Goal: Task Accomplishment & Management: Complete application form

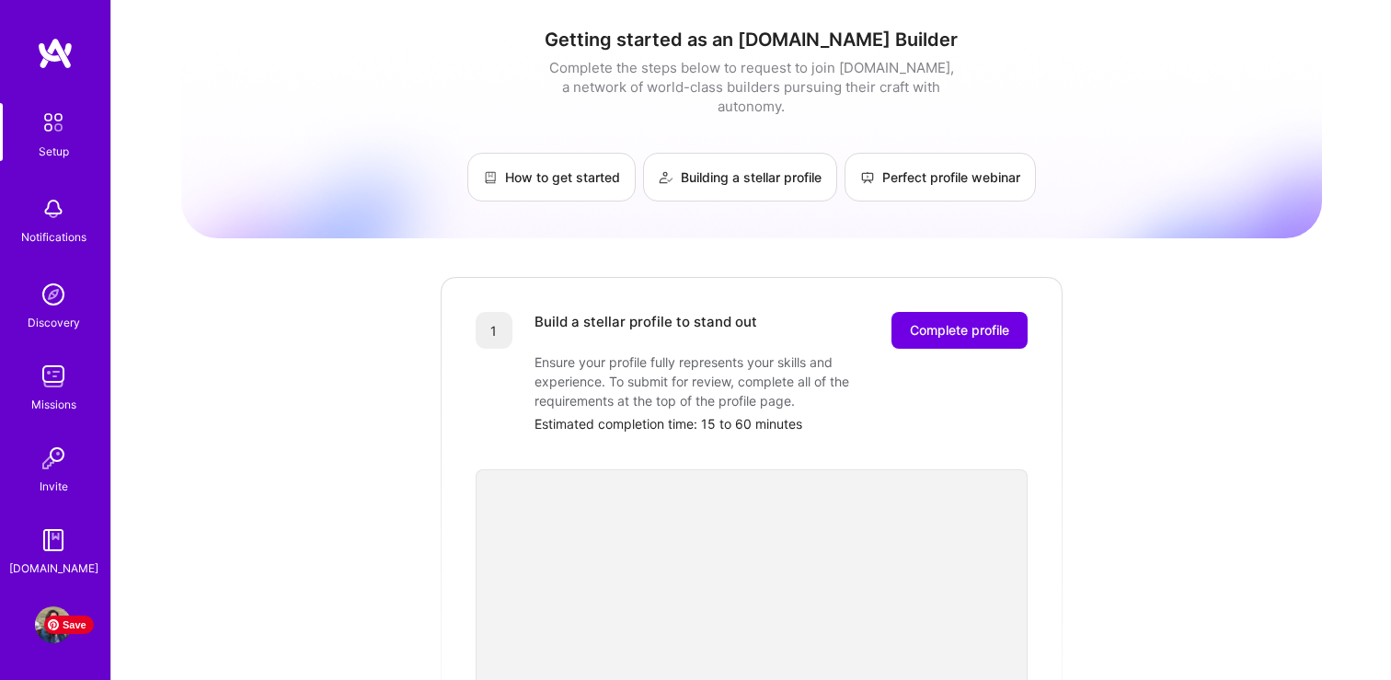
click at [50, 632] on span "Save" at bounding box center [69, 624] width 50 height 18
click at [32, 614] on link "Profile" at bounding box center [53, 624] width 46 height 37
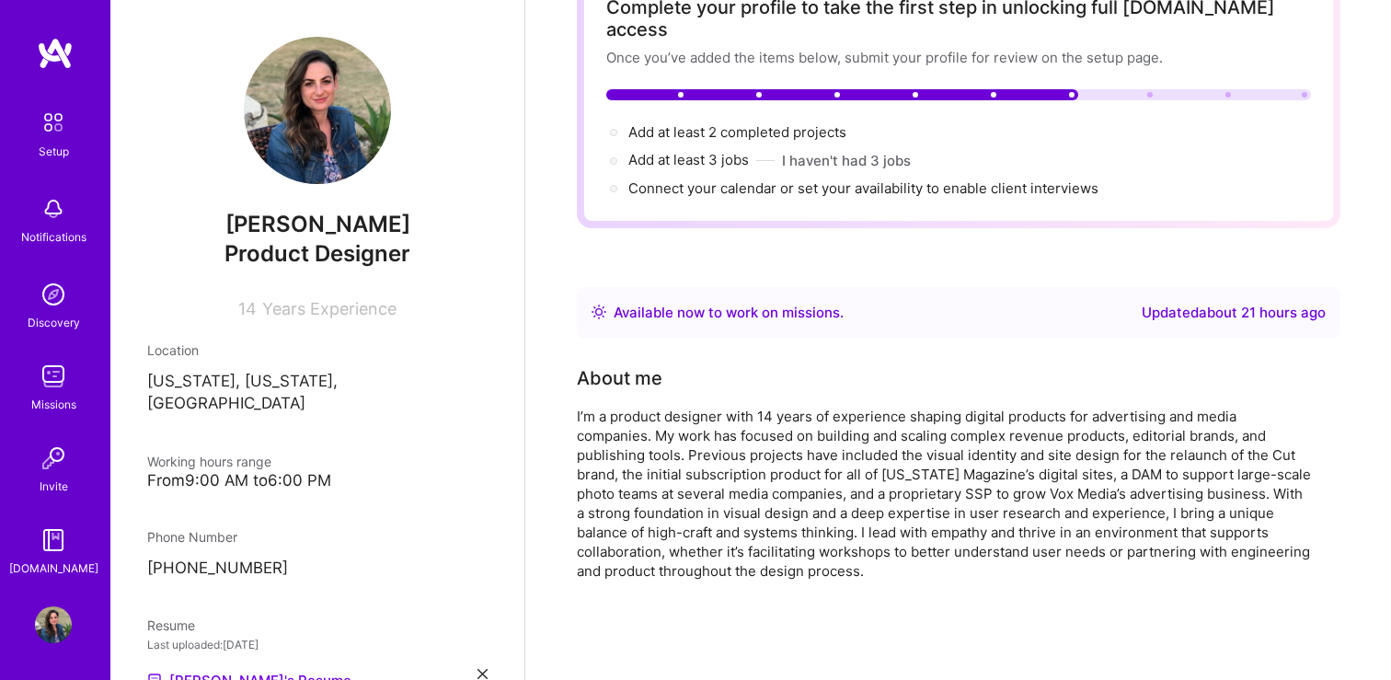
scroll to position [132, 0]
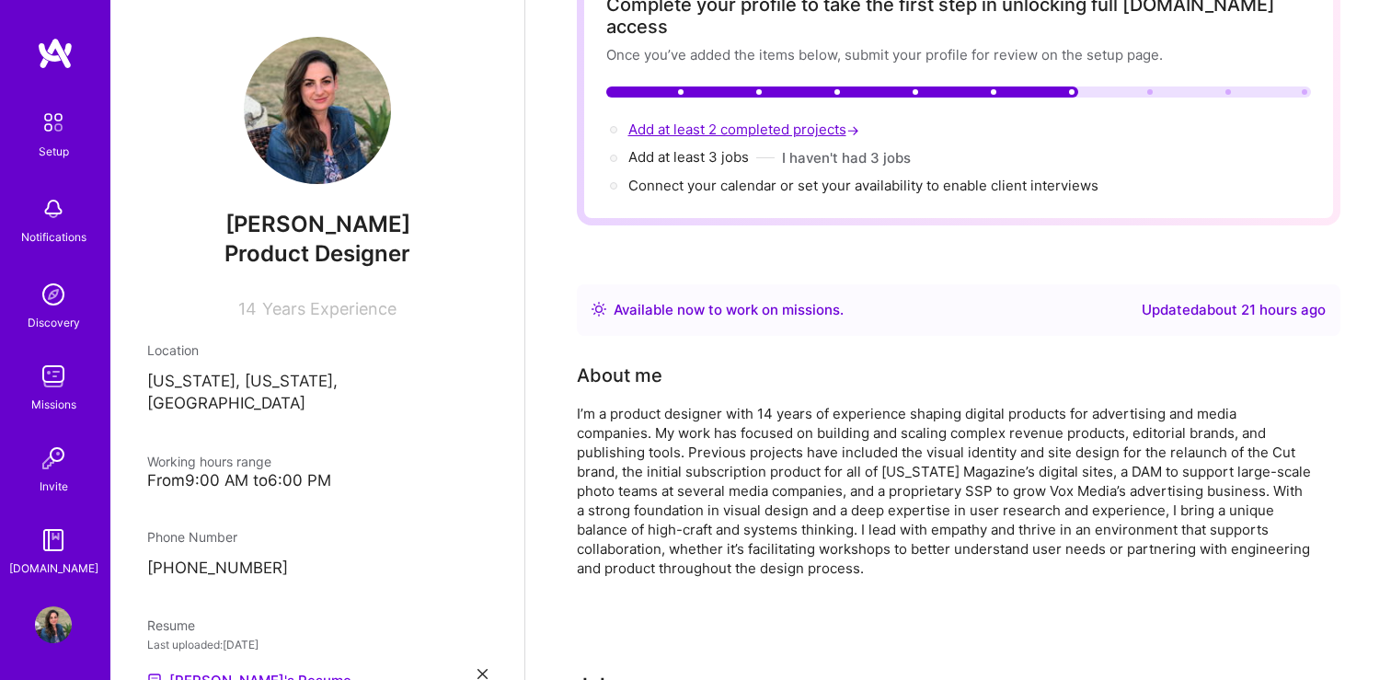
click at [786, 120] on span "Add at least 2 completed projects →" at bounding box center [745, 128] width 235 height 17
select select "US"
select select "Right Now"
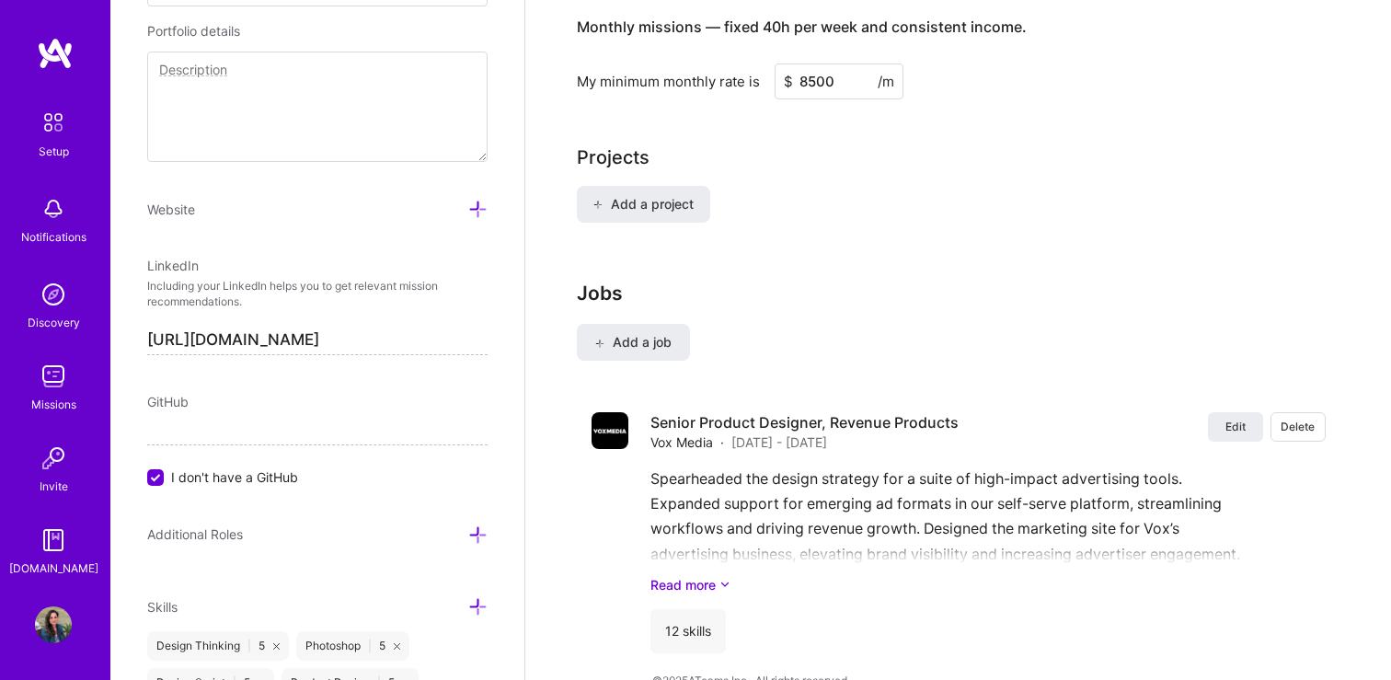
scroll to position [1371, 0]
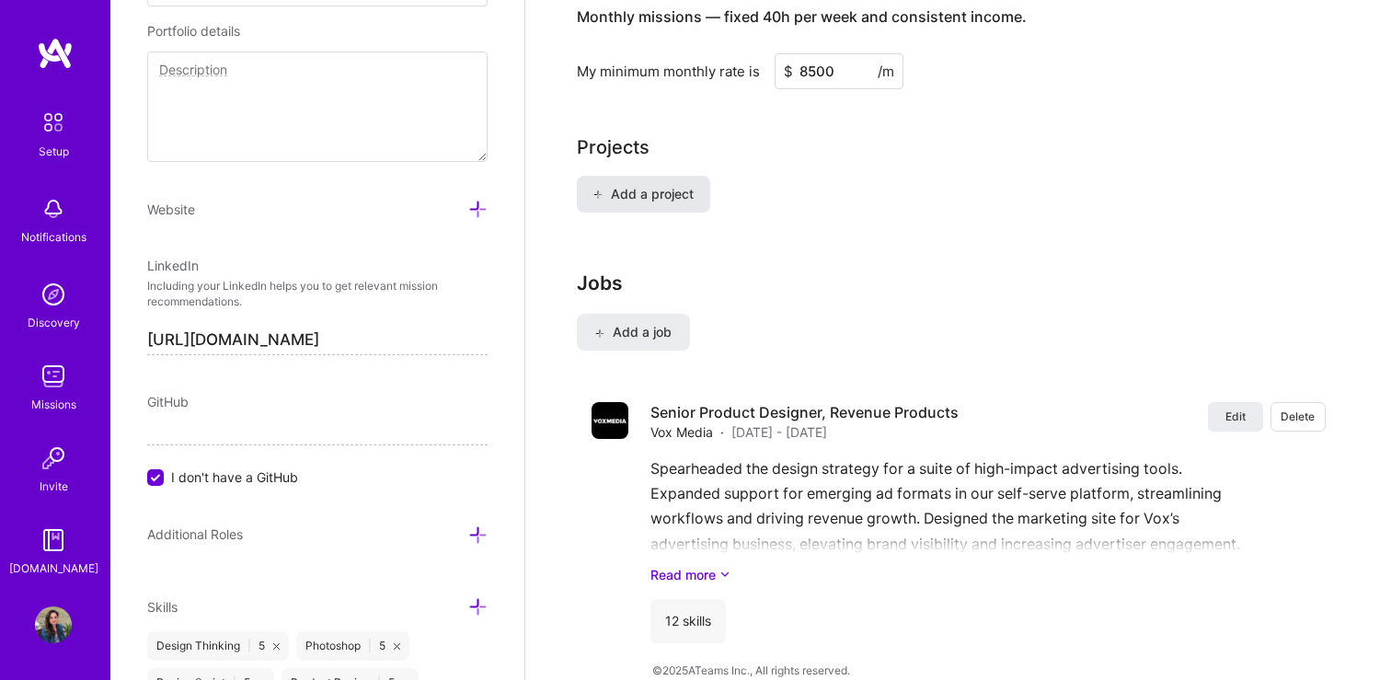
click at [625, 185] on span "Add a project" at bounding box center [642, 194] width 100 height 18
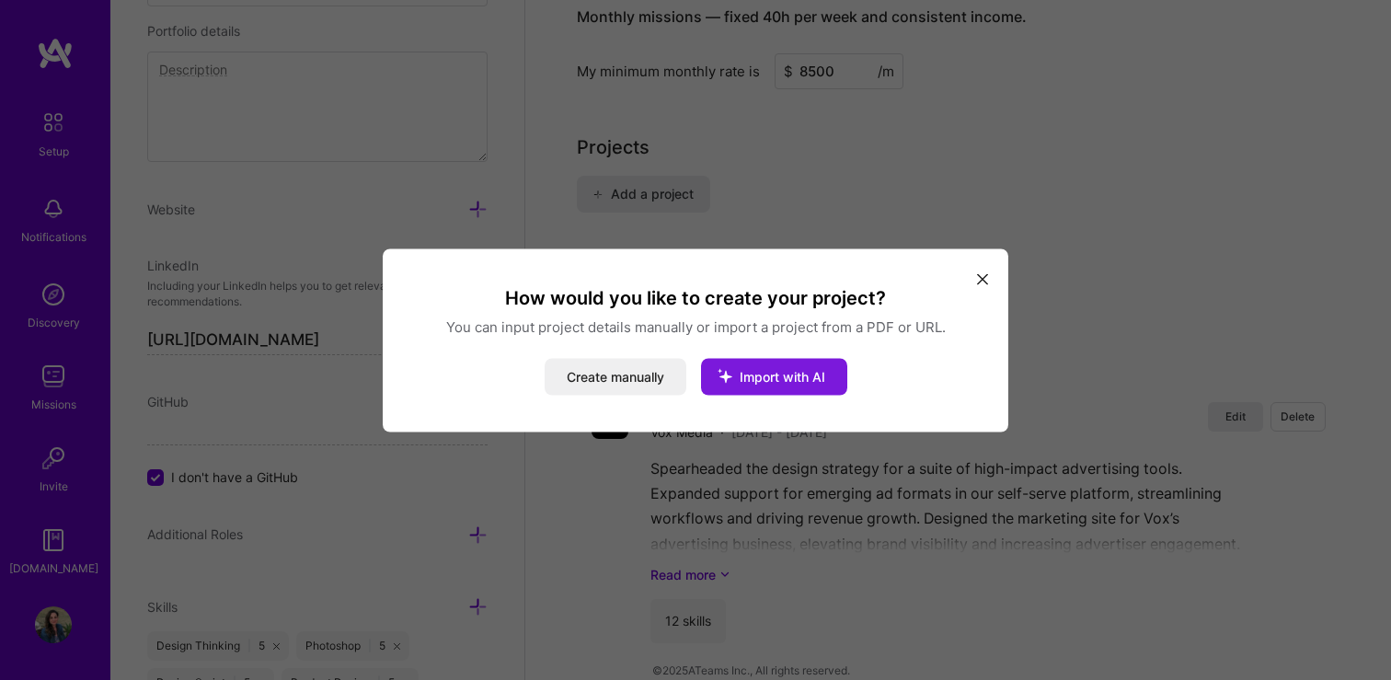
click at [764, 379] on span "Import with AI" at bounding box center [782, 376] width 86 height 16
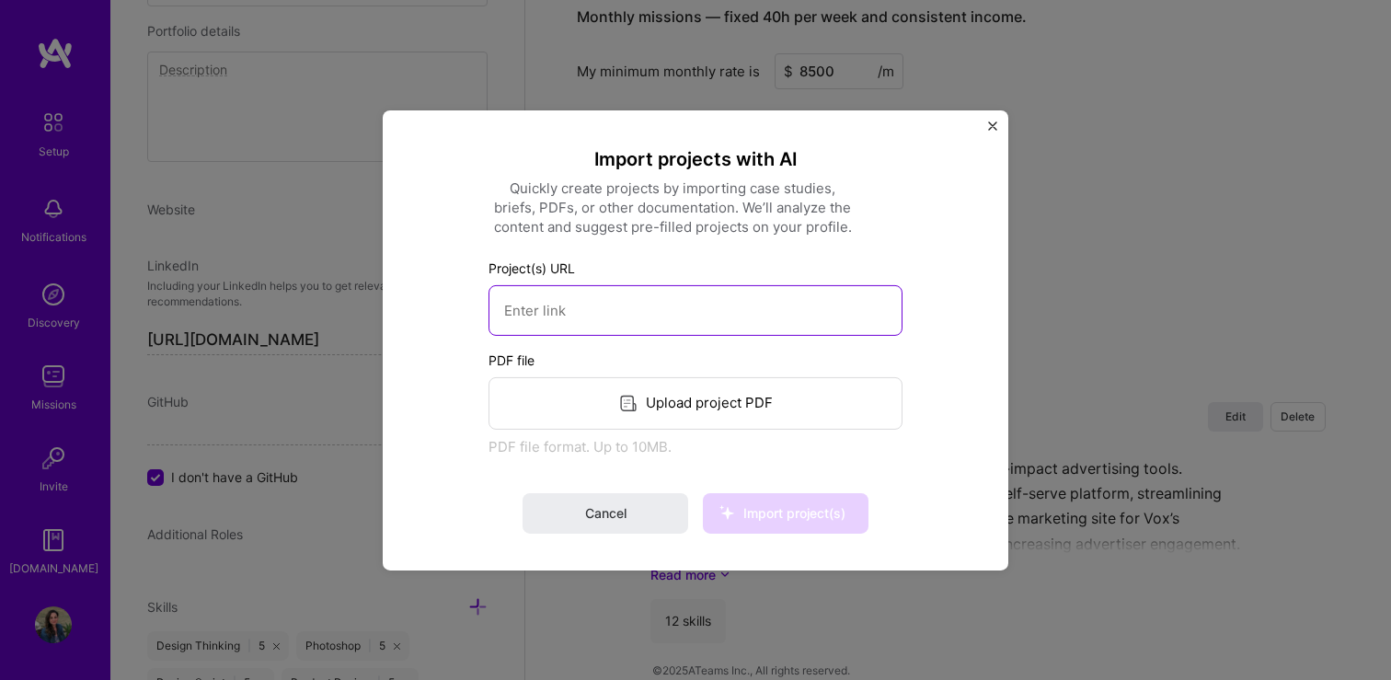
click at [582, 314] on input at bounding box center [695, 309] width 414 height 51
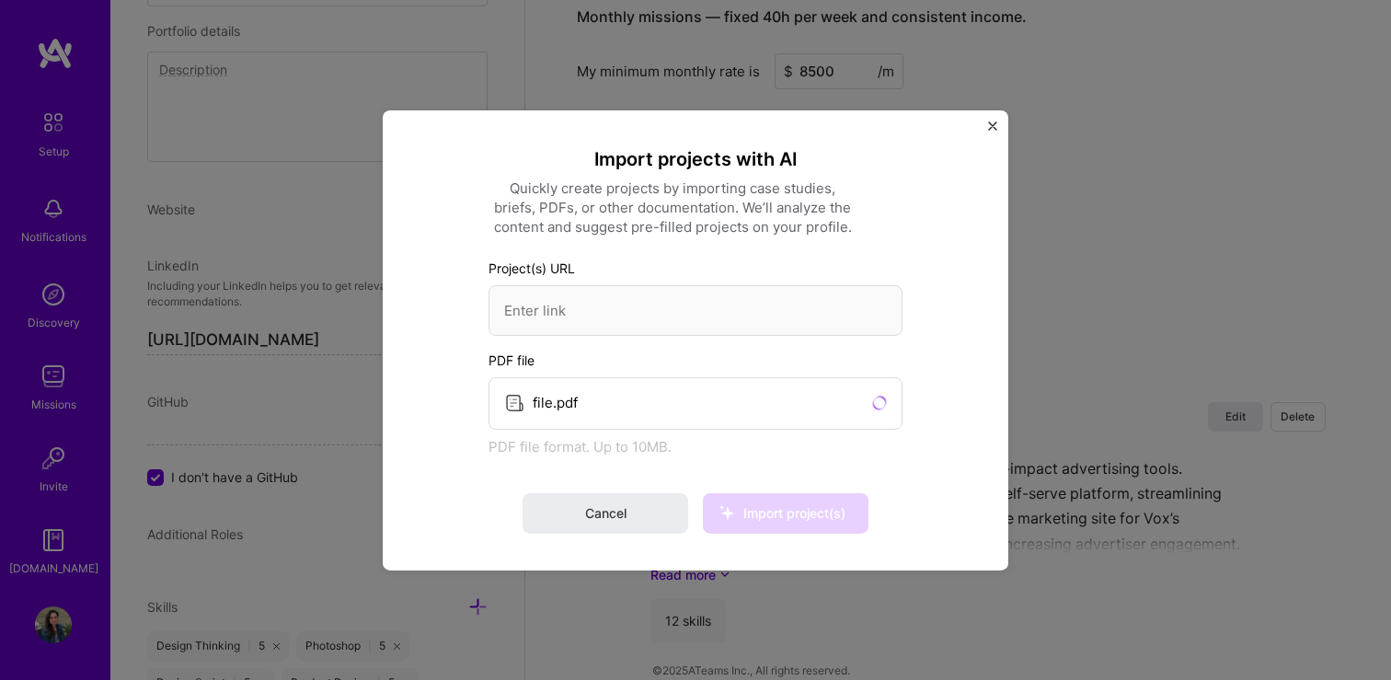
click at [992, 126] on img "Close" at bounding box center [992, 124] width 9 height 9
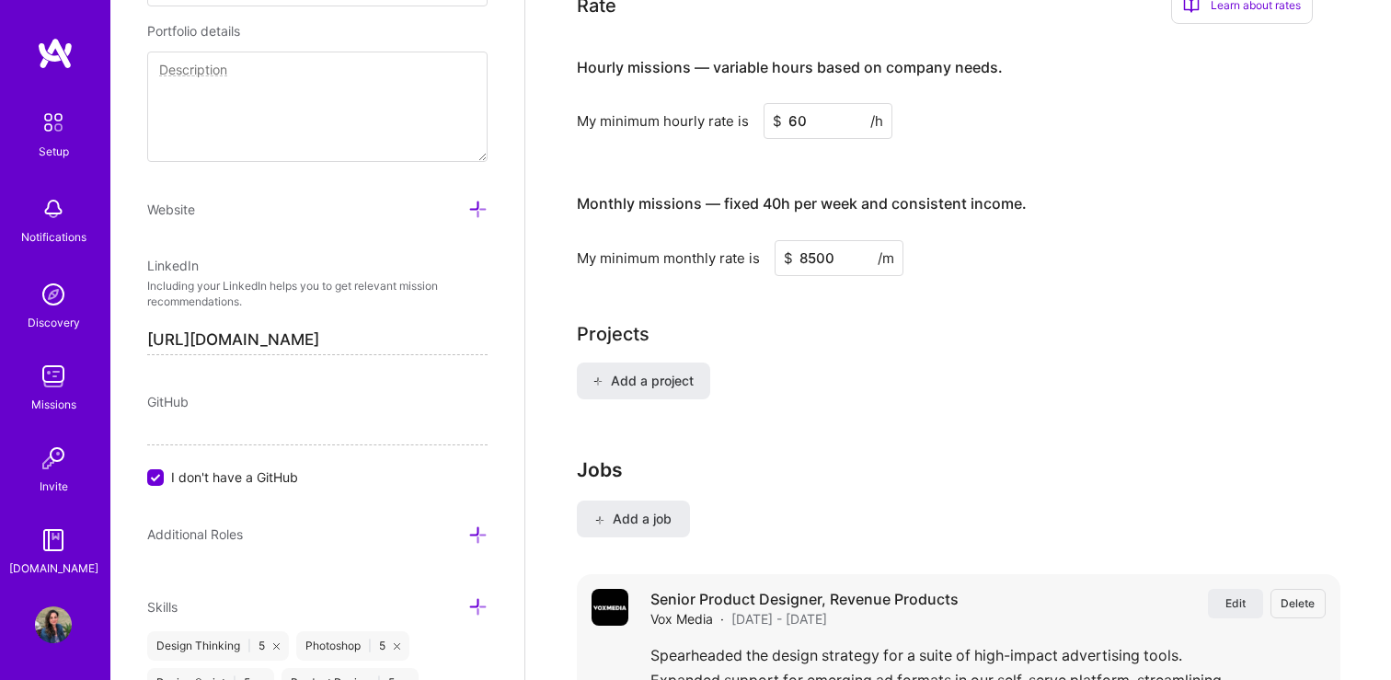
scroll to position [1174, 0]
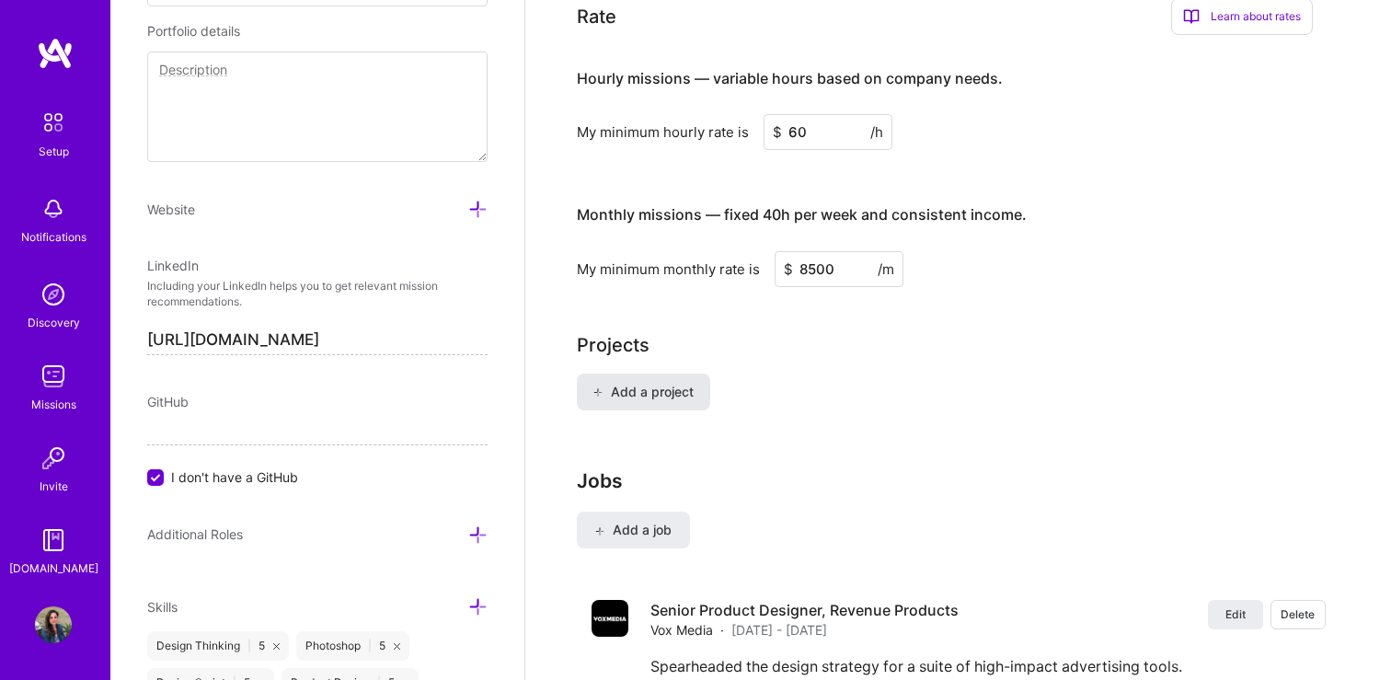
click at [639, 383] on span "Add a project" at bounding box center [642, 392] width 100 height 18
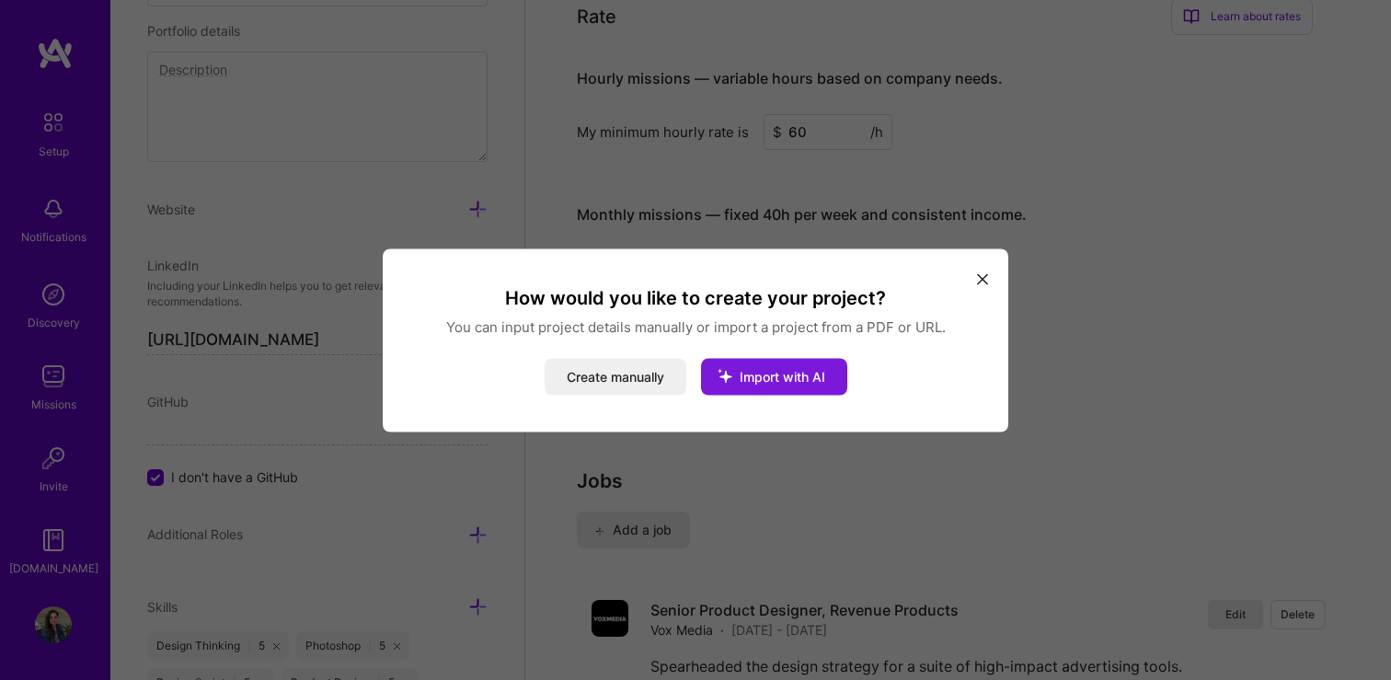
click at [792, 371] on span "Import with AI" at bounding box center [782, 376] width 86 height 16
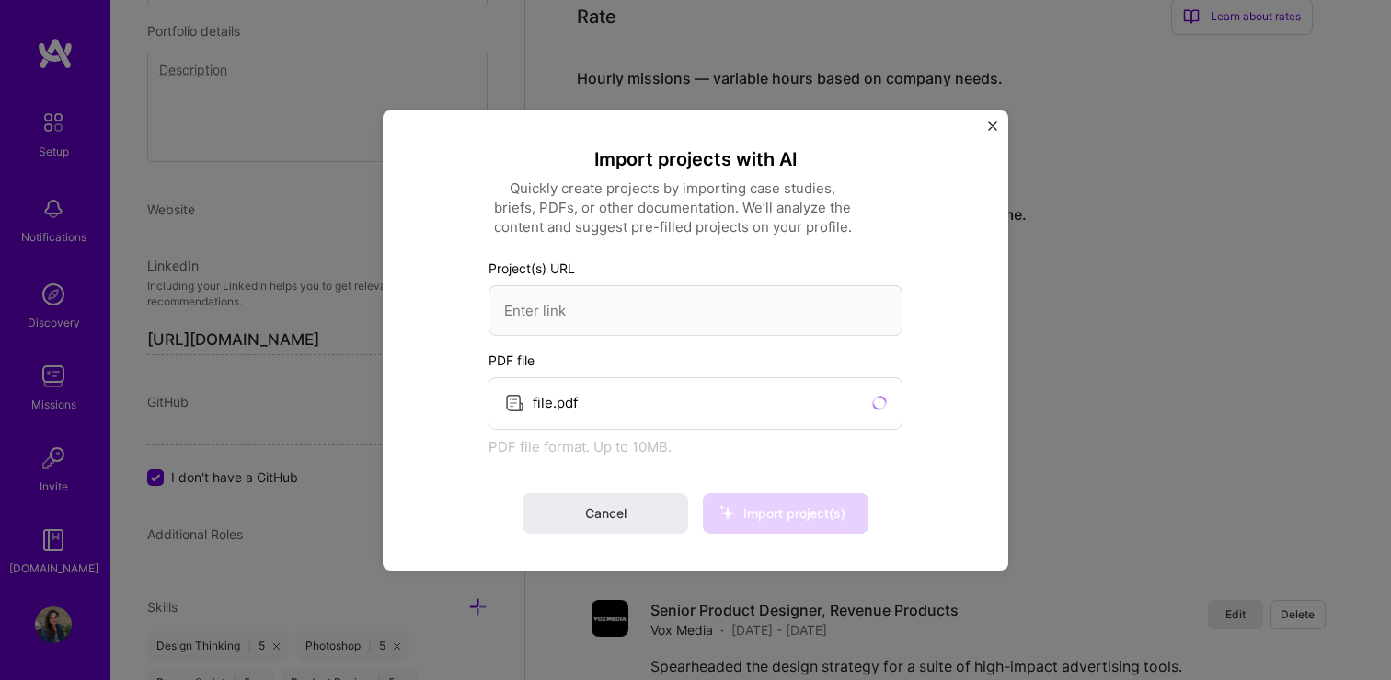
click at [828, 406] on div "file.pdf" at bounding box center [695, 402] width 414 height 52
click at [880, 406] on icon at bounding box center [879, 402] width 15 height 15
click at [593, 521] on span "Cancel" at bounding box center [605, 513] width 41 height 18
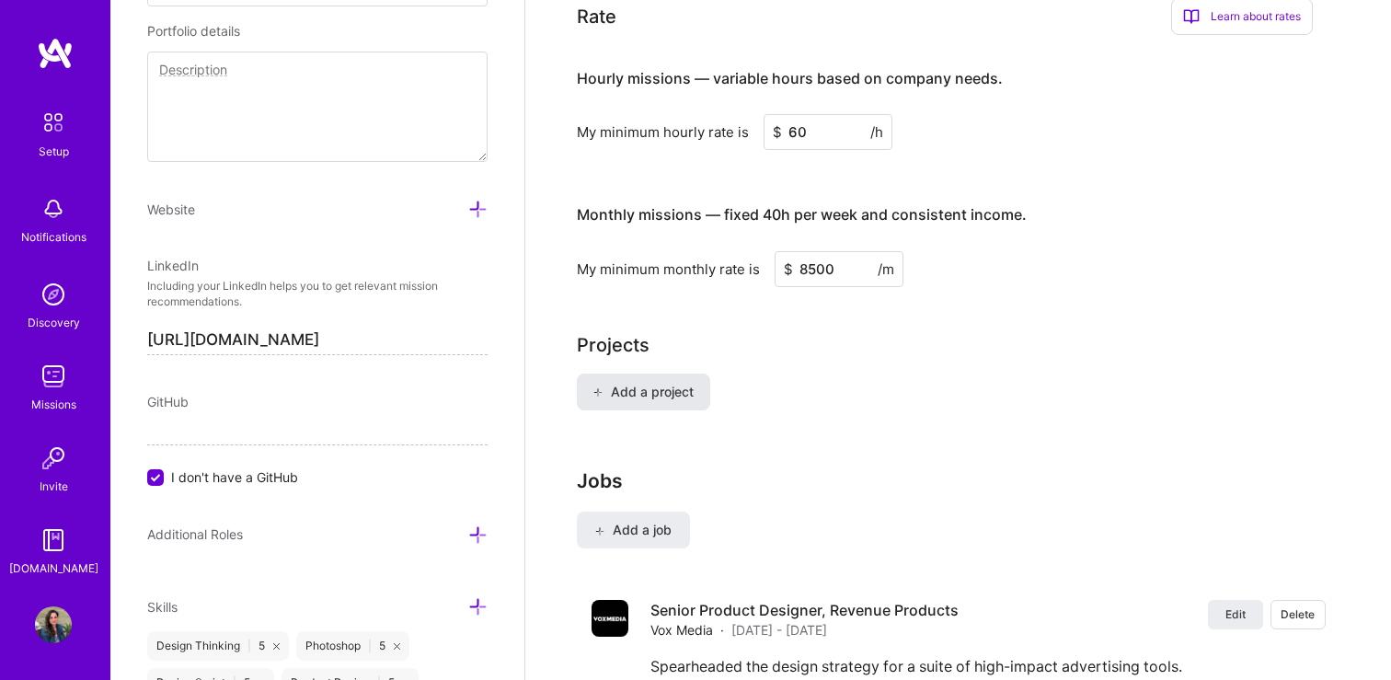
click at [616, 383] on span "Add a project" at bounding box center [642, 392] width 100 height 18
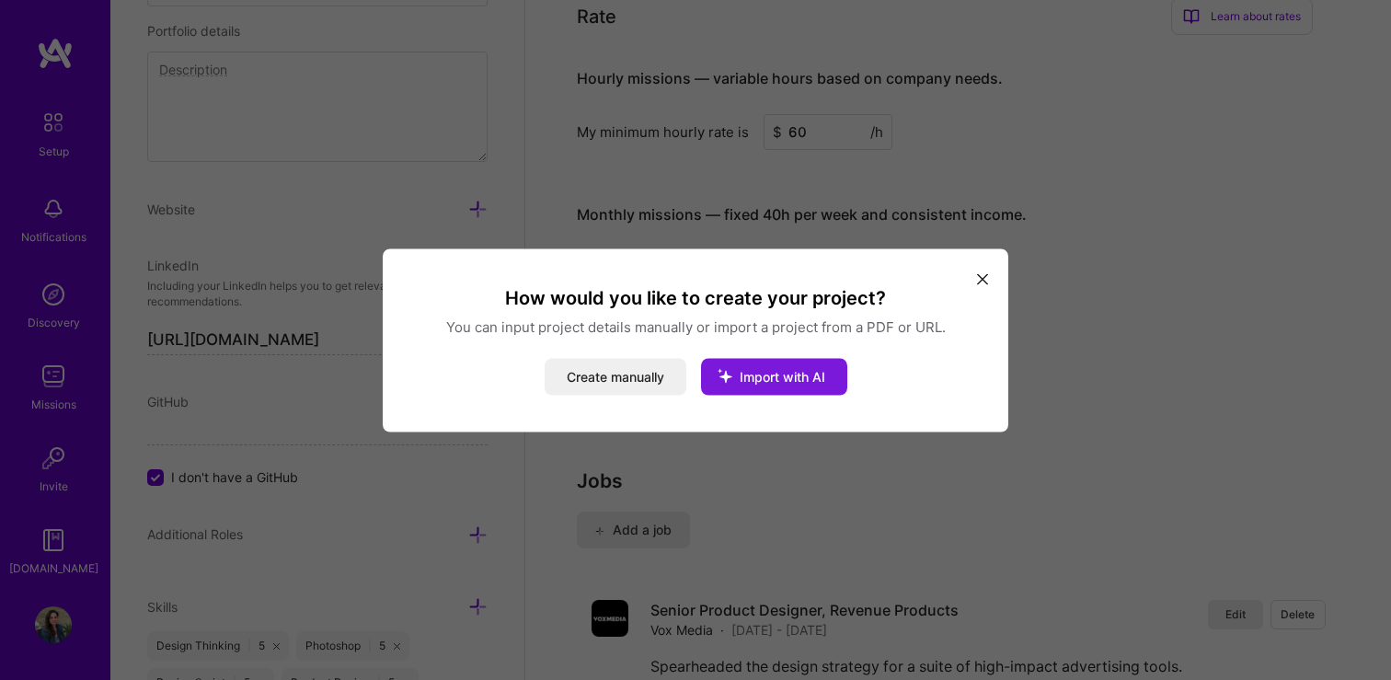
click at [748, 374] on icon "modal" at bounding box center [725, 375] width 48 height 48
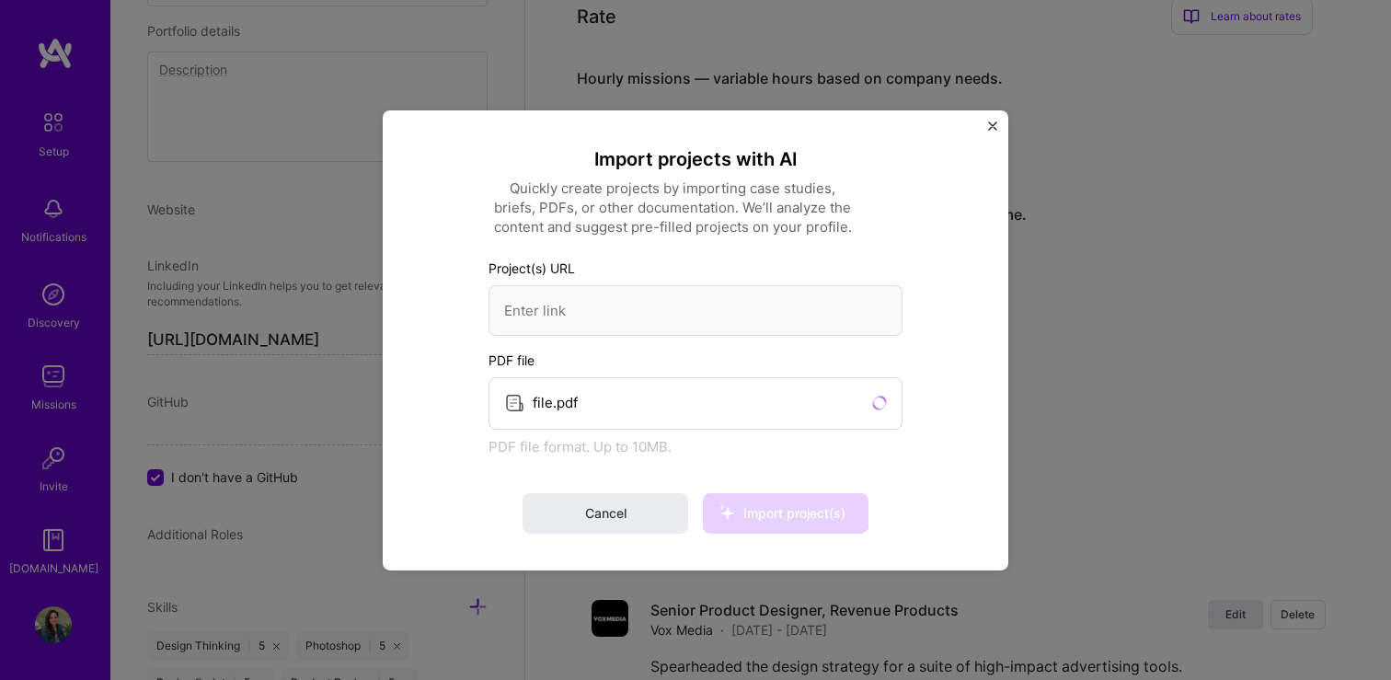
click at [878, 401] on icon at bounding box center [879, 402] width 15 height 15
click at [589, 515] on span "Cancel" at bounding box center [605, 513] width 41 height 18
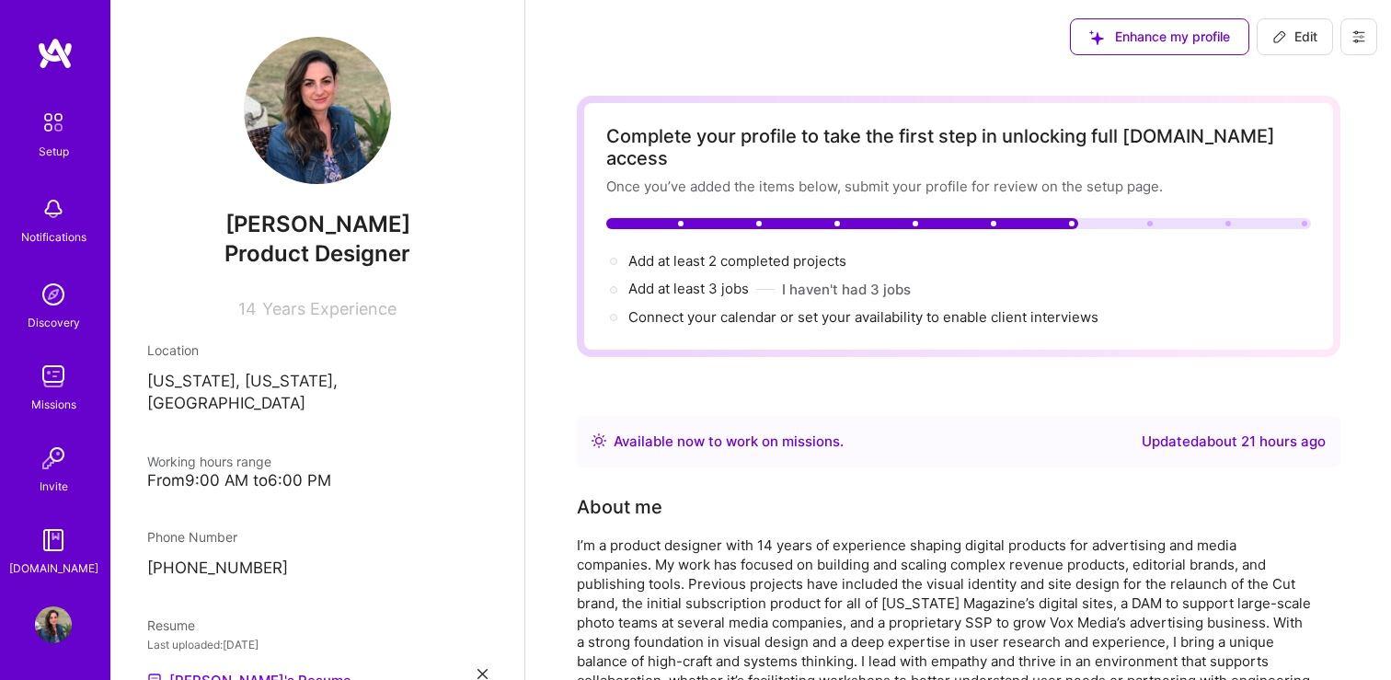
click at [1290, 40] on span "Edit" at bounding box center [1294, 37] width 45 height 18
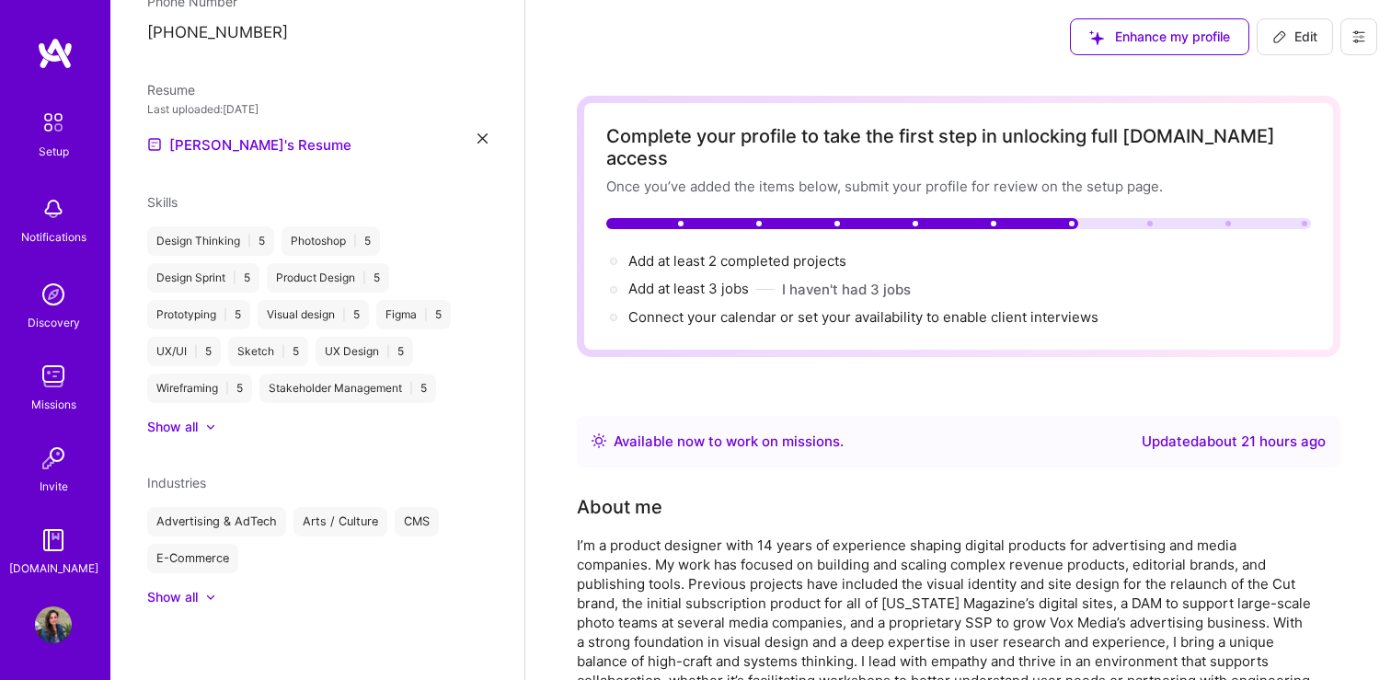
select select "US"
select select "Right Now"
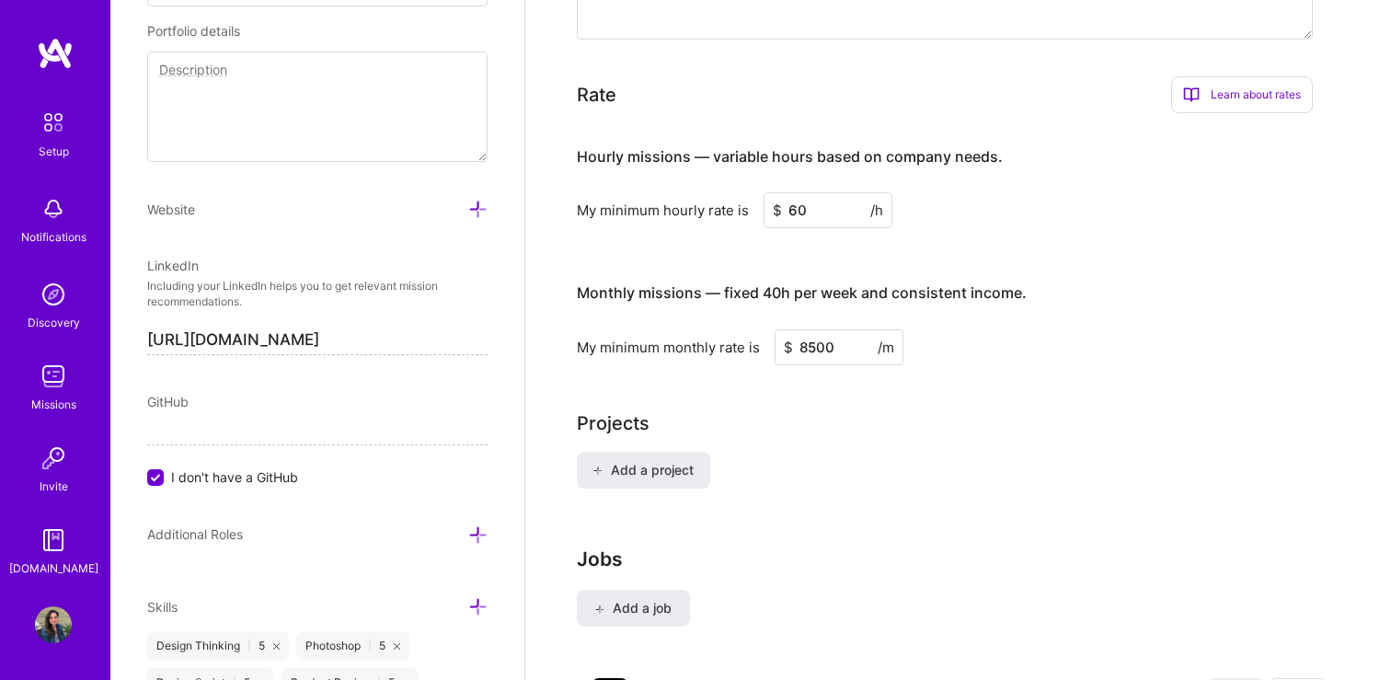
scroll to position [1114, 0]
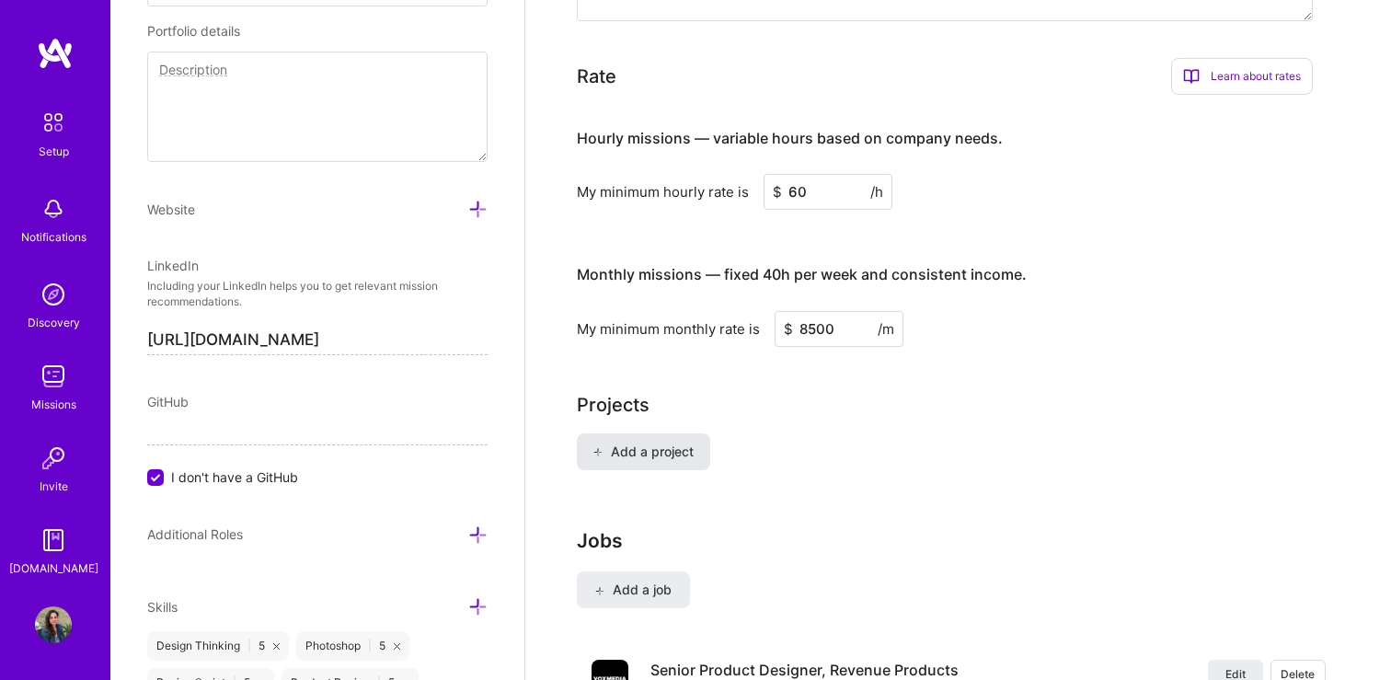
click at [645, 442] on span "Add a project" at bounding box center [642, 451] width 100 height 18
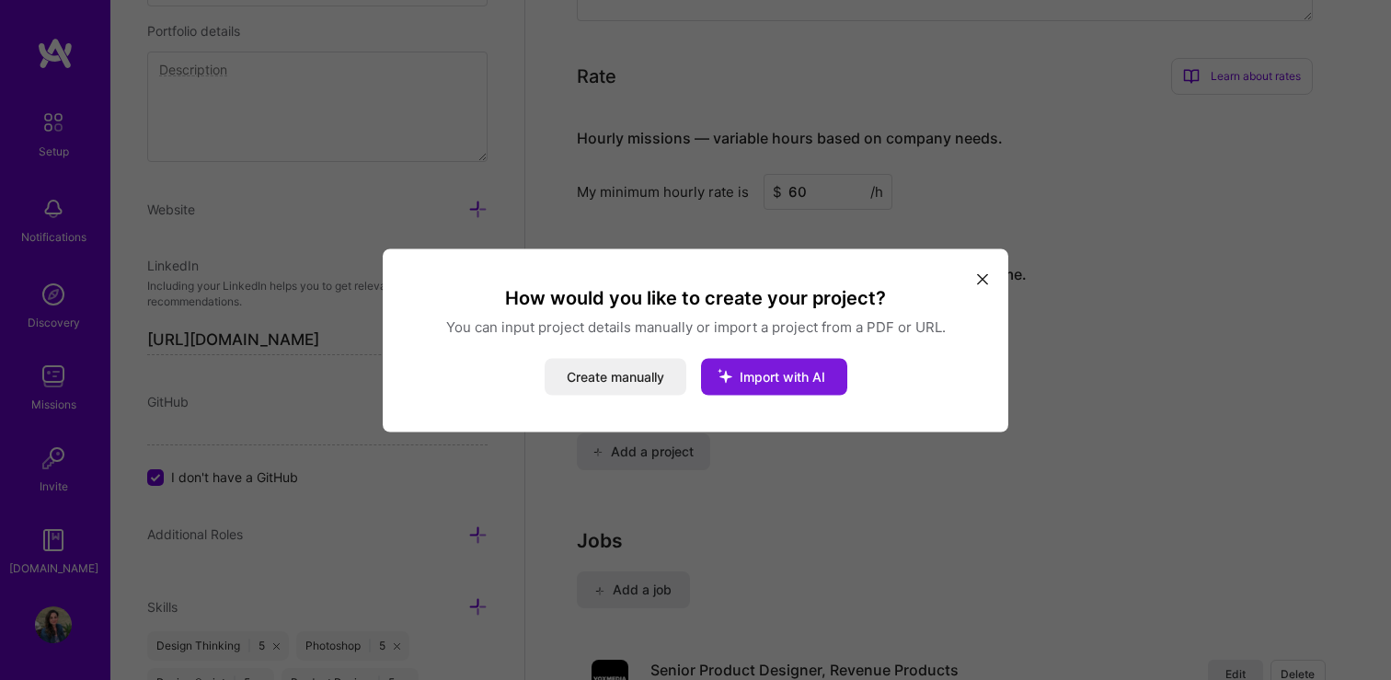
click at [795, 369] on span "Import with AI" at bounding box center [782, 376] width 86 height 16
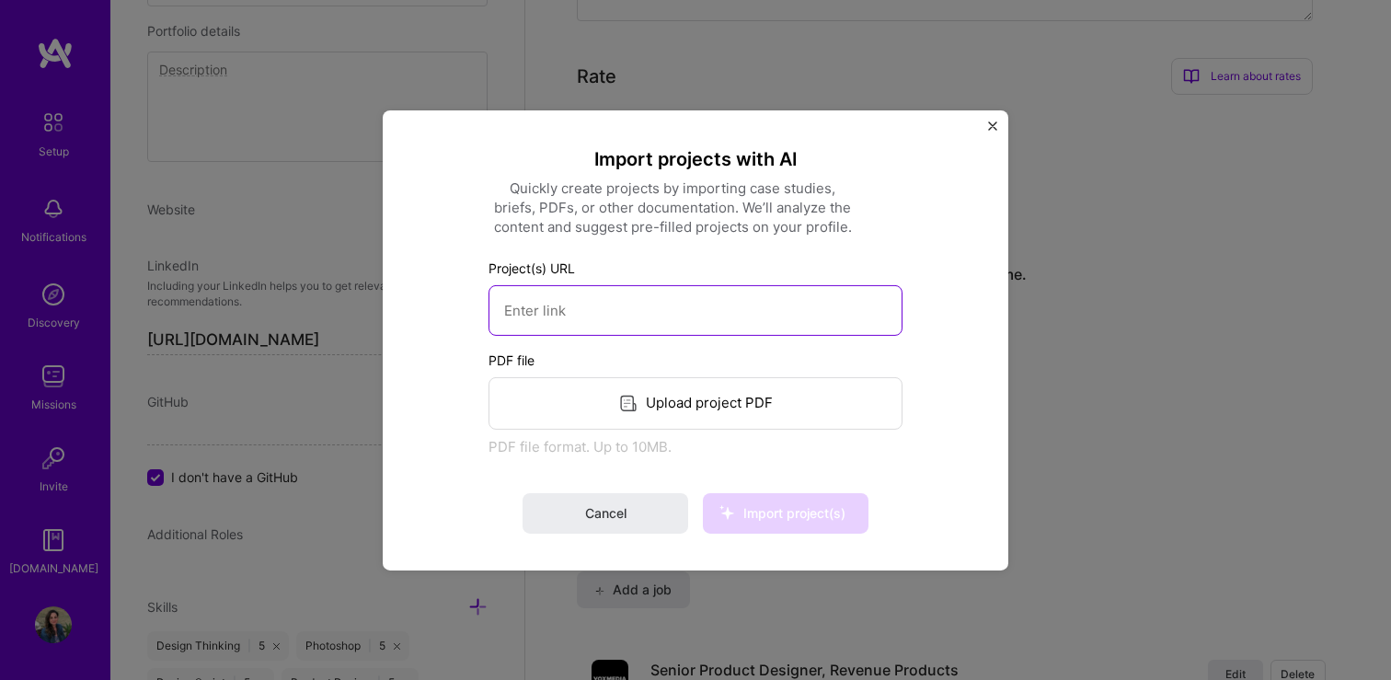
click at [518, 308] on input at bounding box center [695, 309] width 414 height 51
paste input "[URL][DOMAIN_NAME]"
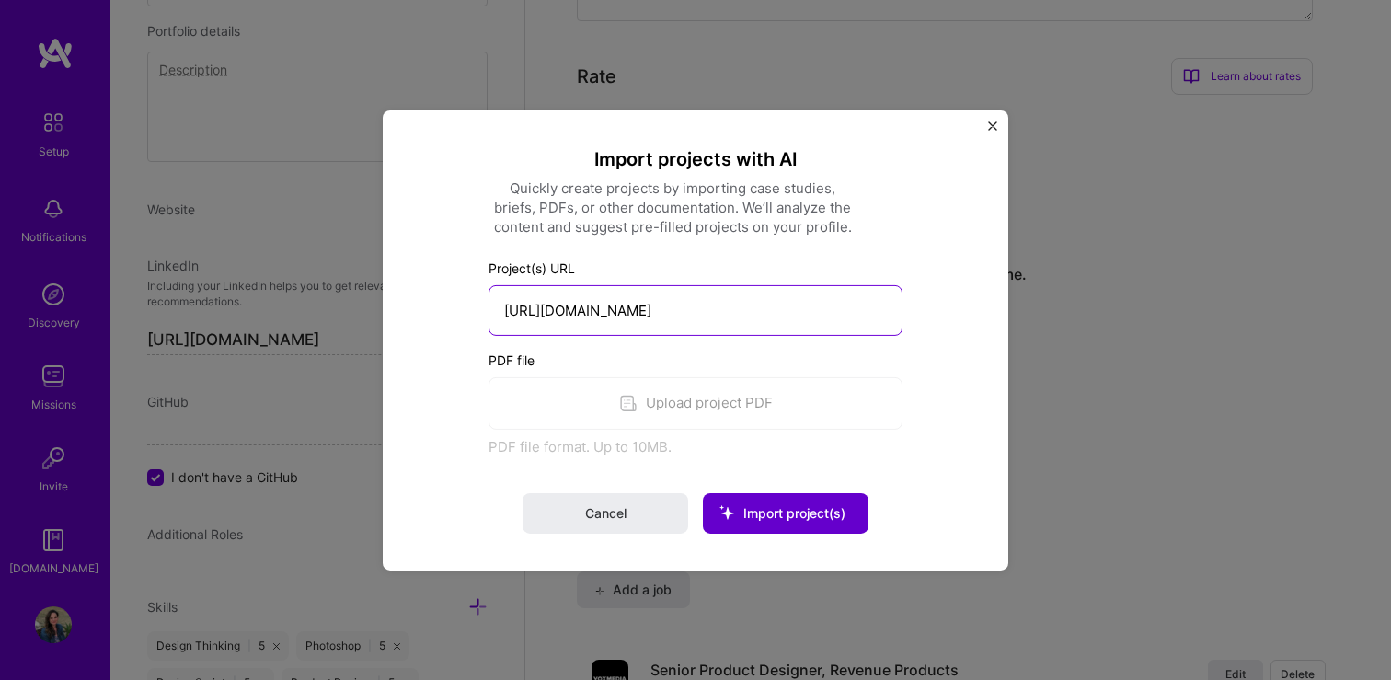
type input "[URL][DOMAIN_NAME]"
click at [748, 511] on icon at bounding box center [727, 512] width 48 height 48
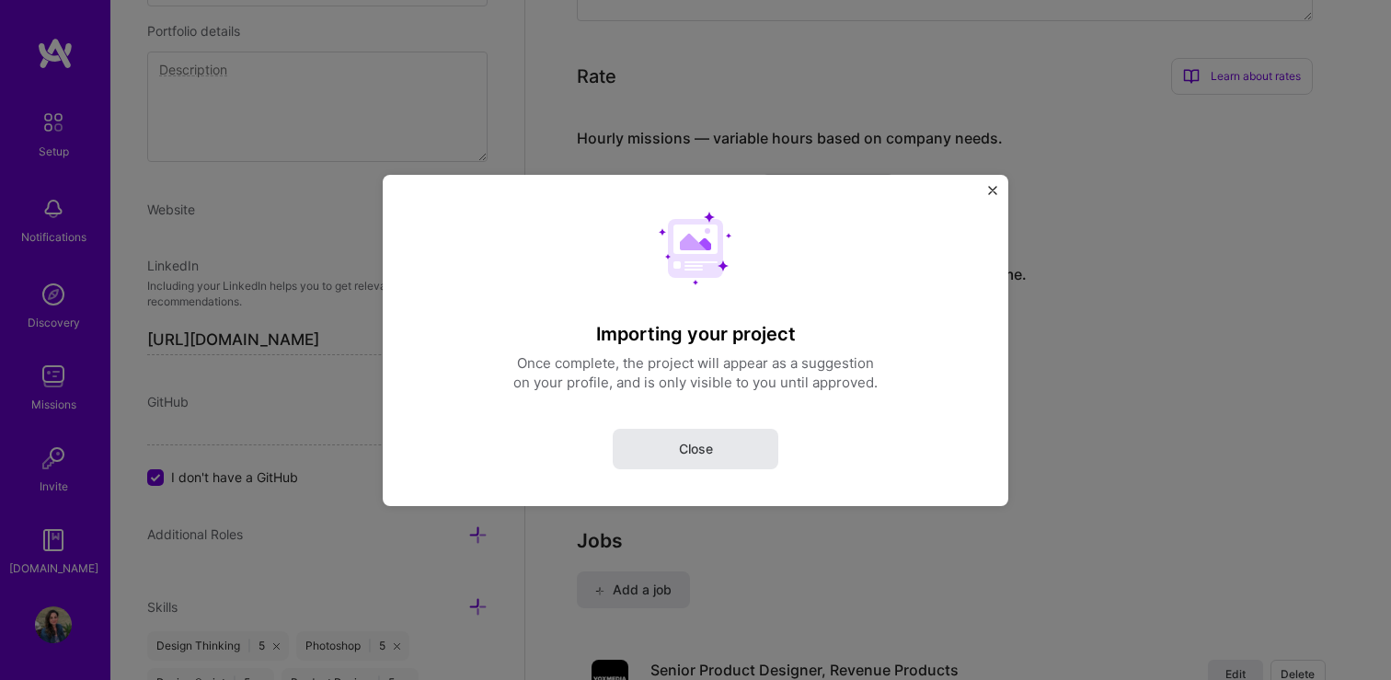
click at [701, 449] on span "Close" at bounding box center [696, 448] width 34 height 18
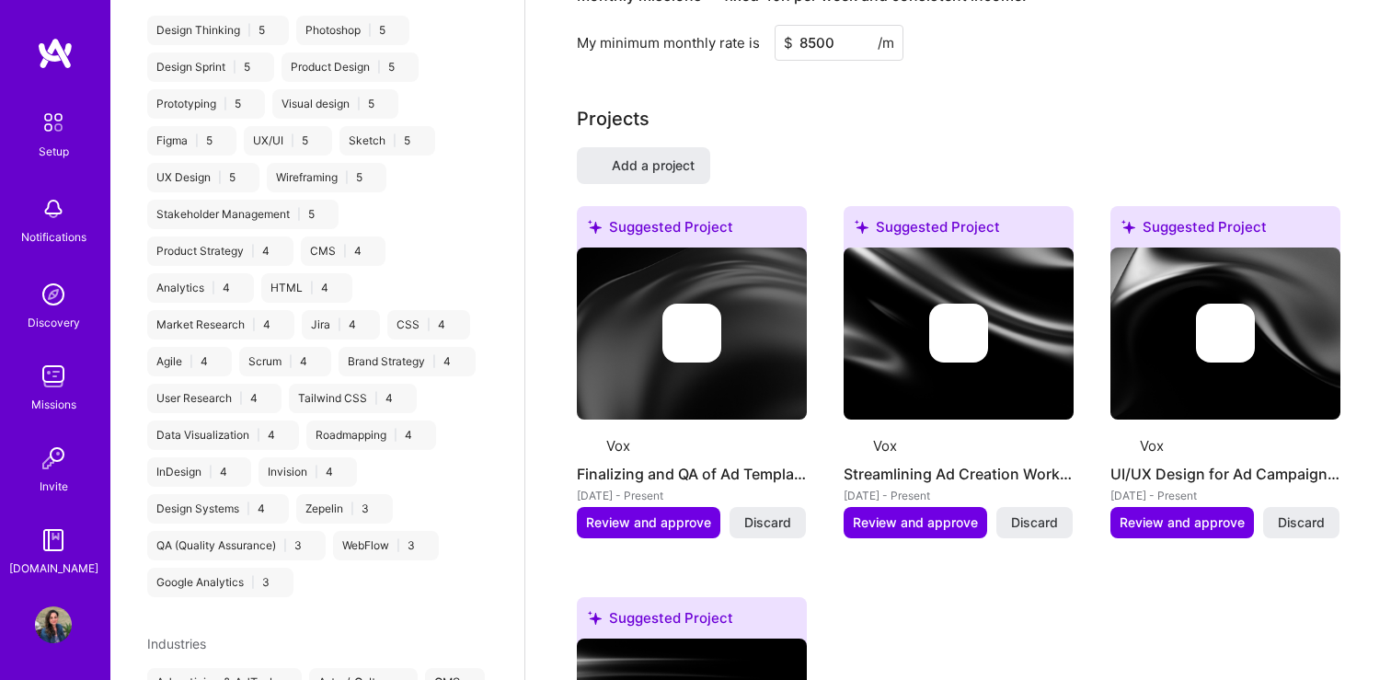
scroll to position [143, 0]
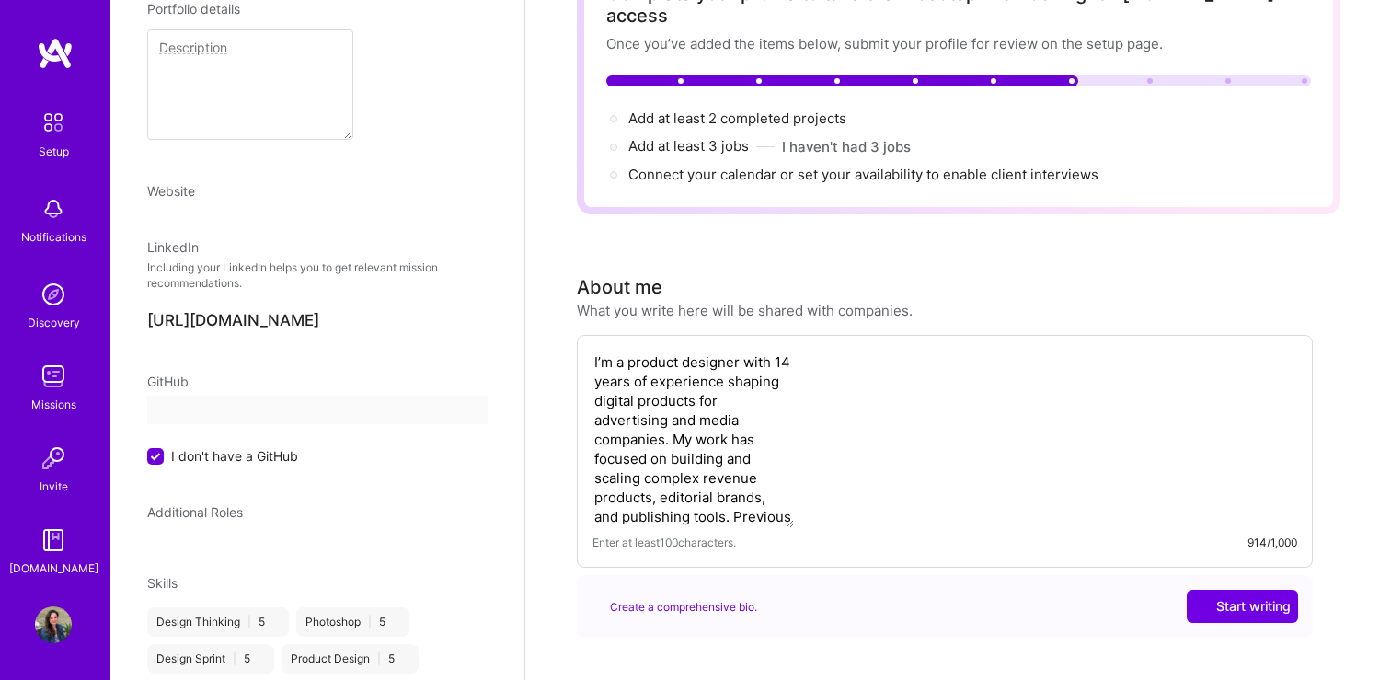
select select "US"
select select "Right Now"
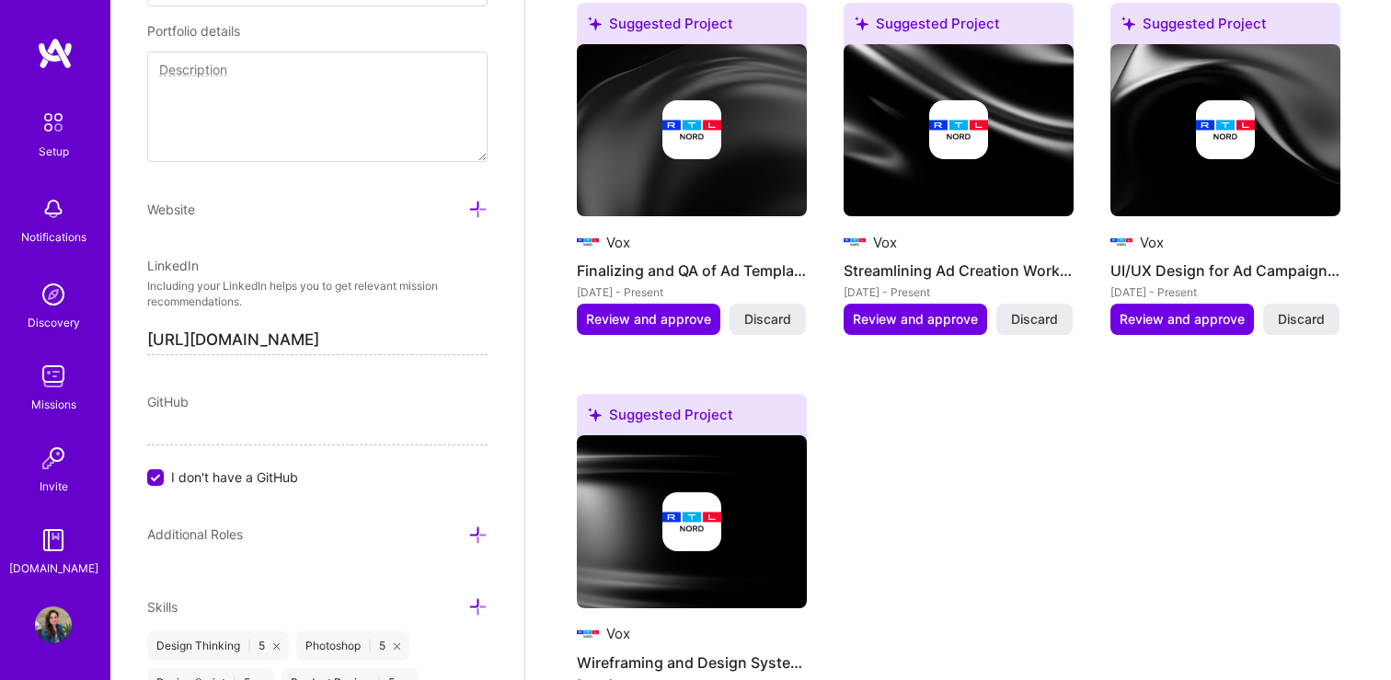
scroll to position [1457, 0]
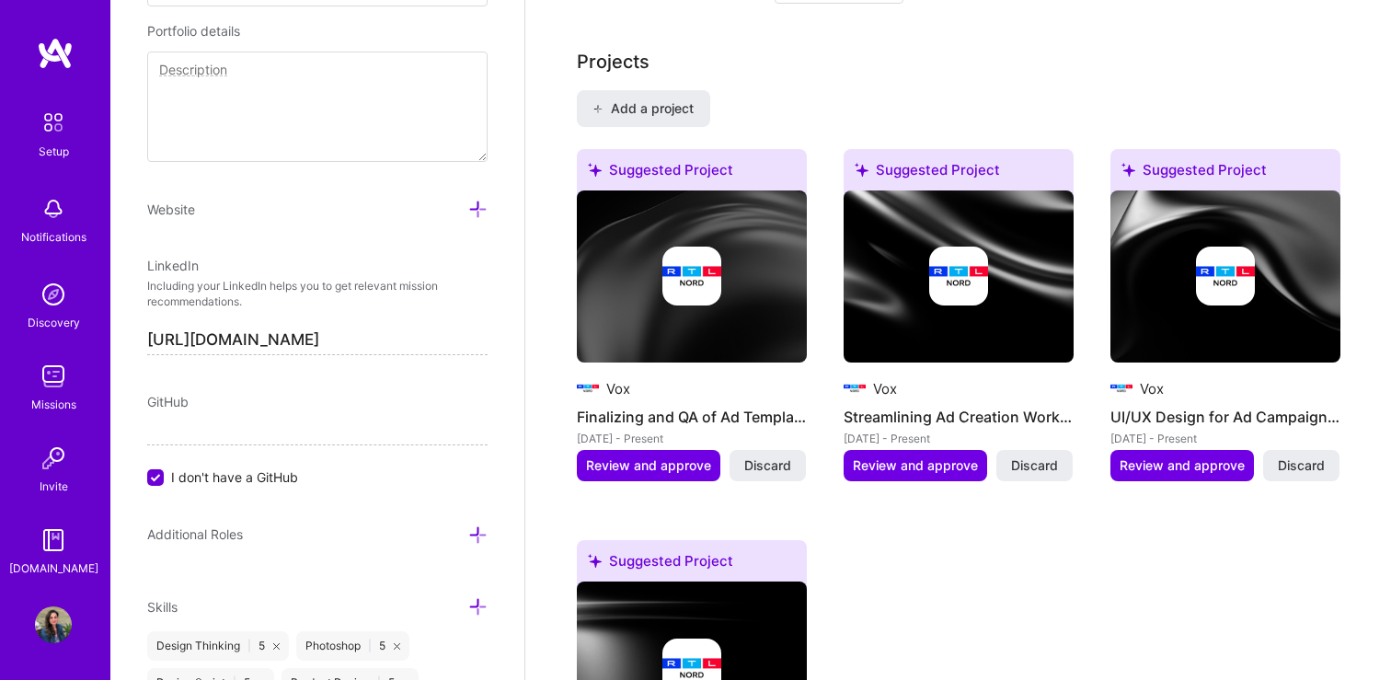
click at [949, 264] on img at bounding box center [958, 275] width 59 height 59
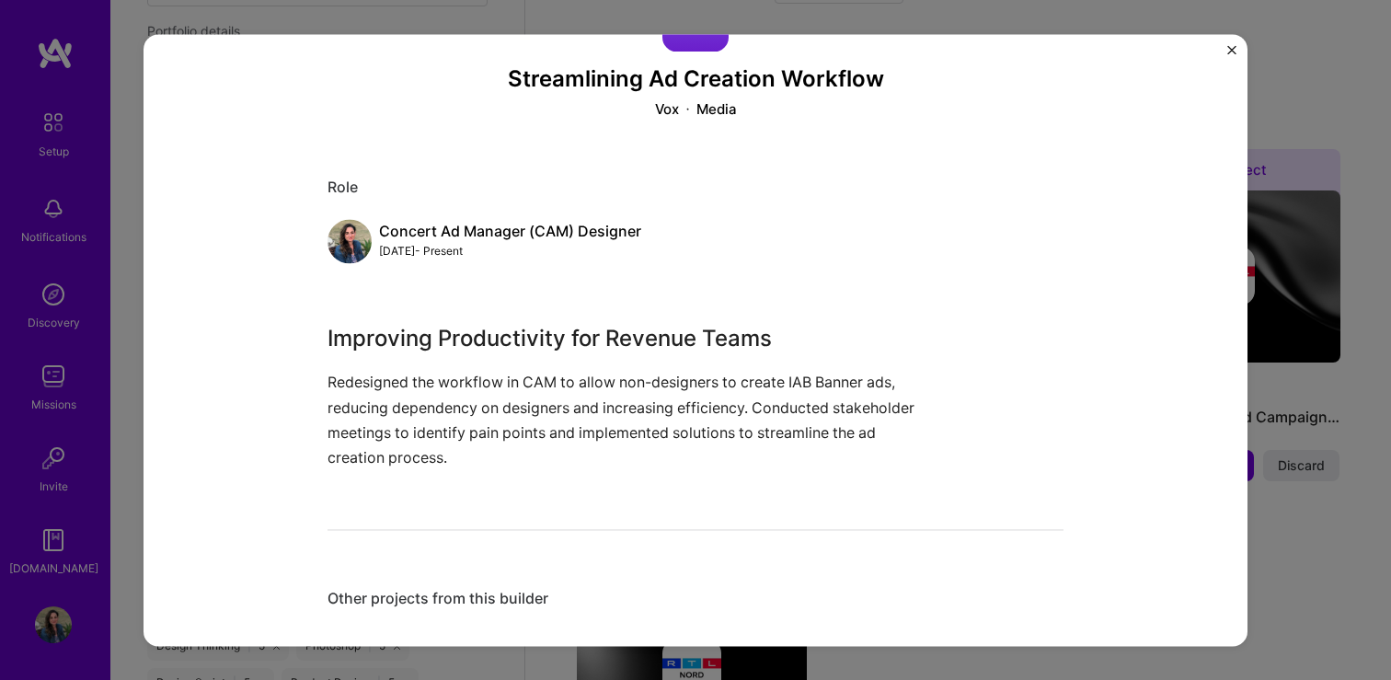
scroll to position [107, 0]
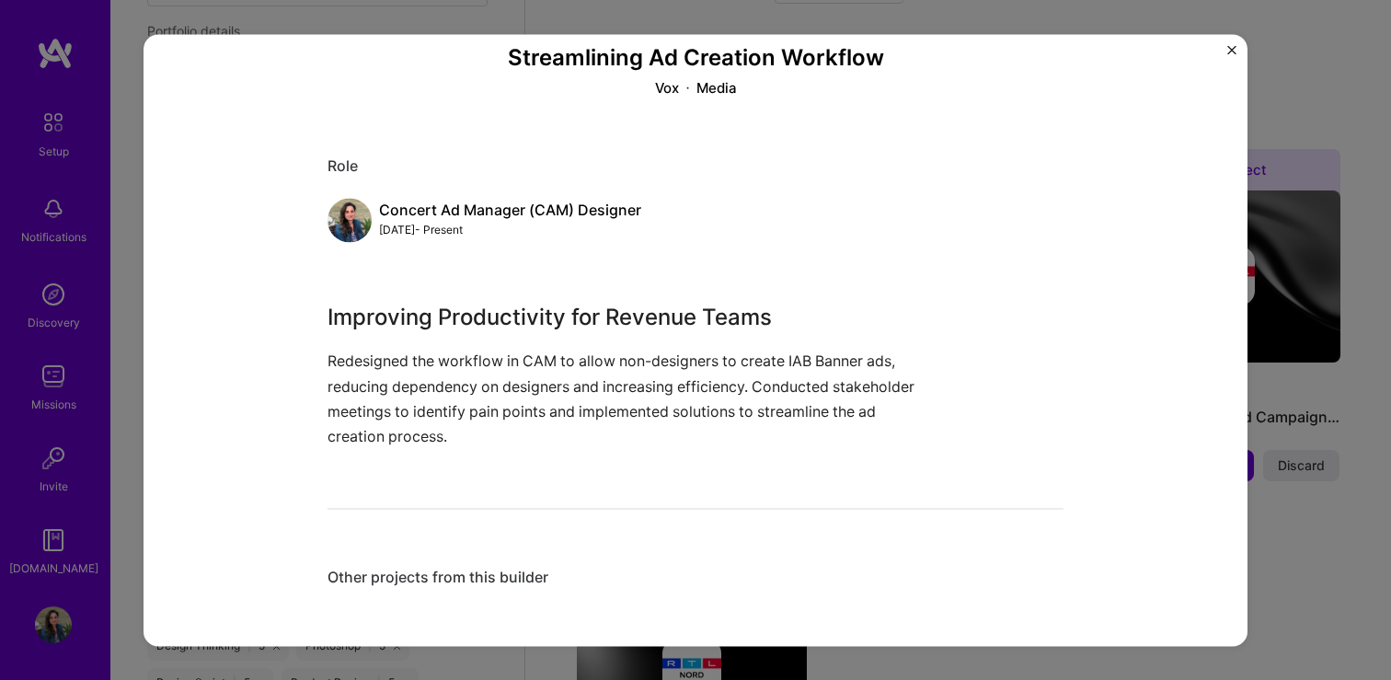
click at [1230, 49] on img "Close" at bounding box center [1231, 49] width 9 height 9
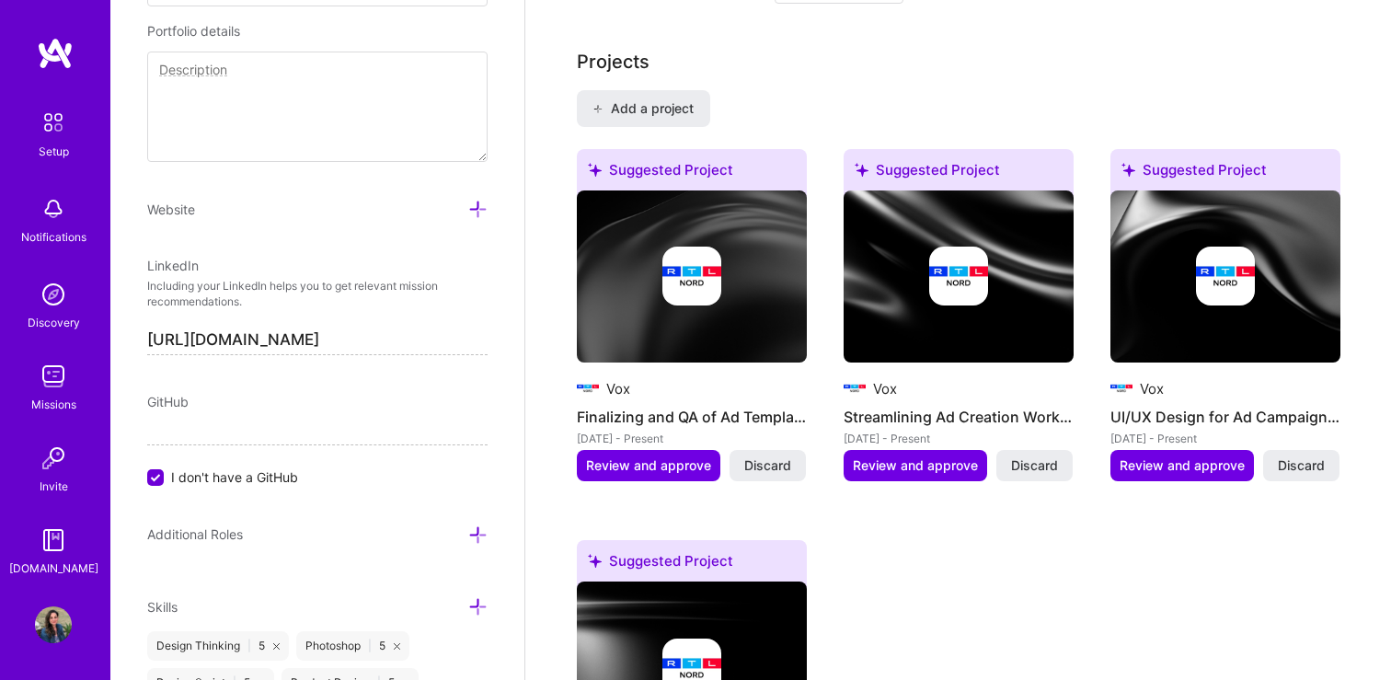
click at [1197, 246] on div at bounding box center [1225, 275] width 59 height 59
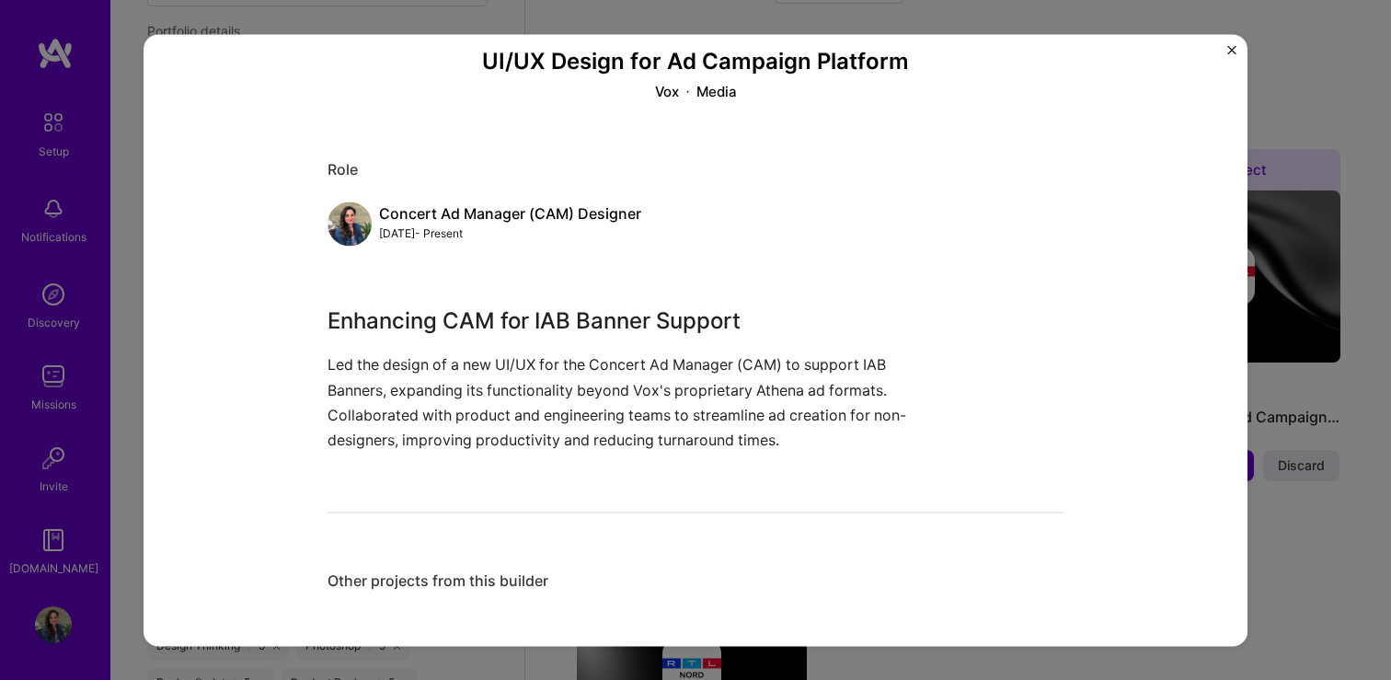
scroll to position [107, 0]
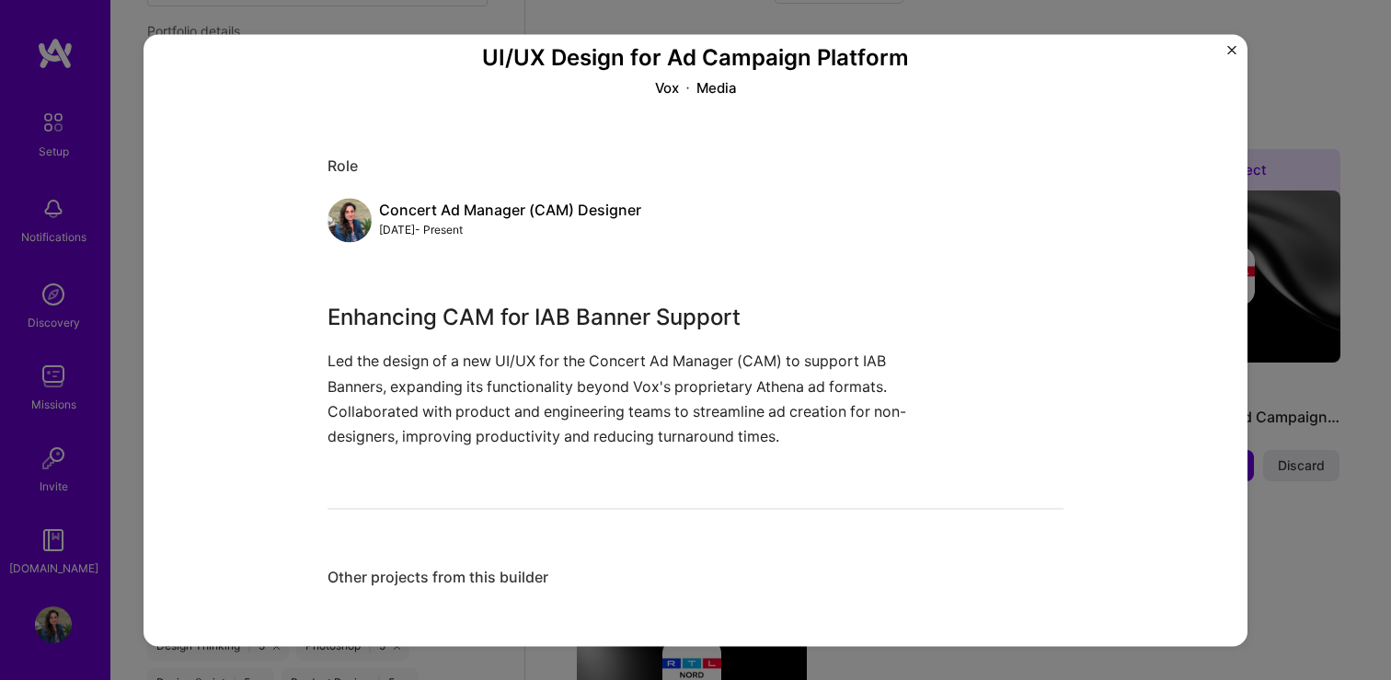
click at [1231, 43] on div "UI/UX Design for Ad Campaign Platform Vox Media Role Concert Ad Manager (CAM) D…" at bounding box center [695, 340] width 1104 height 612
click at [1232, 46] on img "Close" at bounding box center [1231, 49] width 9 height 9
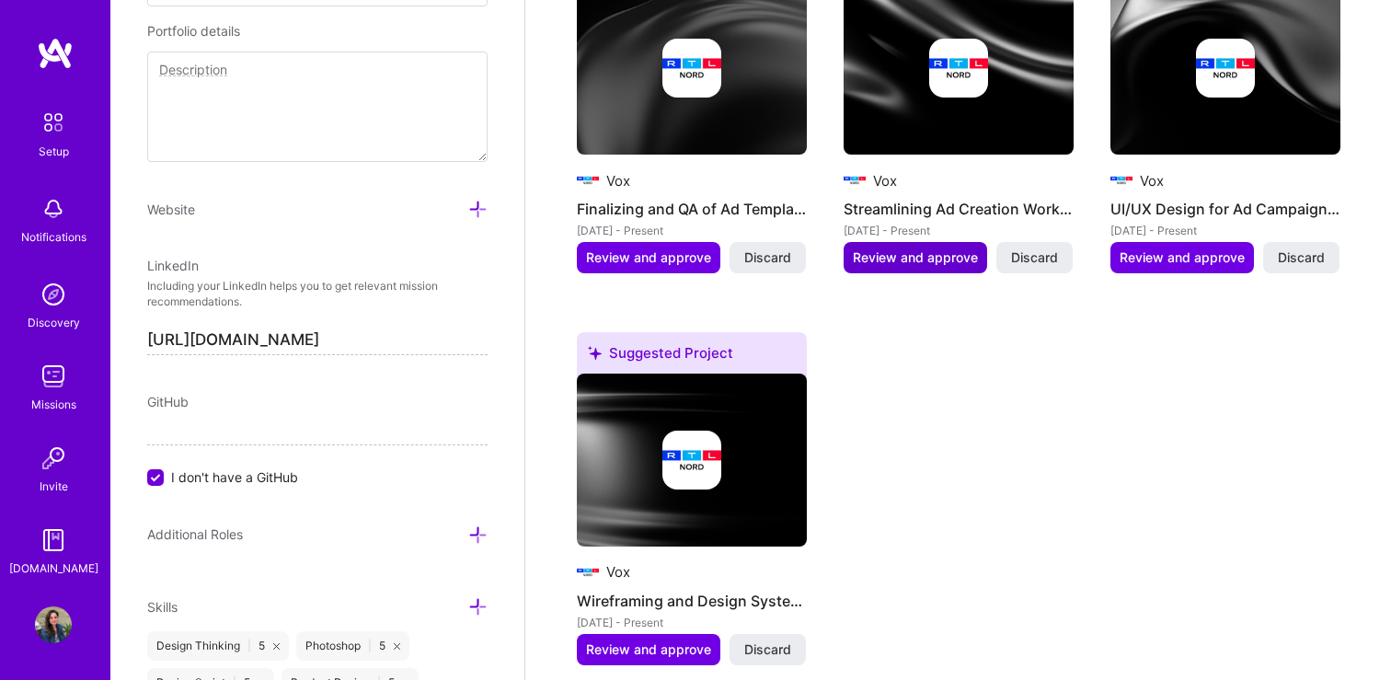
scroll to position [1667, 0]
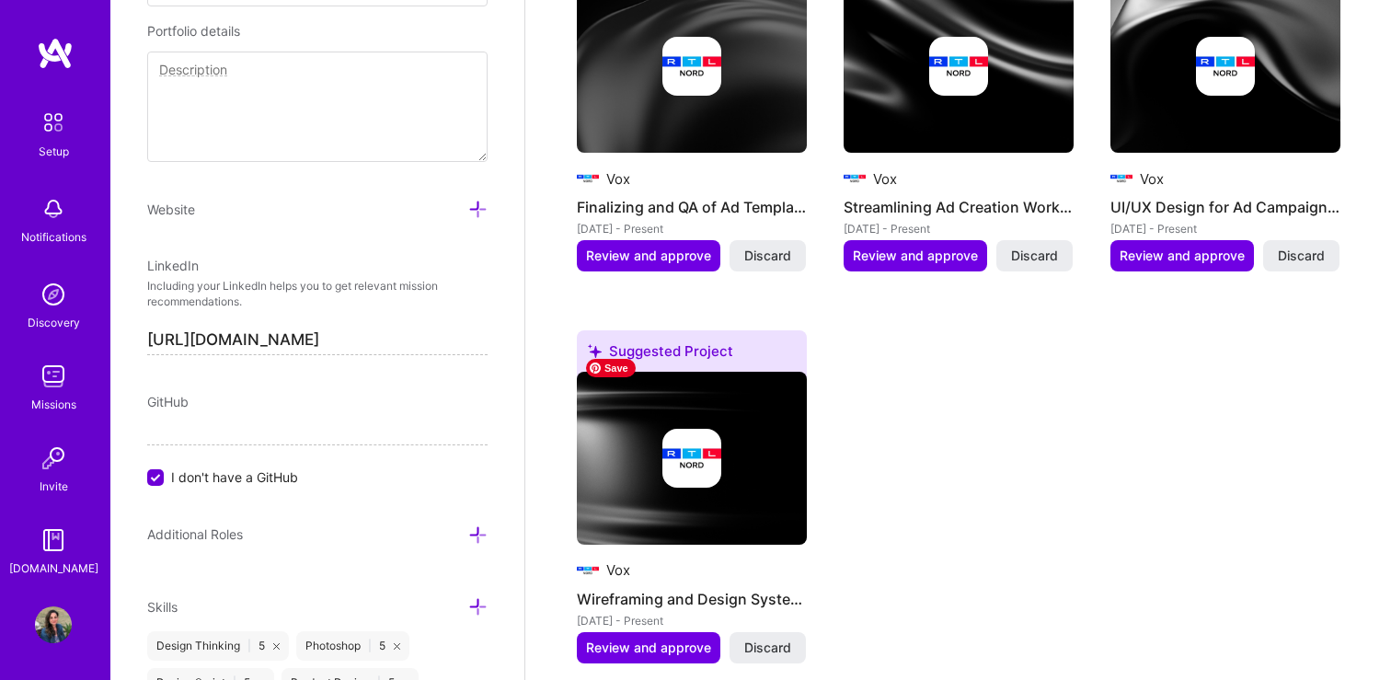
click at [699, 483] on img at bounding box center [692, 458] width 230 height 173
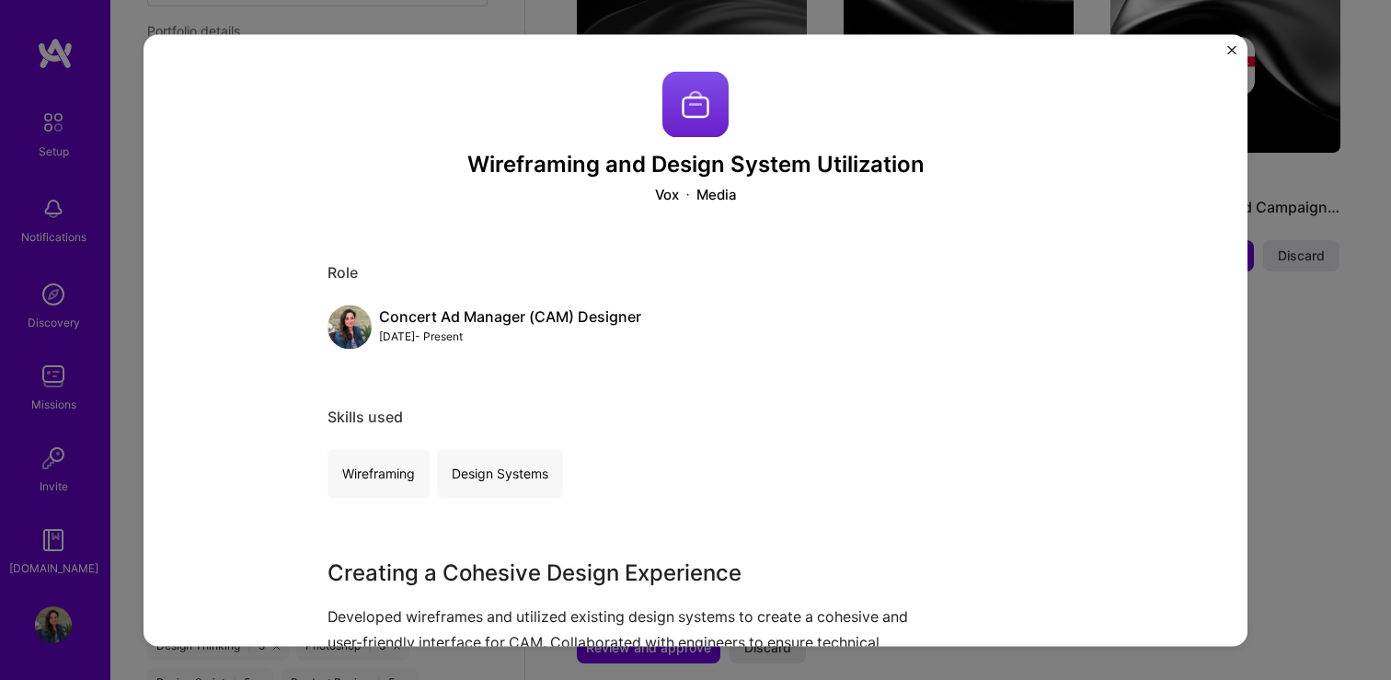
click at [1233, 49] on img "Close" at bounding box center [1231, 49] width 9 height 9
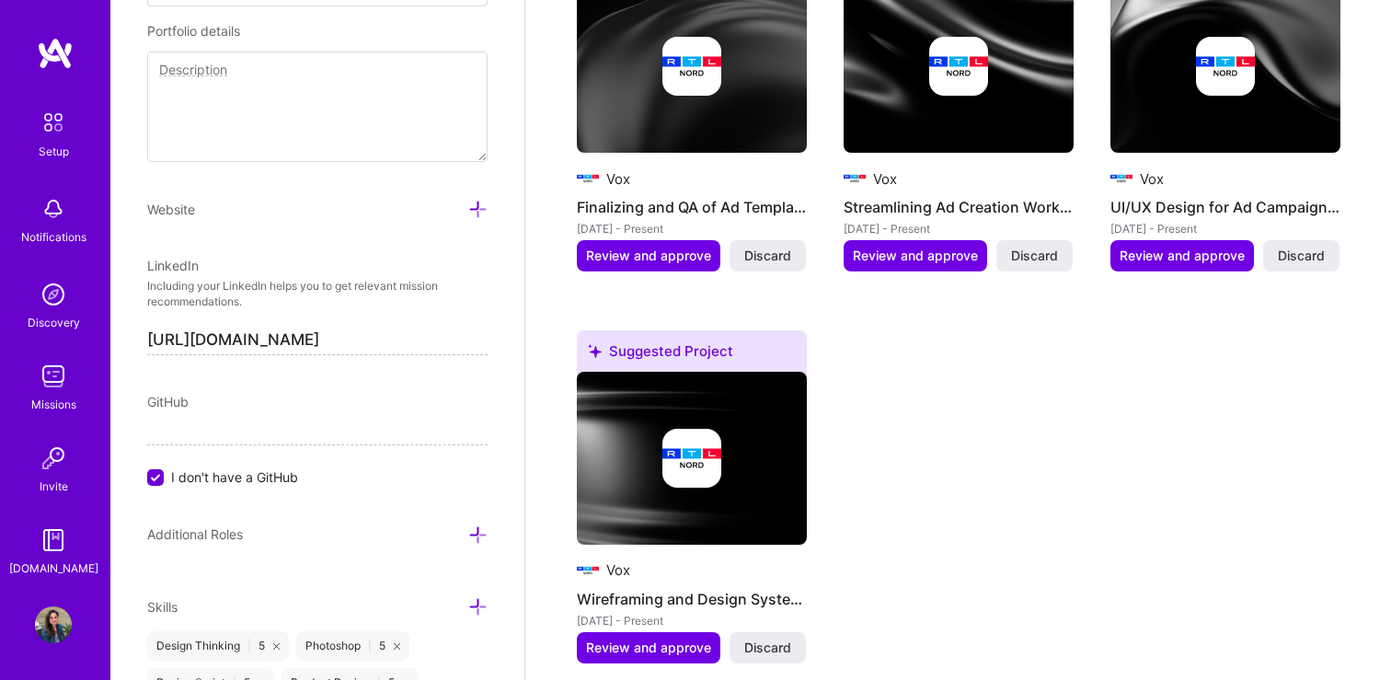
click at [665, 72] on div at bounding box center [691, 66] width 59 height 59
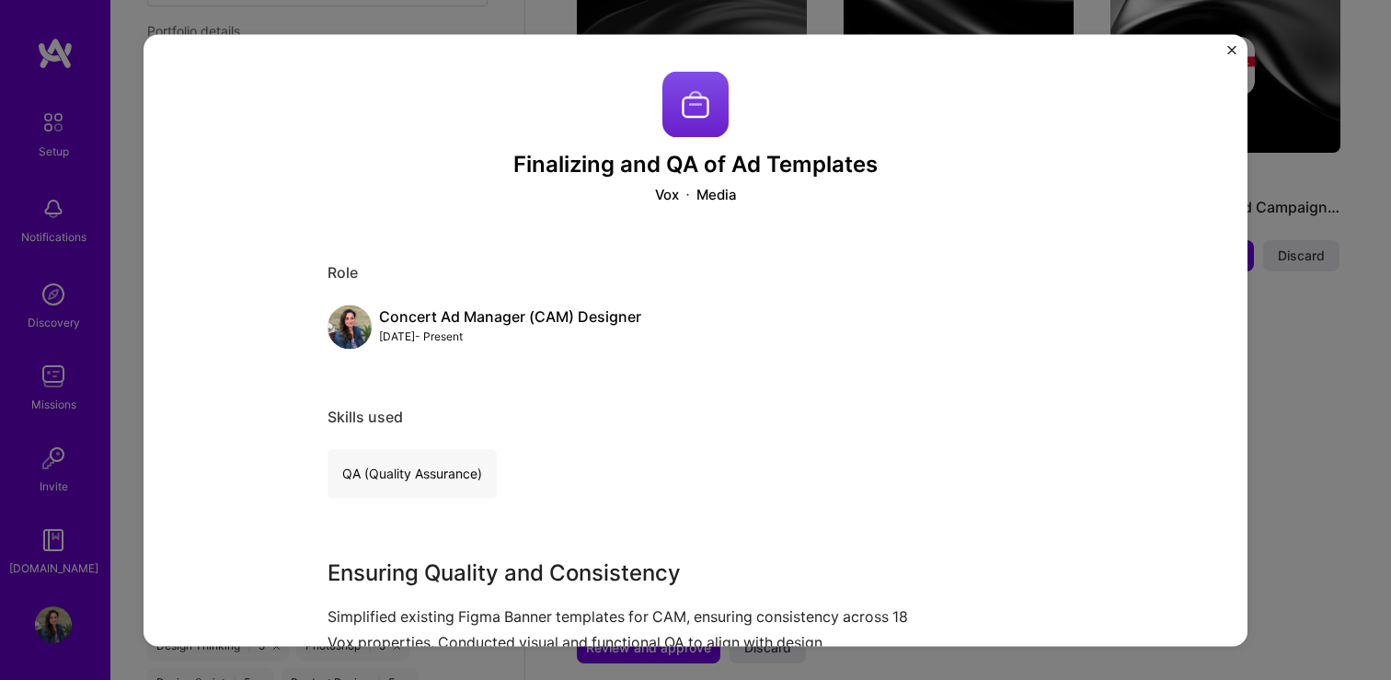
click at [1232, 49] on img "Close" at bounding box center [1231, 49] width 9 height 9
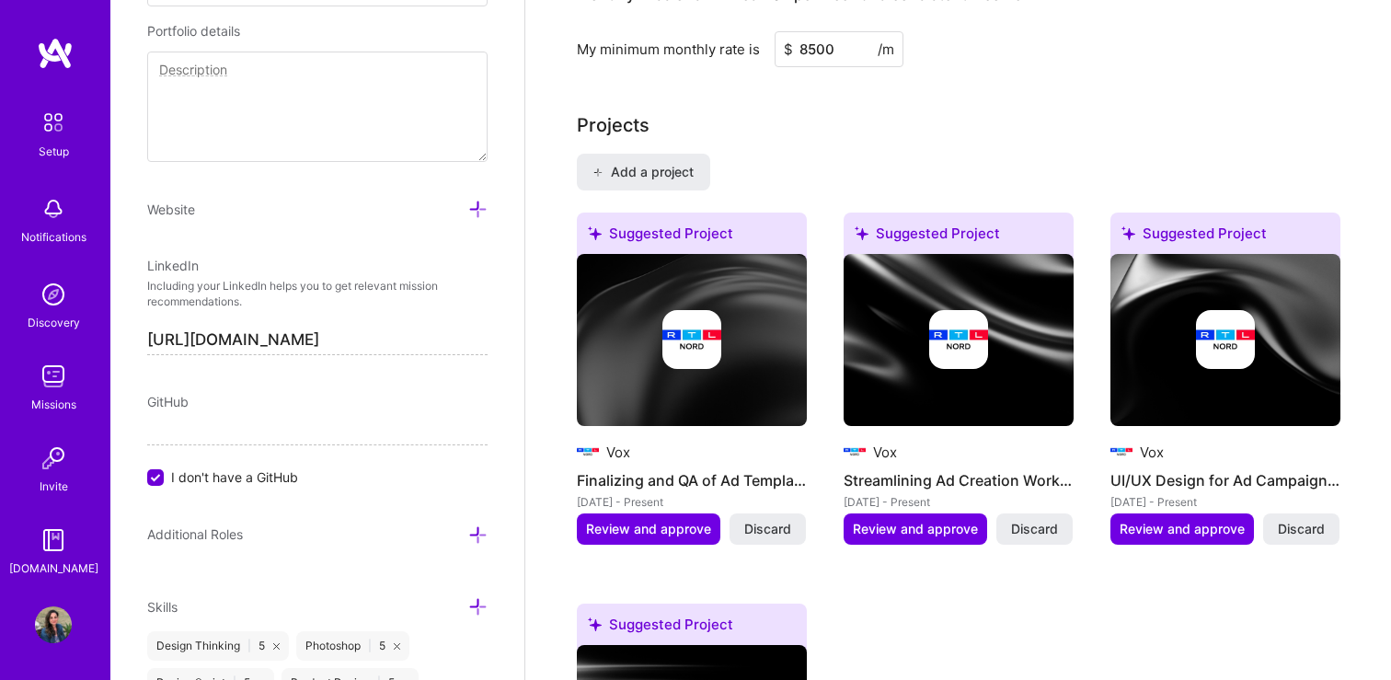
scroll to position [1373, 0]
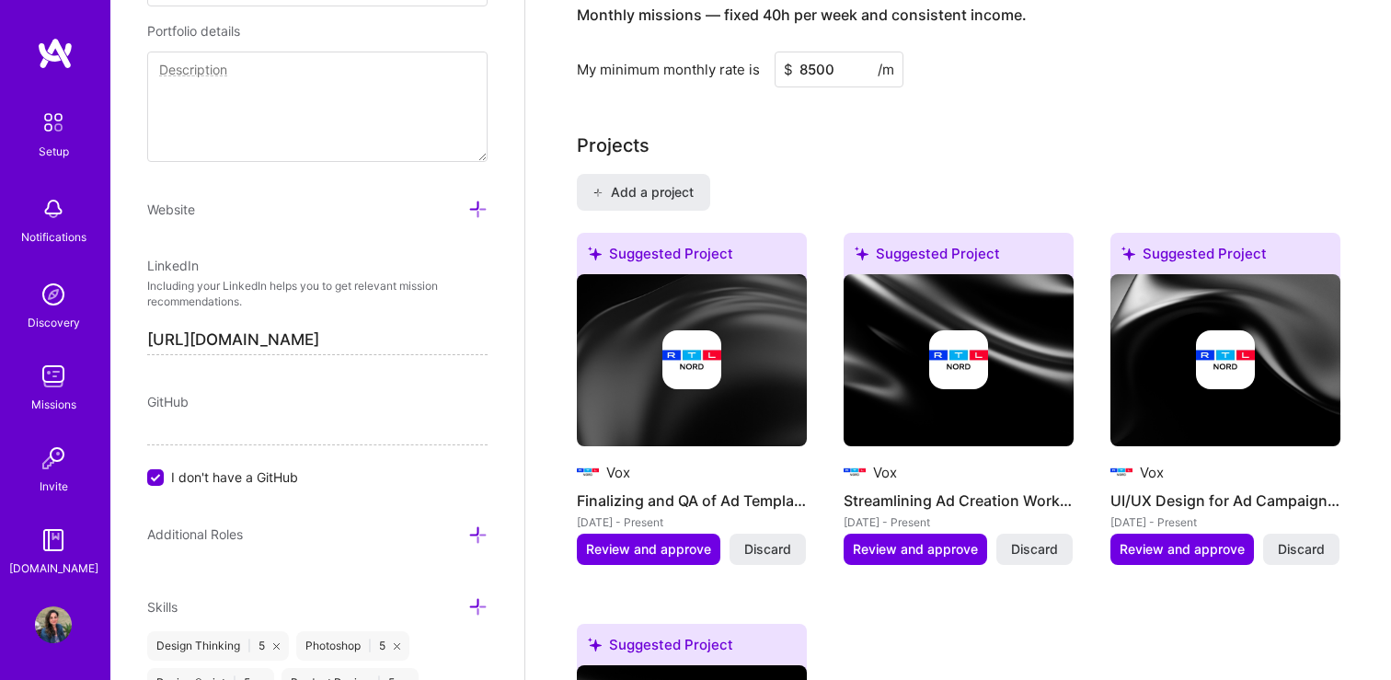
click at [959, 345] on img at bounding box center [958, 359] width 59 height 59
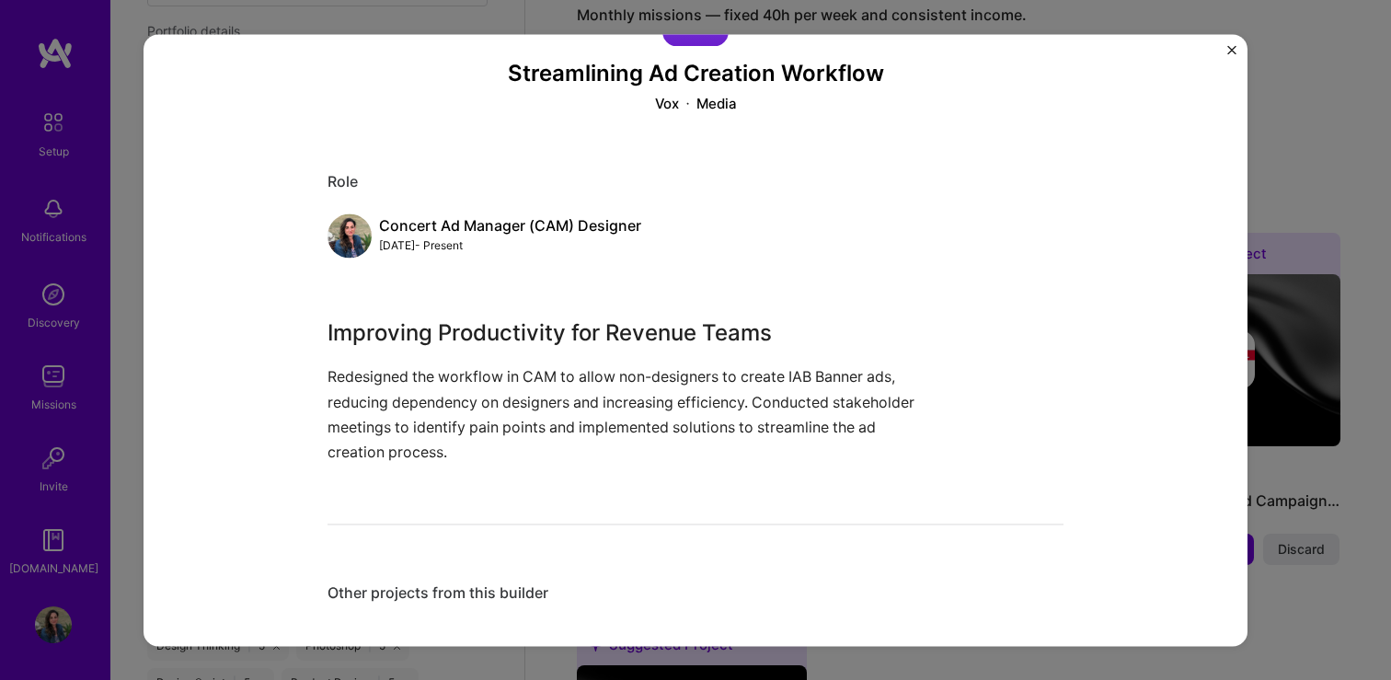
scroll to position [107, 0]
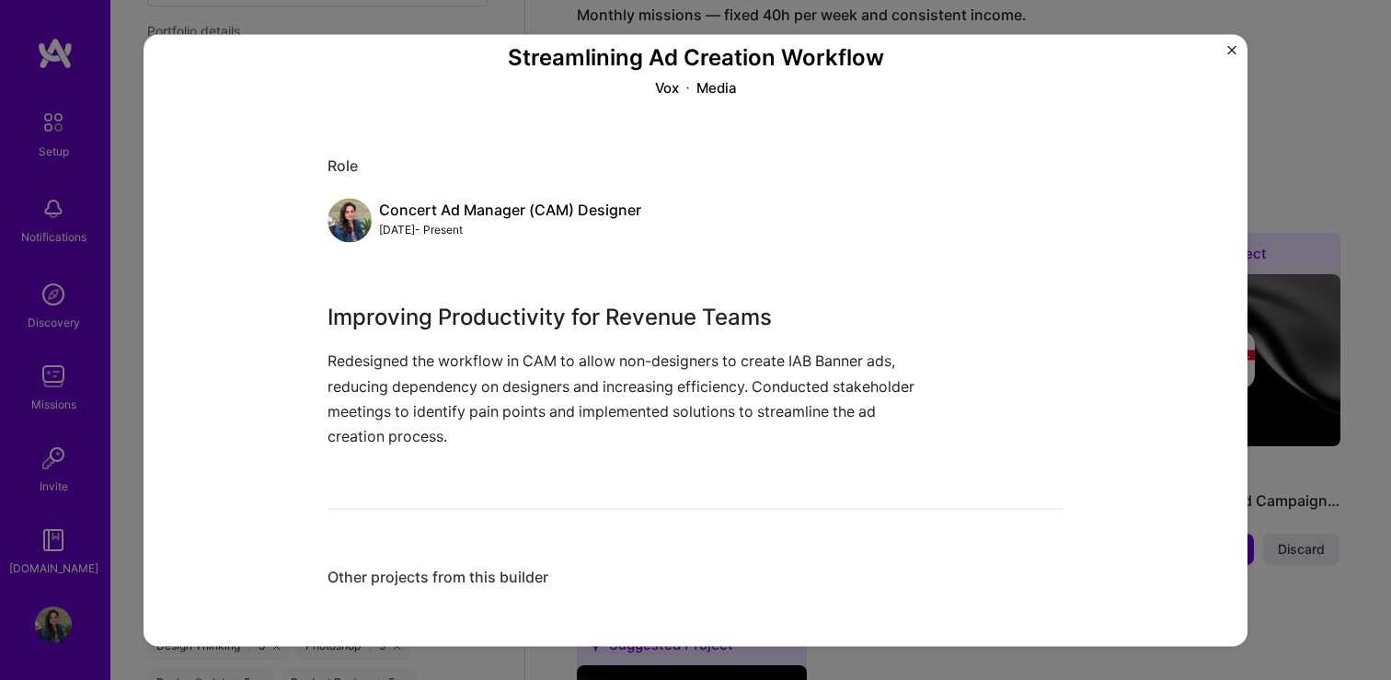
click at [1232, 46] on img "Close" at bounding box center [1231, 49] width 9 height 9
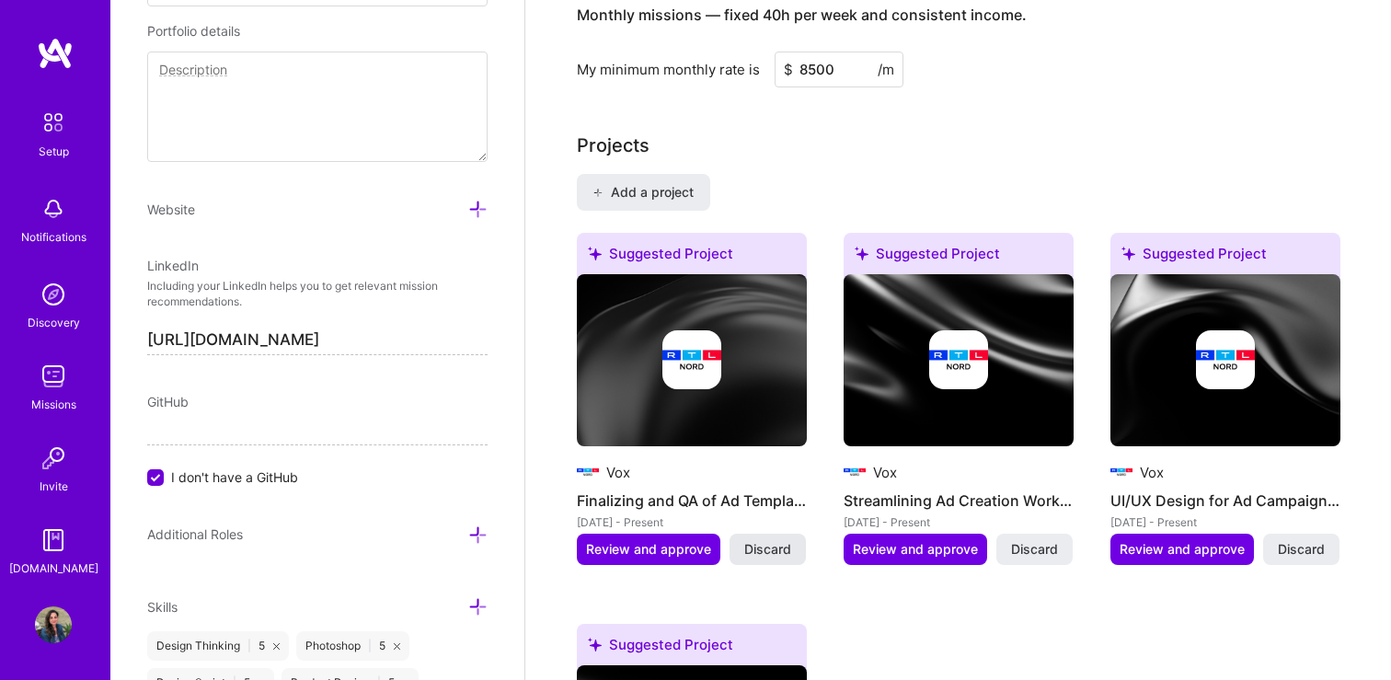
click at [769, 540] on span "Discard" at bounding box center [767, 549] width 47 height 18
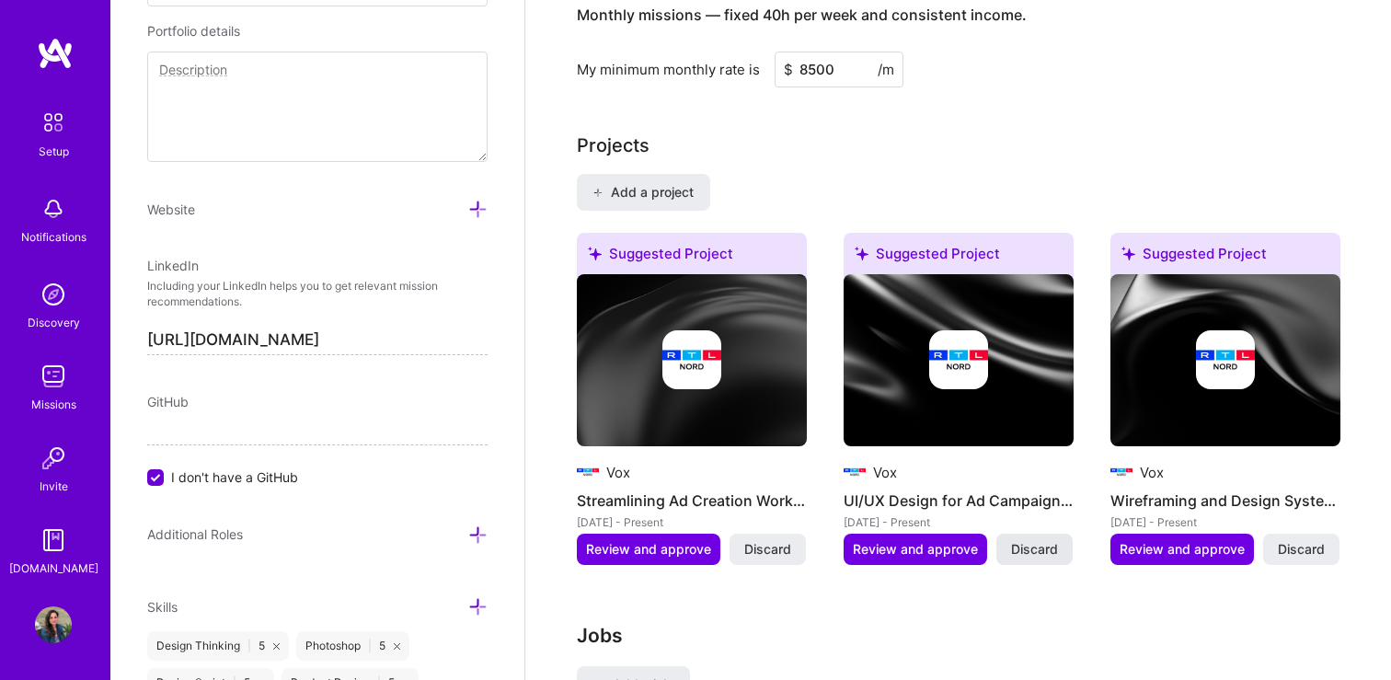
click at [1041, 540] on span "Discard" at bounding box center [1034, 549] width 47 height 18
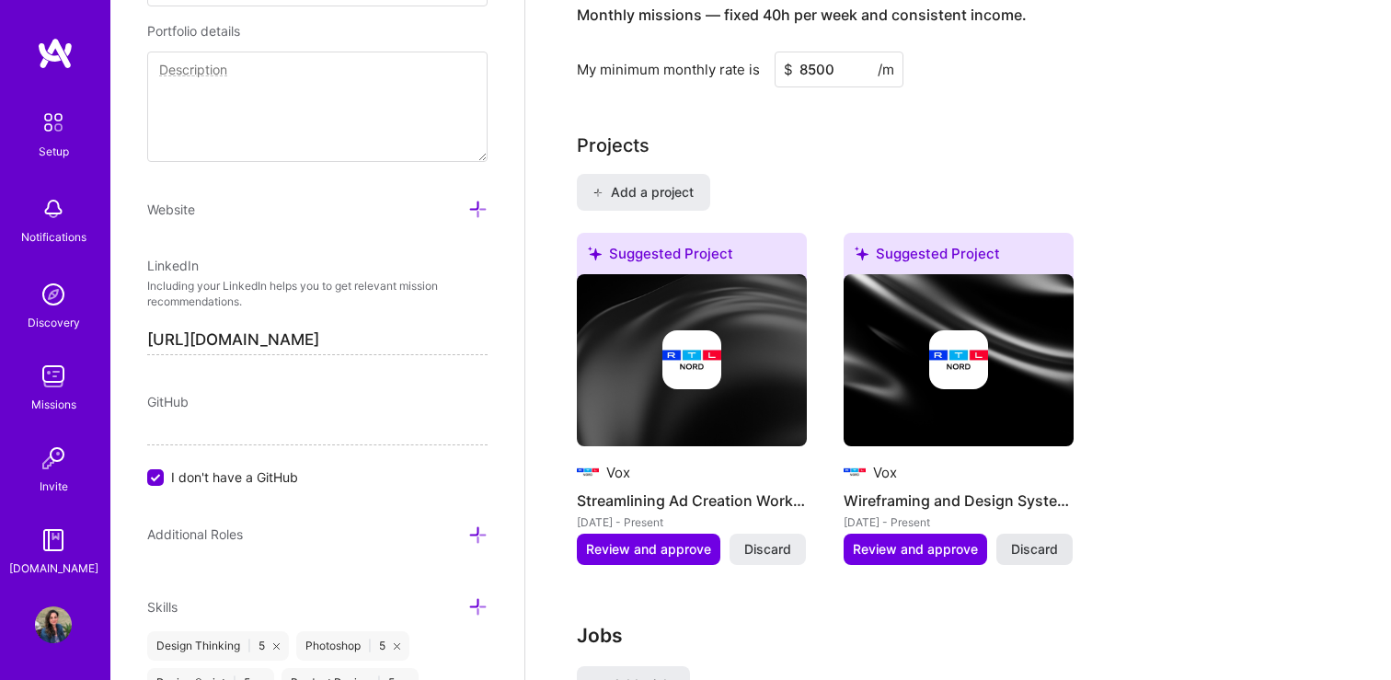
click at [1040, 540] on span "Discard" at bounding box center [1034, 549] width 47 height 18
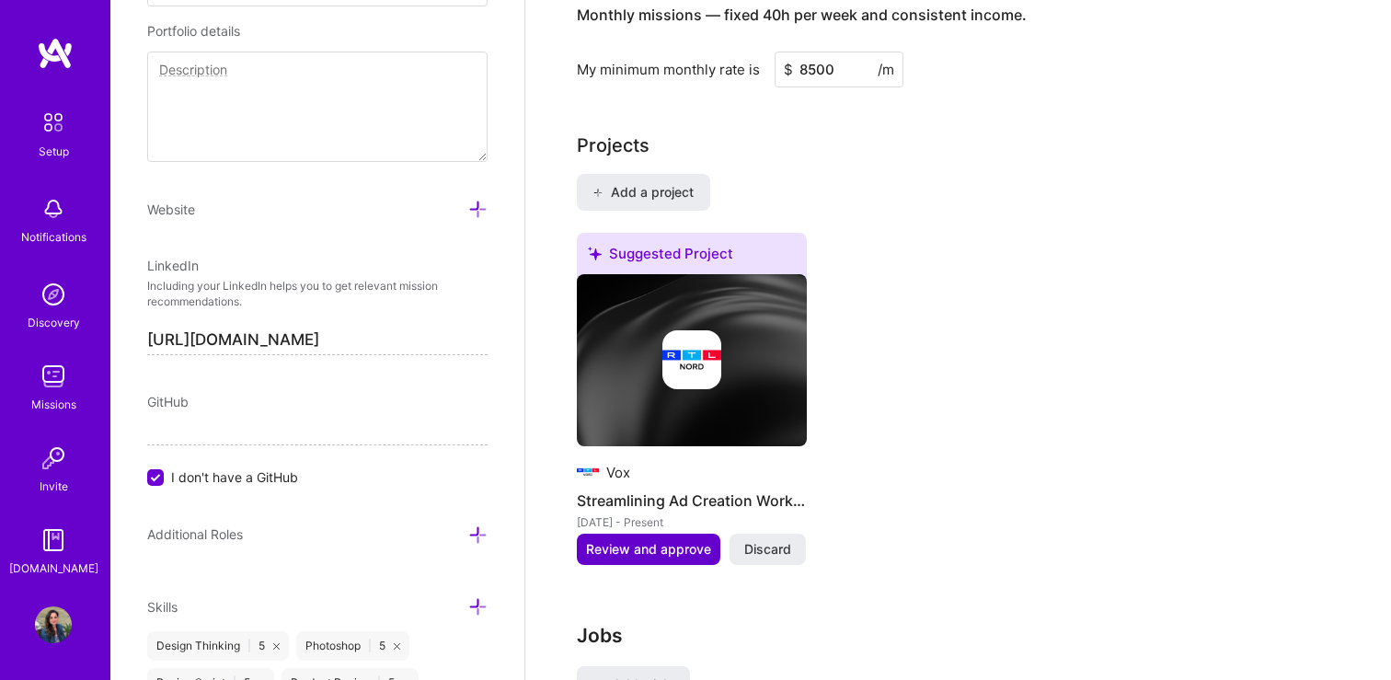
click at [664, 540] on span "Review and approve" at bounding box center [648, 549] width 125 height 18
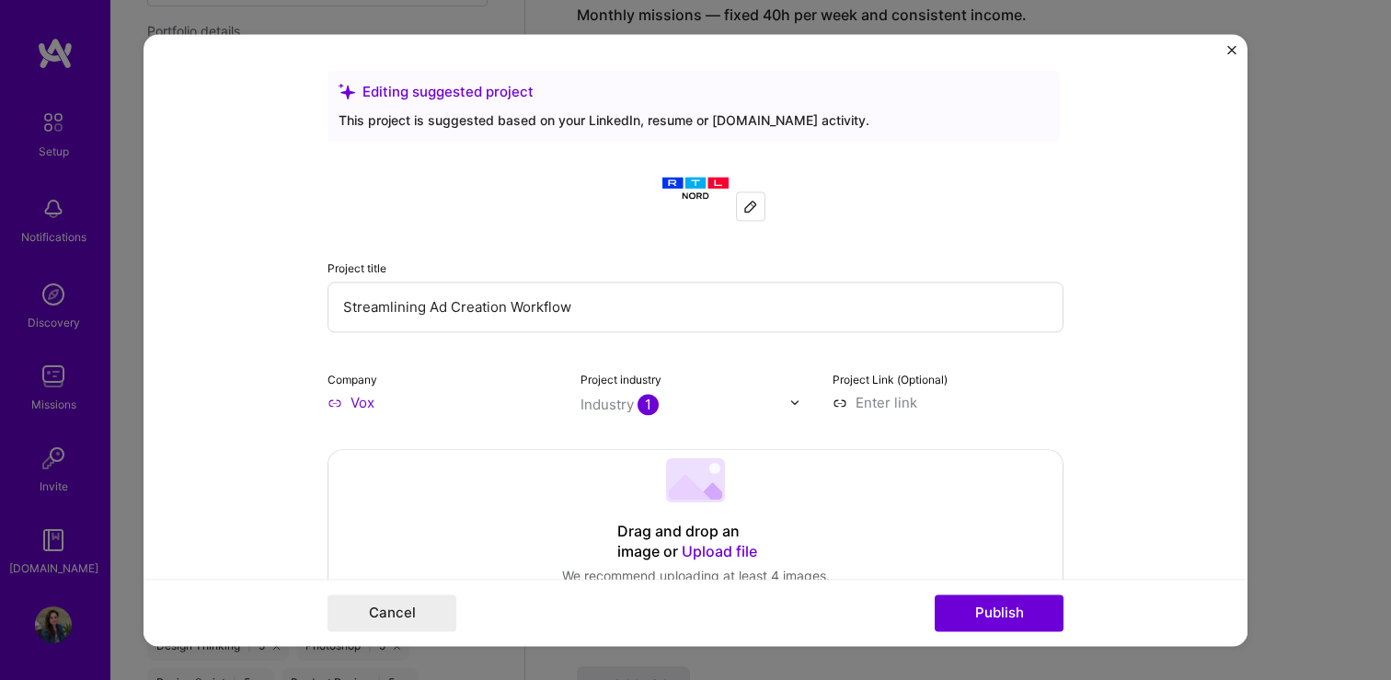
click at [361, 402] on input "Vox" at bounding box center [442, 402] width 231 height 19
click at [746, 205] on img at bounding box center [750, 206] width 15 height 15
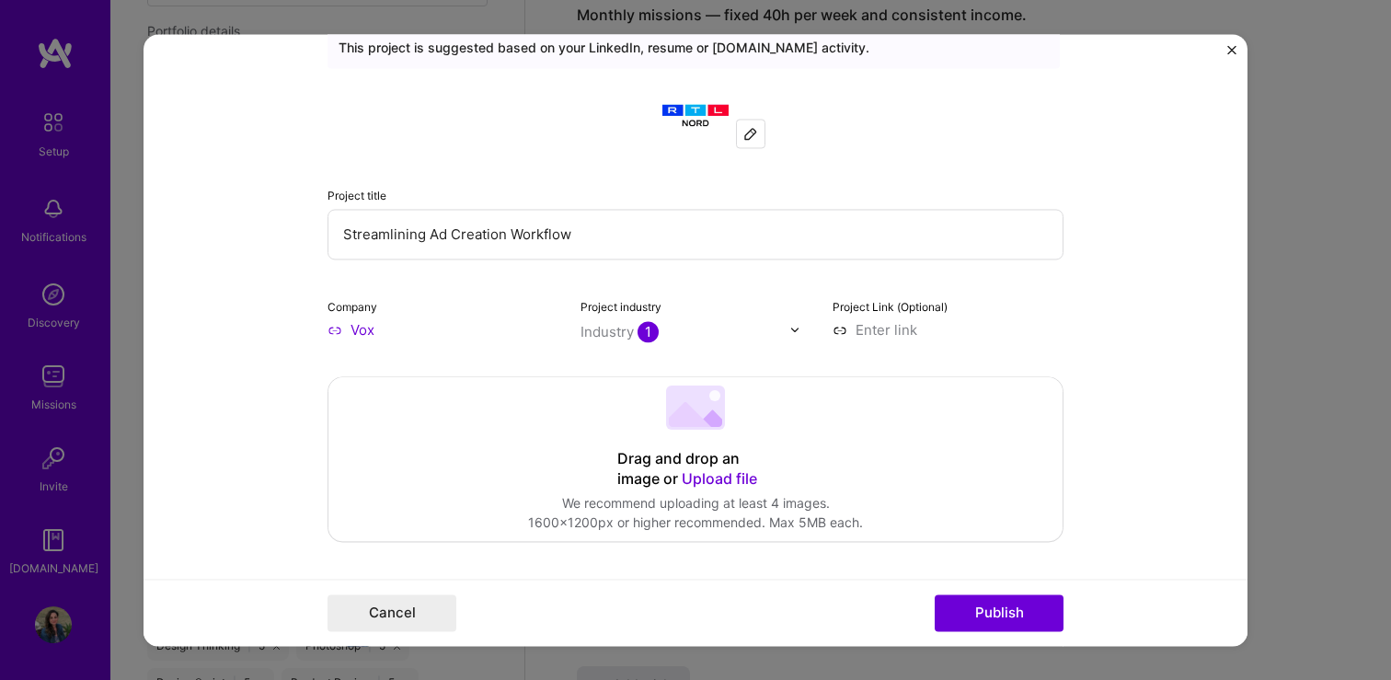
scroll to position [71, 0]
click at [362, 339] on input "Vox" at bounding box center [442, 331] width 231 height 19
click at [339, 335] on input "Vox" at bounding box center [442, 331] width 231 height 19
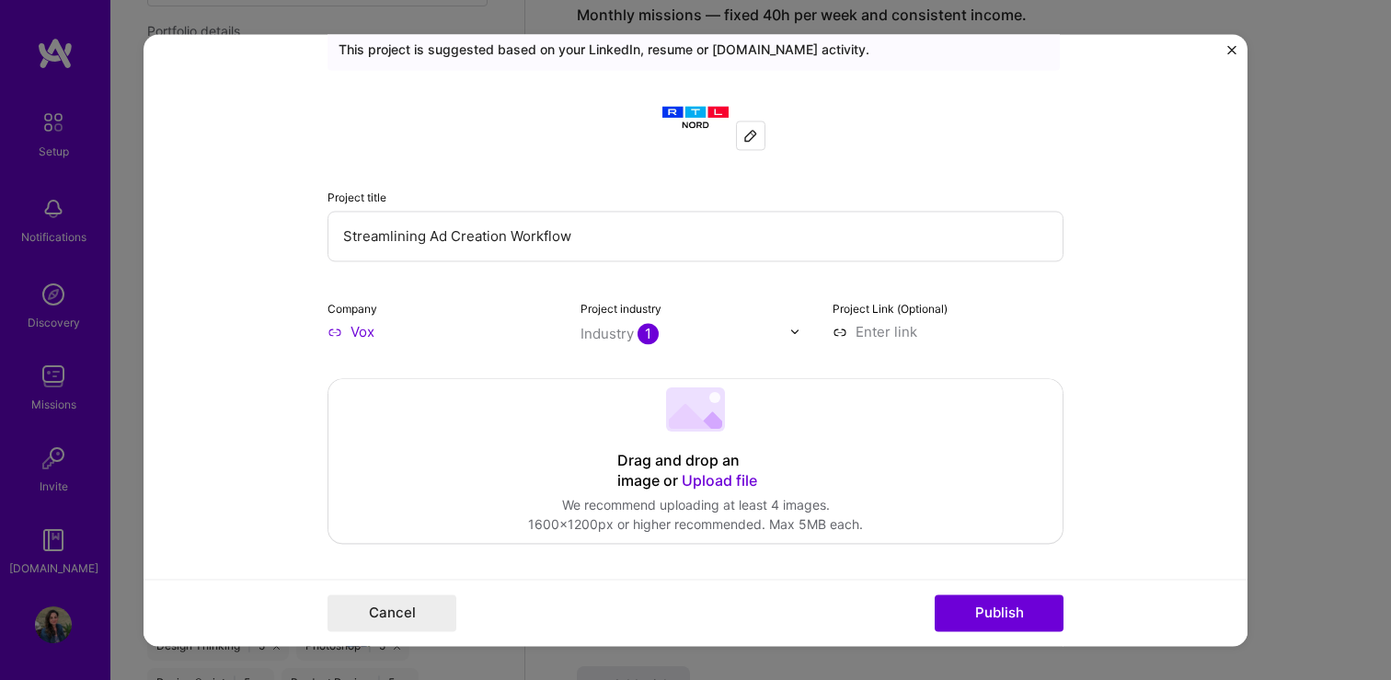
click at [394, 335] on input "Vox" at bounding box center [442, 331] width 231 height 19
click at [382, 601] on button "Cancel" at bounding box center [391, 612] width 129 height 37
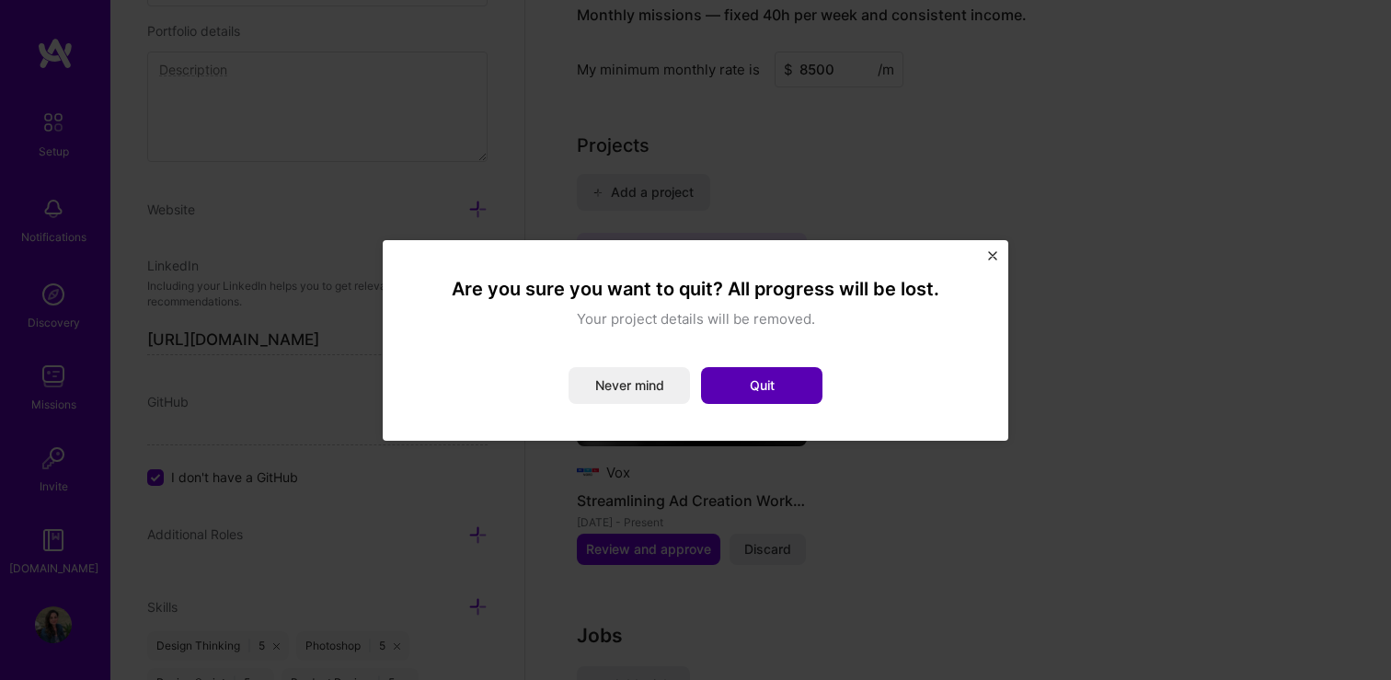
click at [772, 396] on button "Quit" at bounding box center [761, 385] width 121 height 37
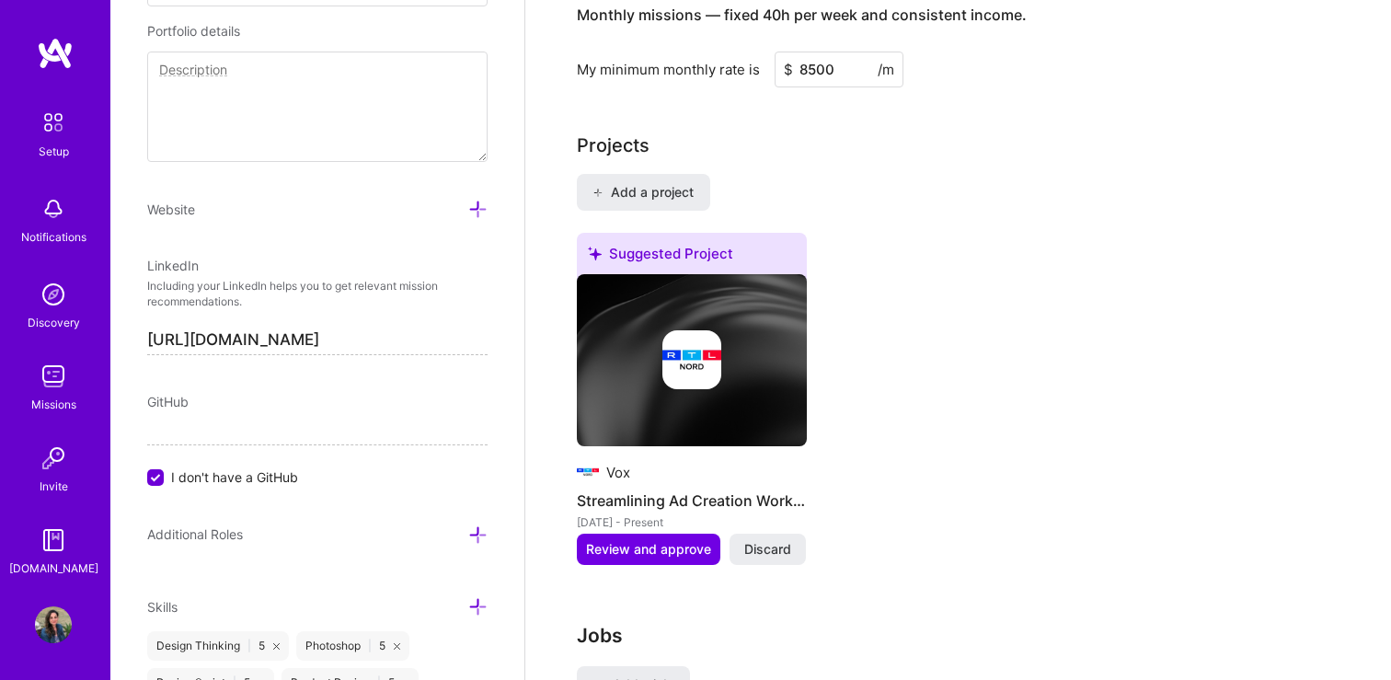
click at [701, 352] on img at bounding box center [691, 359] width 59 height 59
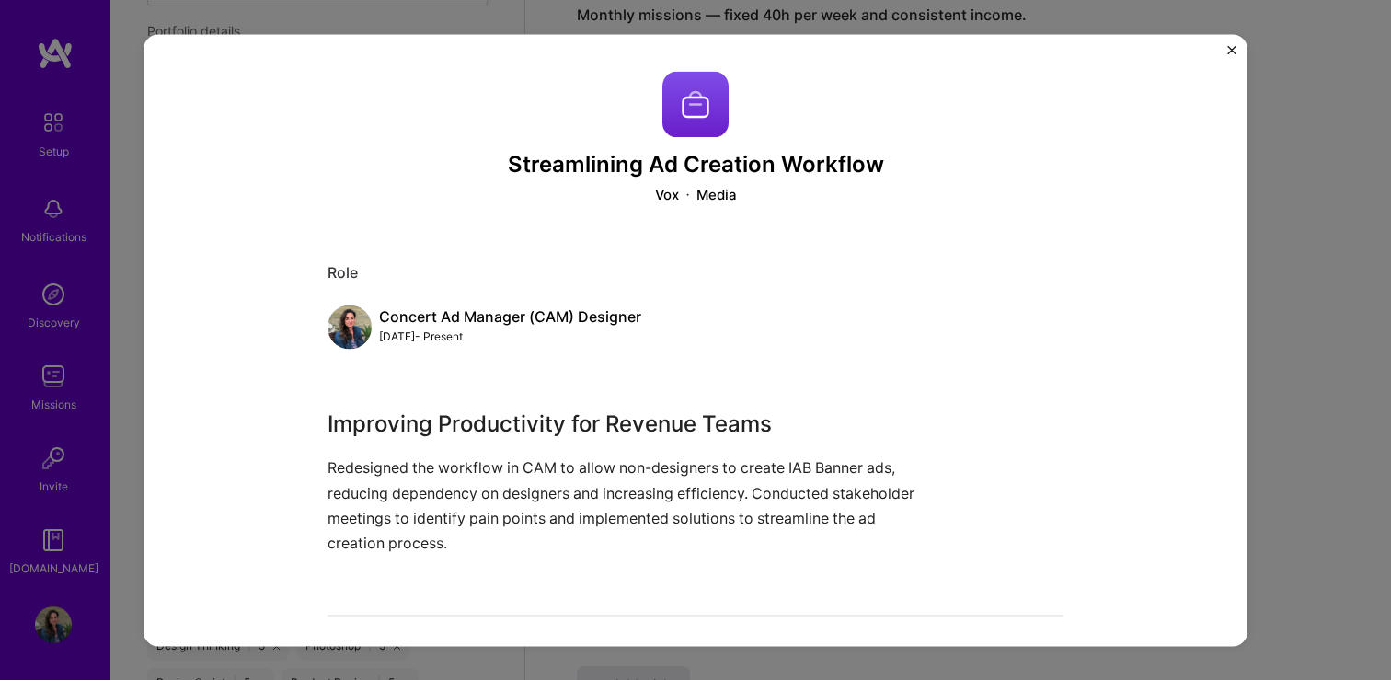
click at [1233, 48] on img "Close" at bounding box center [1231, 49] width 9 height 9
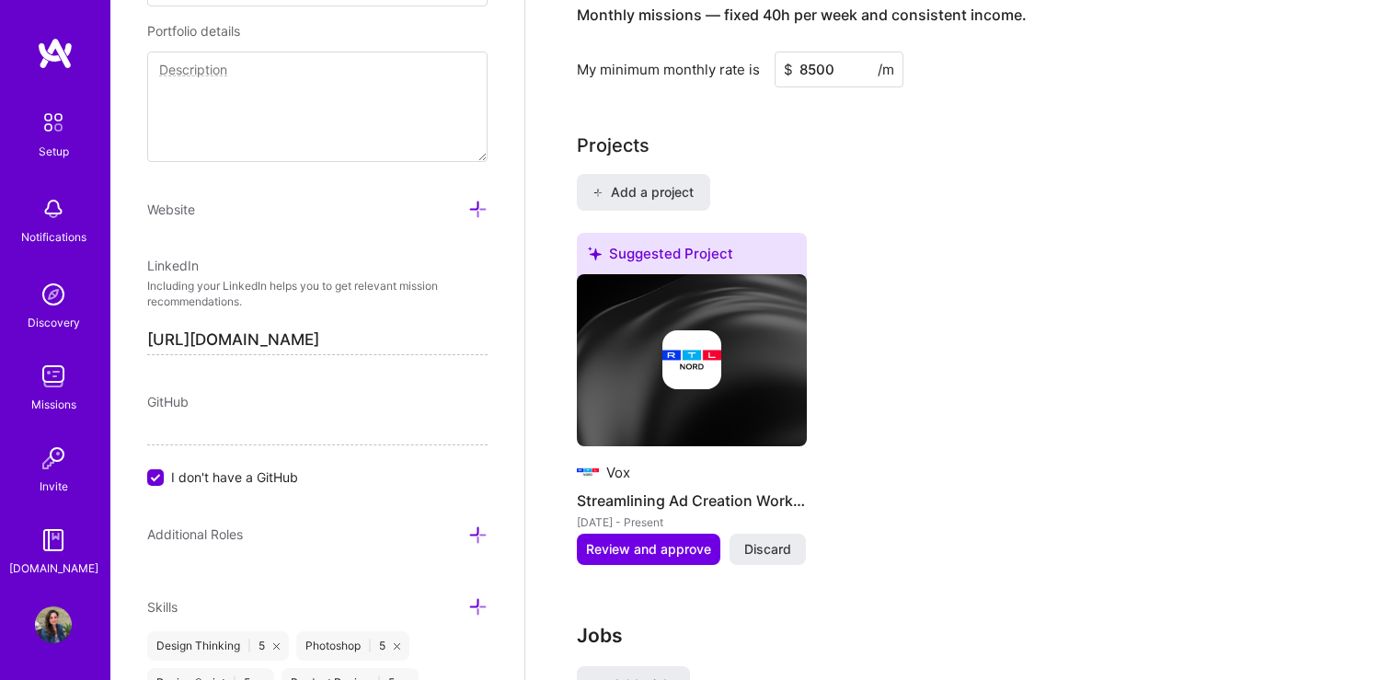
click at [687, 352] on img at bounding box center [691, 359] width 59 height 59
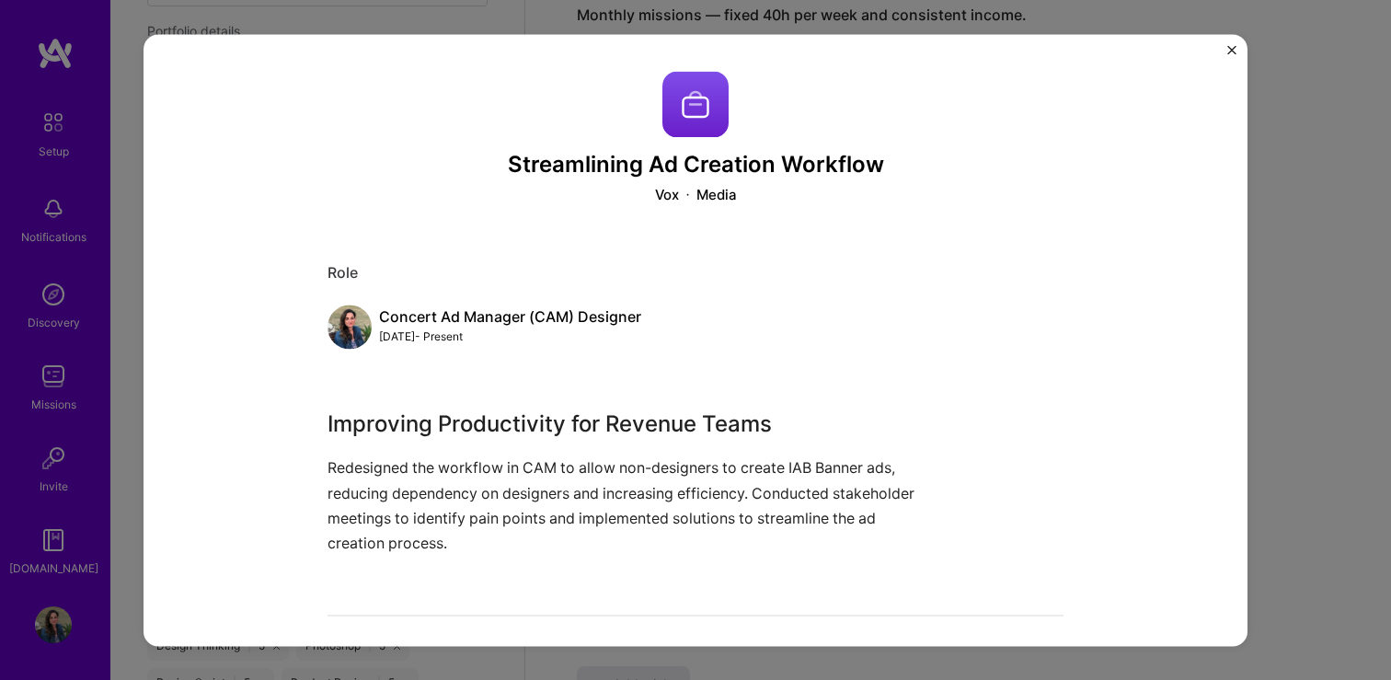
click at [1232, 49] on img "Close" at bounding box center [1231, 49] width 9 height 9
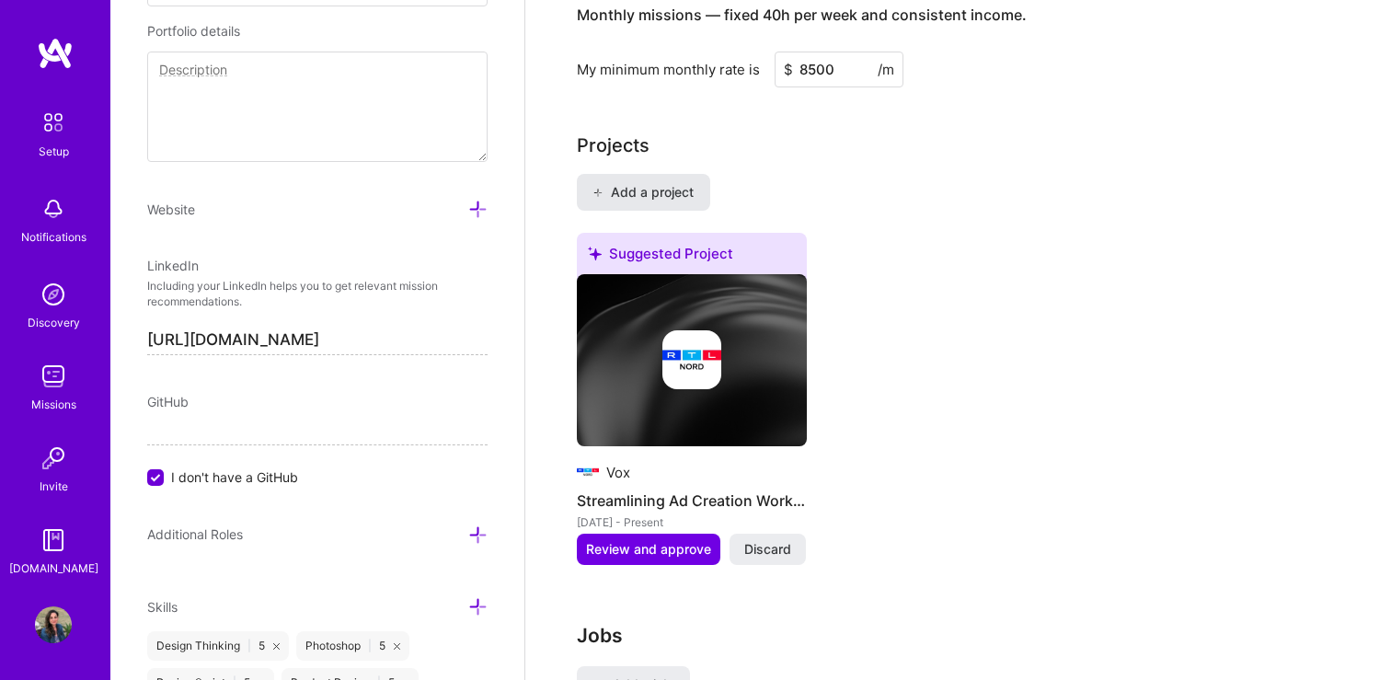
click at [652, 183] on span "Add a project" at bounding box center [642, 192] width 100 height 18
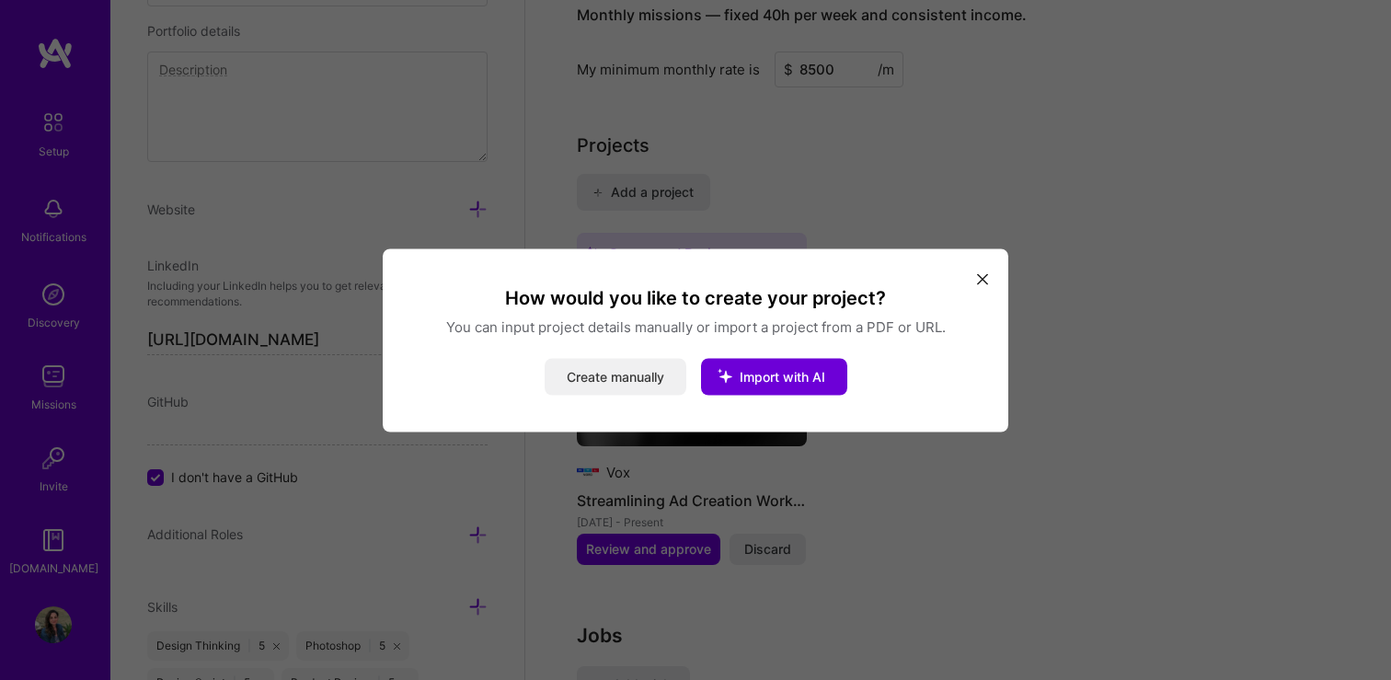
click at [611, 380] on button "Create manually" at bounding box center [616, 376] width 142 height 37
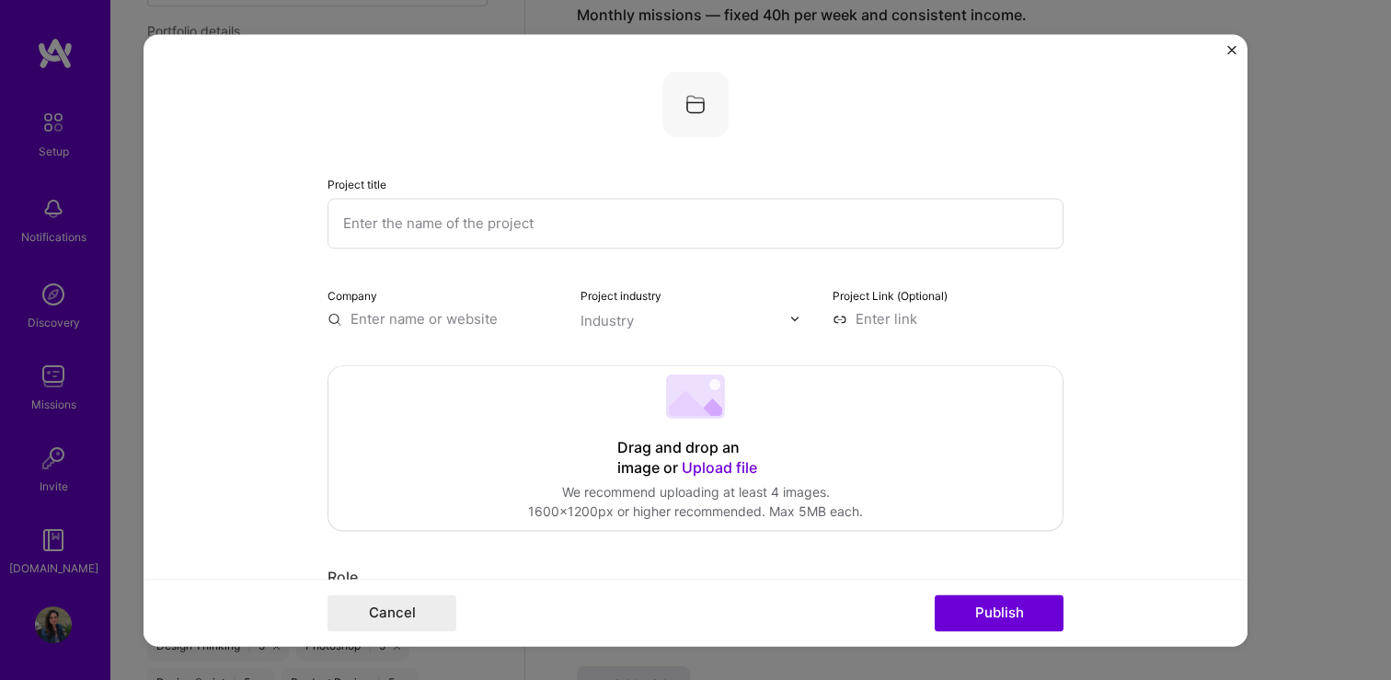
click at [383, 233] on input "text" at bounding box center [695, 223] width 736 height 51
paste input "Empowering Revenue Teams Through Improved Workflows"
type input "Empowering Revenue Teams Through Improved Workflows"
click at [365, 322] on input "text" at bounding box center [442, 318] width 231 height 19
type input "V"
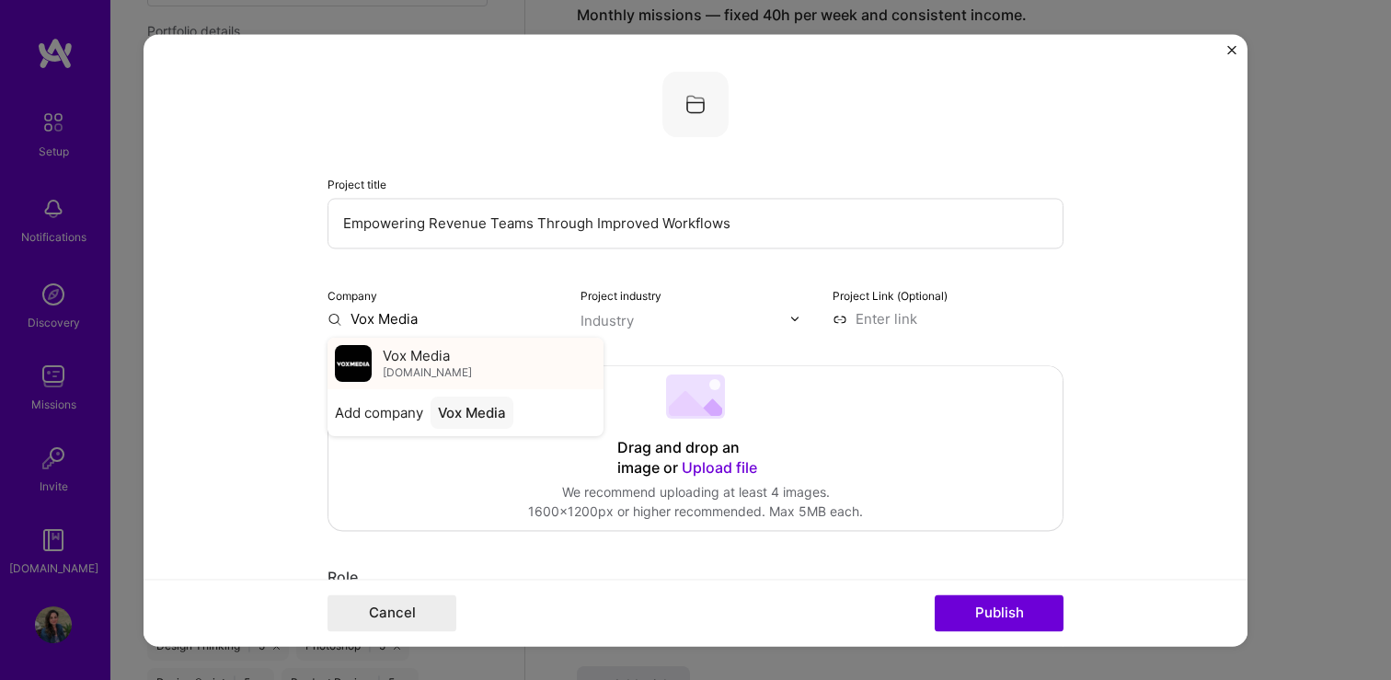
type input "Vox Media"
click at [409, 370] on span "[DOMAIN_NAME]" at bounding box center [427, 372] width 89 height 15
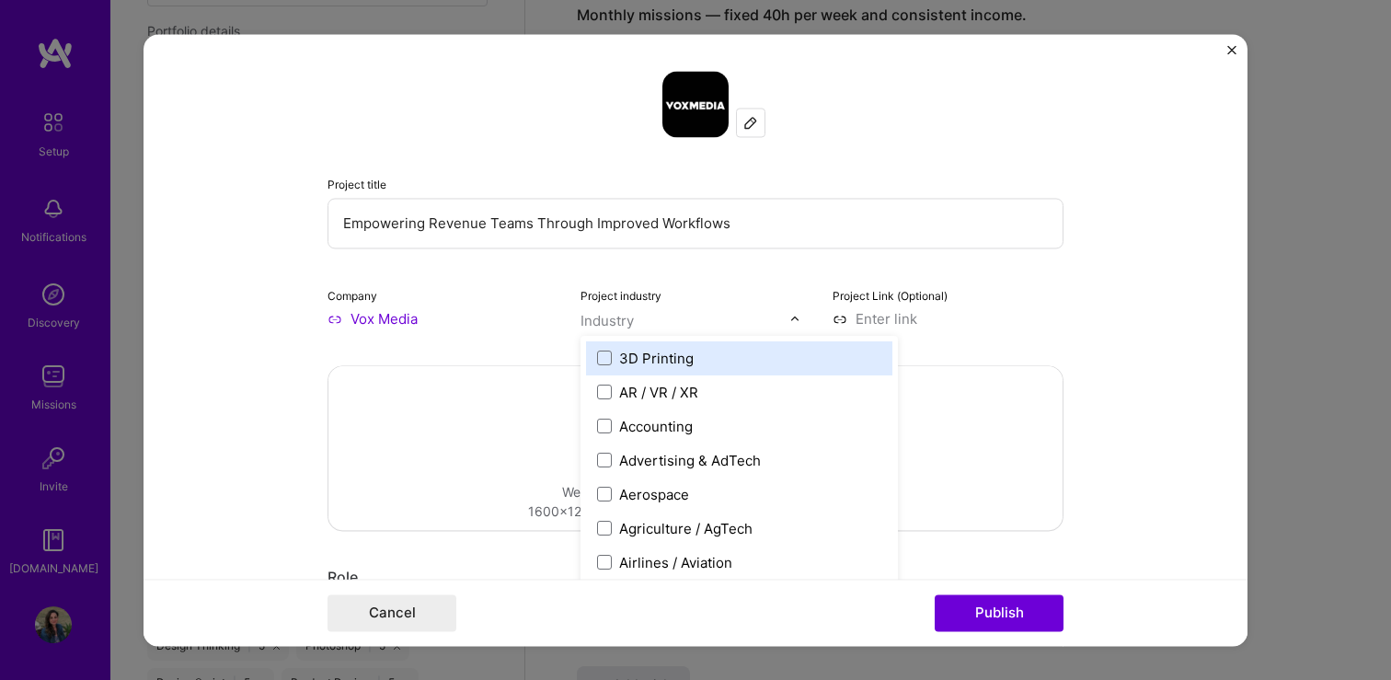
click at [618, 331] on div at bounding box center [685, 320] width 210 height 23
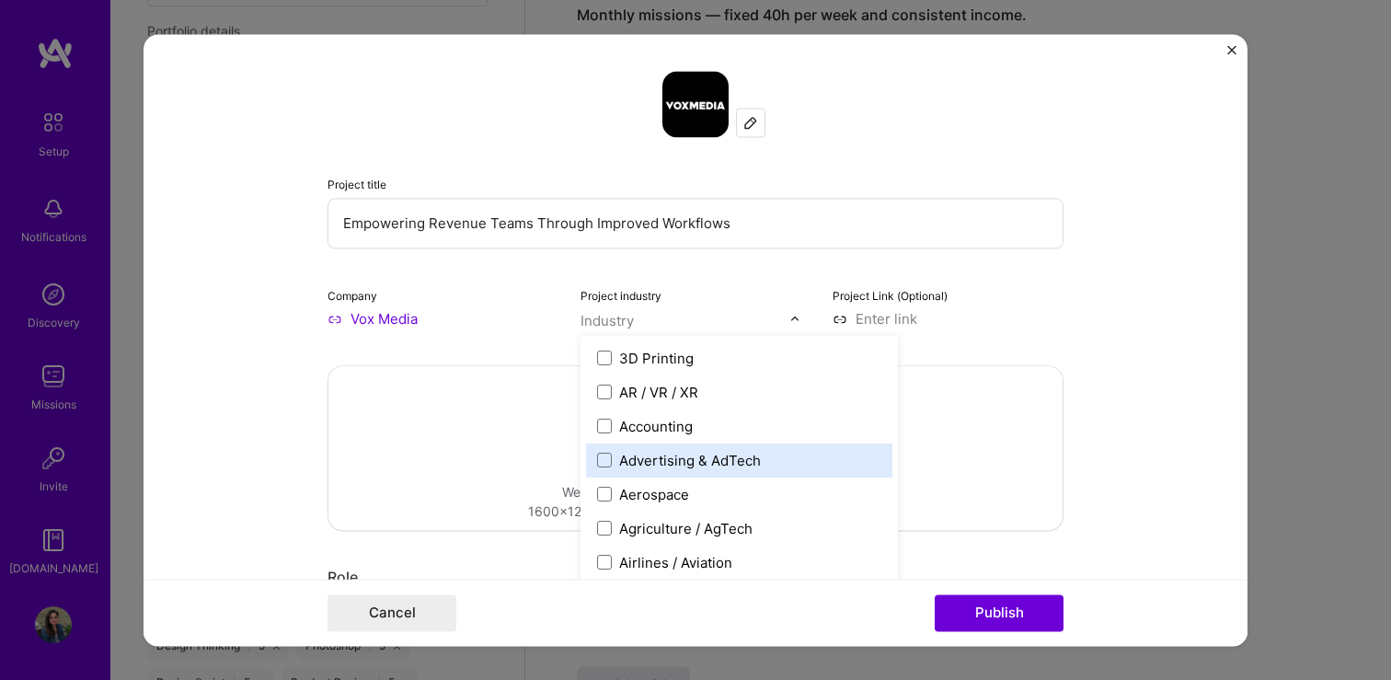
click at [629, 466] on div "Advertising & AdTech" at bounding box center [690, 460] width 142 height 19
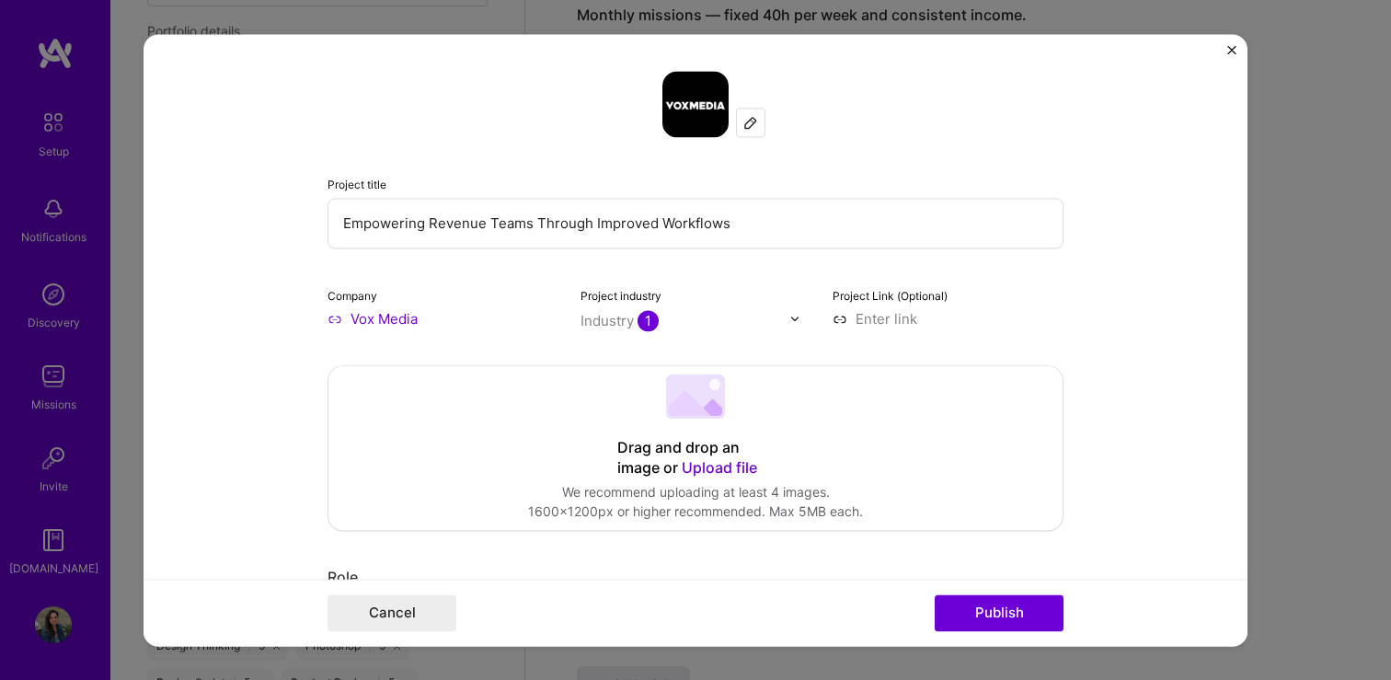
click at [907, 324] on input at bounding box center [947, 318] width 231 height 19
paste input "[URL][DOMAIN_NAME]"
type input "[URL][DOMAIN_NAME]"
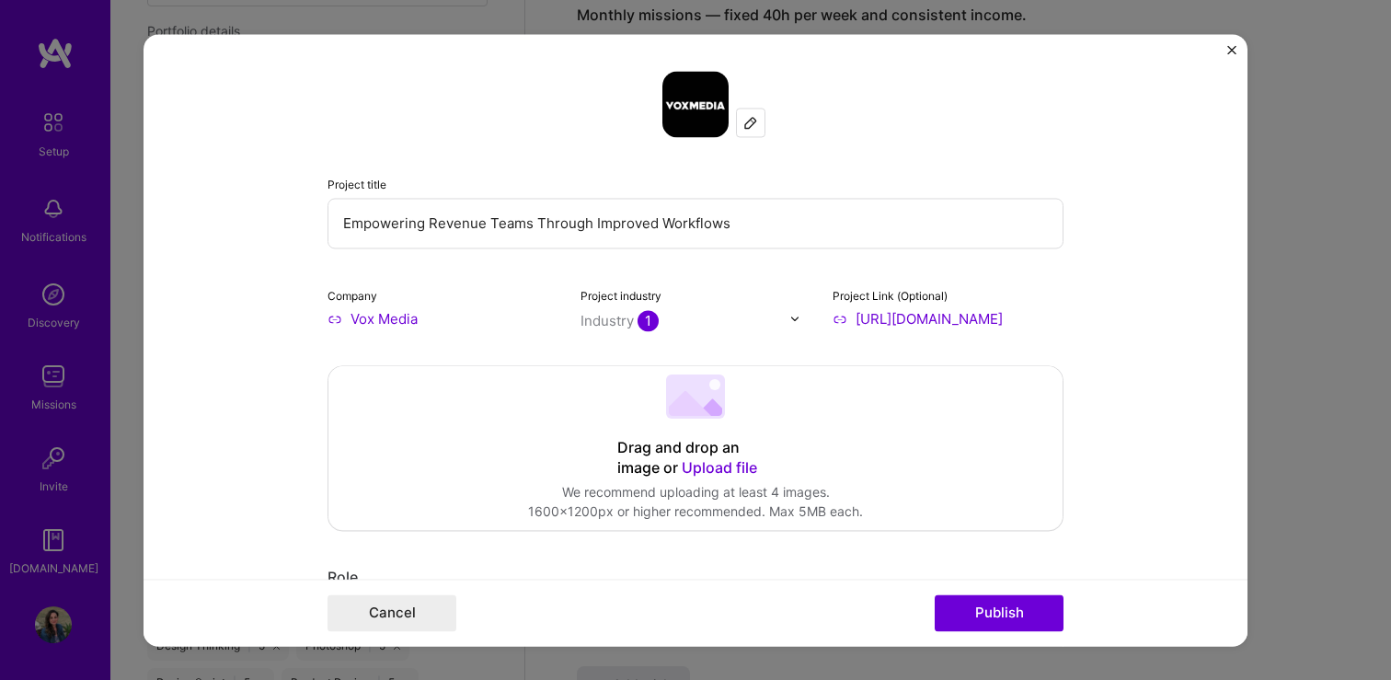
click at [1174, 501] on form "Project title Empowering Revenue Teams Through Improved Workflows Company Vox M…" at bounding box center [695, 340] width 1104 height 612
click at [711, 463] on span "Upload file" at bounding box center [719, 467] width 75 height 18
click at [721, 467] on span "Upload file" at bounding box center [719, 467] width 75 height 18
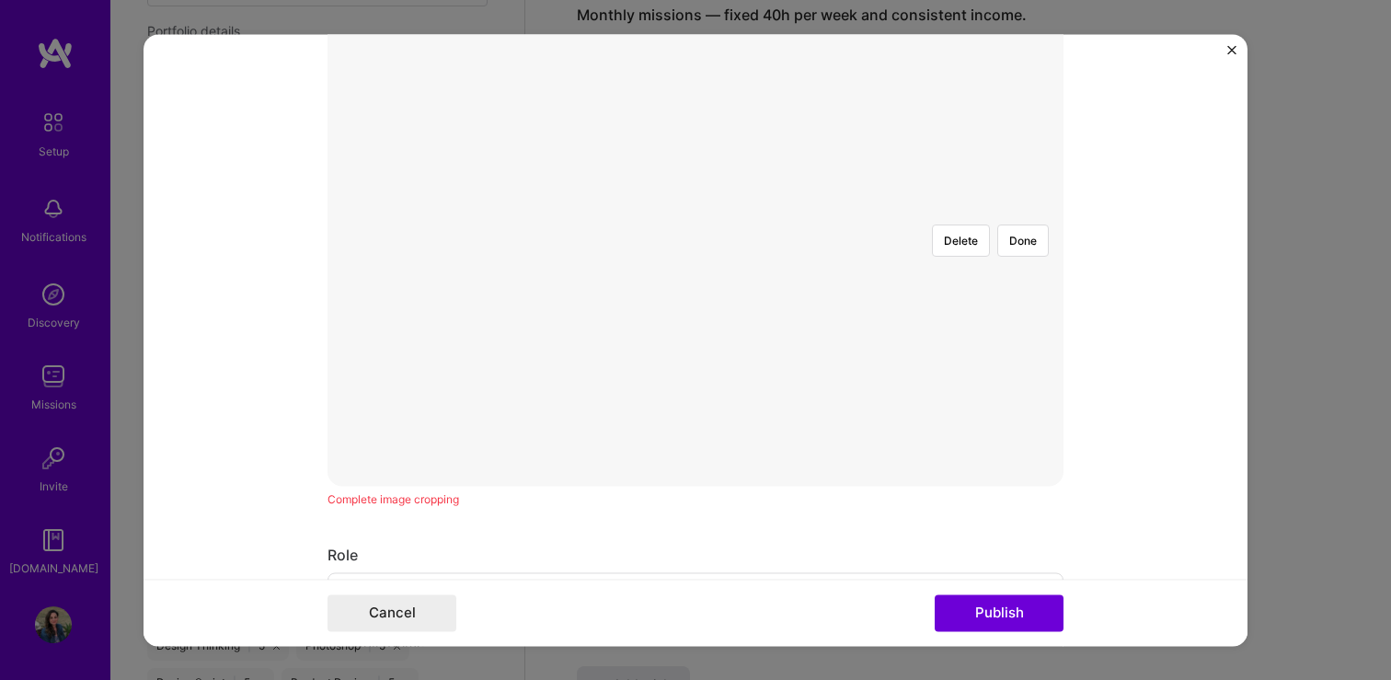
scroll to position [410, 0]
click at [695, 484] on div at bounding box center [971, 555] width 552 height 415
click at [695, 445] on div at bounding box center [971, 652] width 552 height 415
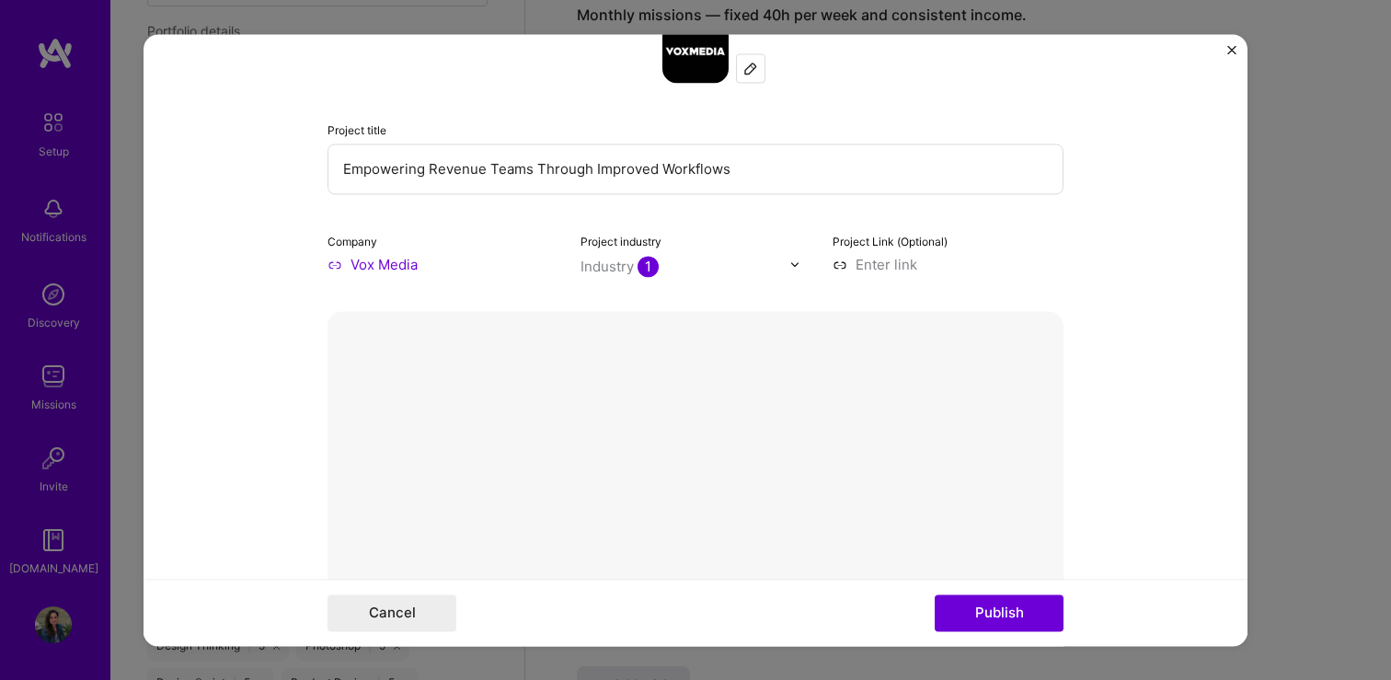
scroll to position [51, 0]
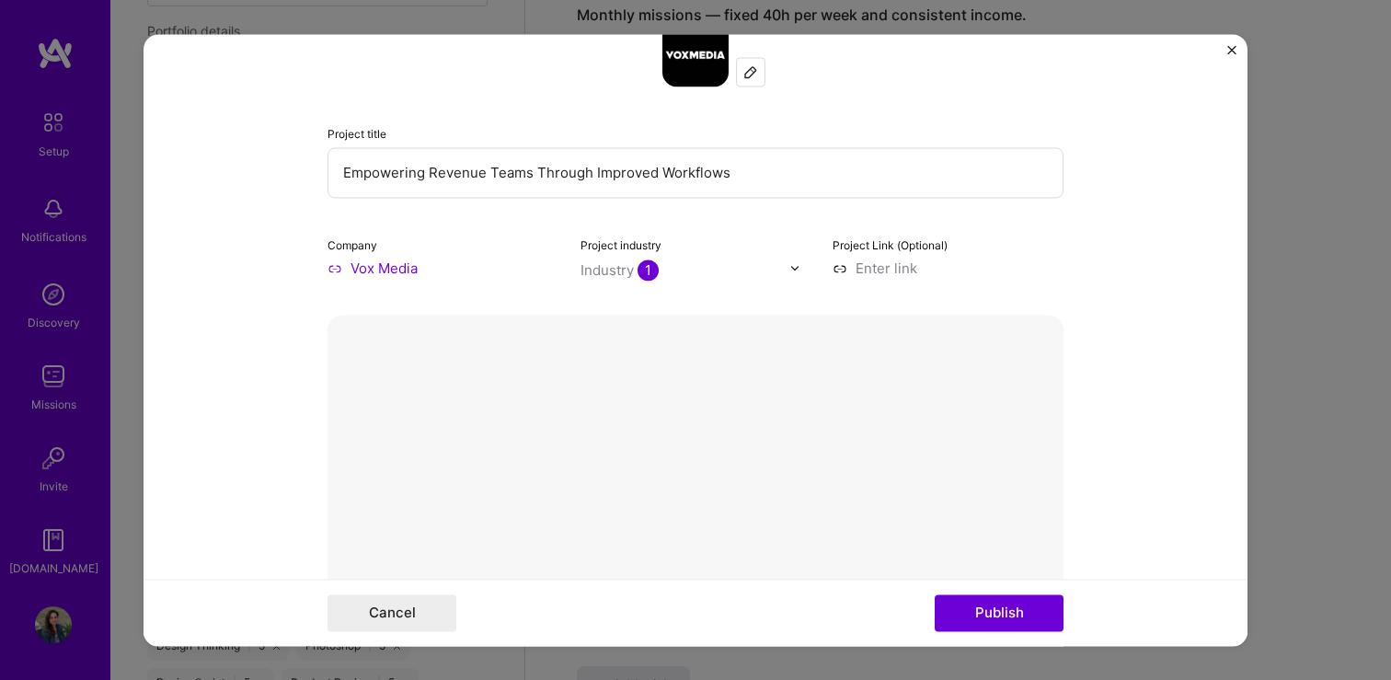
click at [962, 605] on button "Delete" at bounding box center [961, 621] width 58 height 32
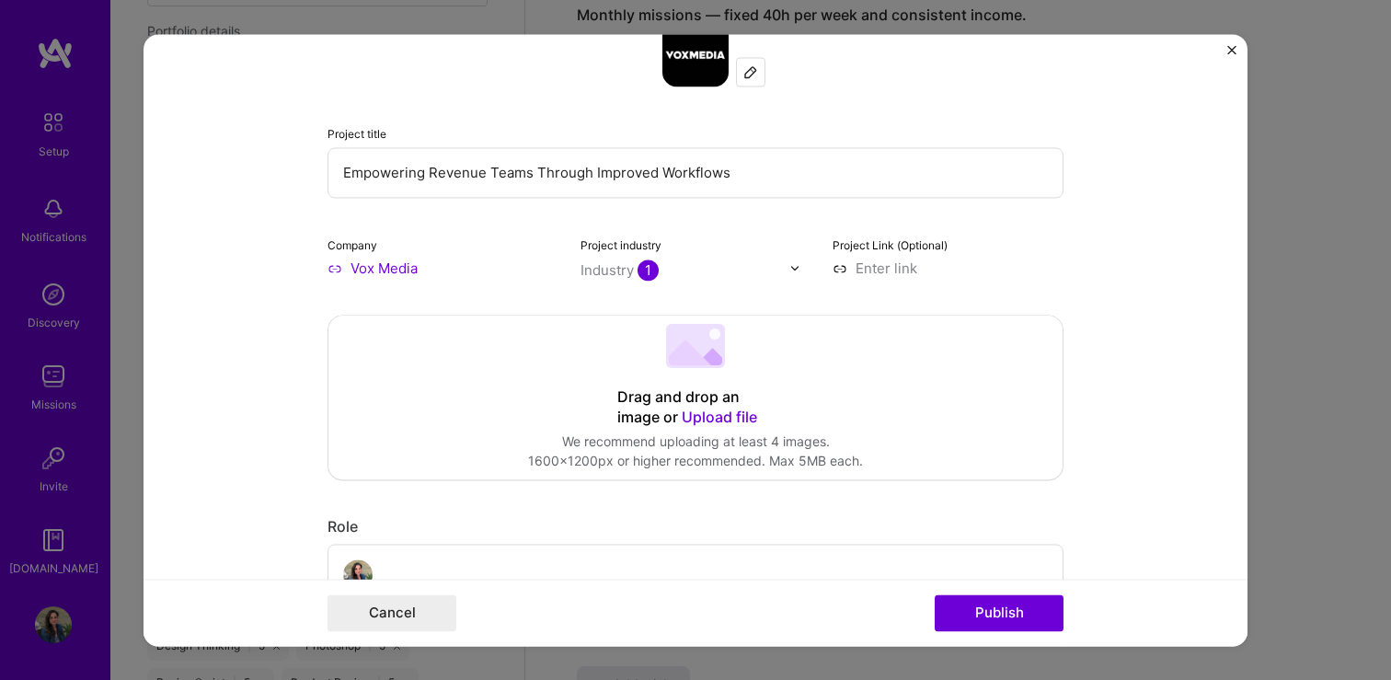
click at [721, 411] on span "Upload file" at bounding box center [719, 416] width 75 height 18
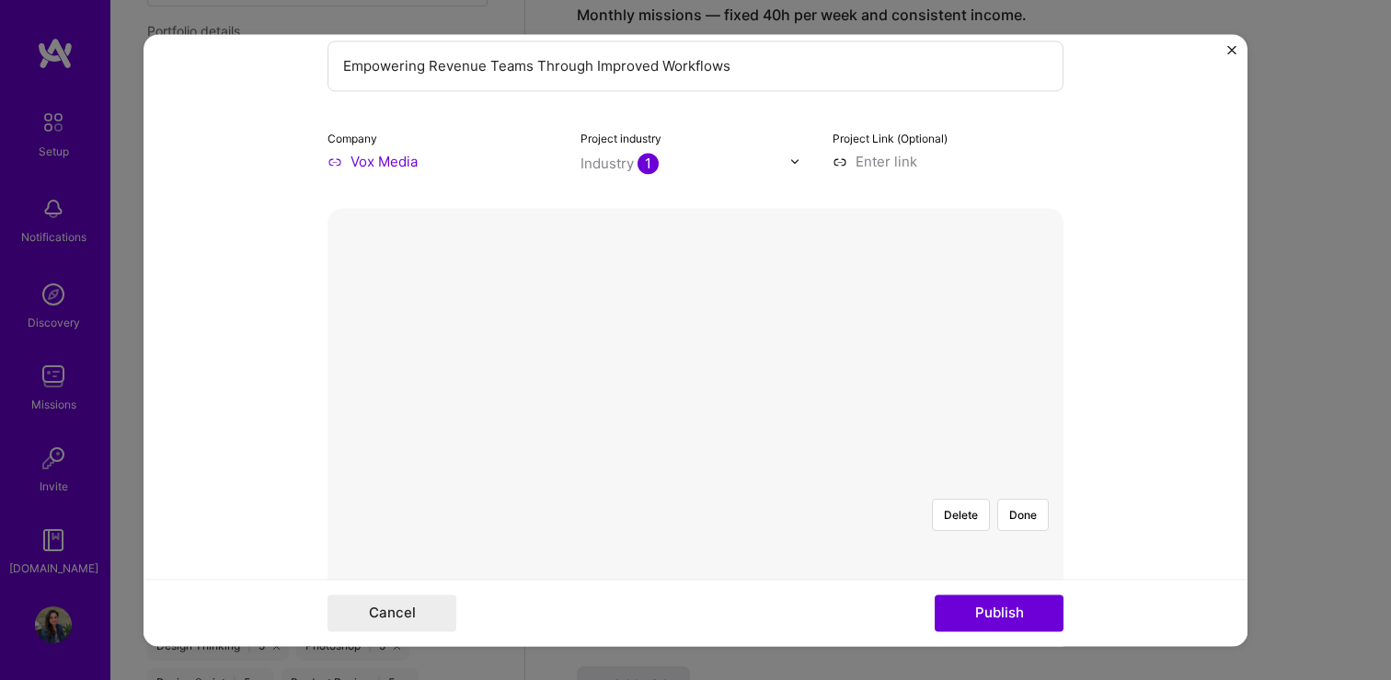
scroll to position [161, 0]
click at [1032, 495] on button "Done" at bounding box center [1023, 511] width 52 height 32
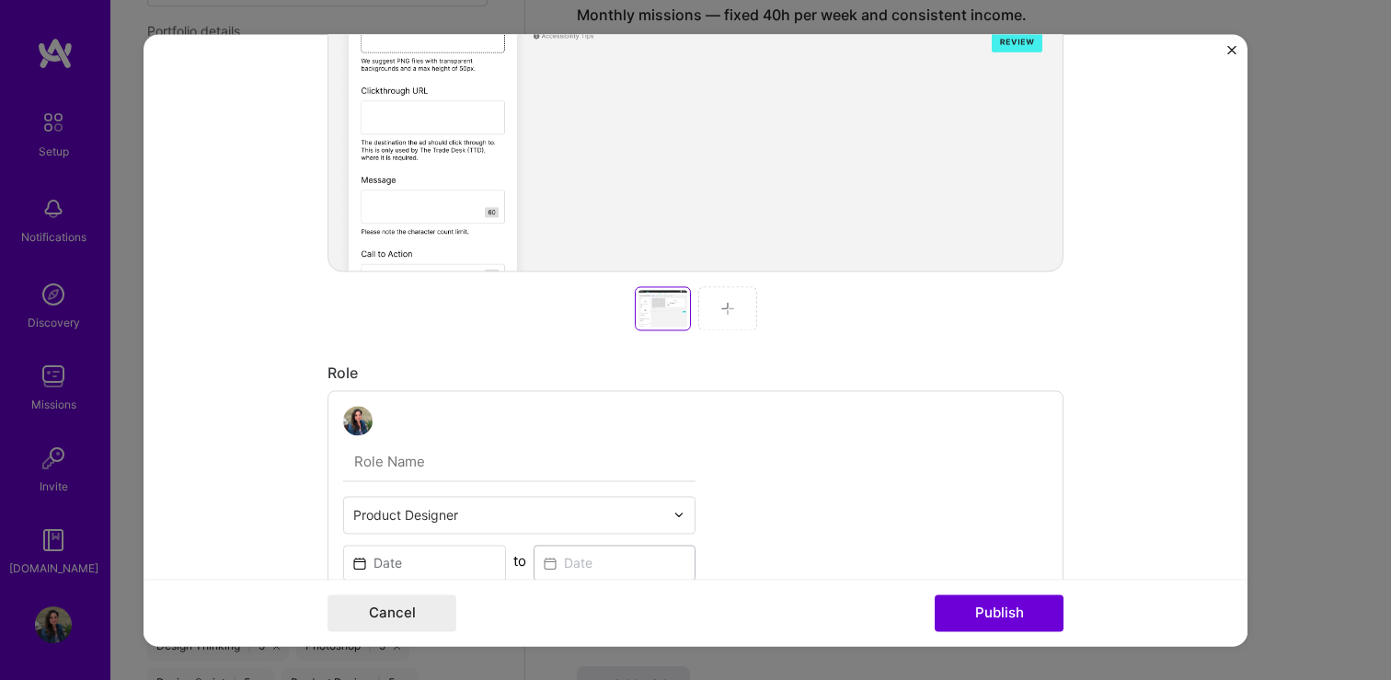
scroll to position [697, 0]
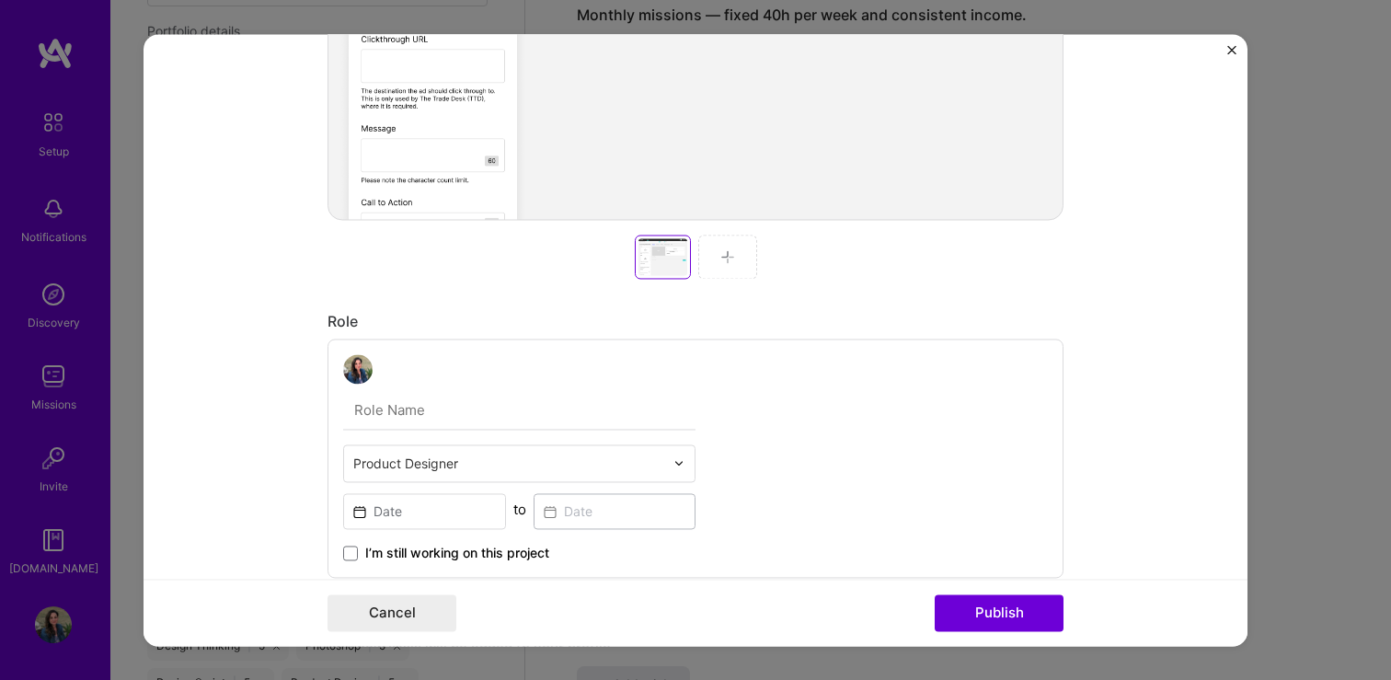
click at [728, 254] on img at bounding box center [727, 256] width 15 height 15
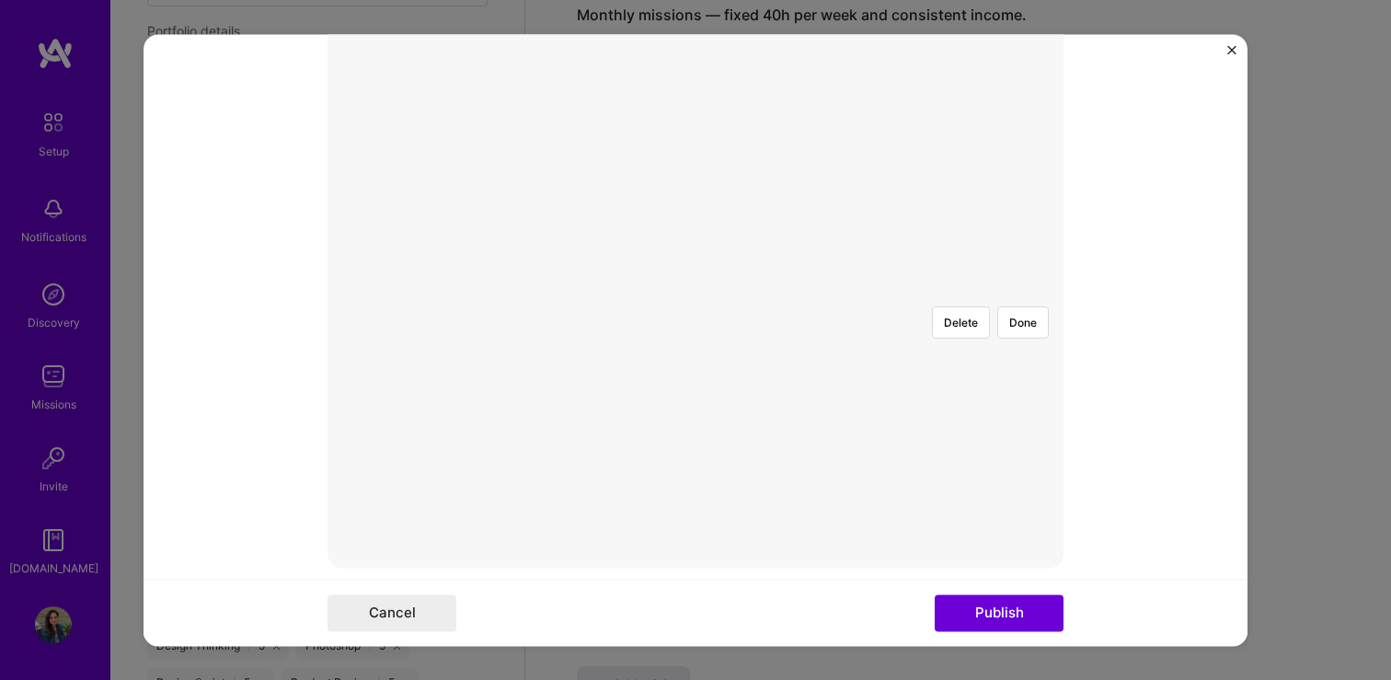
scroll to position [338, 0]
click at [1030, 317] on button "Done" at bounding box center [1023, 333] width 52 height 32
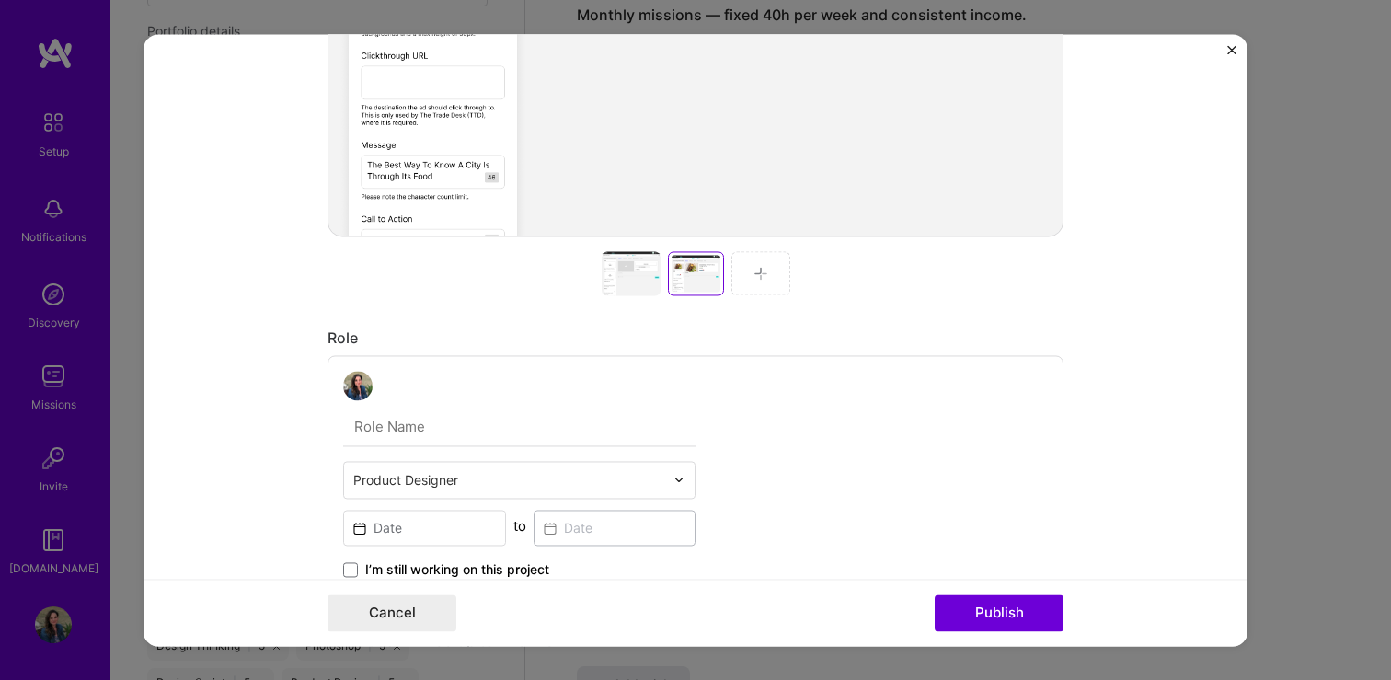
scroll to position [704, 0]
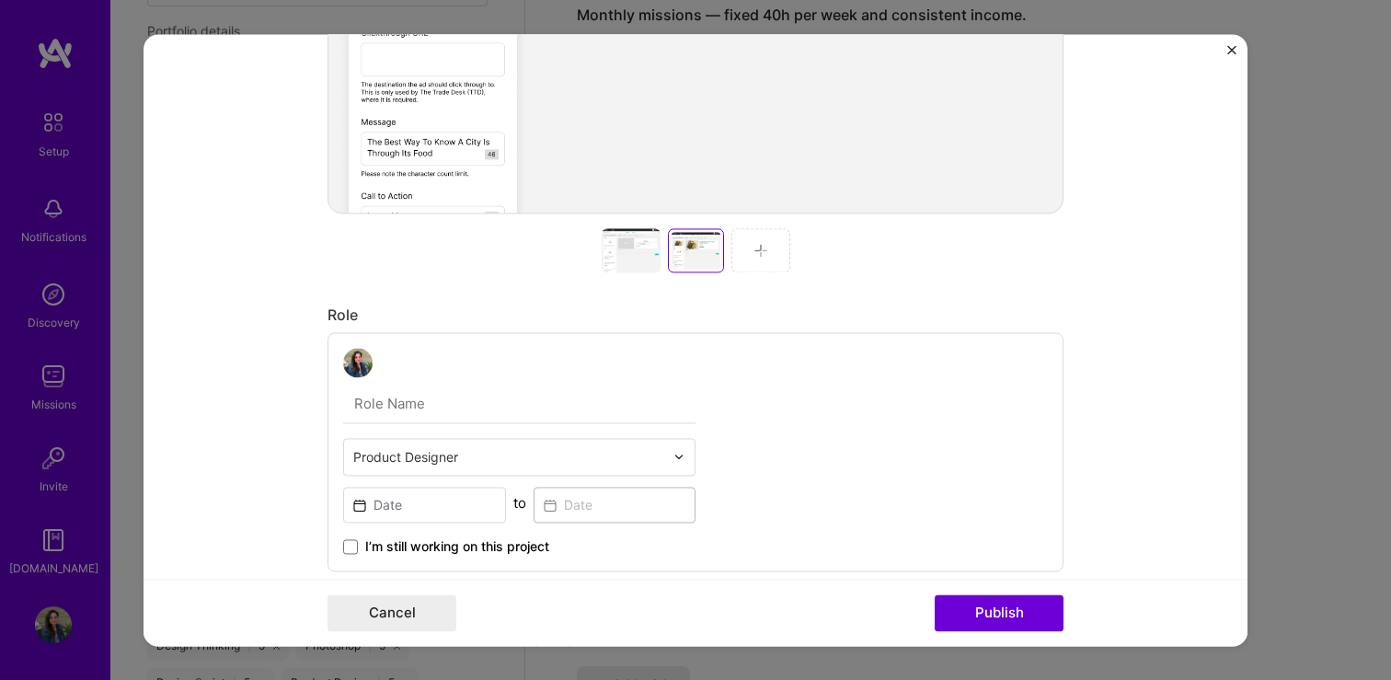
click at [752, 243] on div at bounding box center [760, 250] width 59 height 44
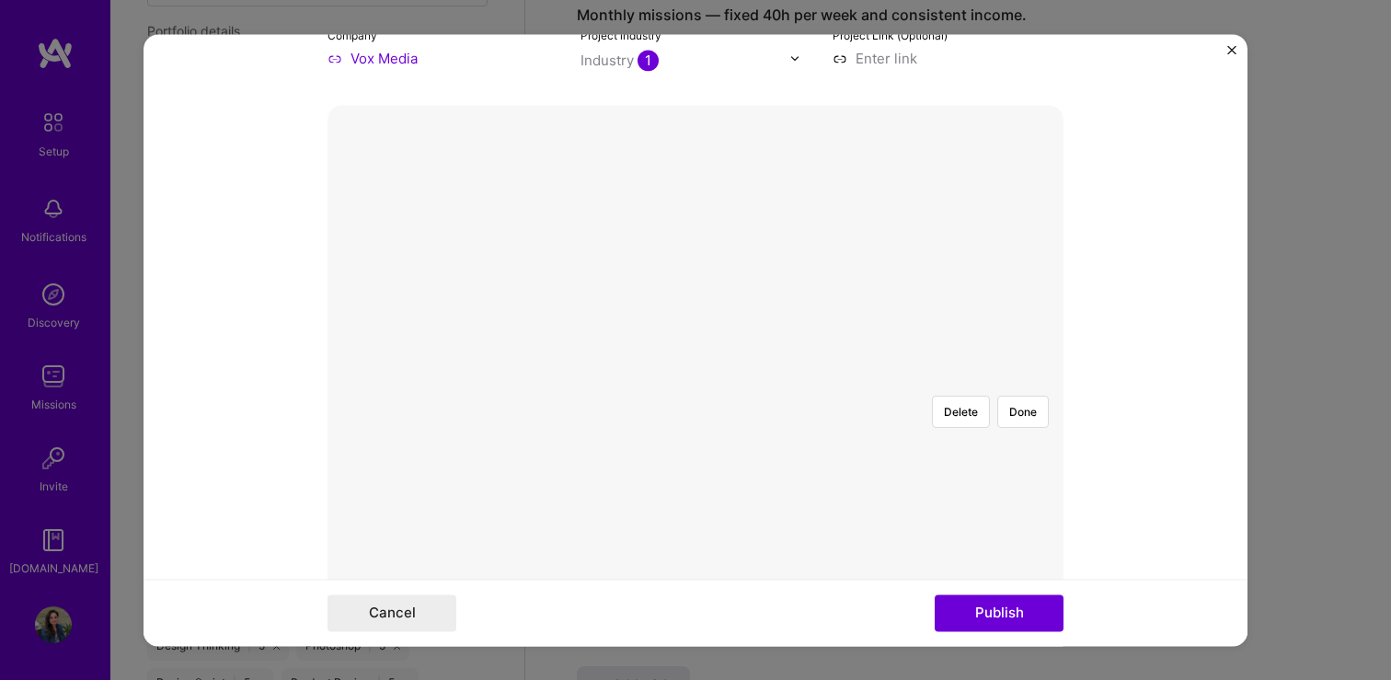
scroll to position [146, 0]
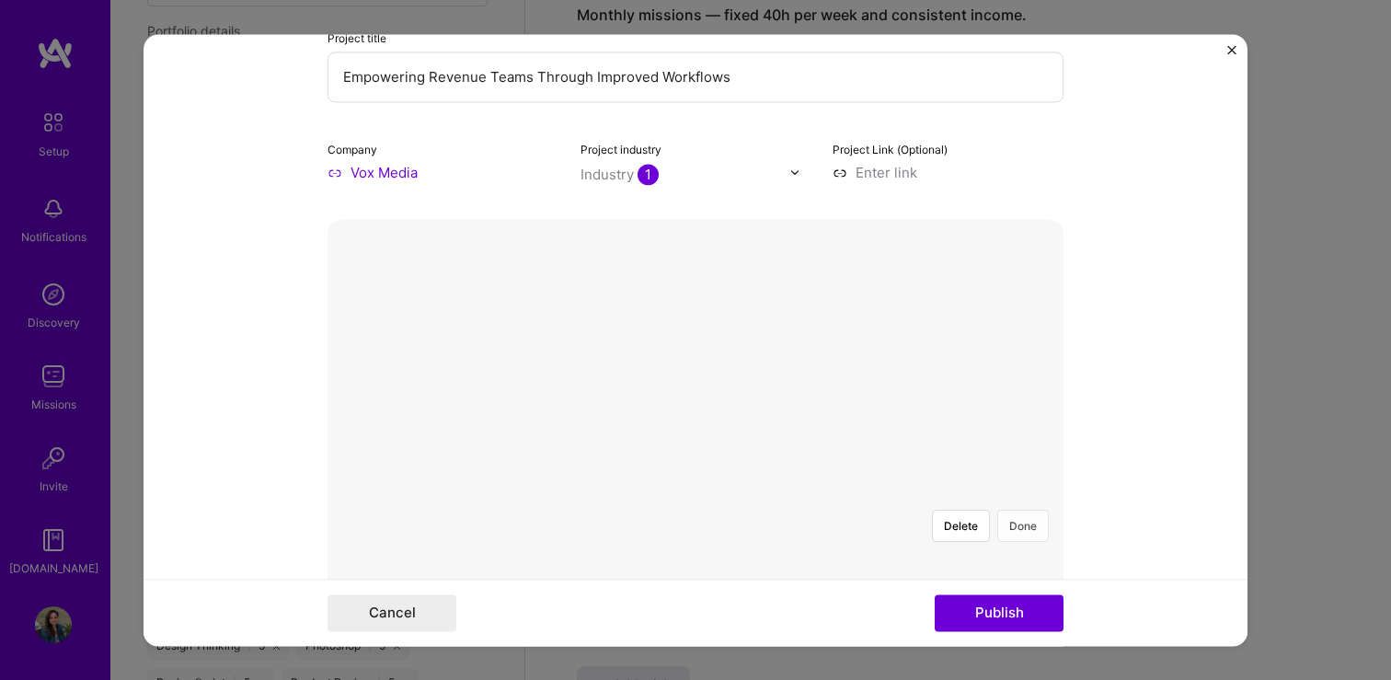
click at [1036, 510] on button "Done" at bounding box center [1023, 526] width 52 height 32
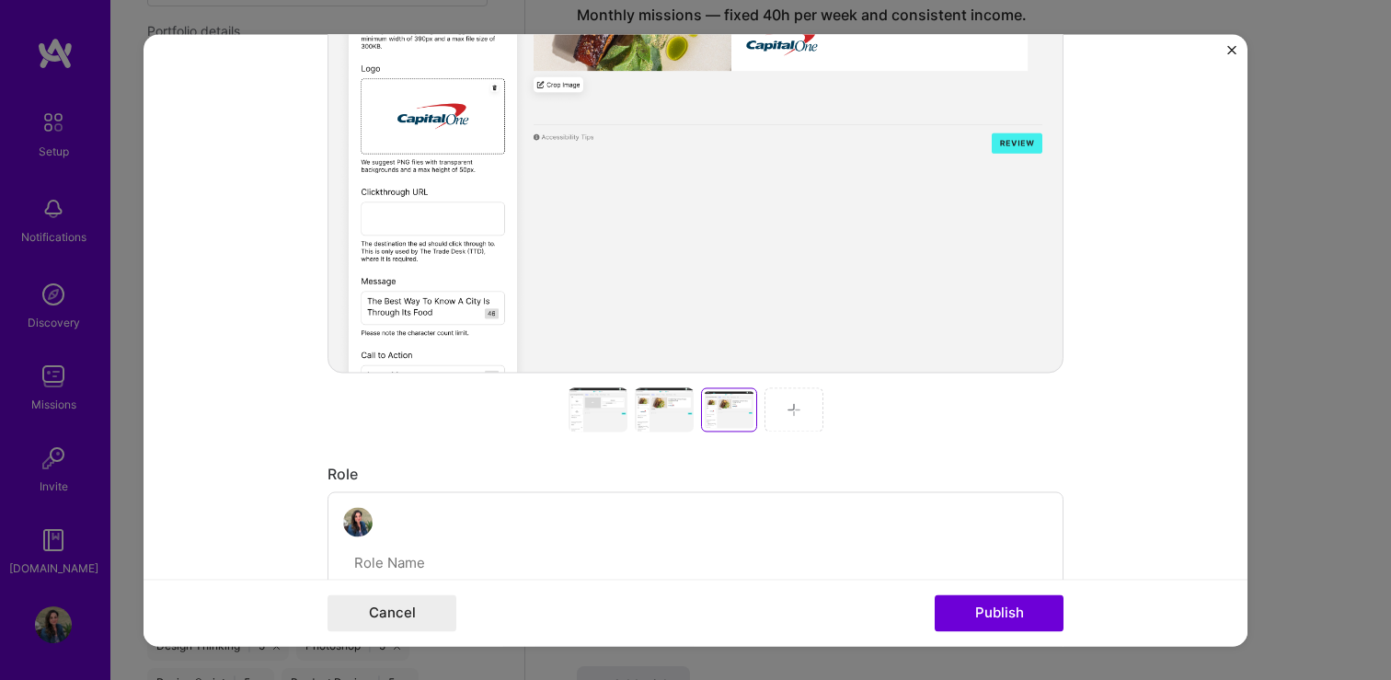
scroll to position [554, 0]
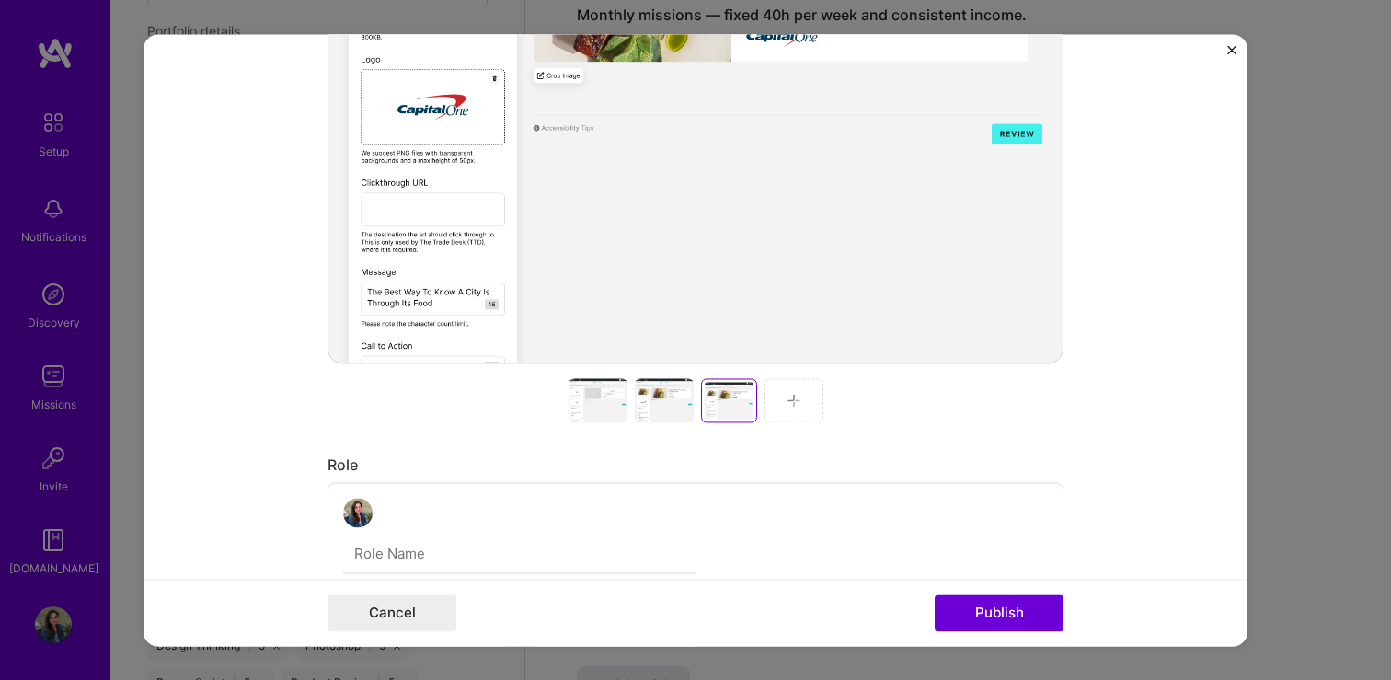
click at [790, 408] on div at bounding box center [793, 400] width 59 height 44
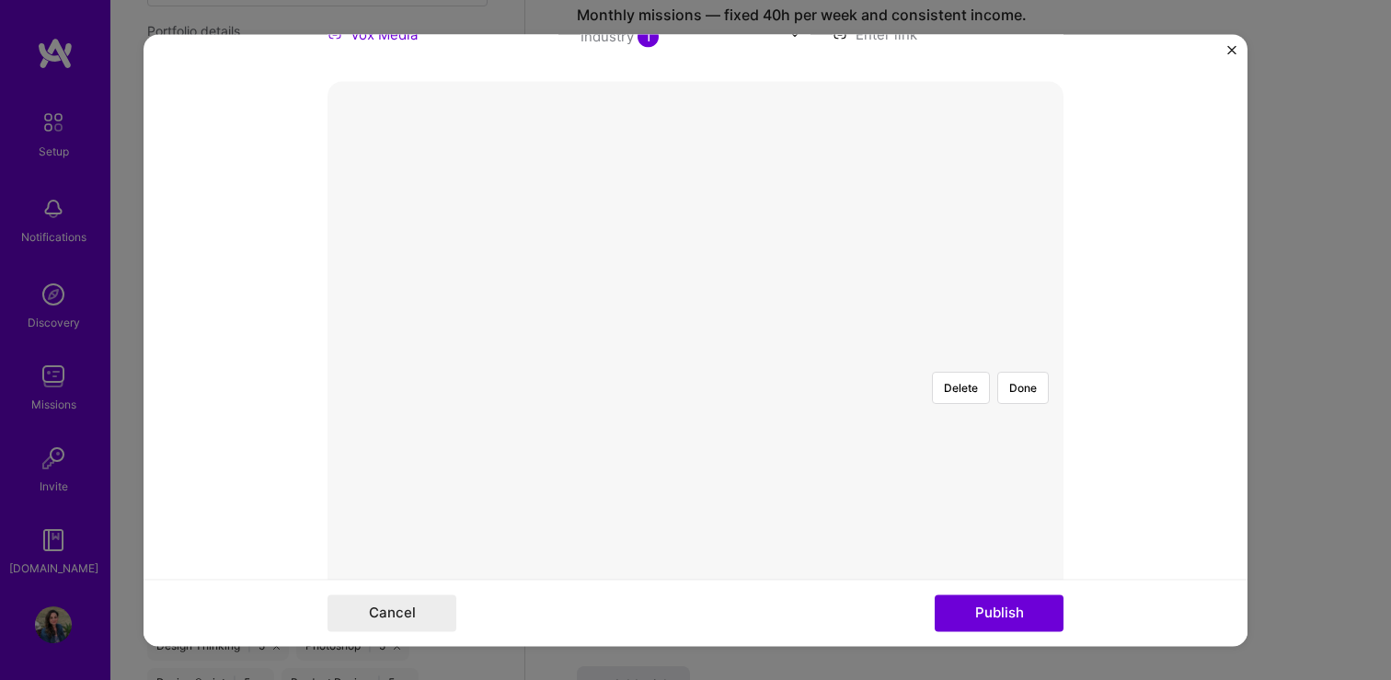
scroll to position [256, 0]
click at [1026, 400] on button "Done" at bounding box center [1023, 416] width 52 height 32
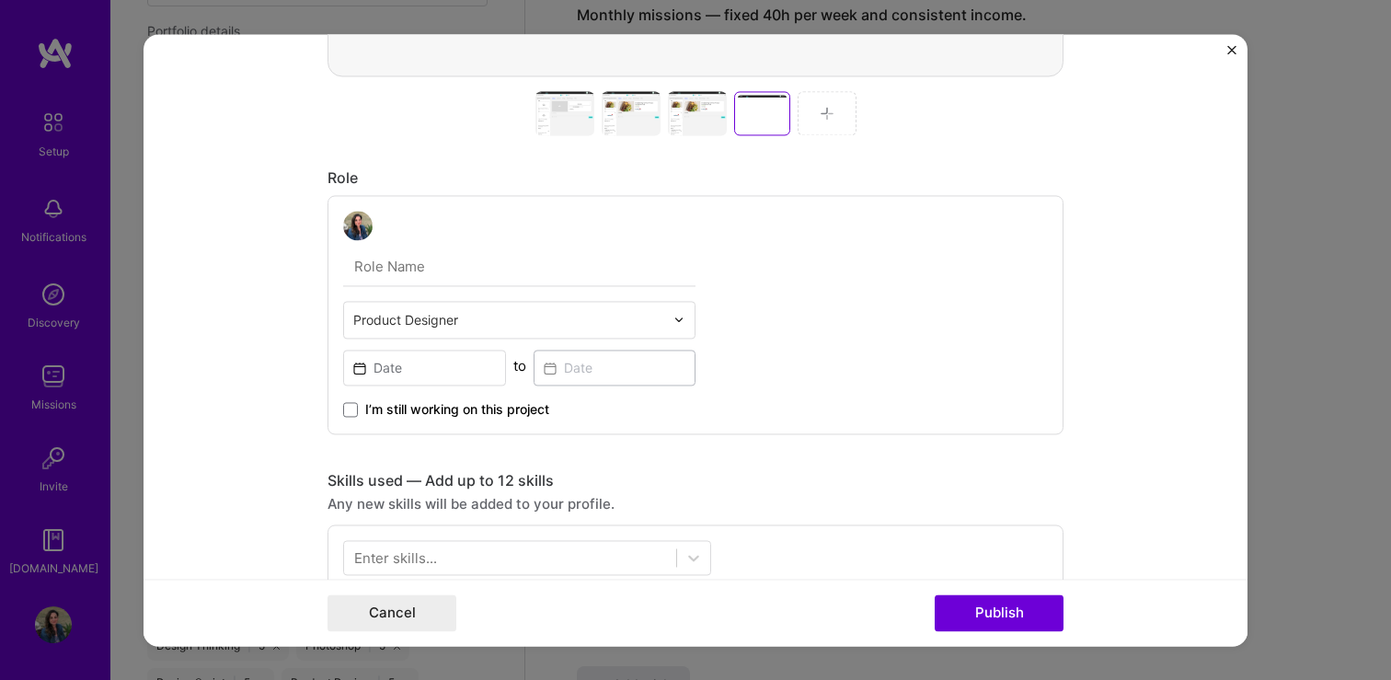
scroll to position [843, 0]
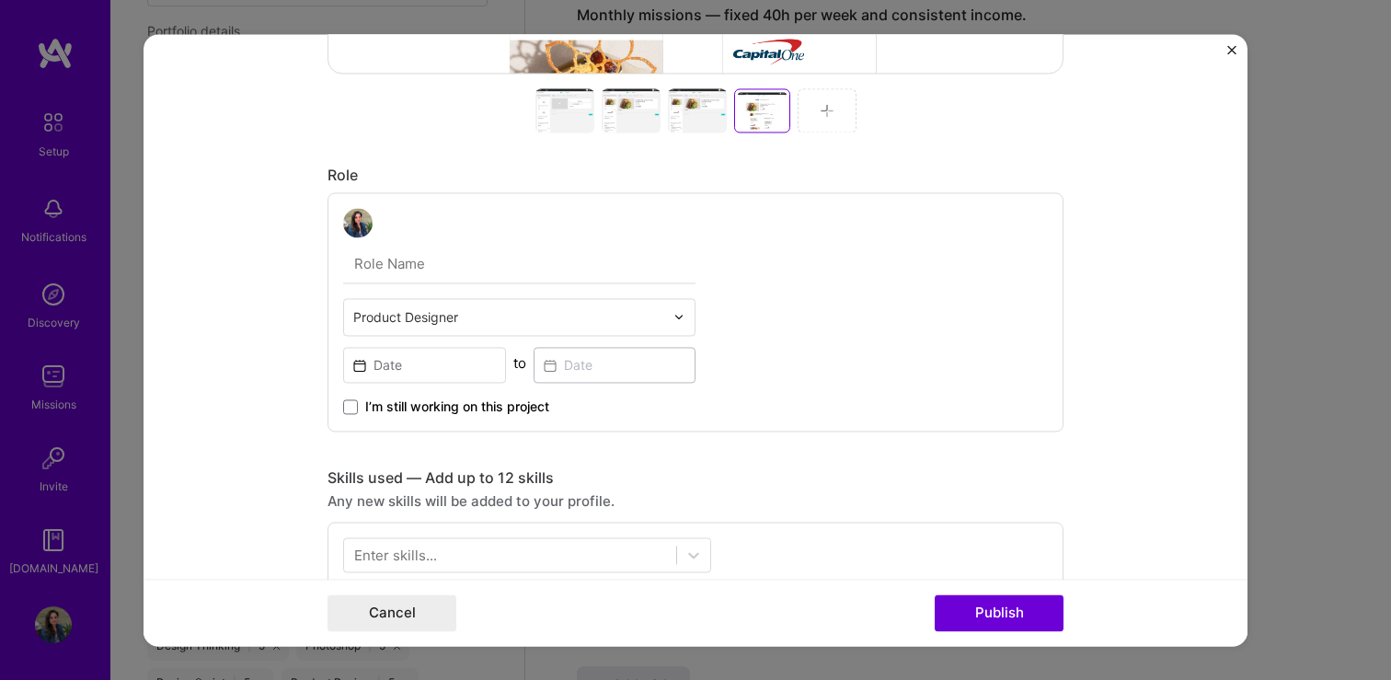
click at [389, 269] on input "text" at bounding box center [519, 264] width 352 height 39
type input ":"
type input "Lead Product Designer"
click at [778, 390] on div "Lead Product Designer Product Designer to I’m still working on this project" at bounding box center [695, 311] width 736 height 239
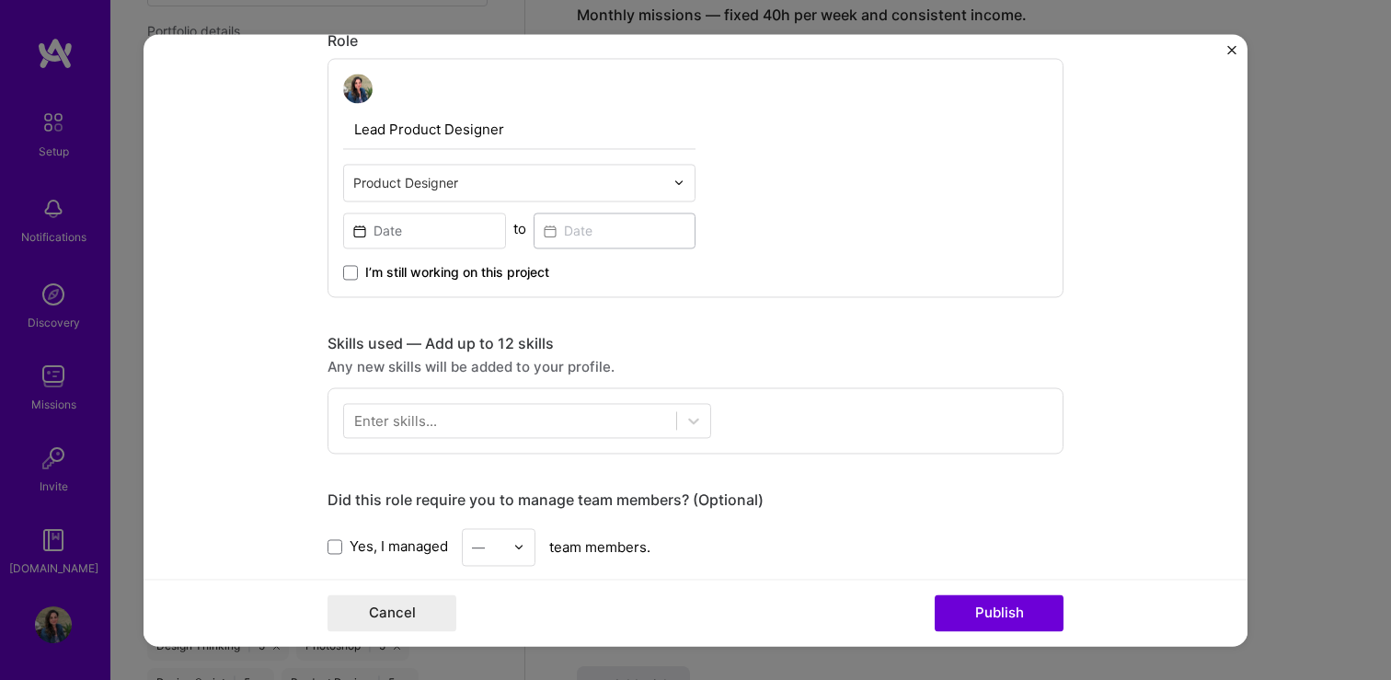
scroll to position [989, 0]
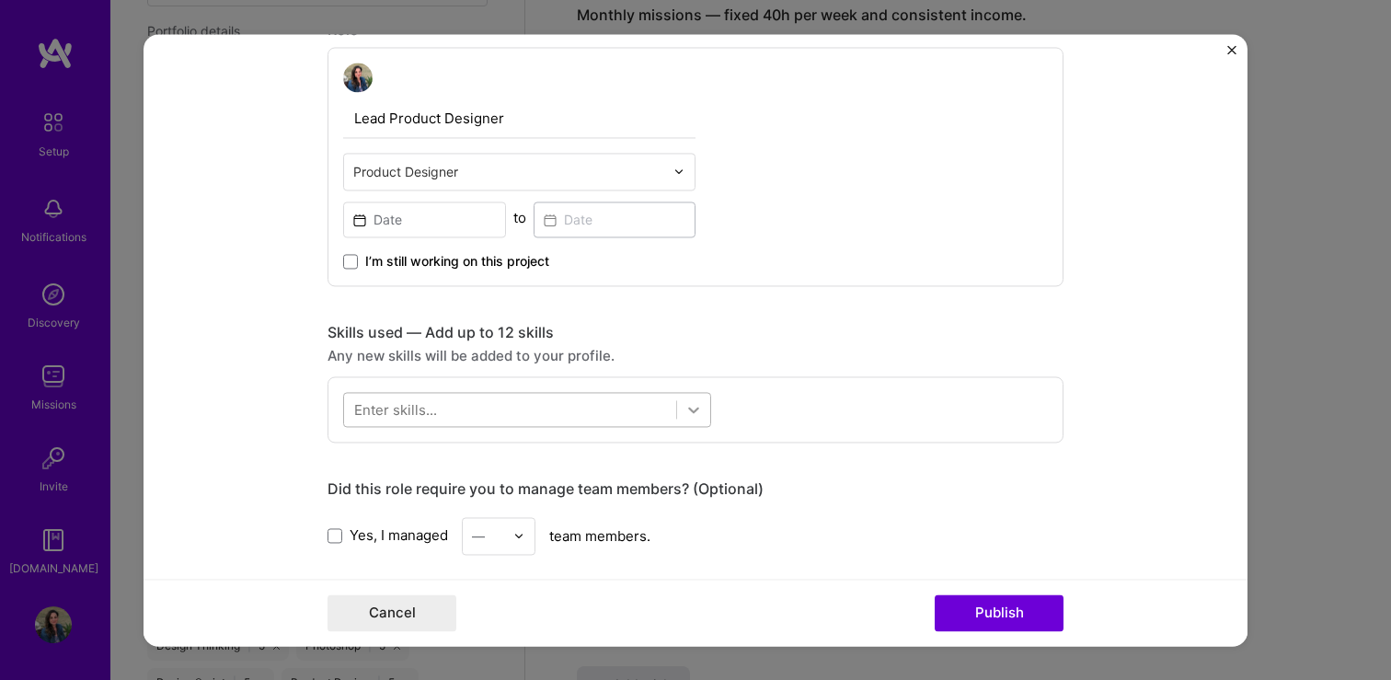
click at [692, 413] on icon at bounding box center [693, 409] width 18 height 18
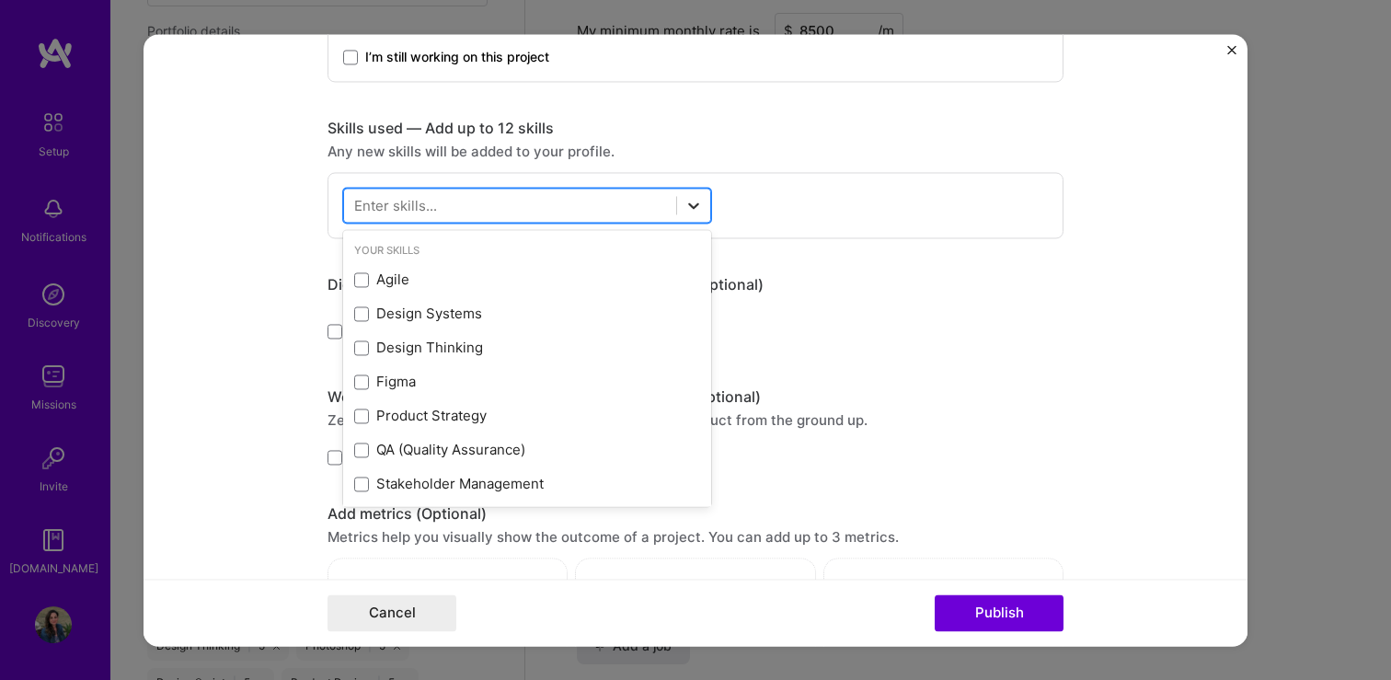
scroll to position [1223, 0]
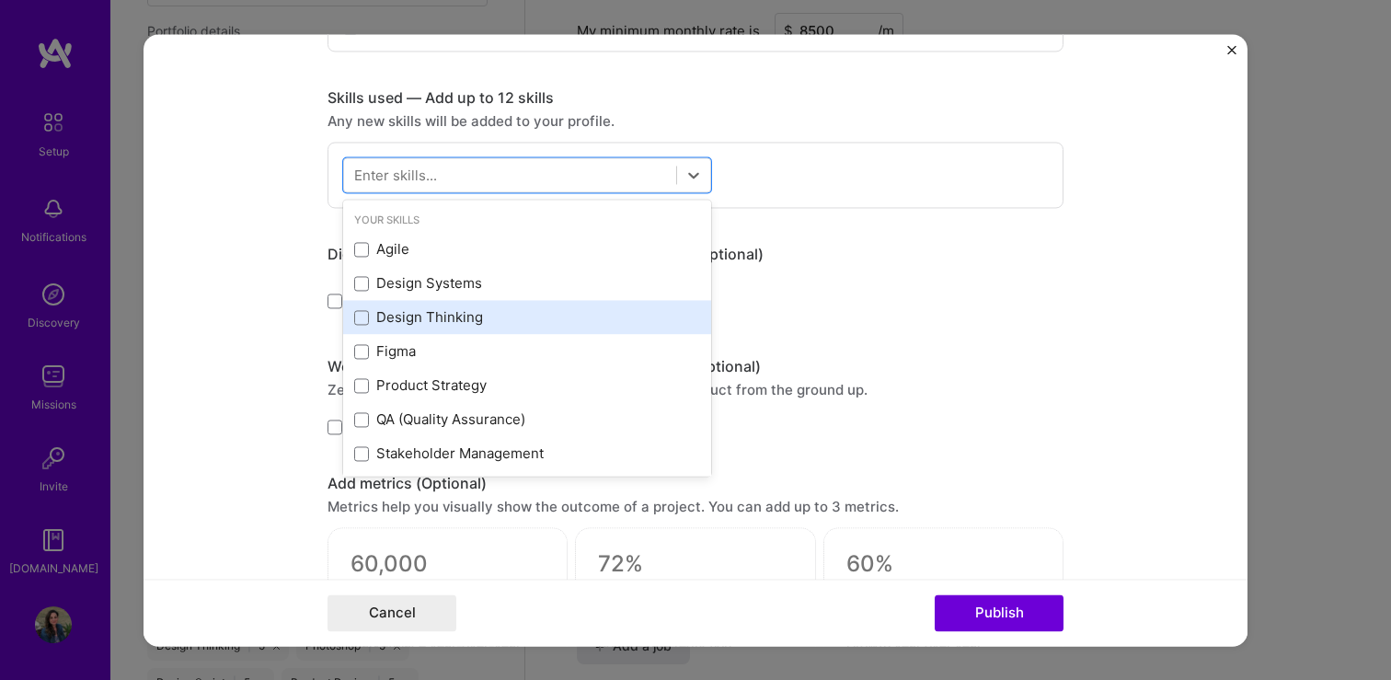
click at [383, 315] on div "Design Thinking" at bounding box center [527, 317] width 346 height 19
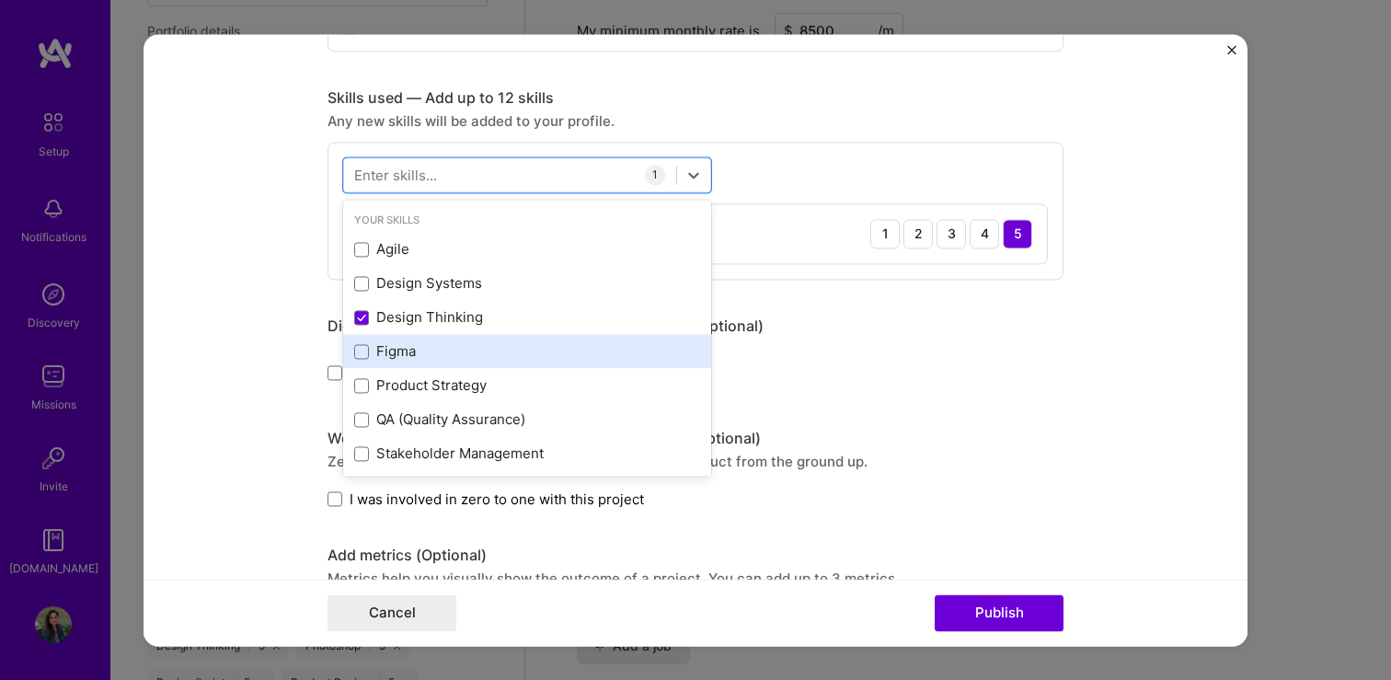
click at [383, 352] on div "Figma" at bounding box center [527, 351] width 346 height 19
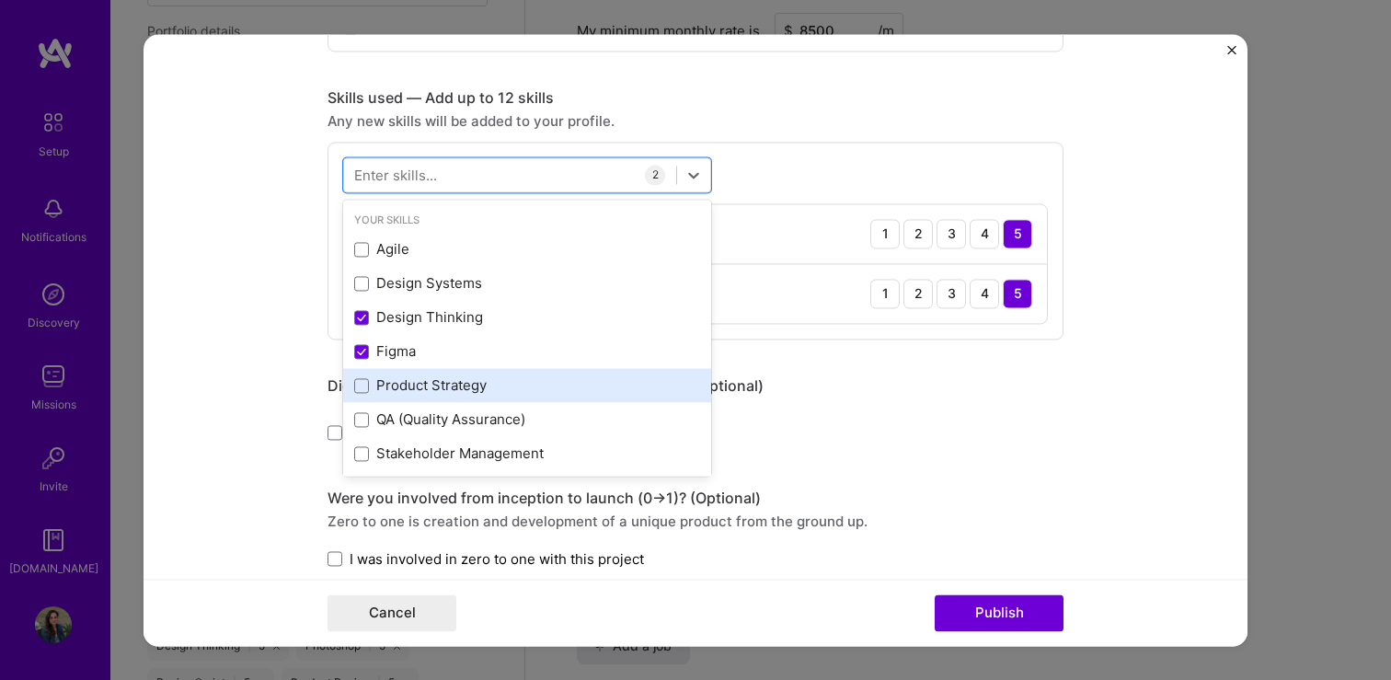
click at [387, 390] on div "Product Strategy" at bounding box center [527, 385] width 346 height 19
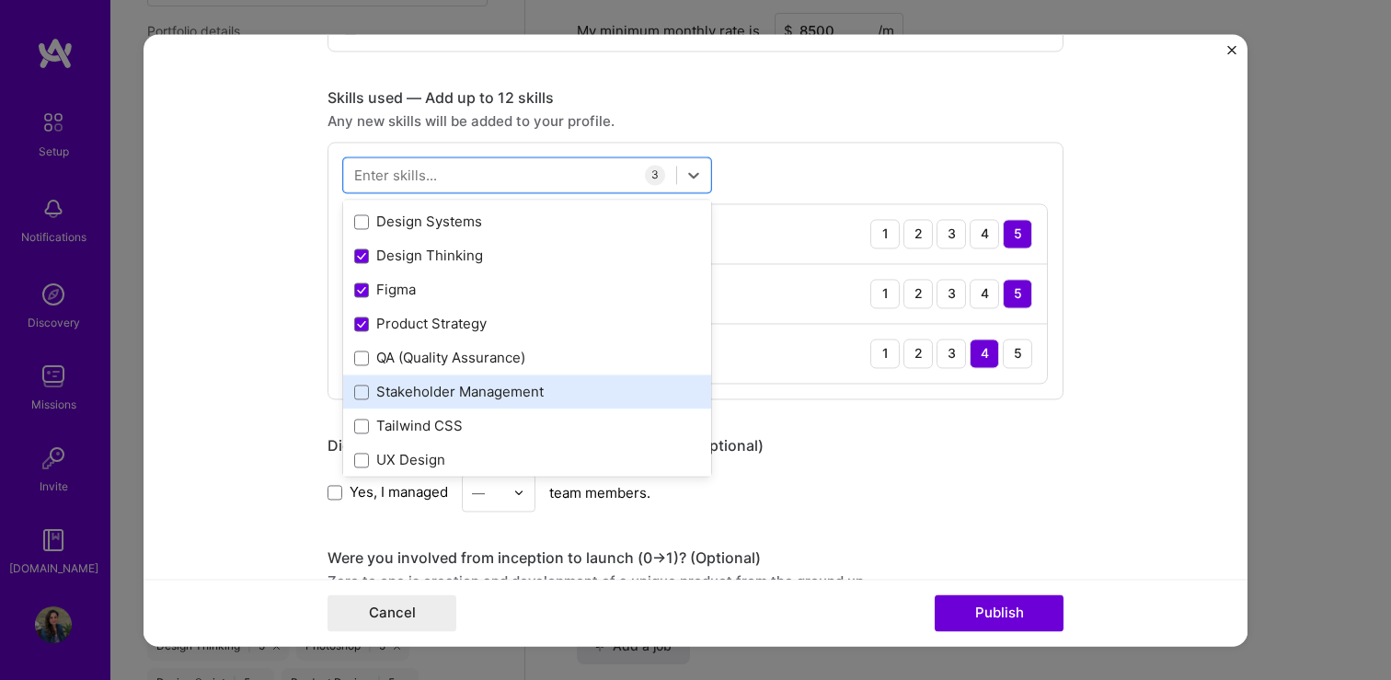
click at [387, 390] on div "Stakeholder Management" at bounding box center [527, 392] width 346 height 19
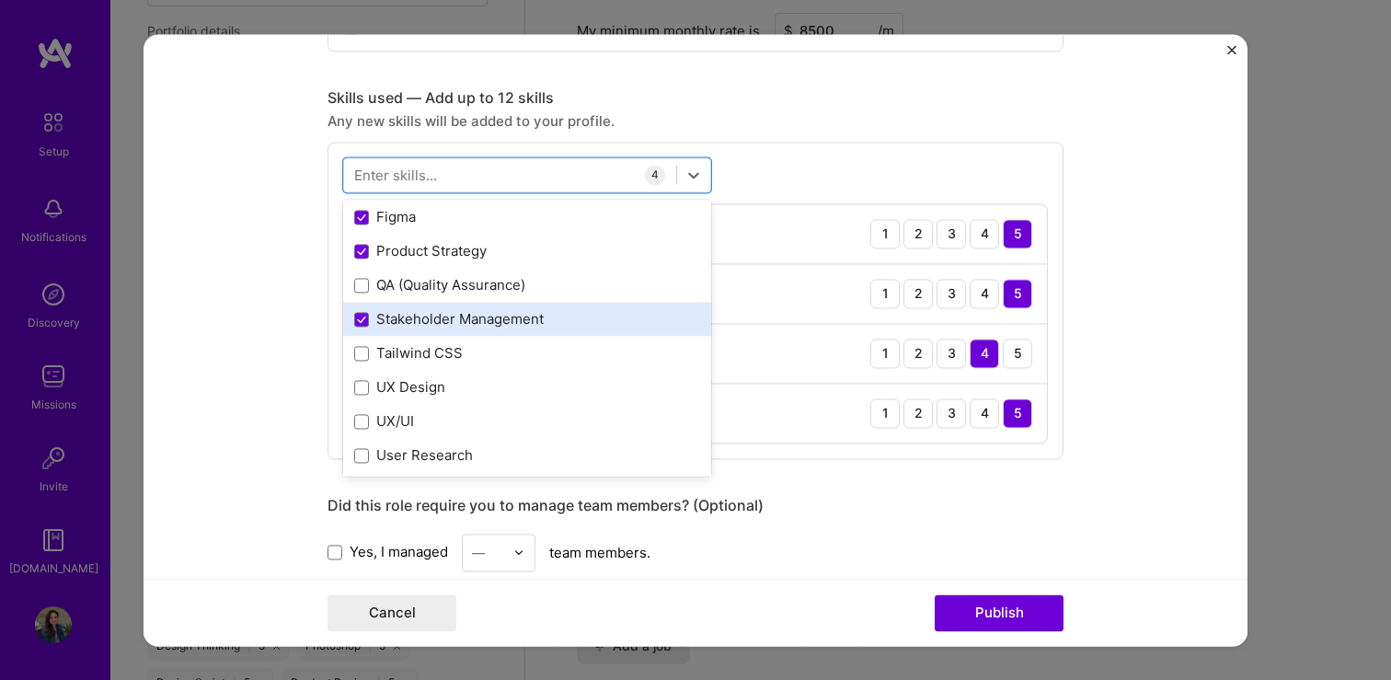
scroll to position [140, 0]
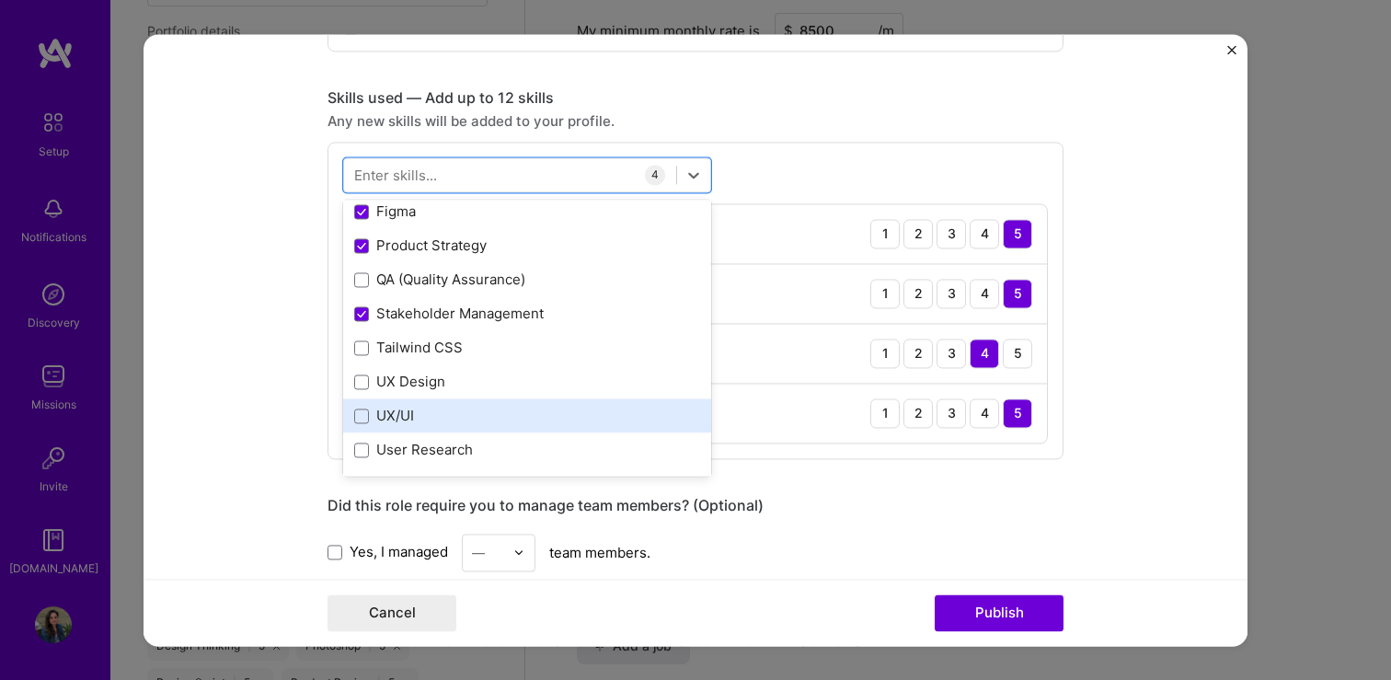
click at [399, 418] on div "UX/UI" at bounding box center [527, 416] width 346 height 19
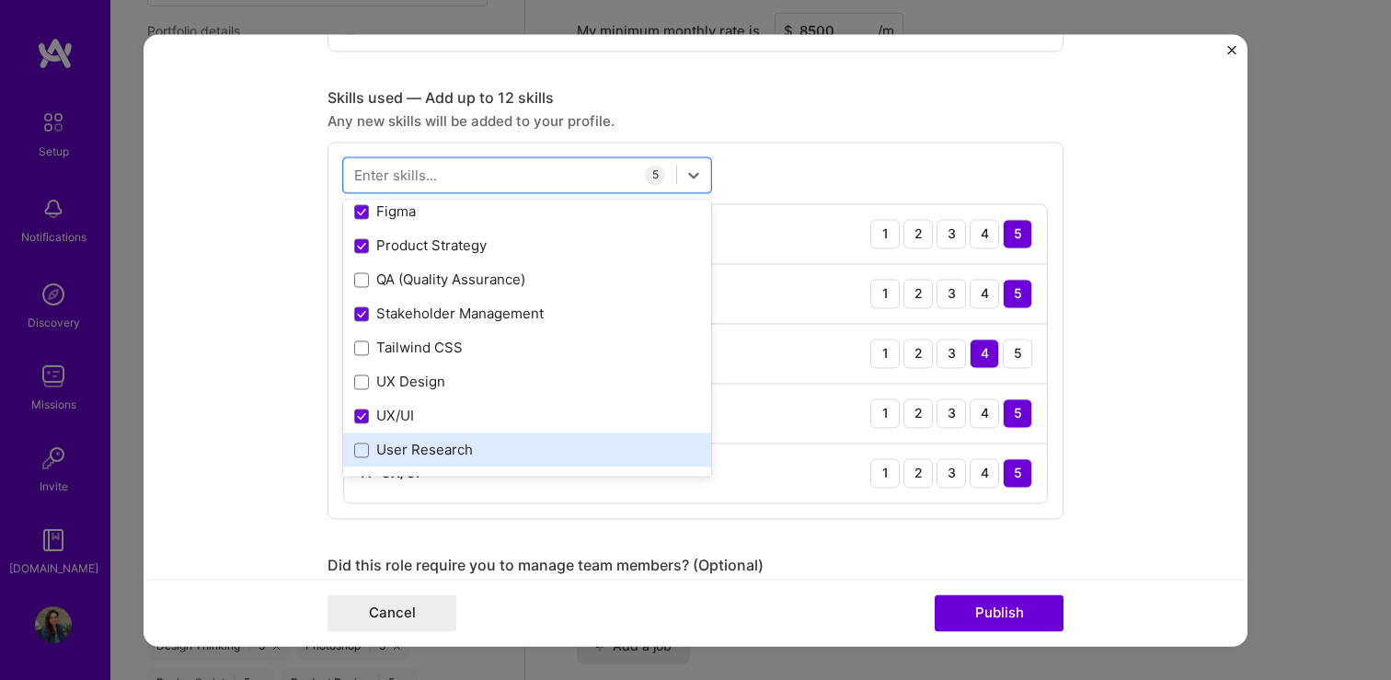
click at [399, 444] on div "User Research" at bounding box center [527, 450] width 346 height 19
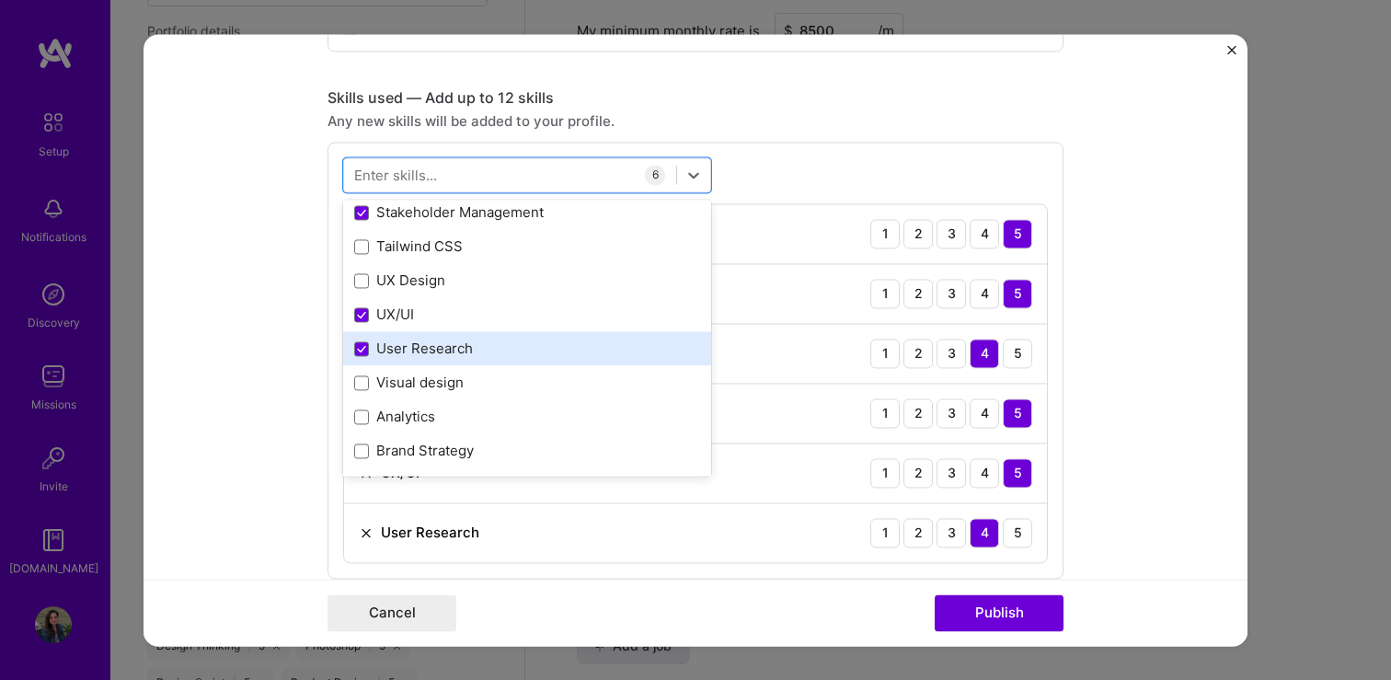
scroll to position [249, 0]
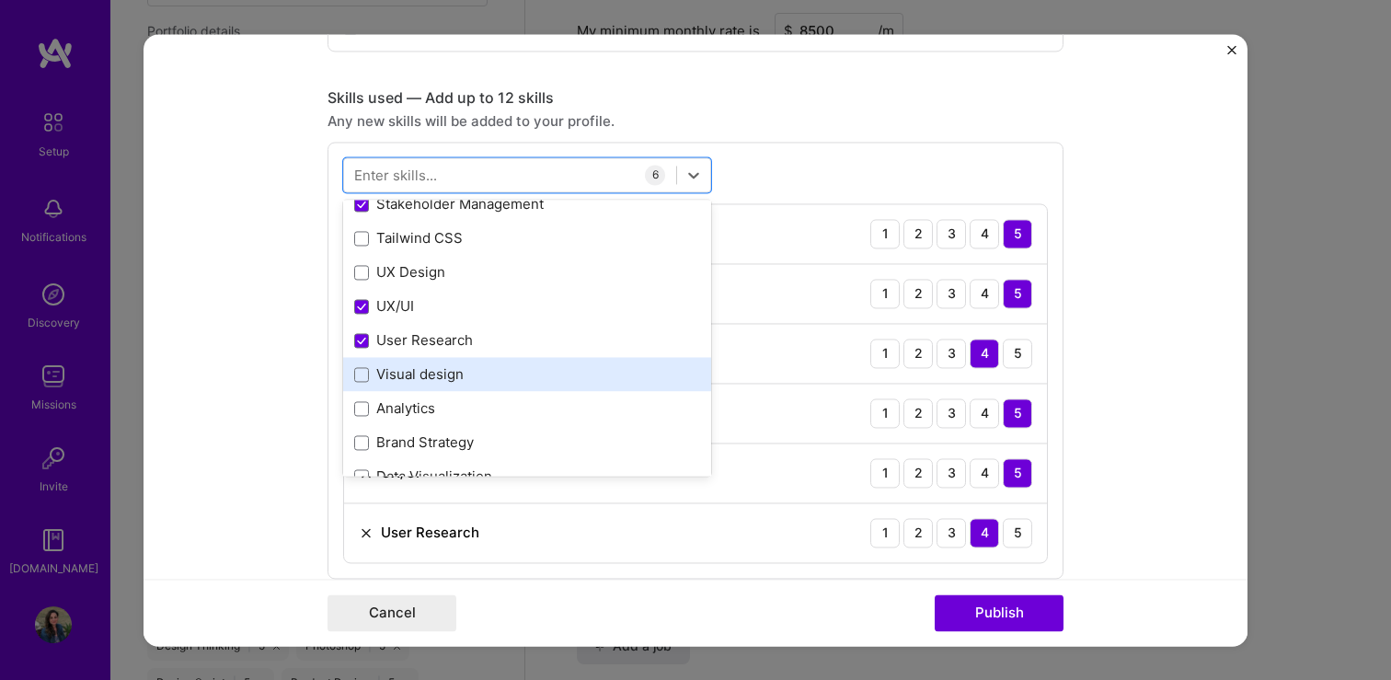
click at [401, 378] on div "Visual design" at bounding box center [527, 374] width 346 height 19
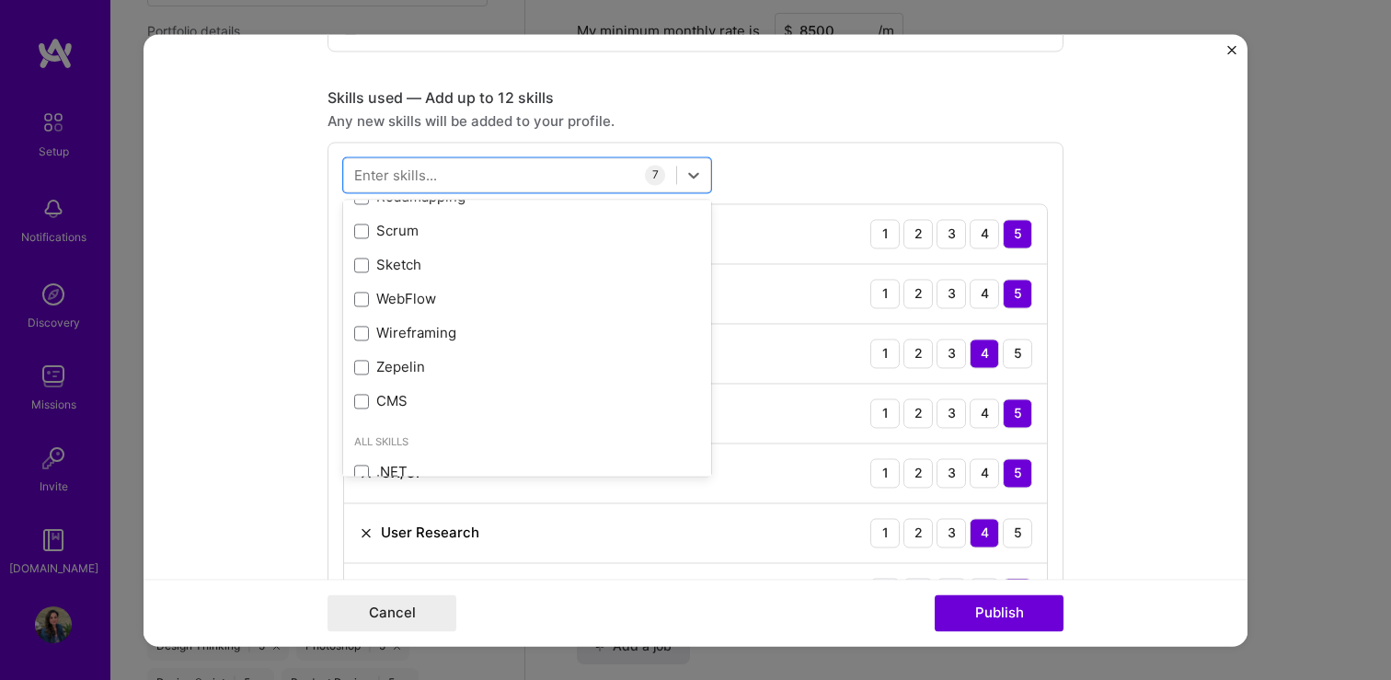
scroll to position [938, 0]
click at [395, 331] on div "Wireframing" at bounding box center [527, 332] width 346 height 19
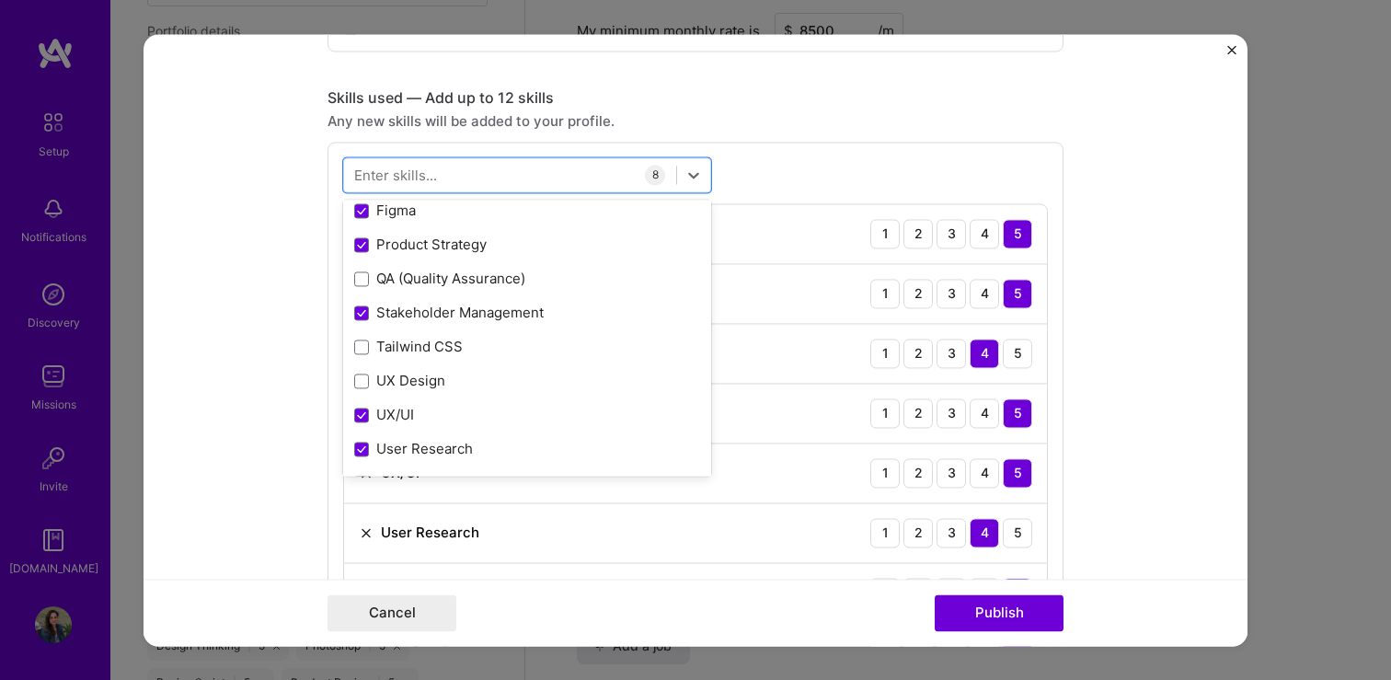
scroll to position [0, 0]
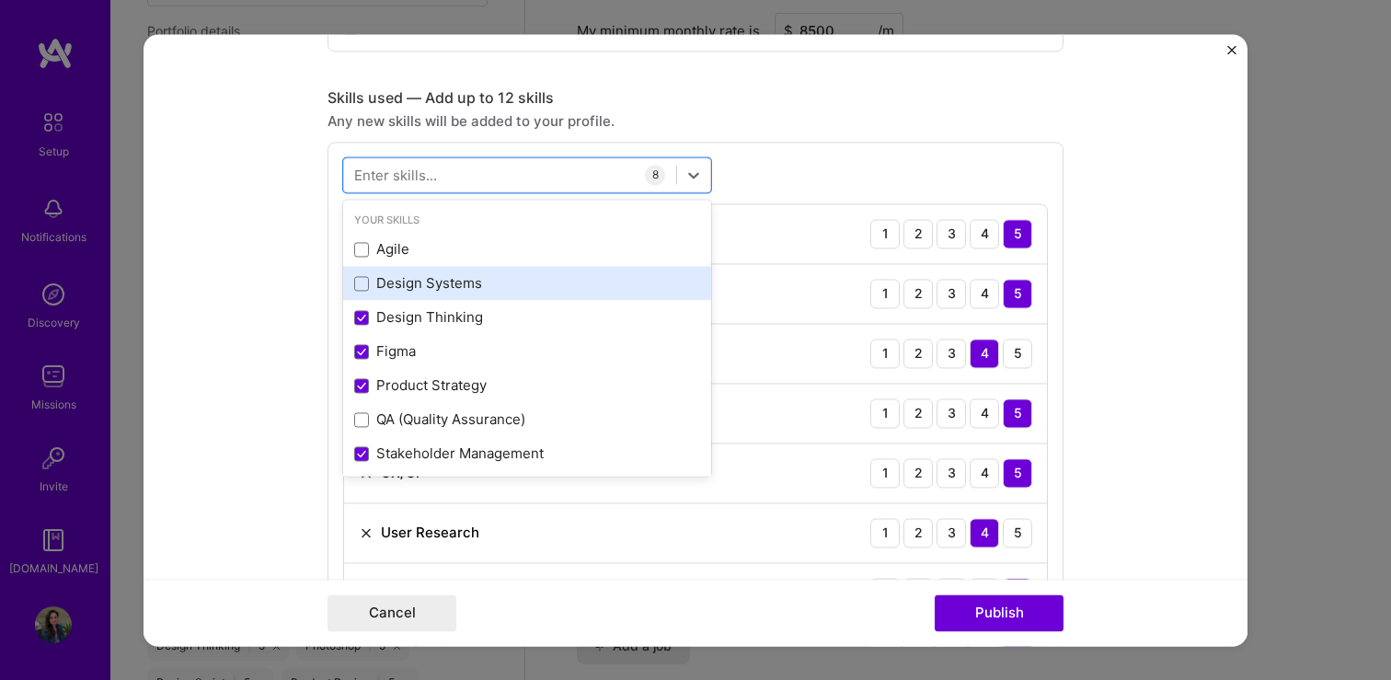
click at [395, 292] on div "Design Systems" at bounding box center [527, 283] width 346 height 19
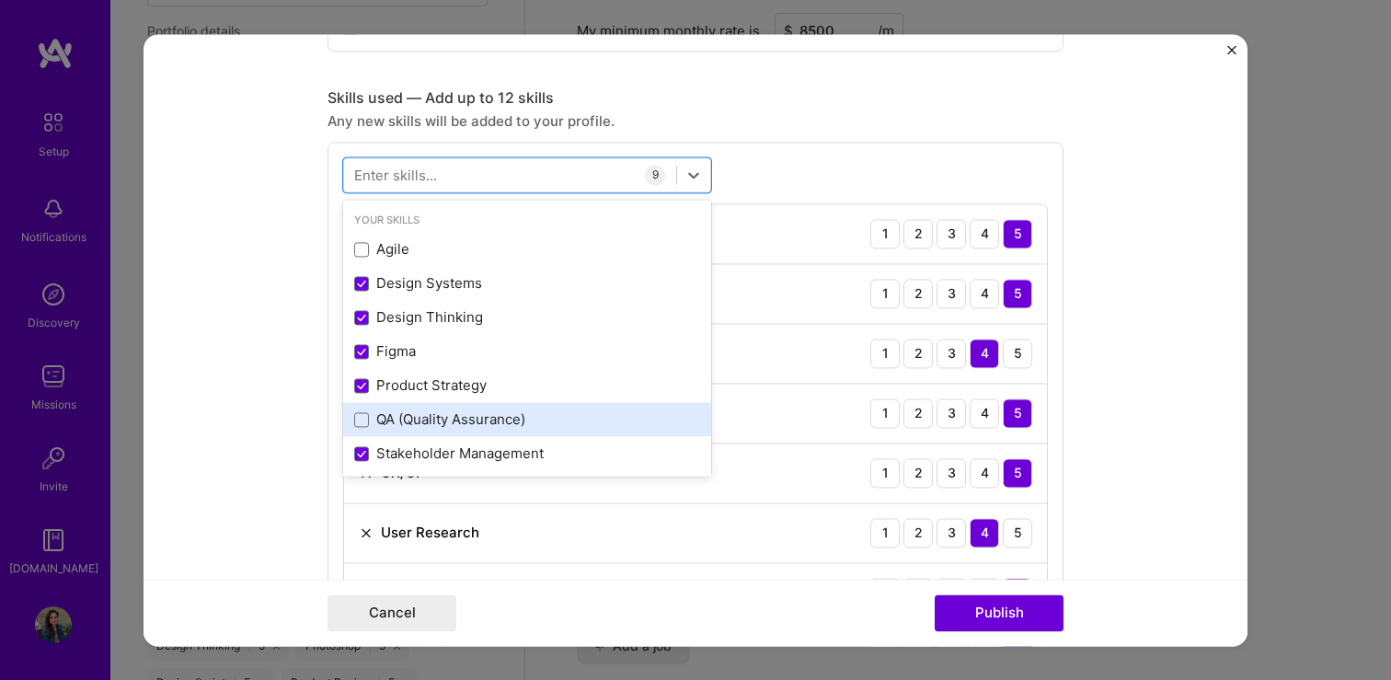
click at [406, 423] on div "QA (Quality Assurance)" at bounding box center [527, 419] width 346 height 19
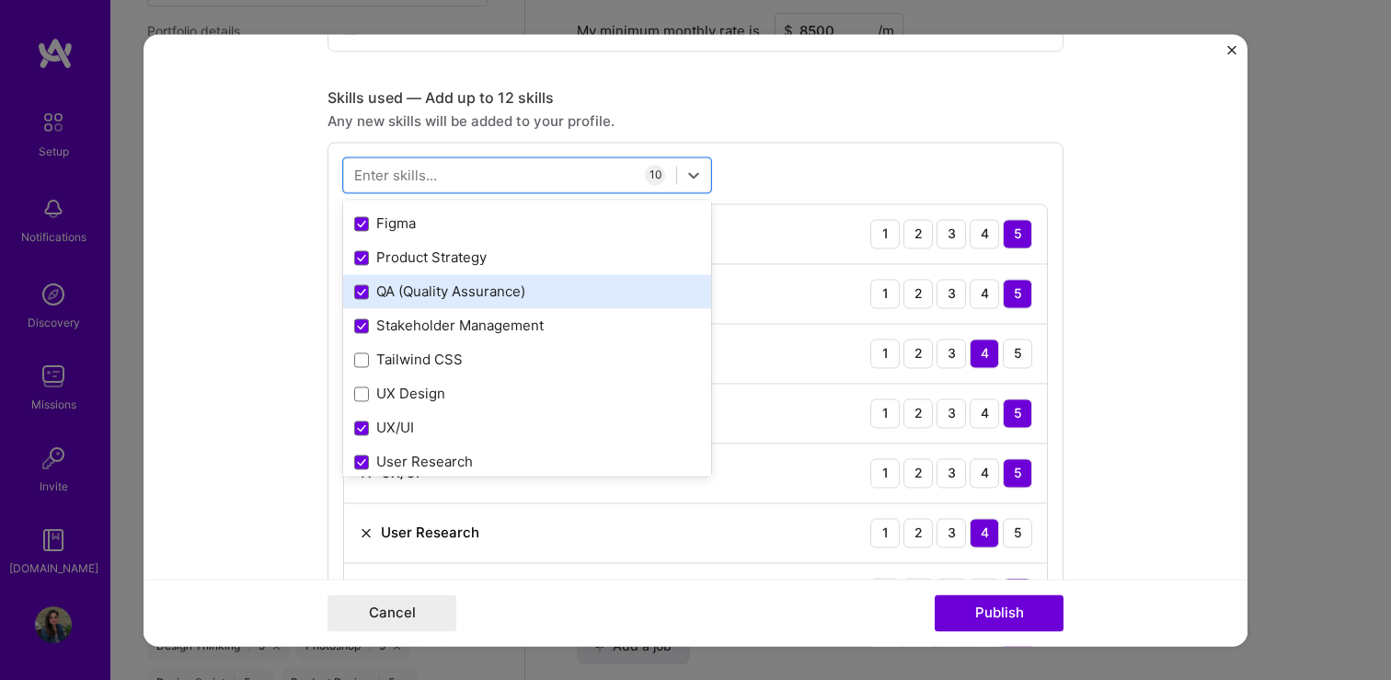
scroll to position [136, 0]
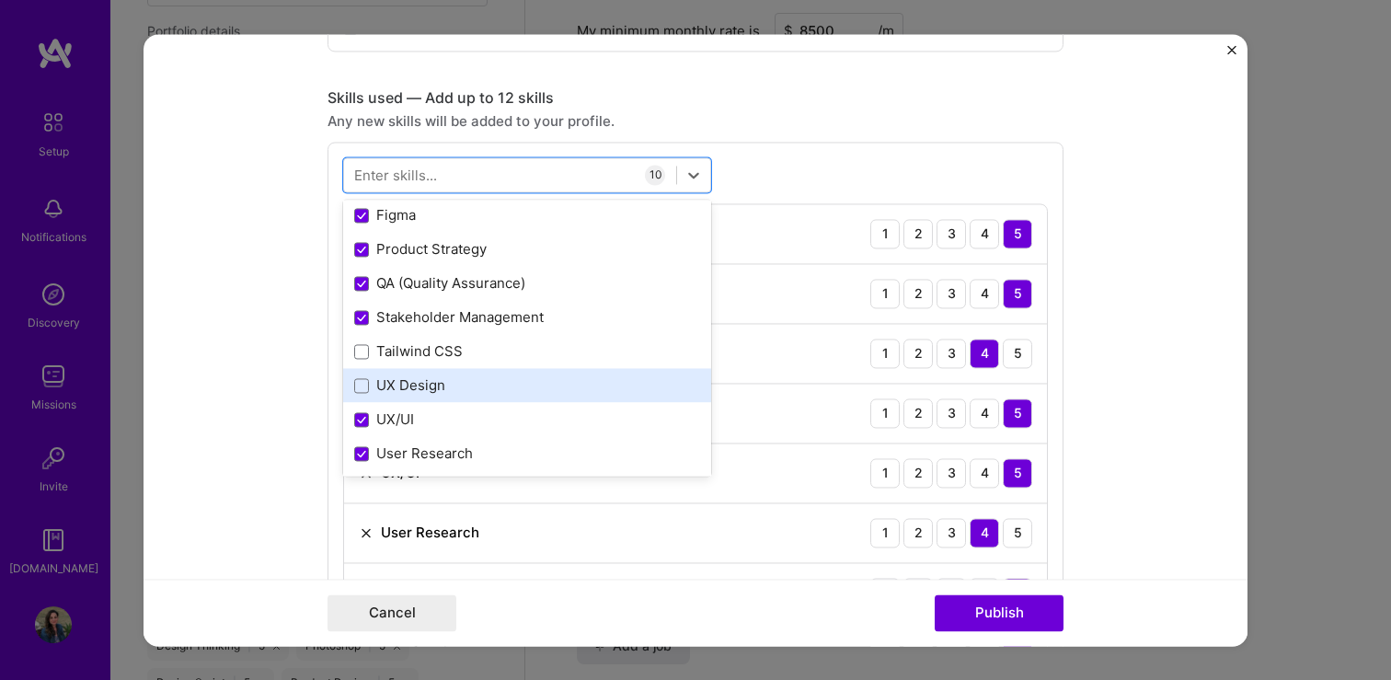
click at [404, 393] on div "UX Design" at bounding box center [527, 385] width 346 height 19
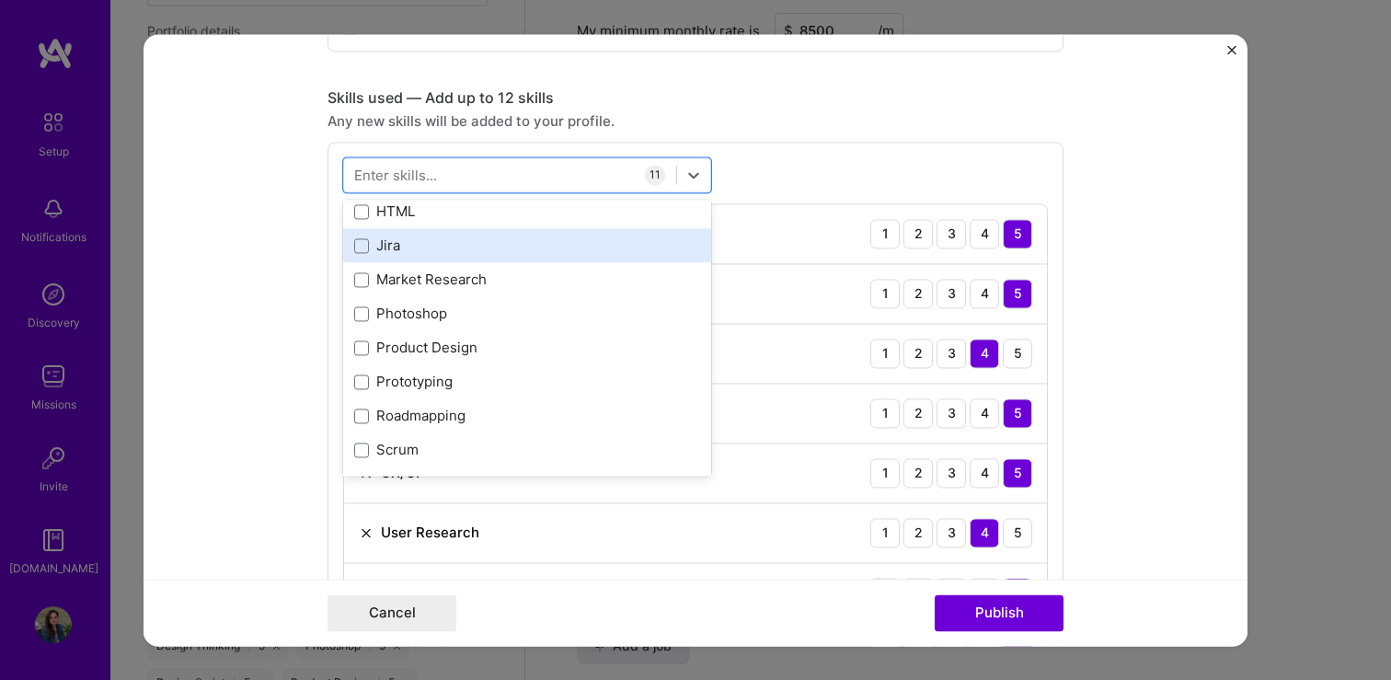
scroll to position [721, 0]
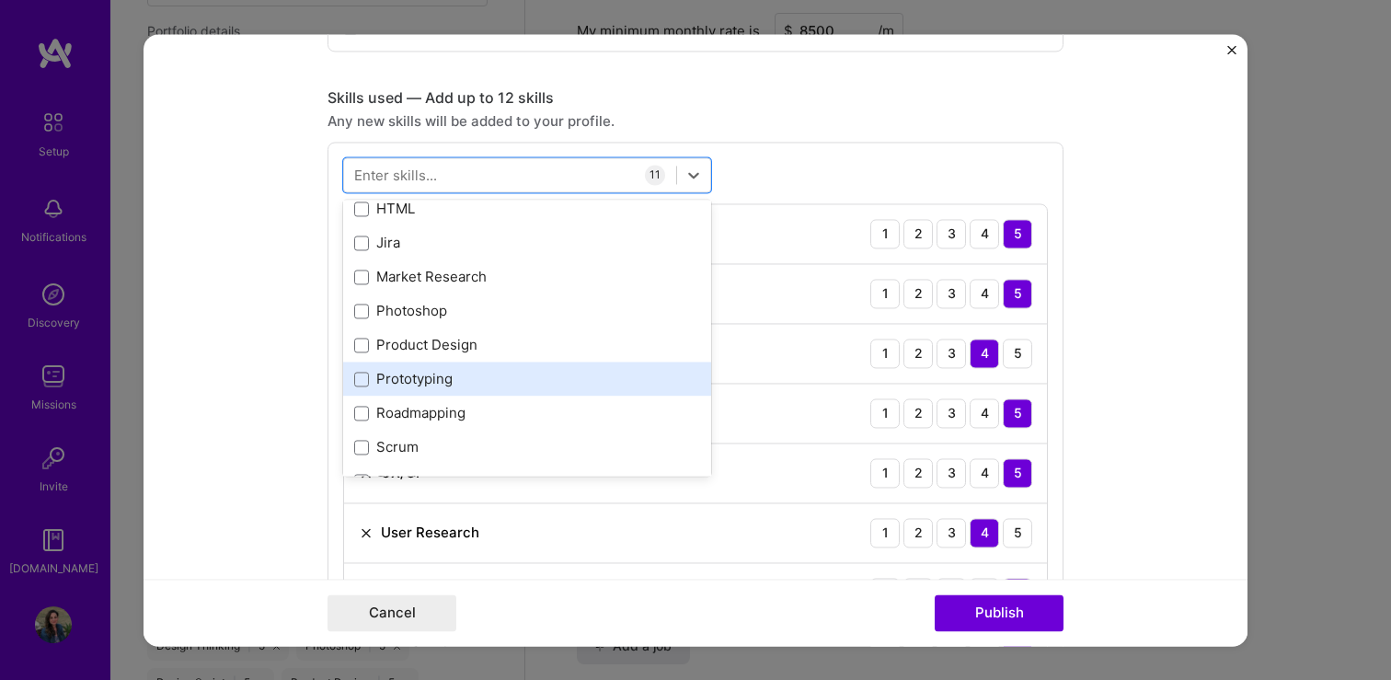
click at [399, 374] on div "Prototyping" at bounding box center [527, 379] width 346 height 19
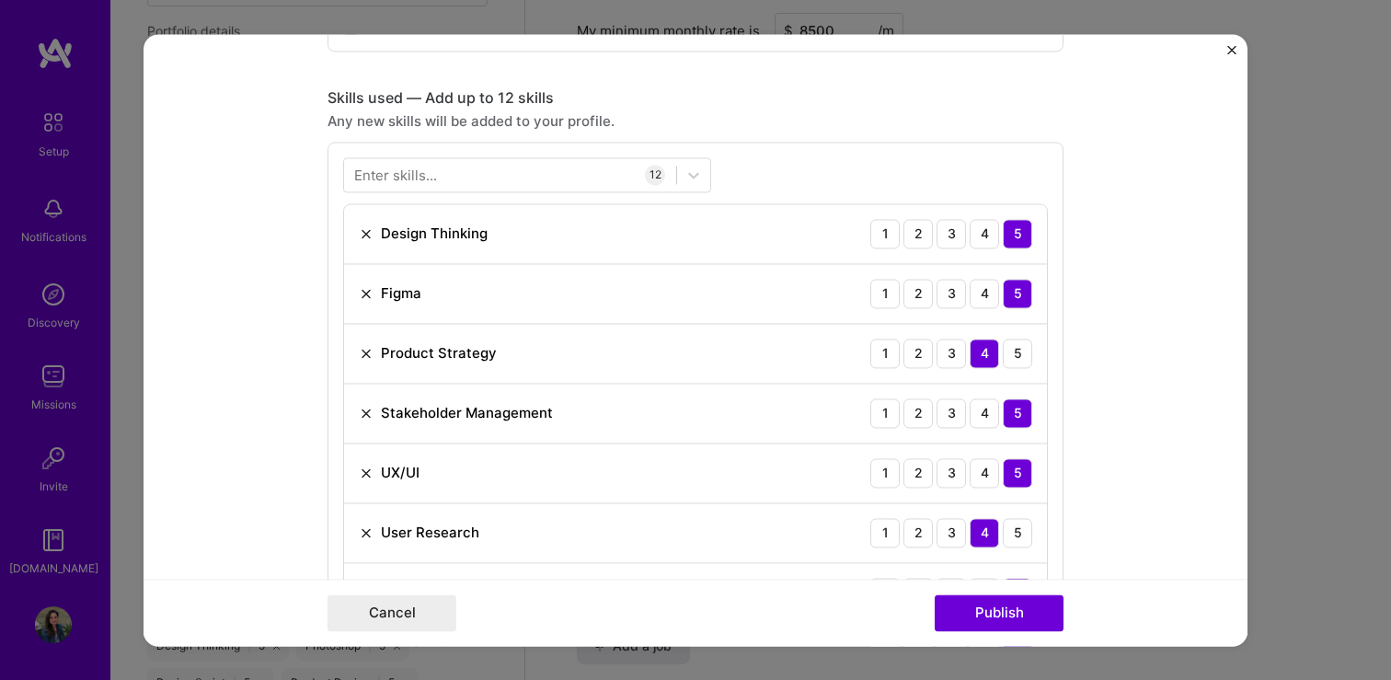
click at [767, 168] on div "Enter skills... 12 Design Thinking 1 2 3 4 5 Figma 1 2 3 4 5 Product Strategy 1…" at bounding box center [695, 540] width 736 height 796
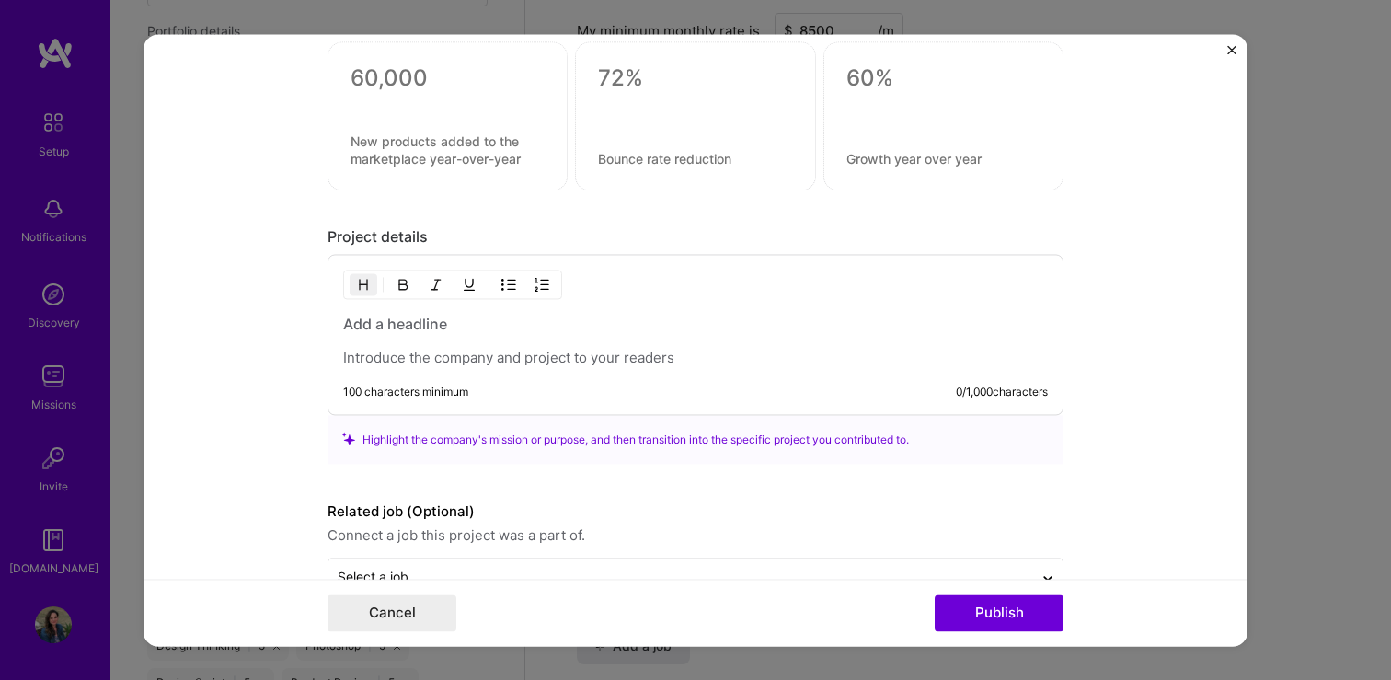
scroll to position [2490, 0]
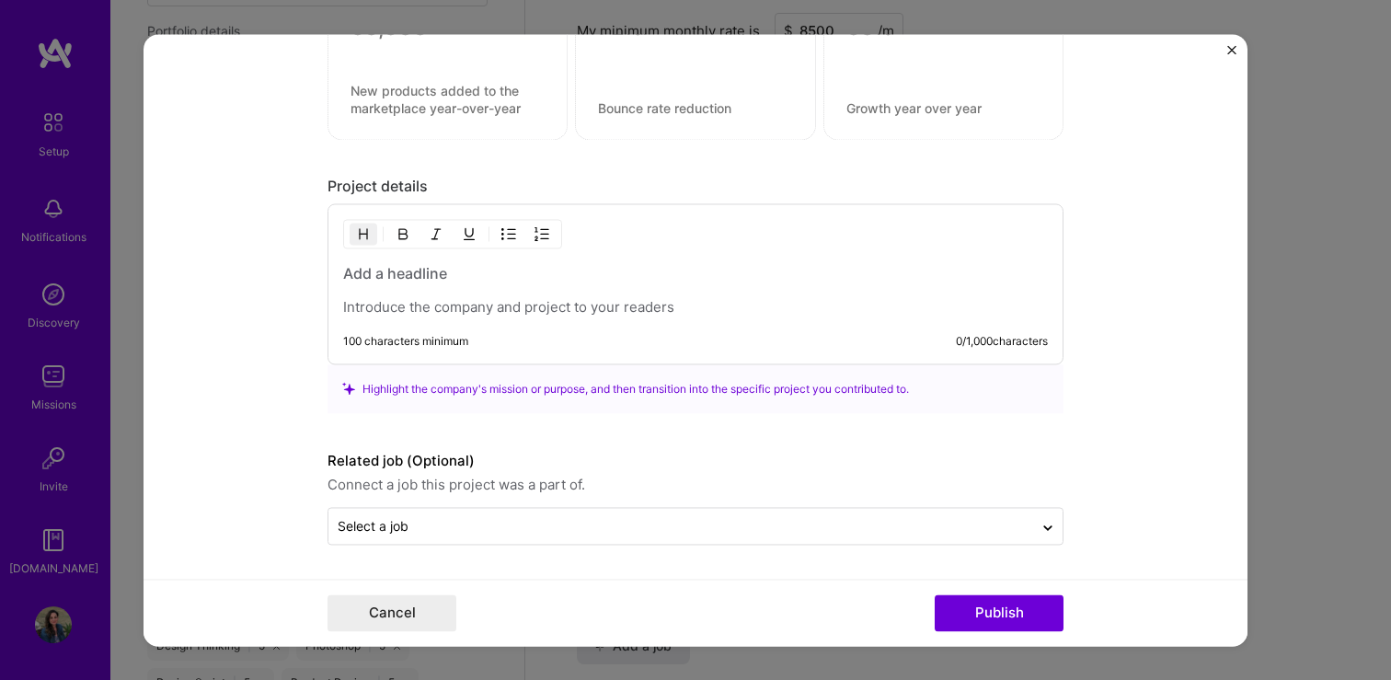
click at [398, 312] on p at bounding box center [695, 307] width 705 height 18
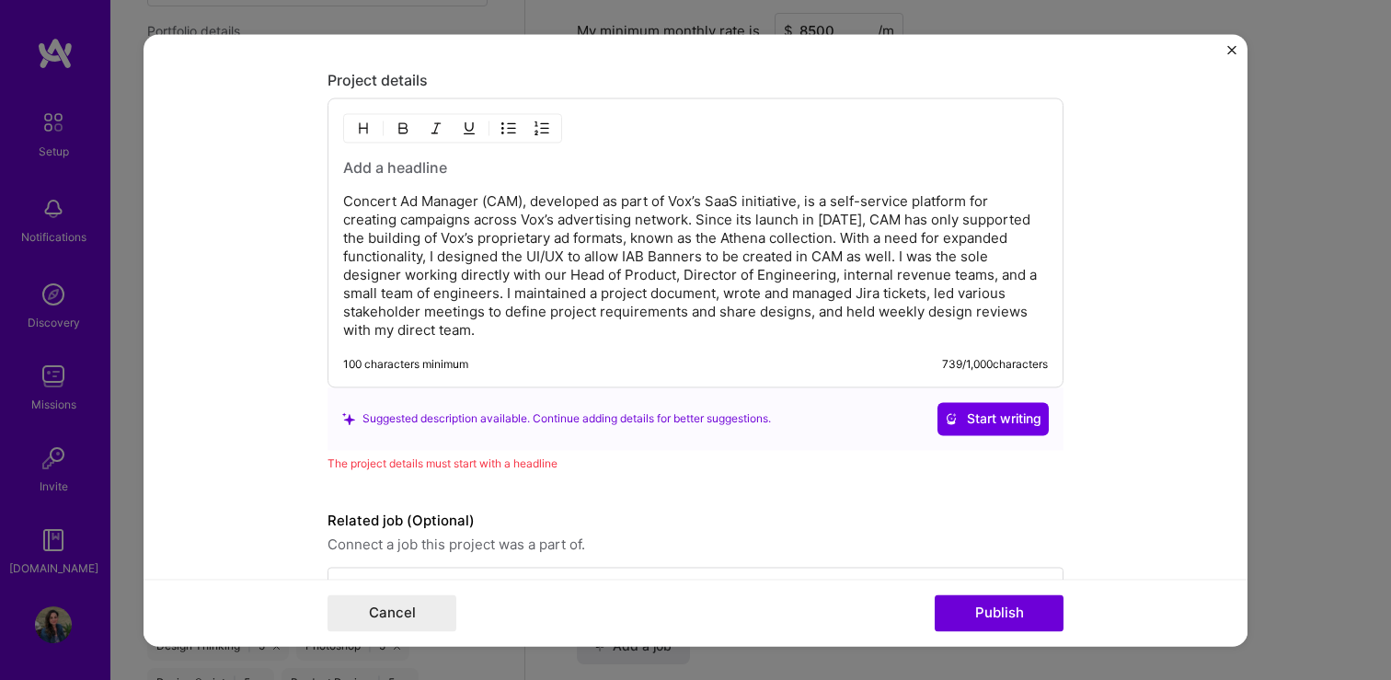
scroll to position [2655, 0]
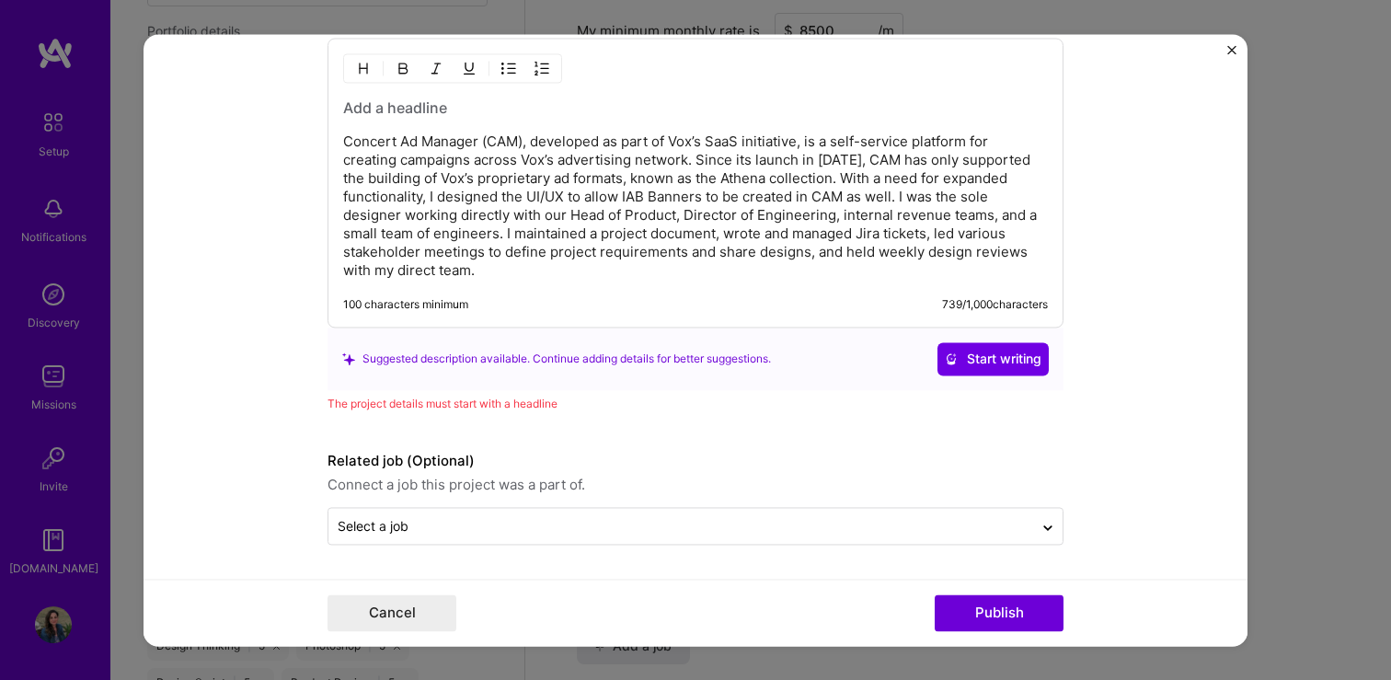
click at [406, 109] on h3 at bounding box center [695, 107] width 705 height 20
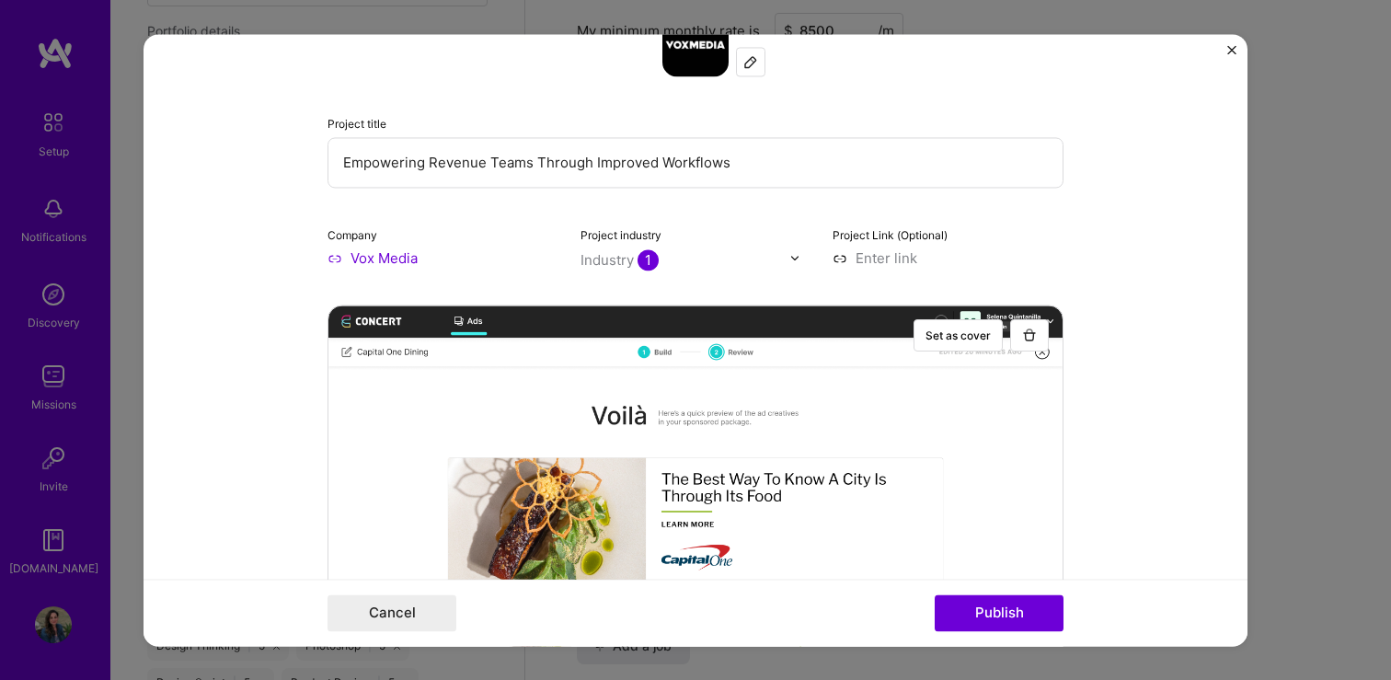
scroll to position [0, 0]
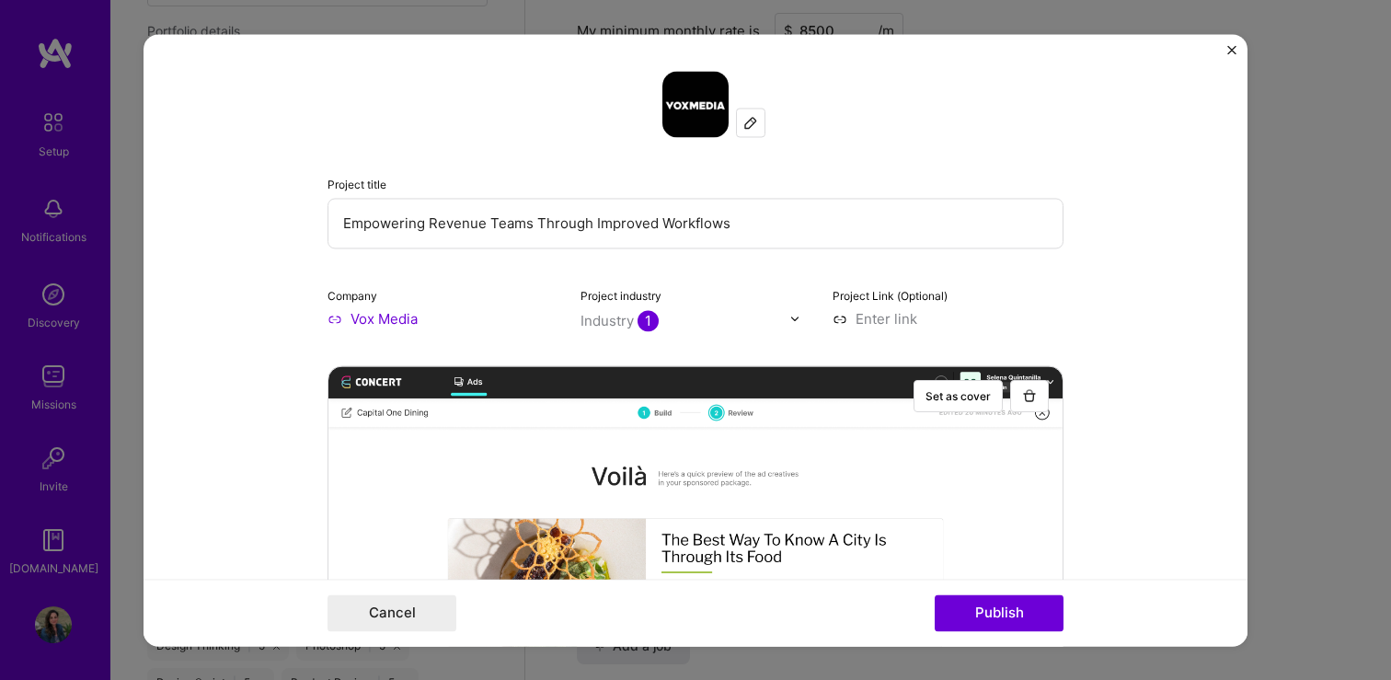
drag, startPoint x: 739, startPoint y: 227, endPoint x: 327, endPoint y: 214, distance: 411.3
click at [327, 214] on input "Empowering Revenue Teams Through Improved Workflows" at bounding box center [695, 223] width 736 height 51
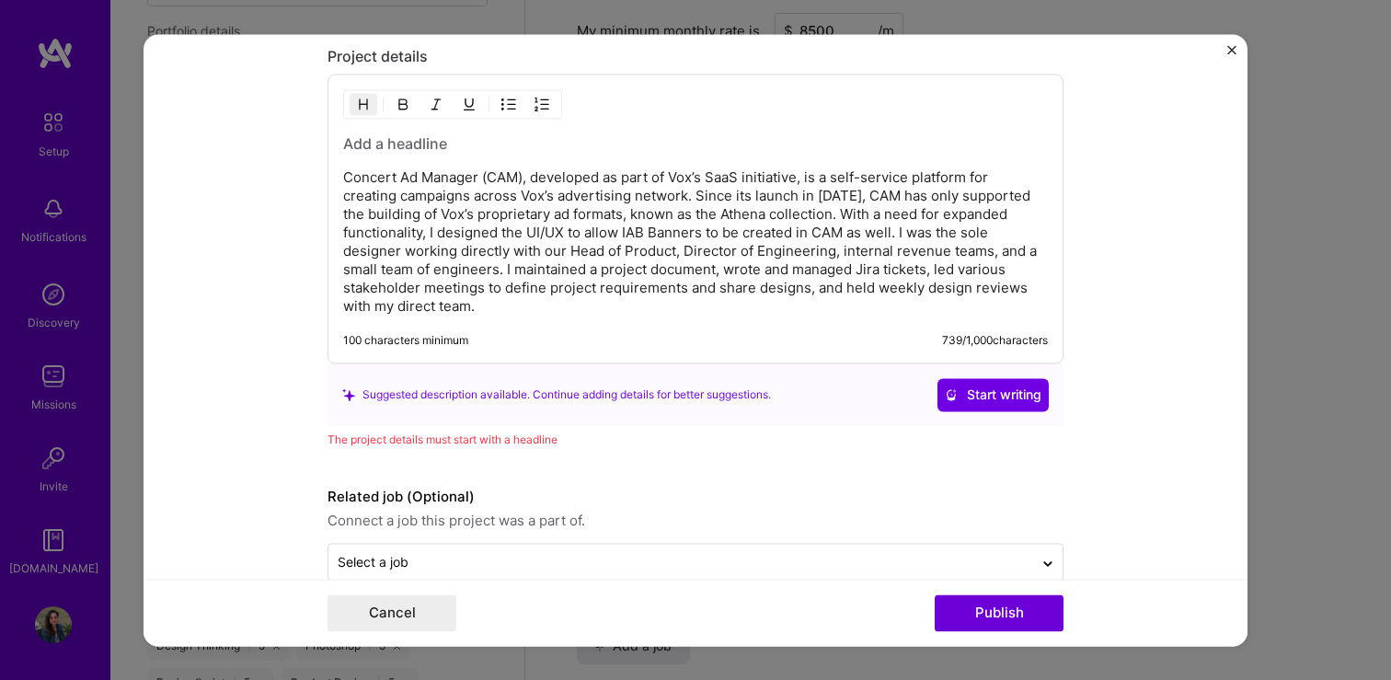
scroll to position [2655, 0]
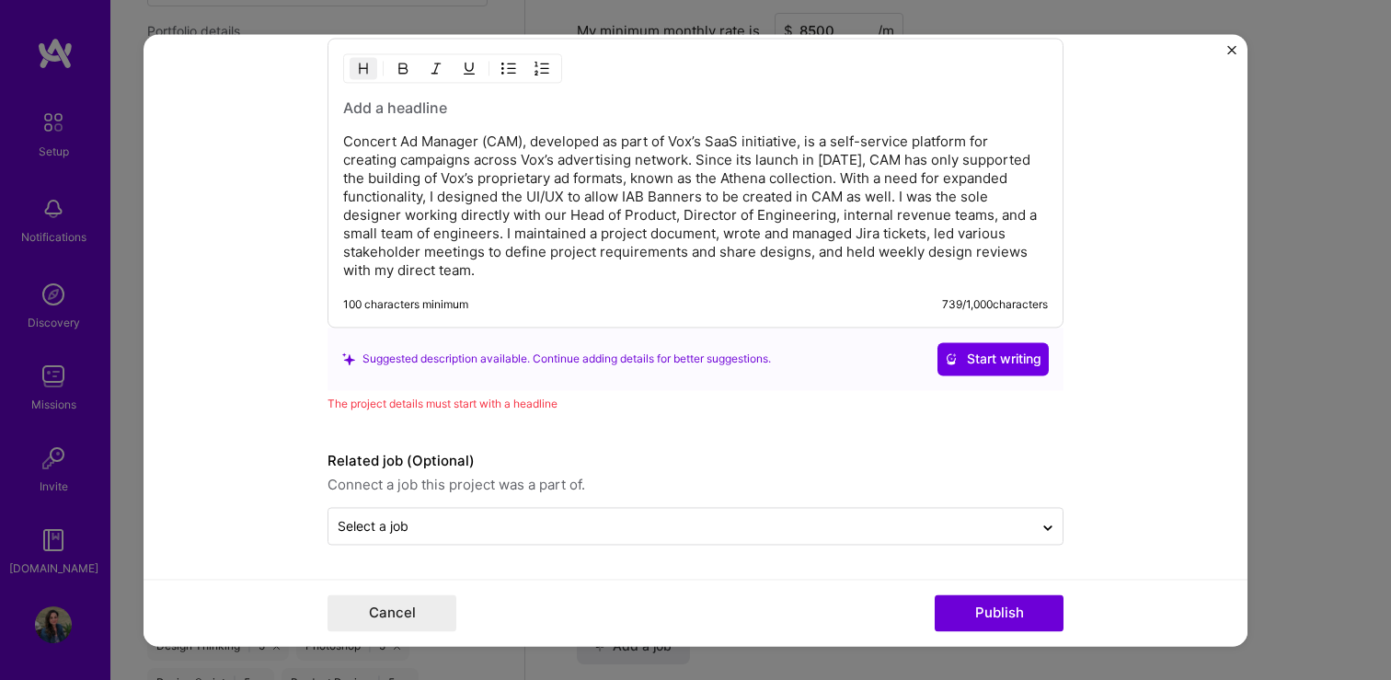
click at [379, 108] on h3 at bounding box center [695, 107] width 705 height 20
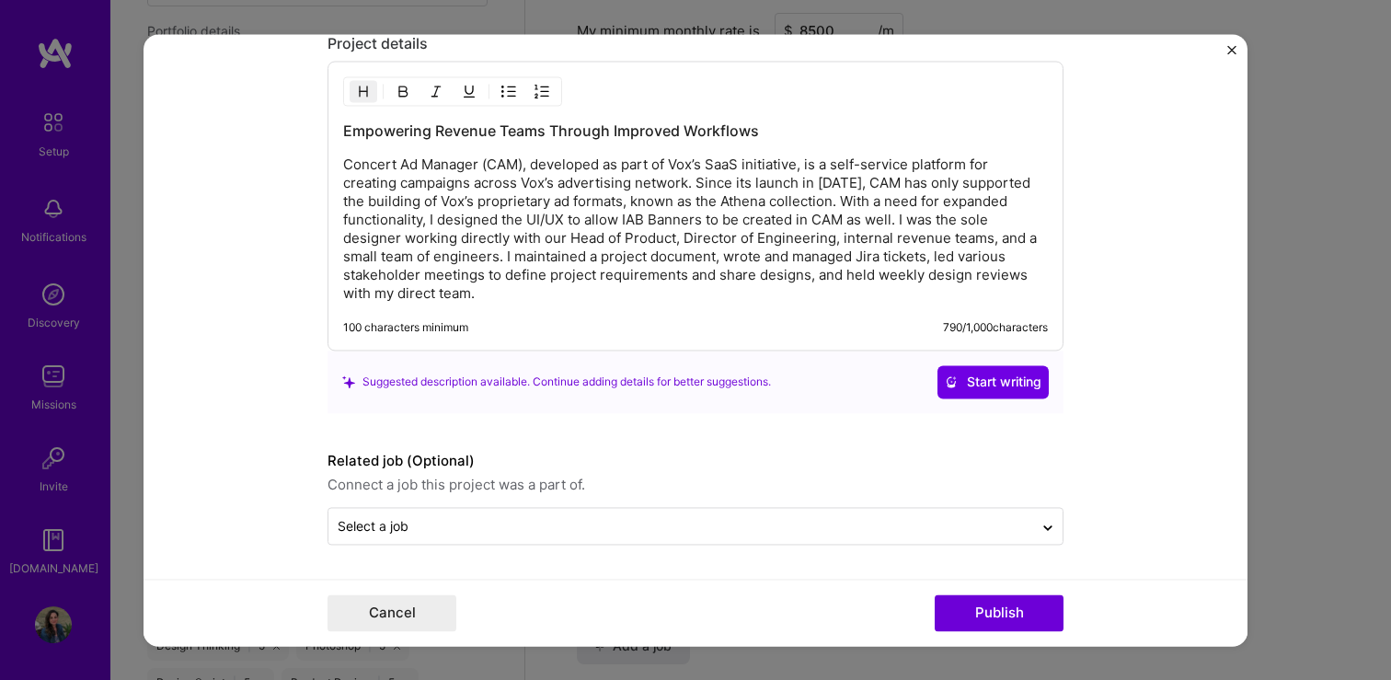
click at [209, 342] on form "Project title Empowering Revenue Teams Through Improved Workflows Company Vox M…" at bounding box center [695, 340] width 1104 height 612
click at [964, 615] on button "Publish" at bounding box center [998, 612] width 129 height 37
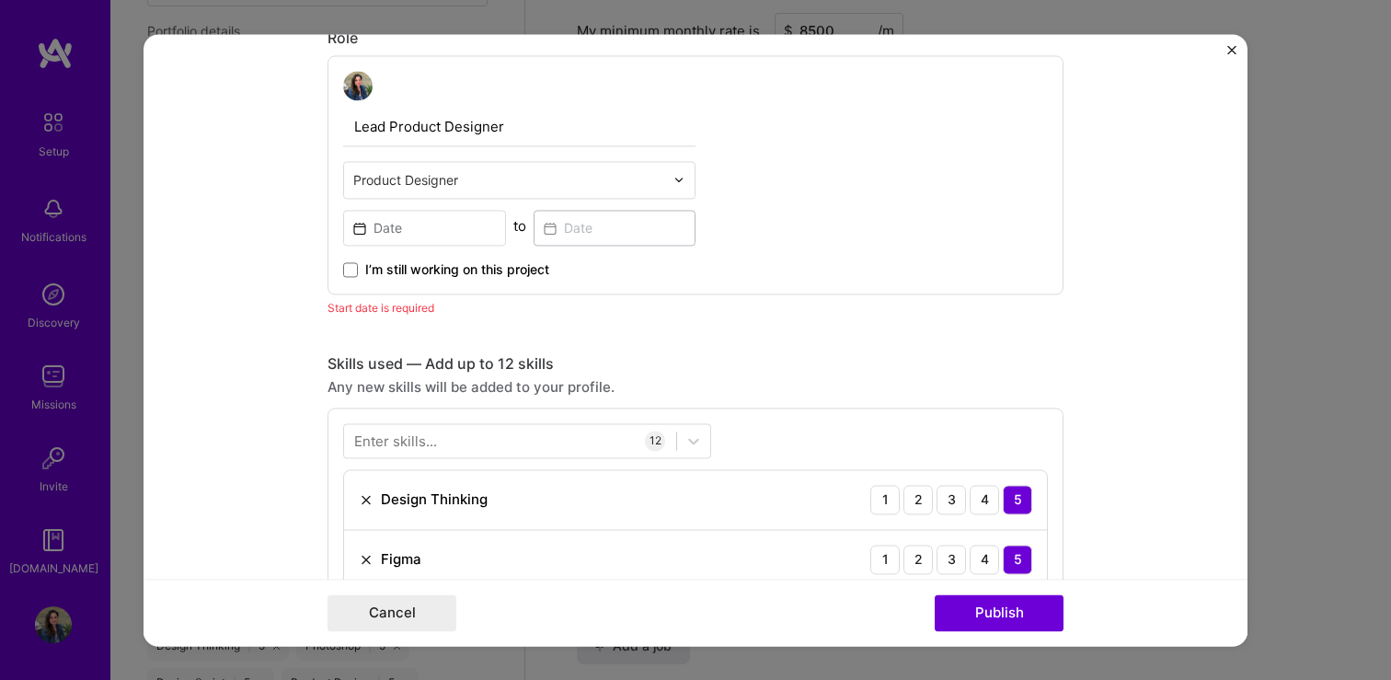
scroll to position [976, 0]
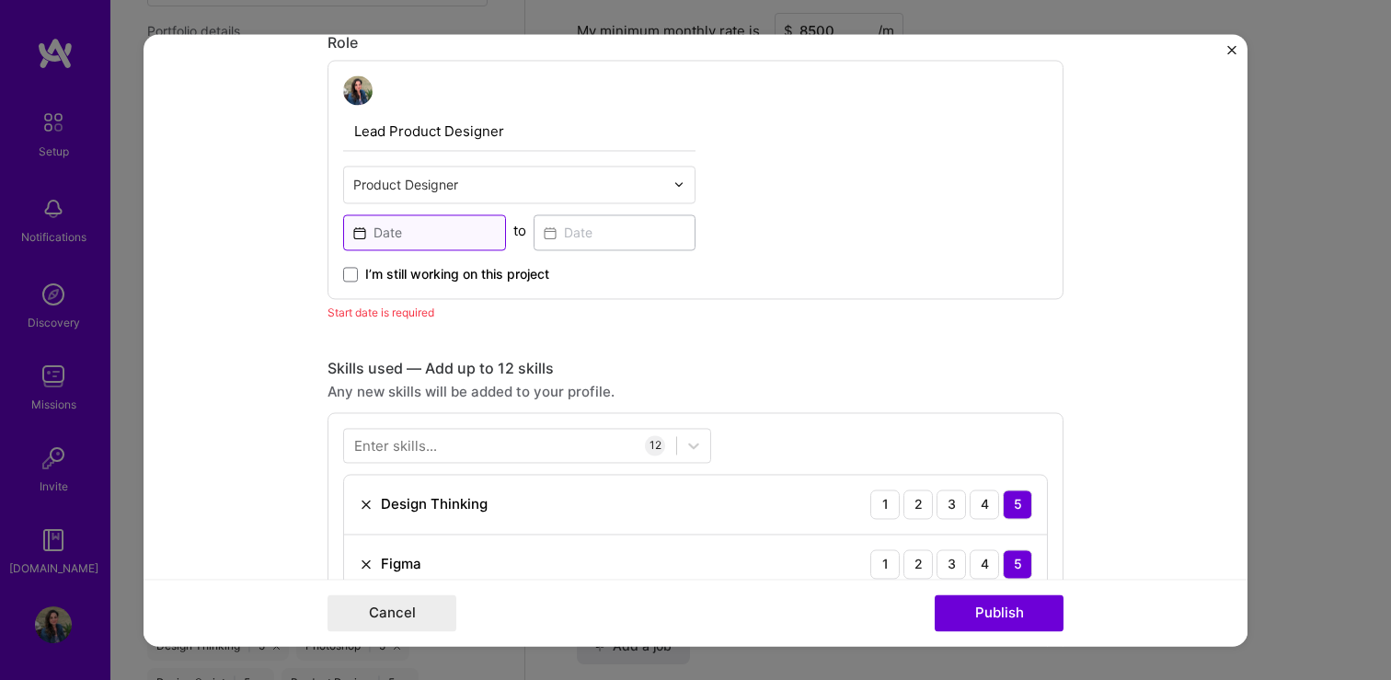
click at [382, 239] on input at bounding box center [424, 232] width 163 height 36
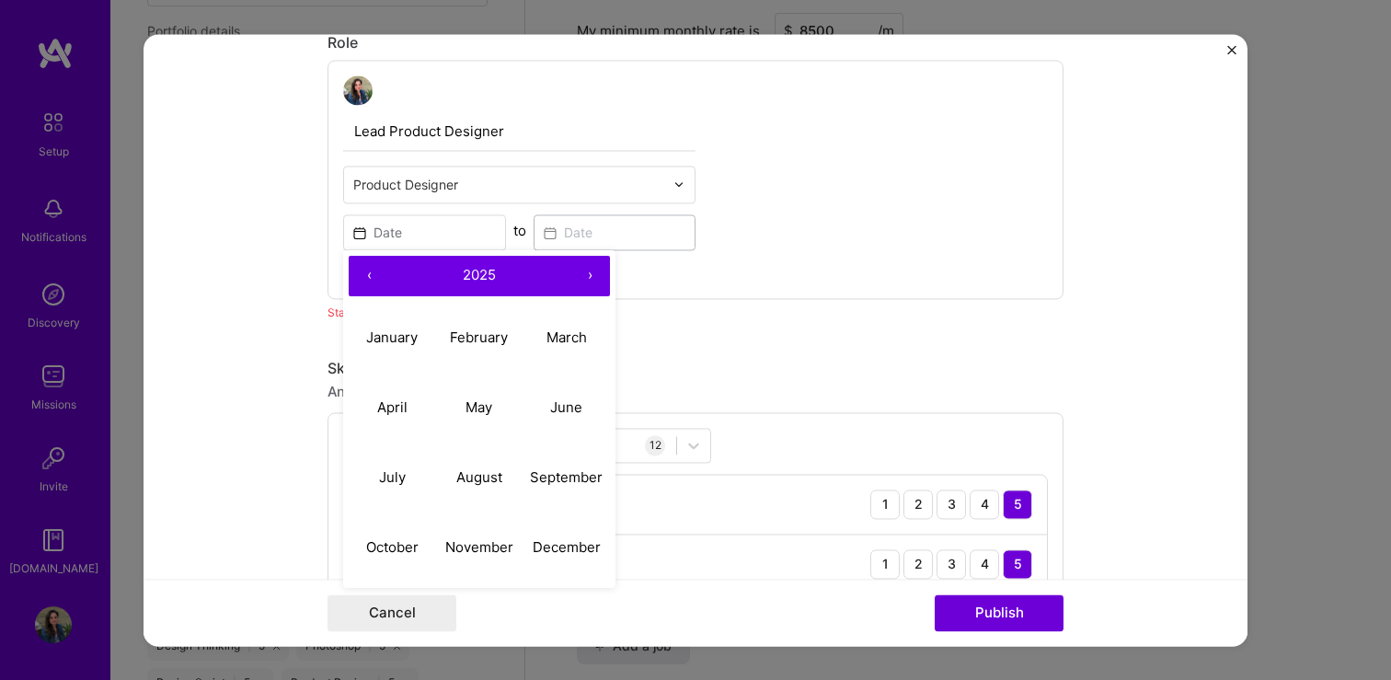
click at [369, 275] on button "‹" at bounding box center [369, 276] width 40 height 40
click at [485, 272] on span "2024" at bounding box center [480, 275] width 34 height 17
click at [403, 421] on button "2024" at bounding box center [392, 408] width 87 height 70
click at [480, 420] on button "May" at bounding box center [479, 408] width 87 height 70
type input "[DATE]"
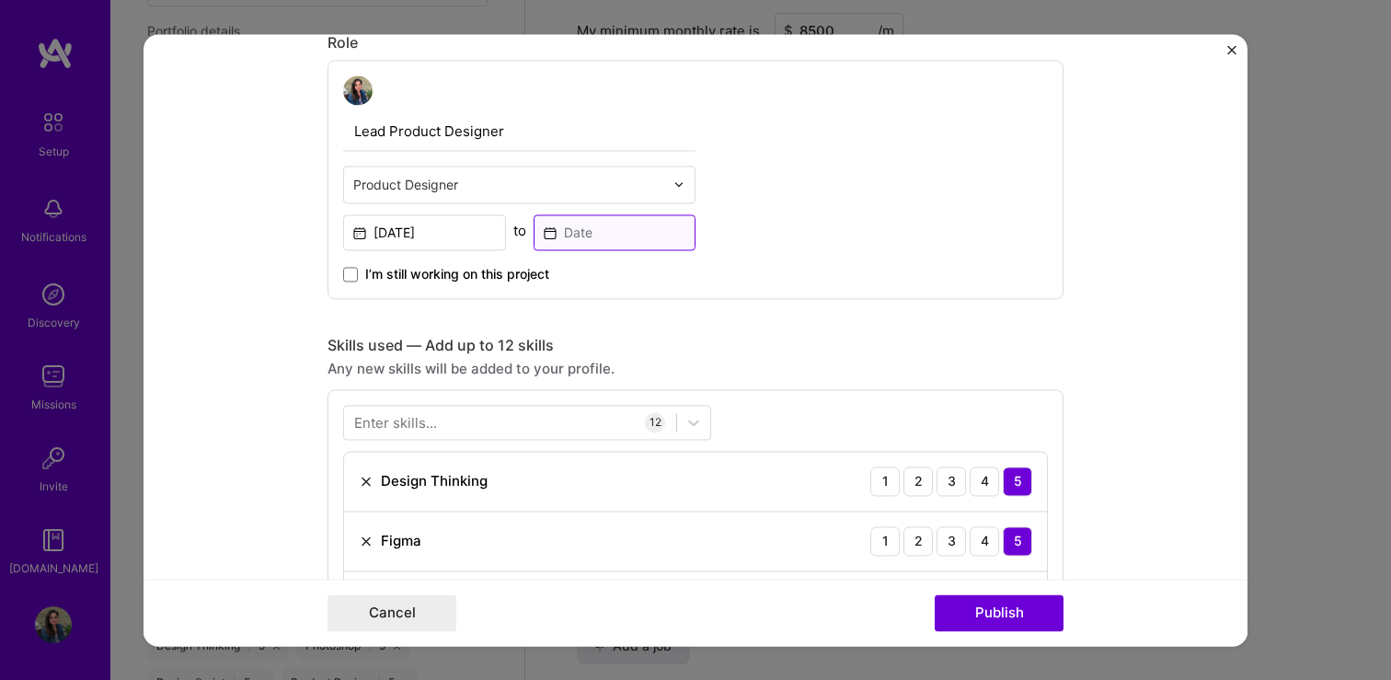
click at [549, 236] on input at bounding box center [614, 232] width 163 height 36
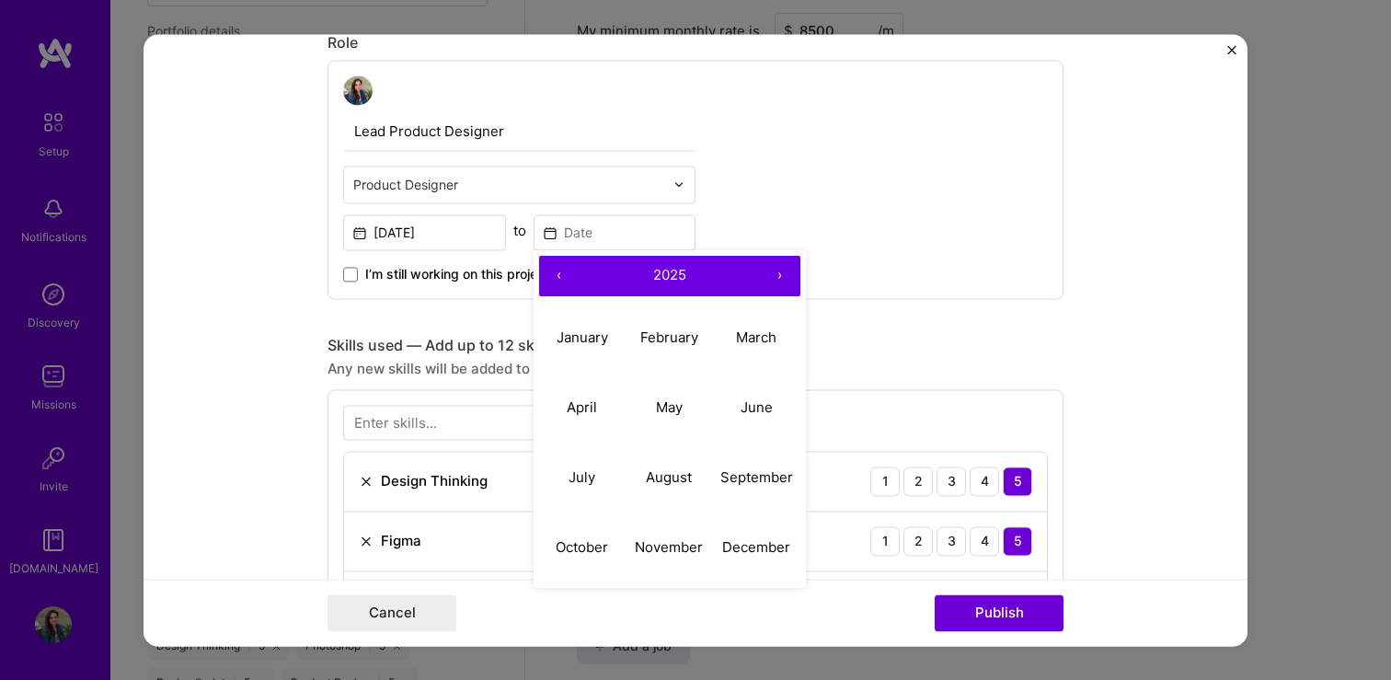
click at [555, 283] on button "‹" at bounding box center [559, 276] width 40 height 40
click at [758, 553] on abbr "December" at bounding box center [756, 546] width 68 height 17
type input "[DATE]"
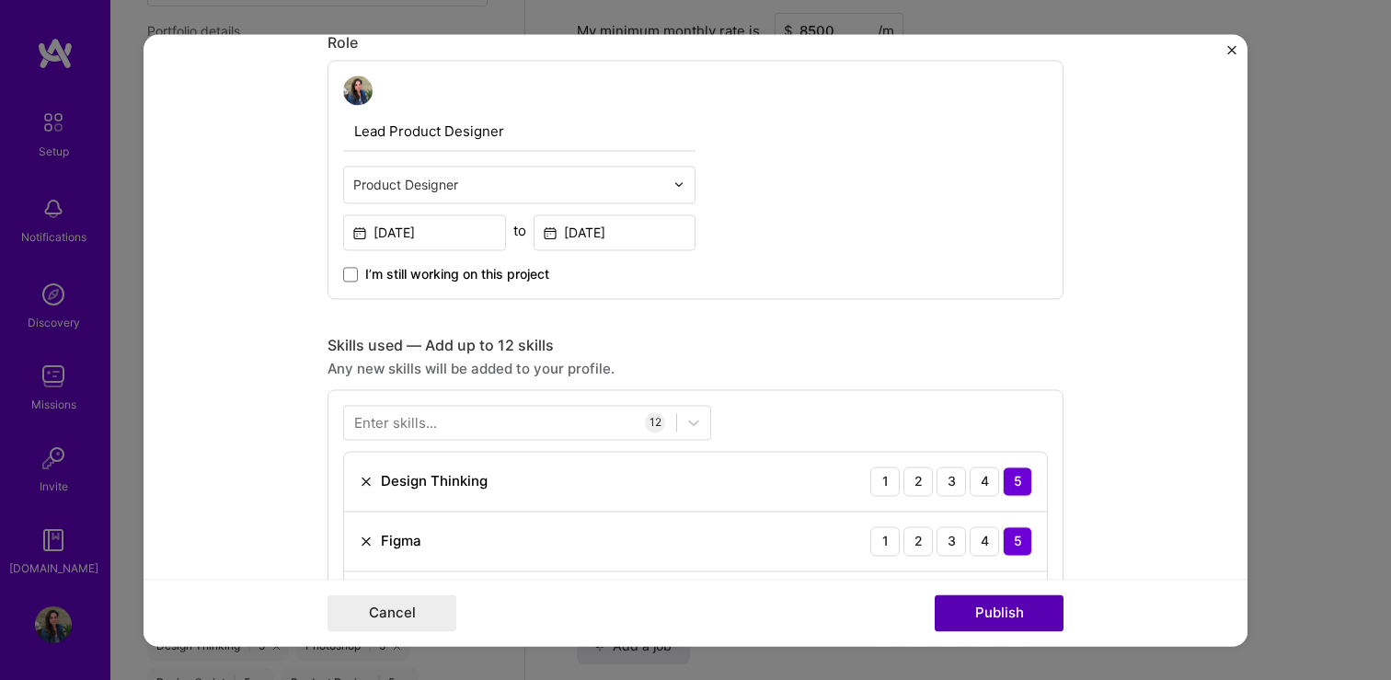
click at [986, 612] on button "Publish" at bounding box center [998, 612] width 129 height 37
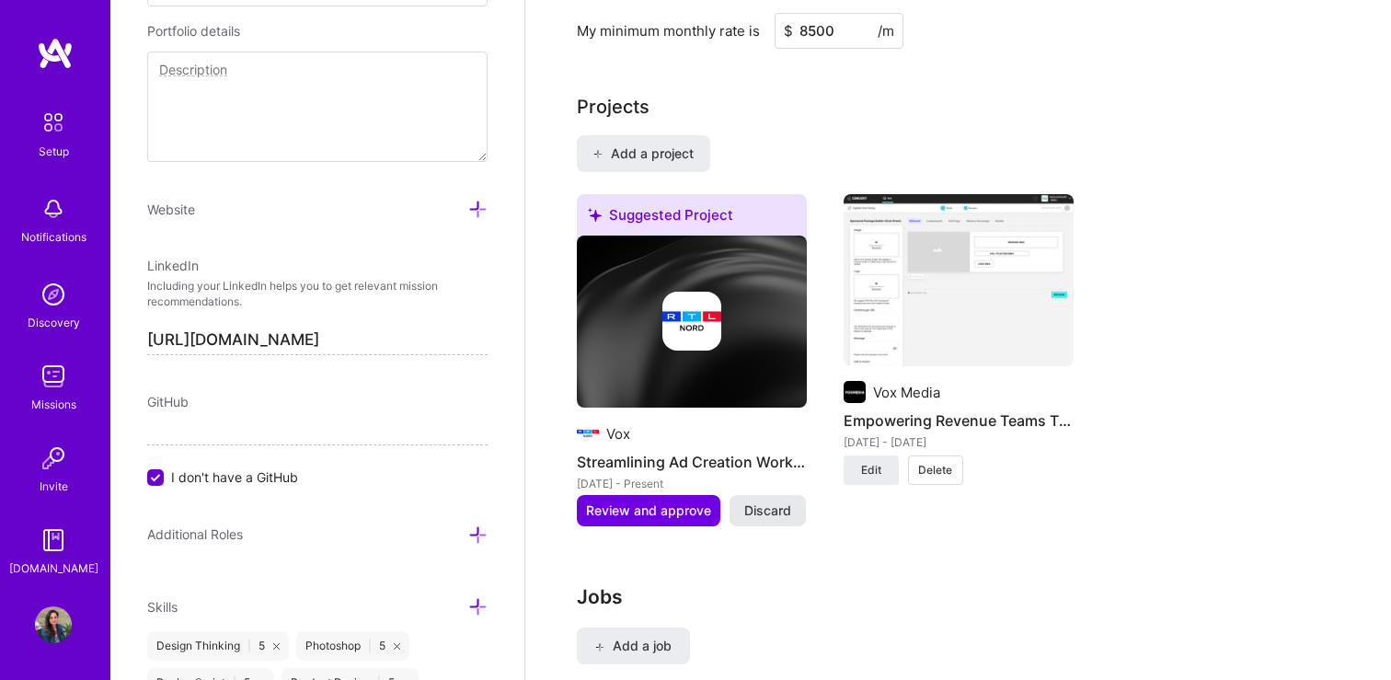
click at [775, 501] on span "Discard" at bounding box center [767, 510] width 47 height 18
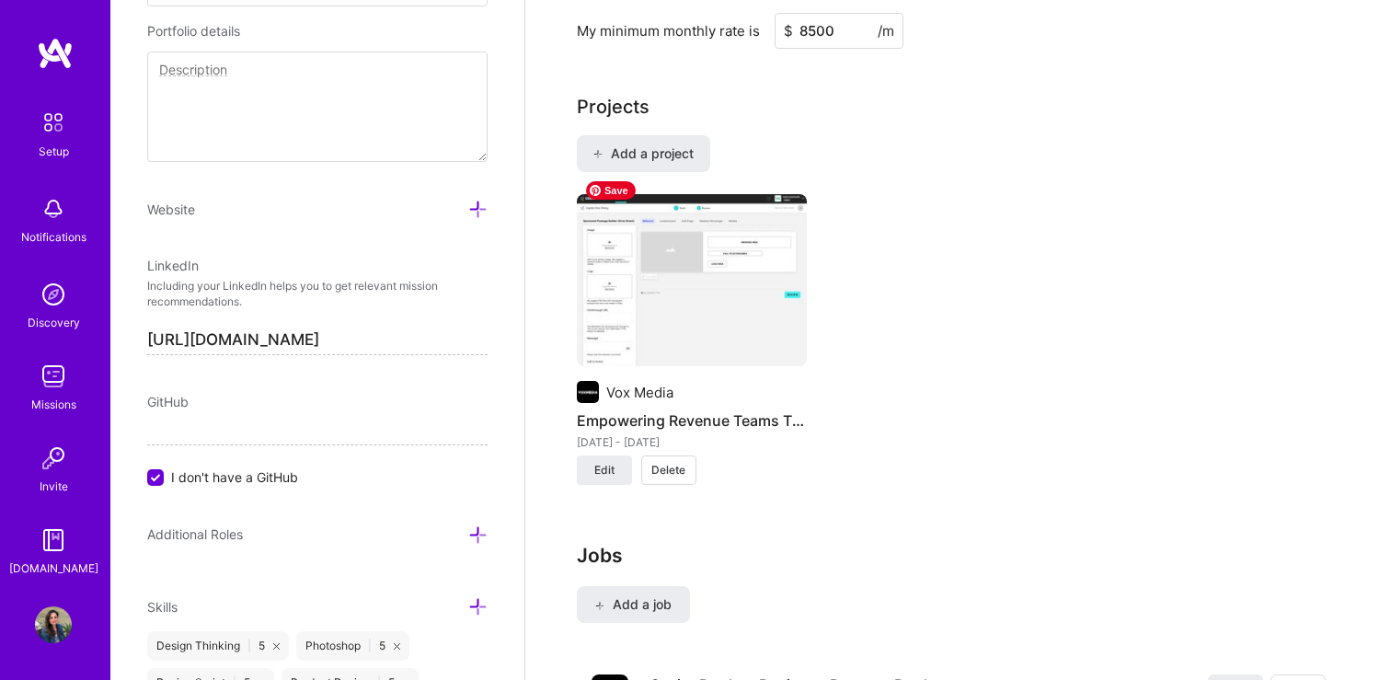
click at [682, 275] on img at bounding box center [692, 280] width 230 height 173
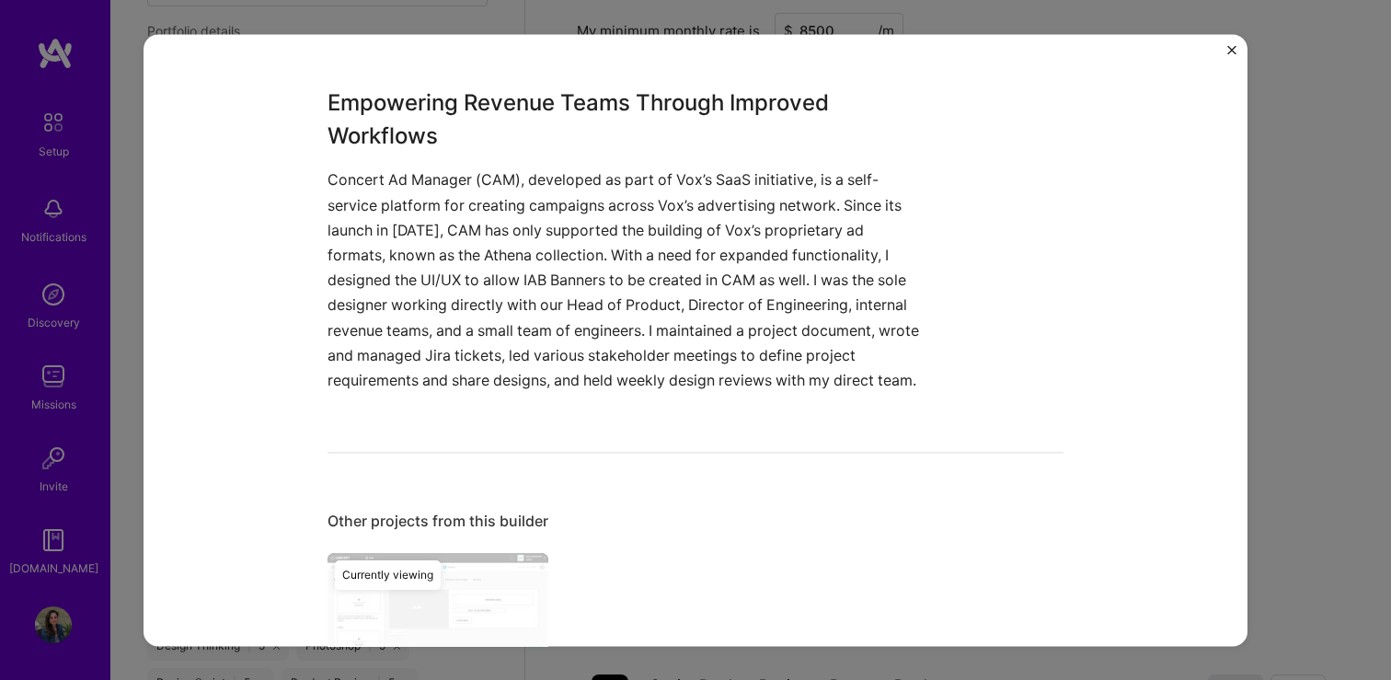
scroll to position [1181, 0]
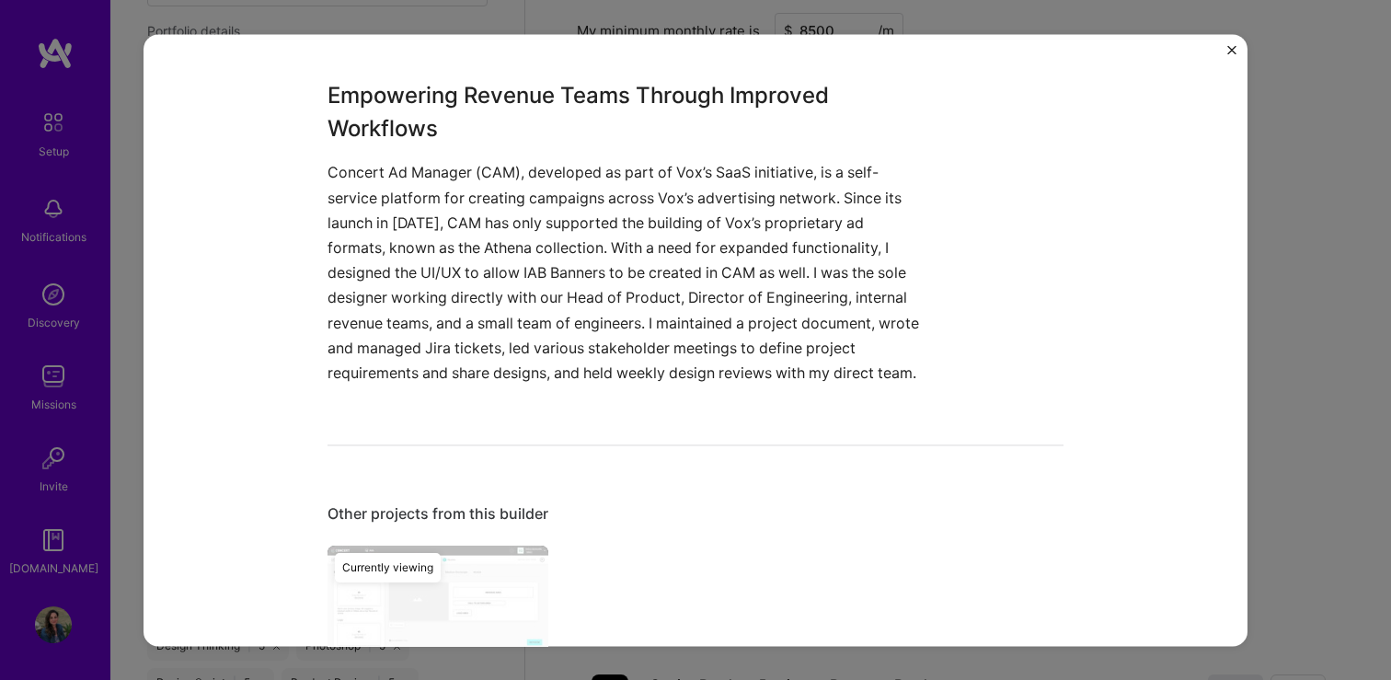
click at [1230, 52] on img "Close" at bounding box center [1231, 49] width 9 height 9
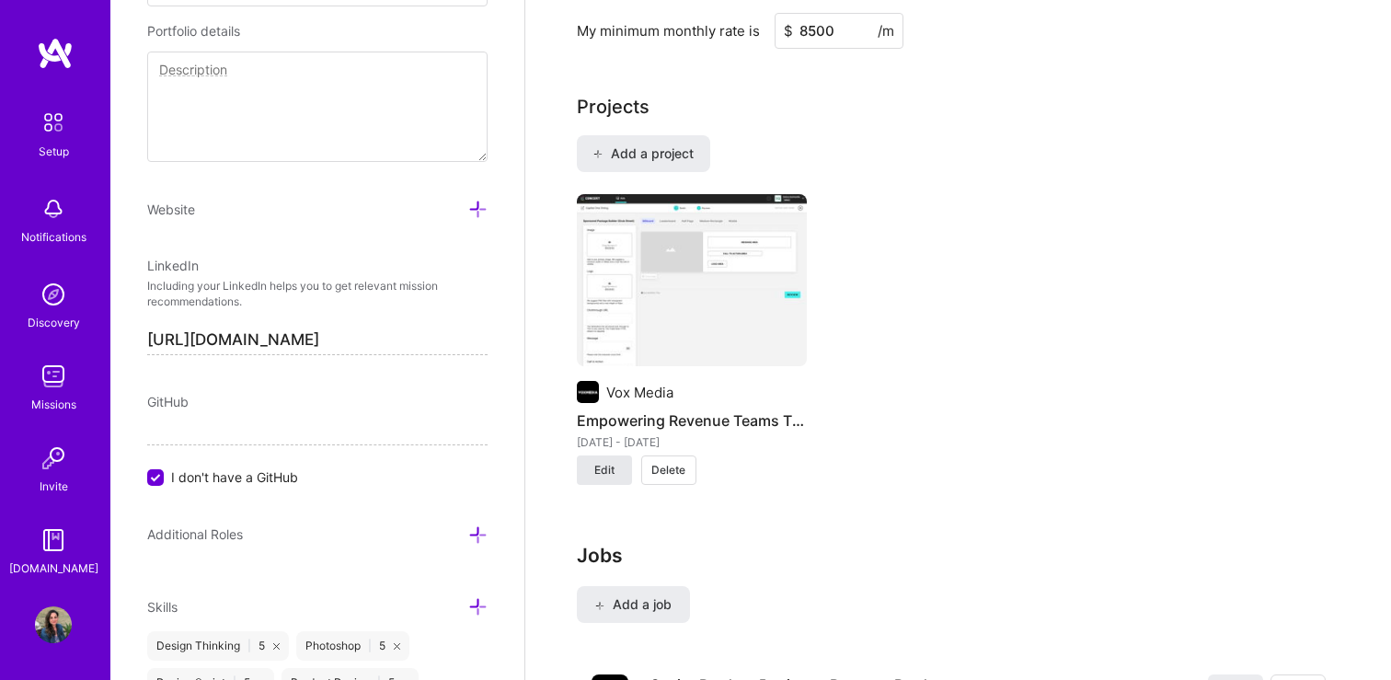
click at [608, 462] on span "Edit" at bounding box center [604, 470] width 20 height 17
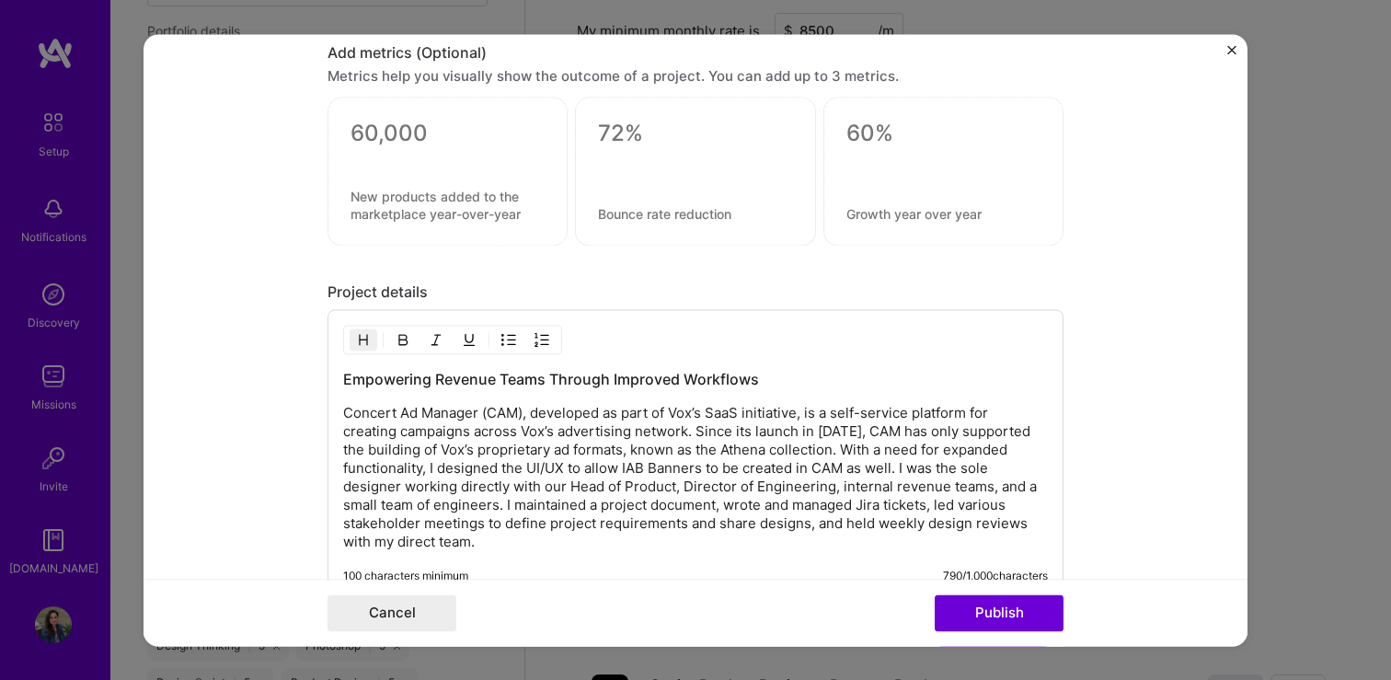
scroll to position [2448, 0]
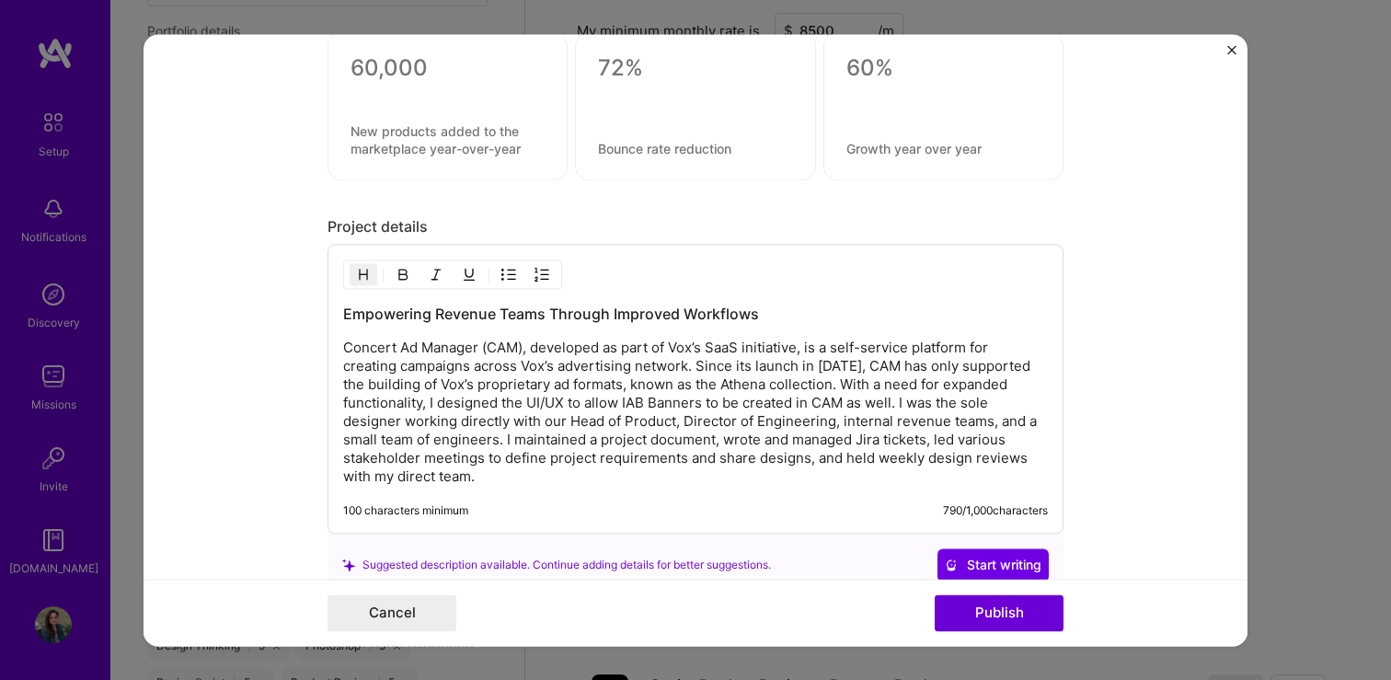
click at [384, 315] on h3 "Empowering Revenue Teams Through Improved Workflows" at bounding box center [695, 314] width 705 height 20
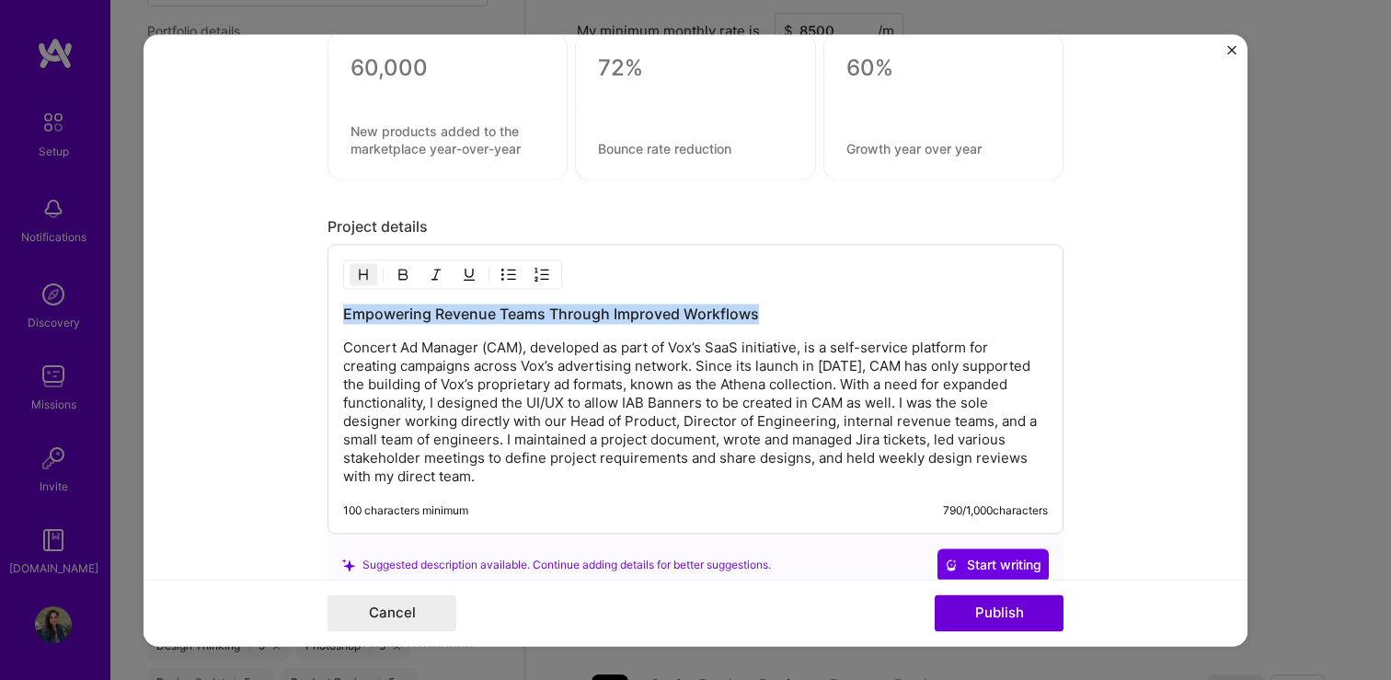
click at [384, 315] on h3 "Empowering Revenue Teams Through Improved Workflows" at bounding box center [695, 314] width 705 height 20
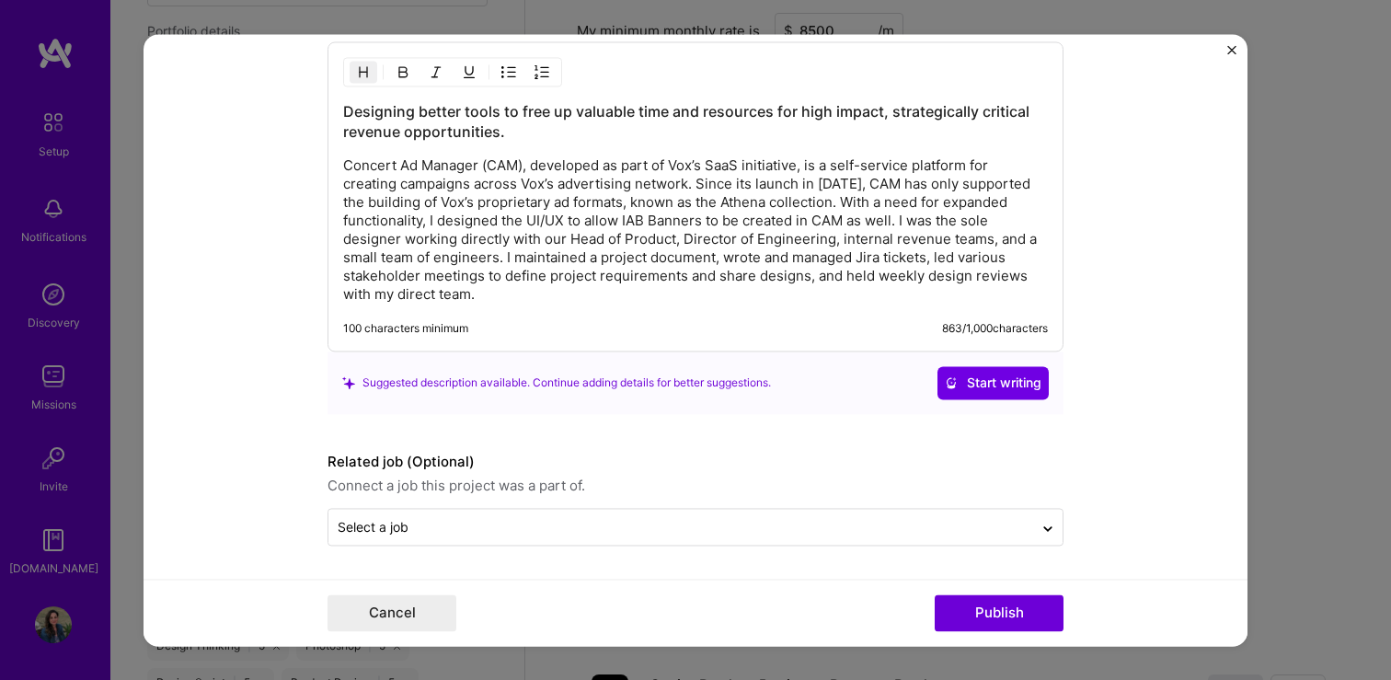
scroll to position [2653, 0]
click at [988, 611] on button "Publish" at bounding box center [998, 612] width 129 height 37
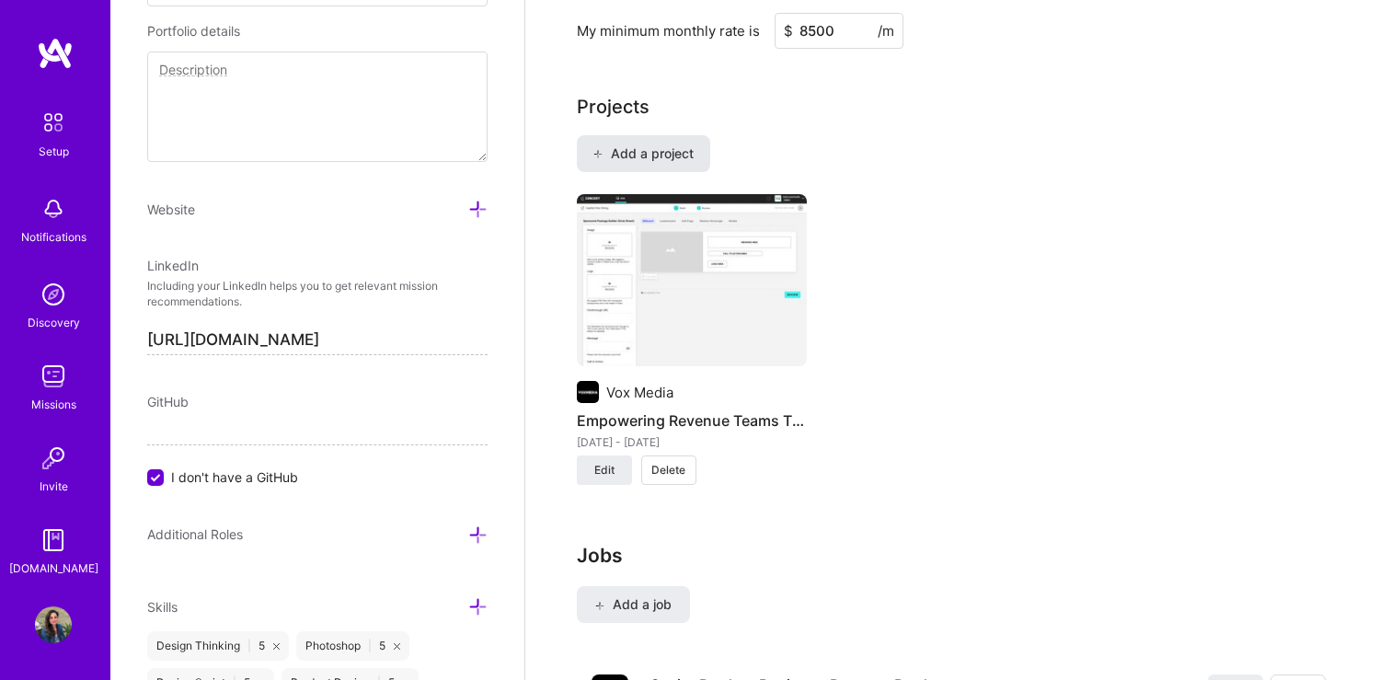
click at [641, 144] on span "Add a project" at bounding box center [642, 153] width 100 height 18
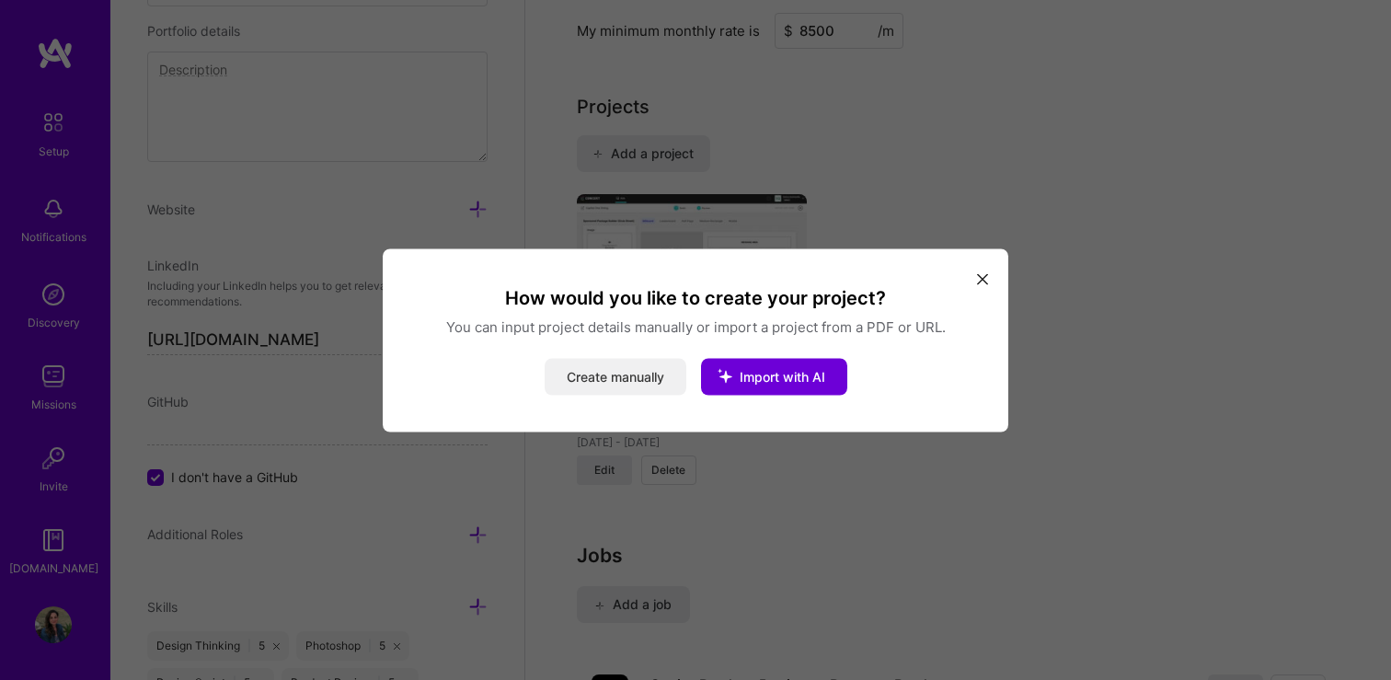
click at [651, 372] on button "Create manually" at bounding box center [616, 376] width 142 height 37
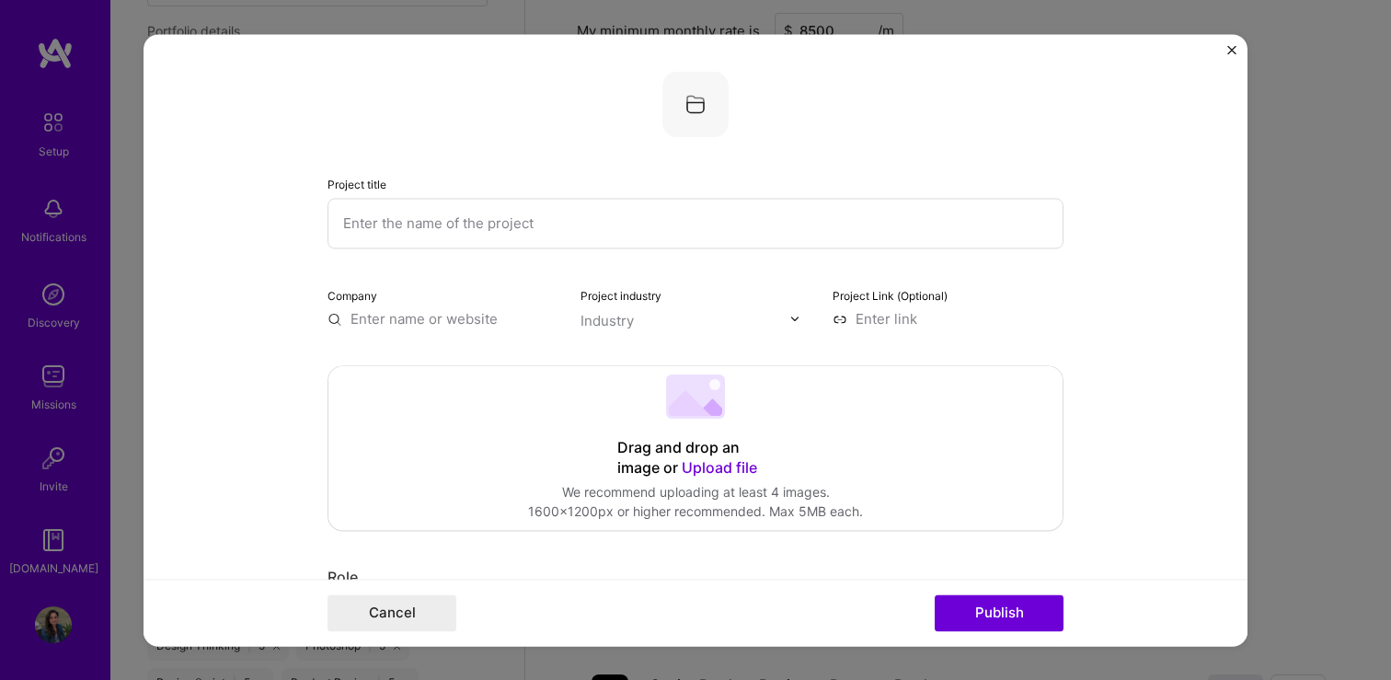
click at [423, 226] on input "text" at bounding box center [695, 223] width 736 height 51
paste input "Reimagining Digital Asset Management"
type input "Reimagining Digital Asset Management"
click at [378, 327] on input "text" at bounding box center [442, 318] width 231 height 19
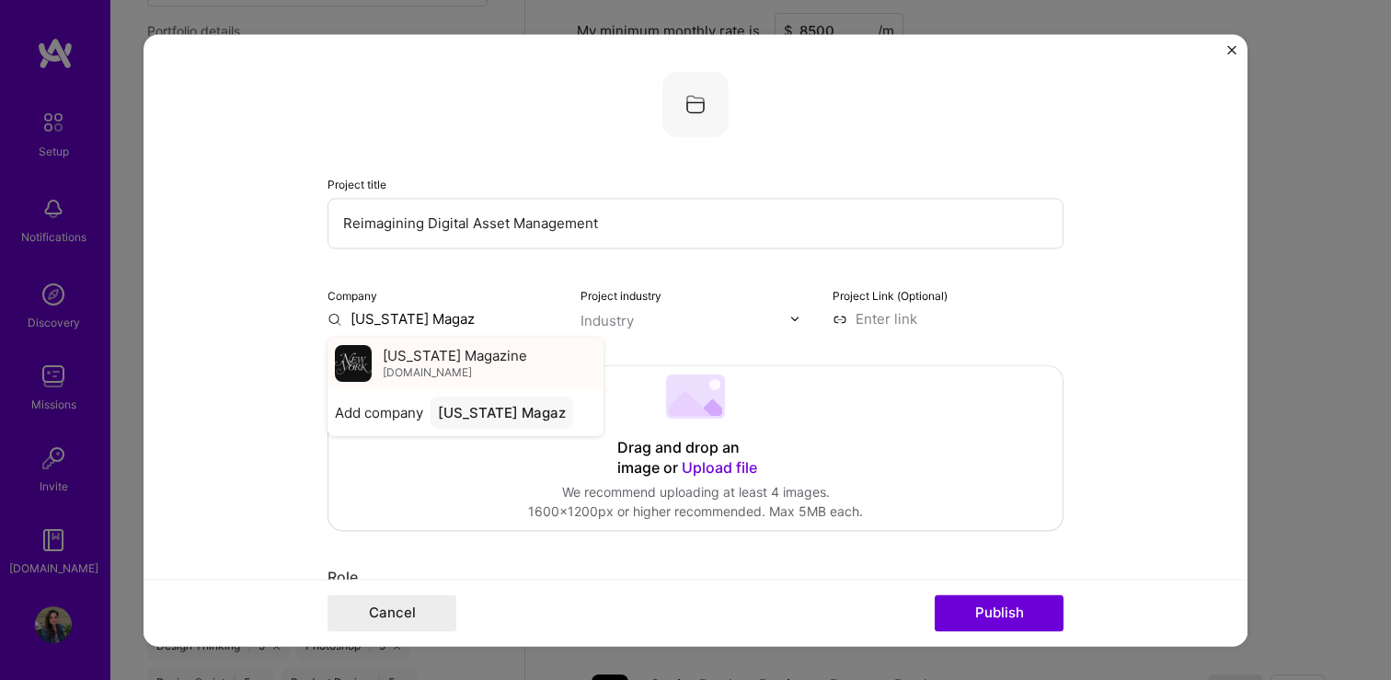
click at [403, 373] on span "[DOMAIN_NAME]" at bounding box center [427, 372] width 89 height 15
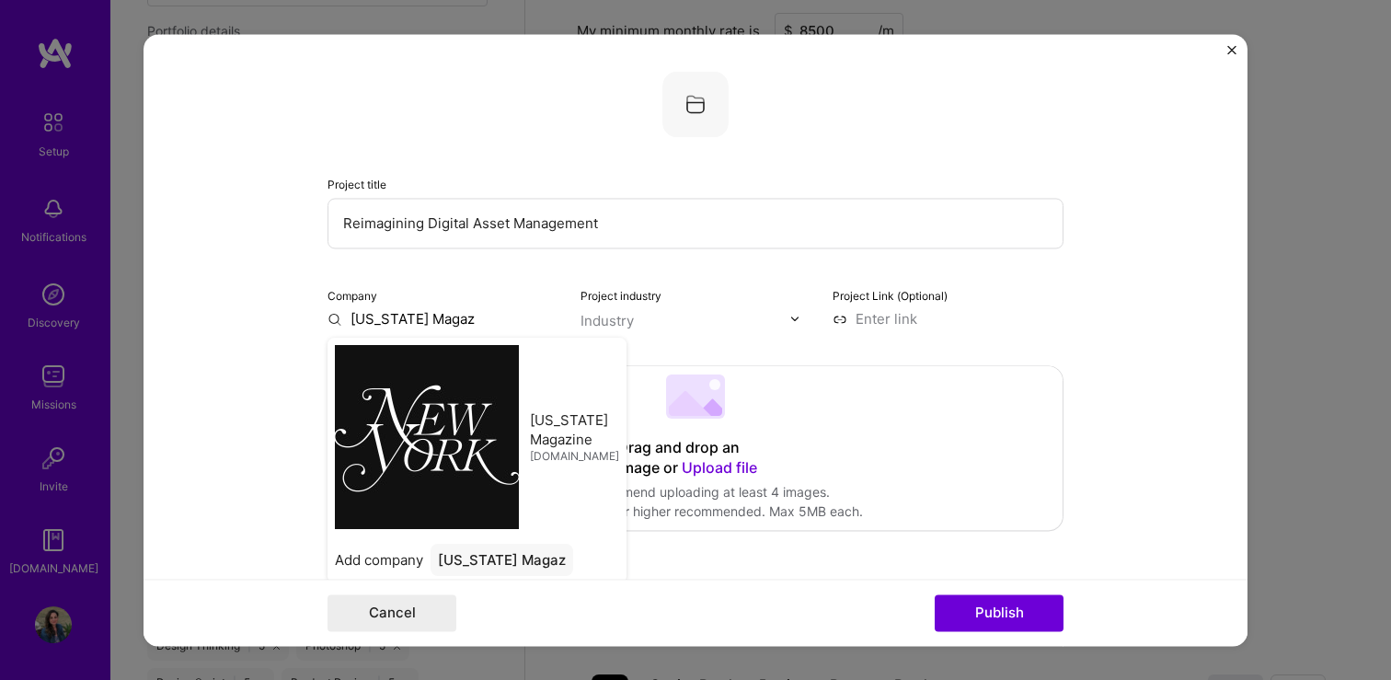
type input "[US_STATE] Magazine"
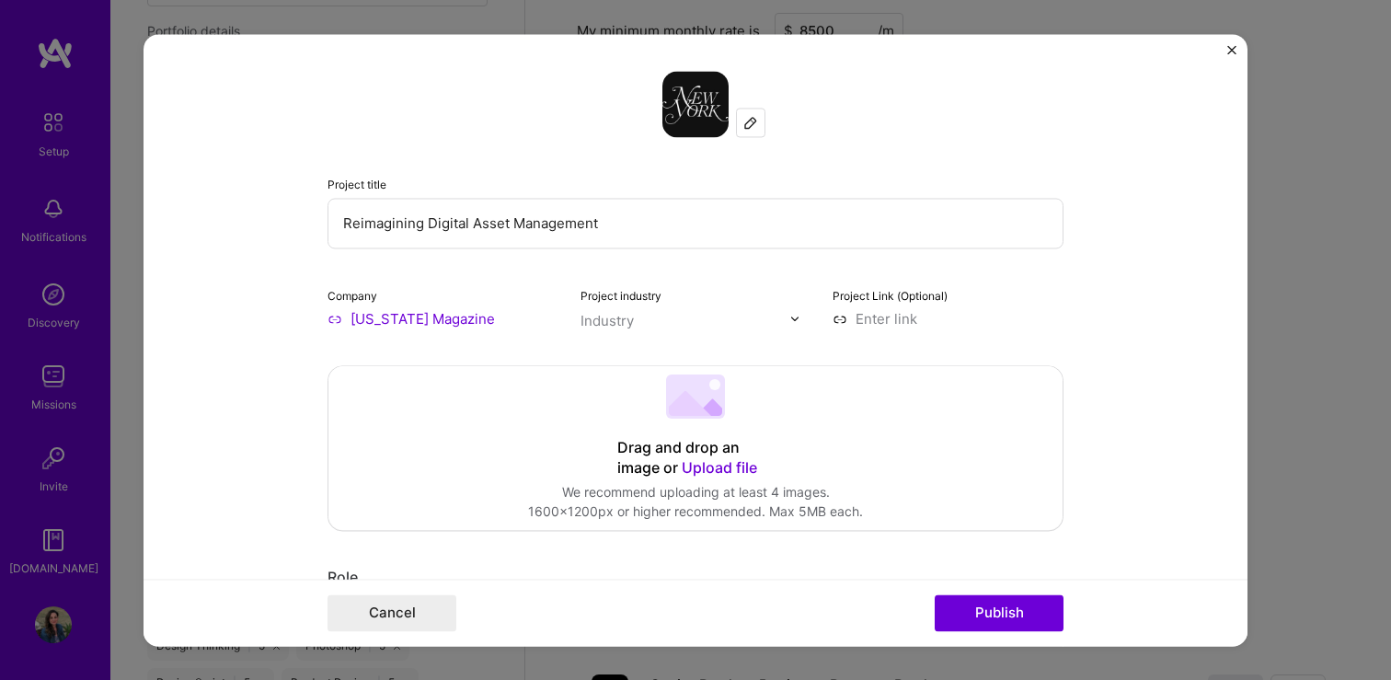
click at [617, 327] on div "Industry" at bounding box center [606, 320] width 53 height 19
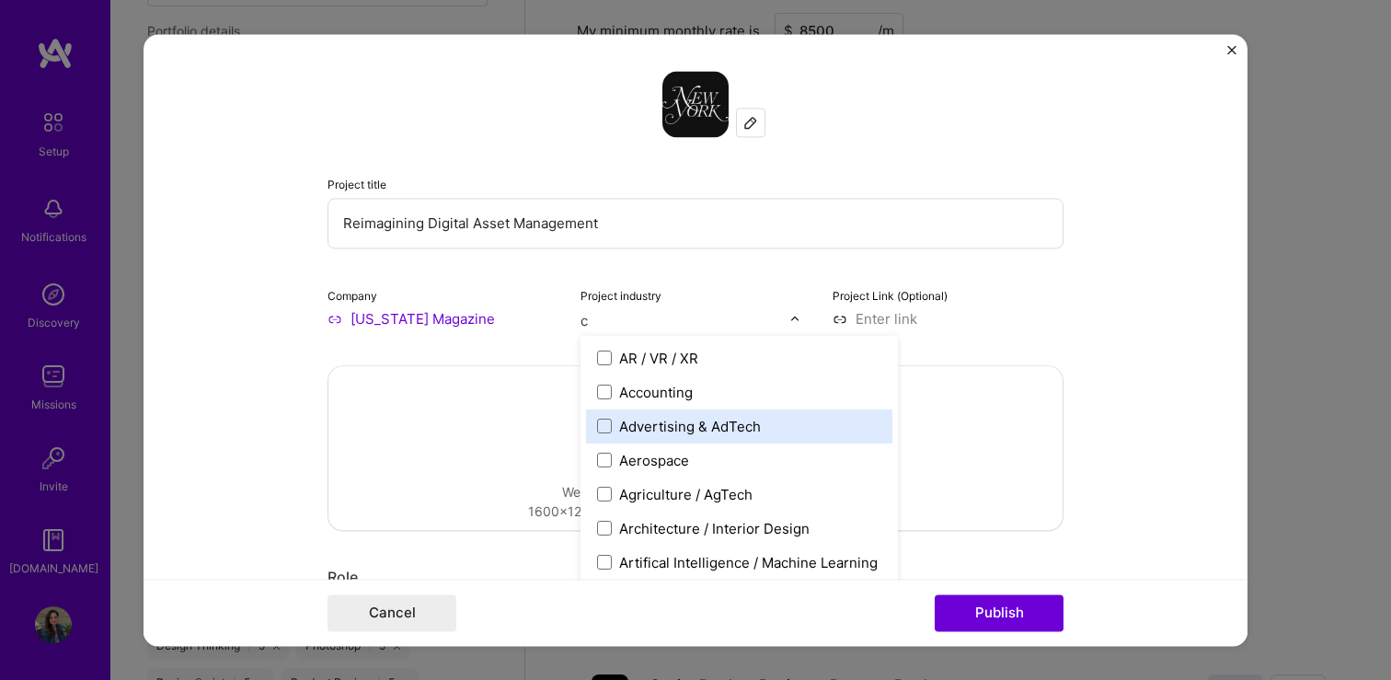
type input "cm"
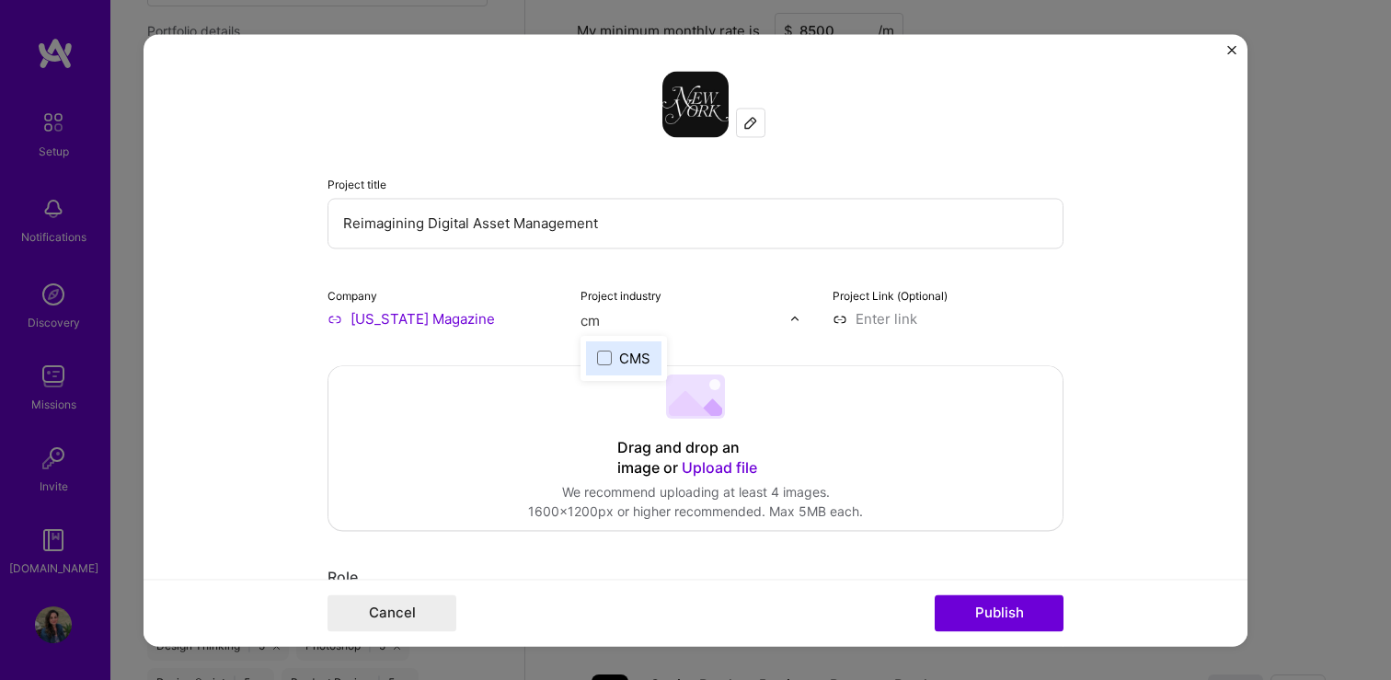
click at [619, 359] on div "CMS" at bounding box center [634, 358] width 31 height 19
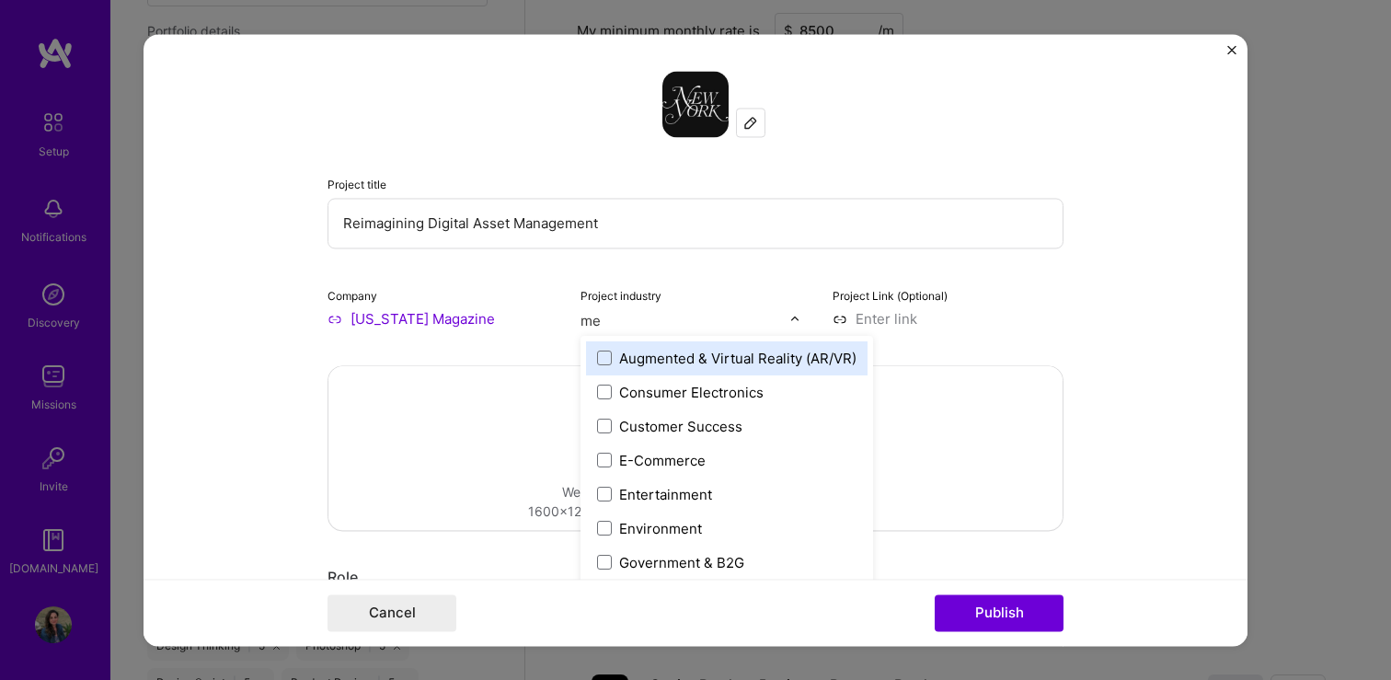
type input "med"
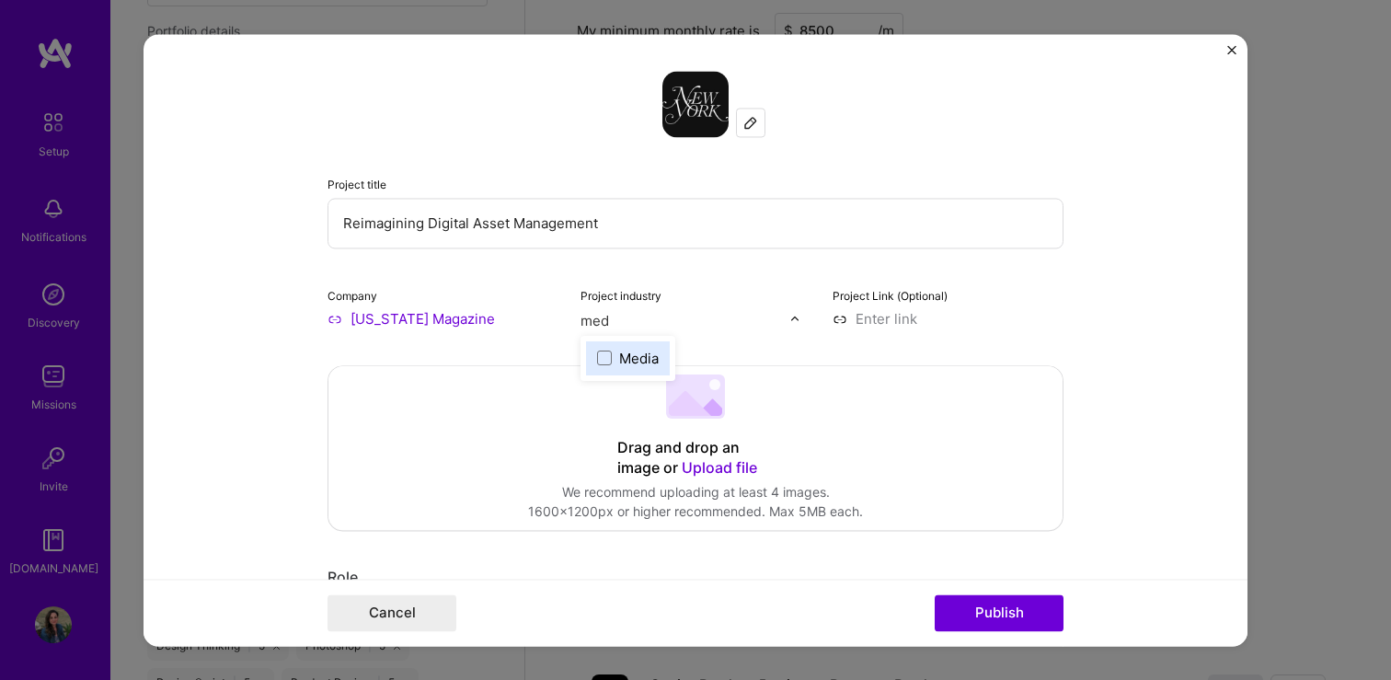
click at [627, 358] on div "Media" at bounding box center [639, 358] width 40 height 19
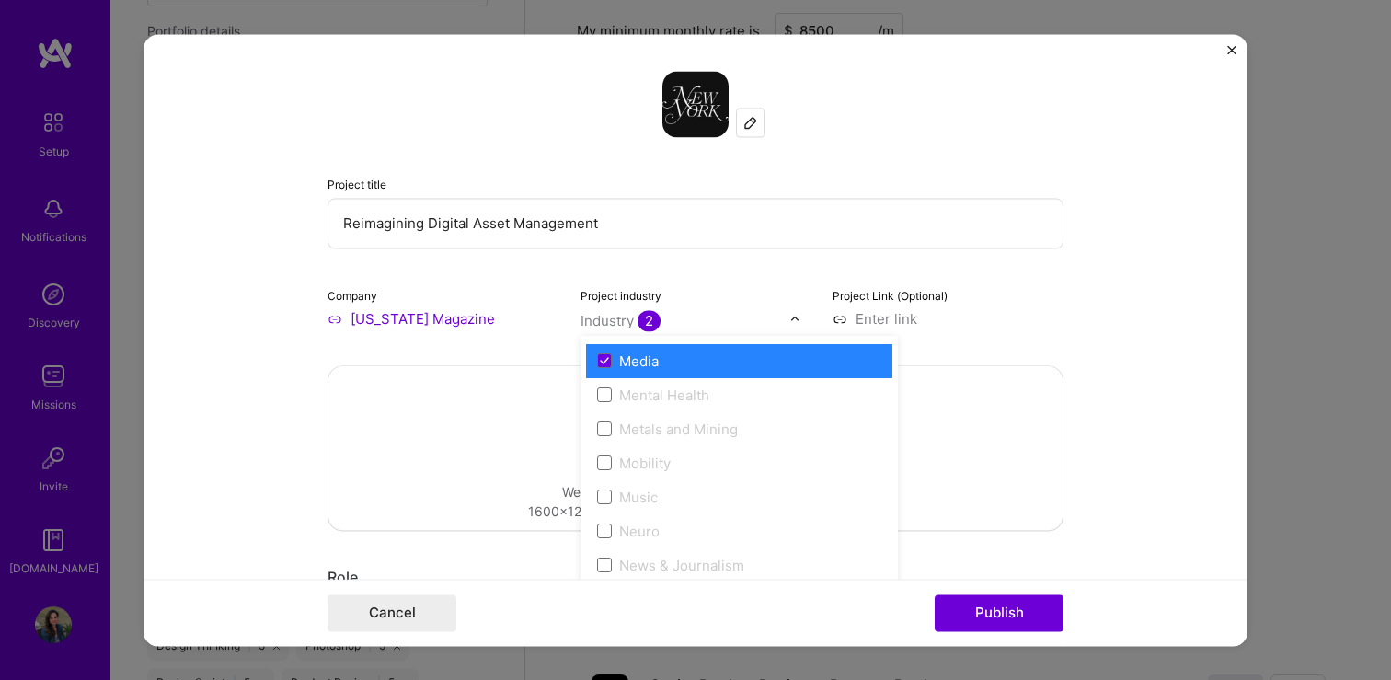
scroll to position [2837, 0]
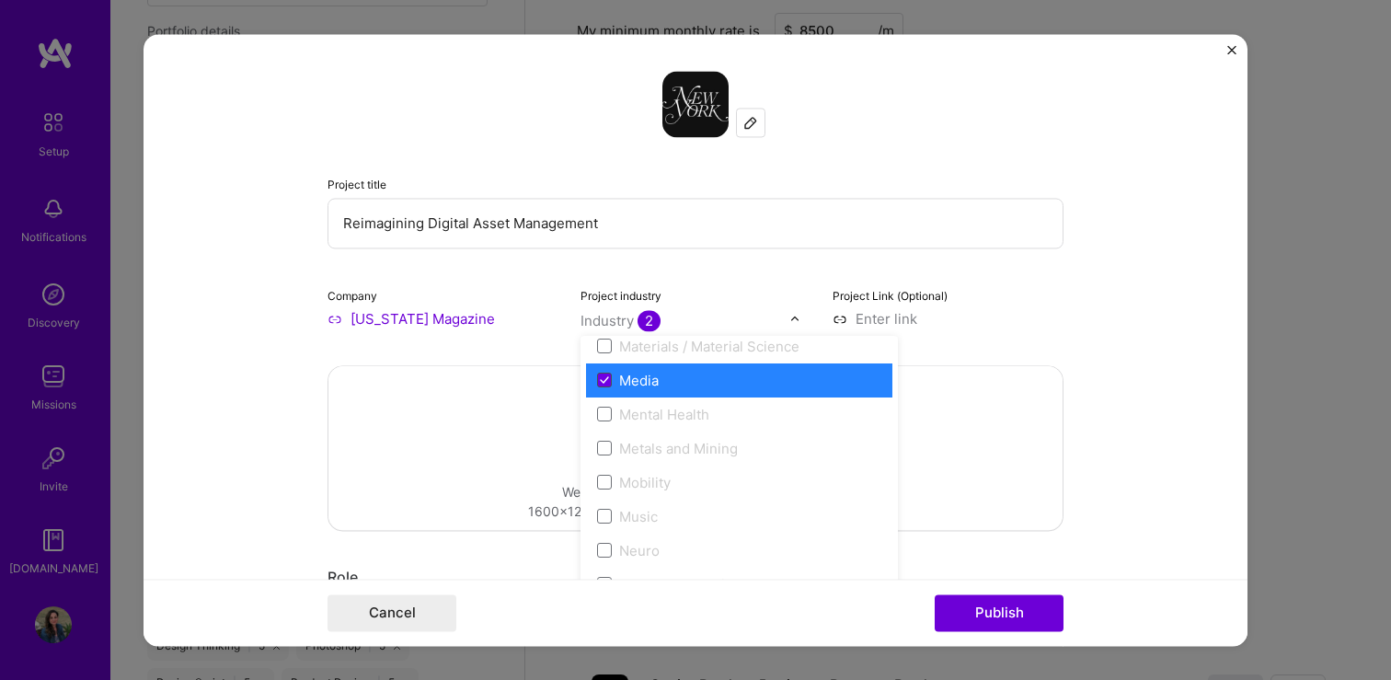
click at [605, 385] on span at bounding box center [604, 380] width 15 height 15
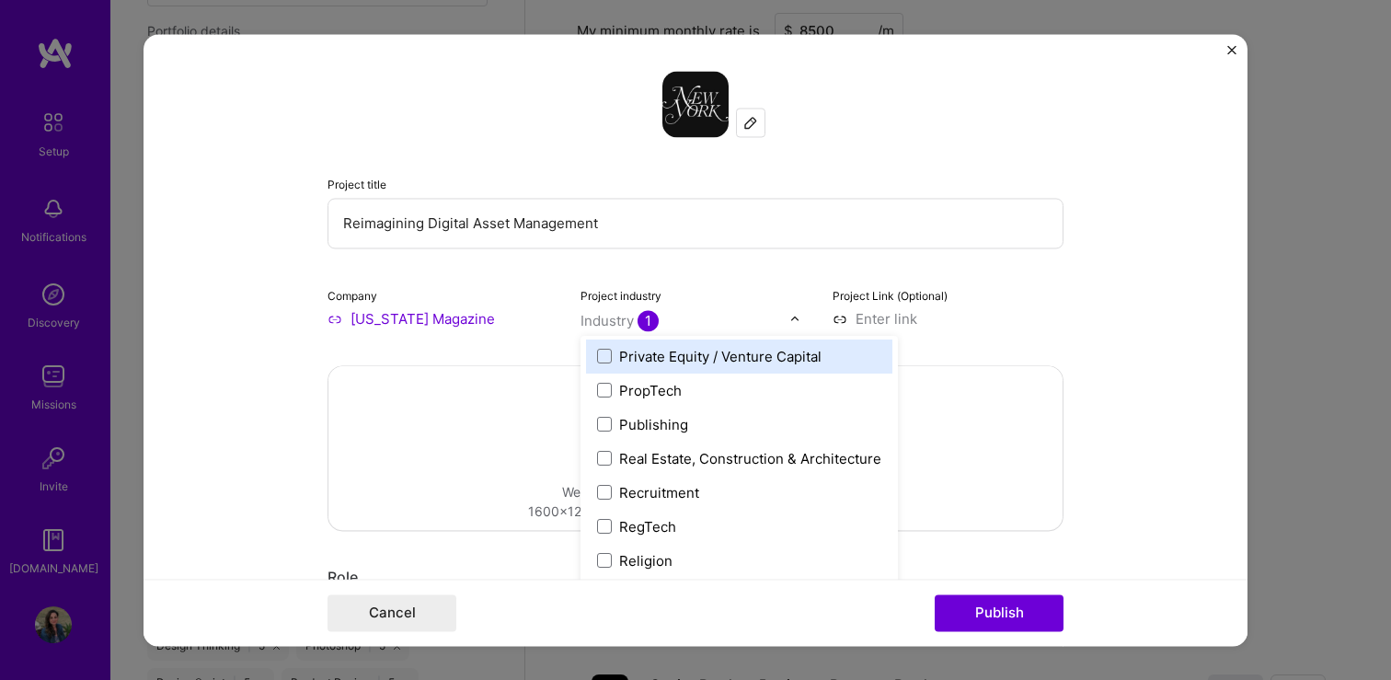
scroll to position [3339, 0]
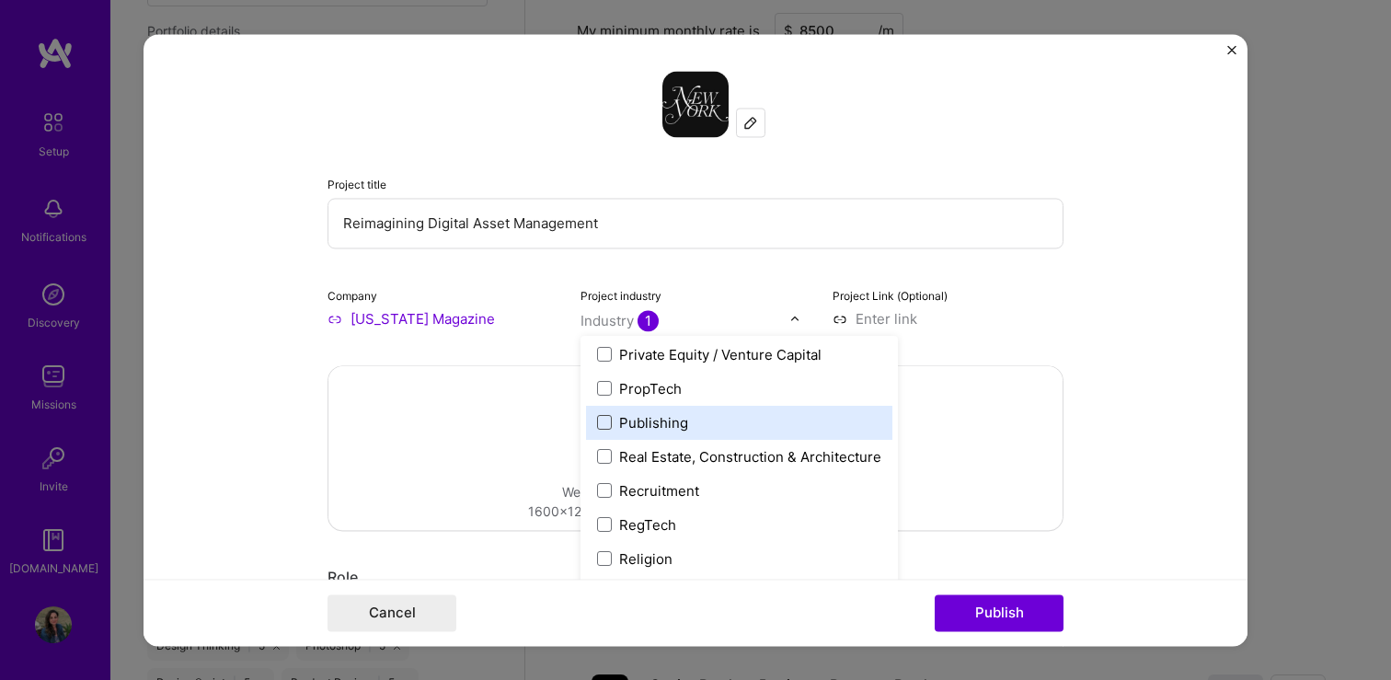
click at [609, 416] on span at bounding box center [604, 422] width 15 height 15
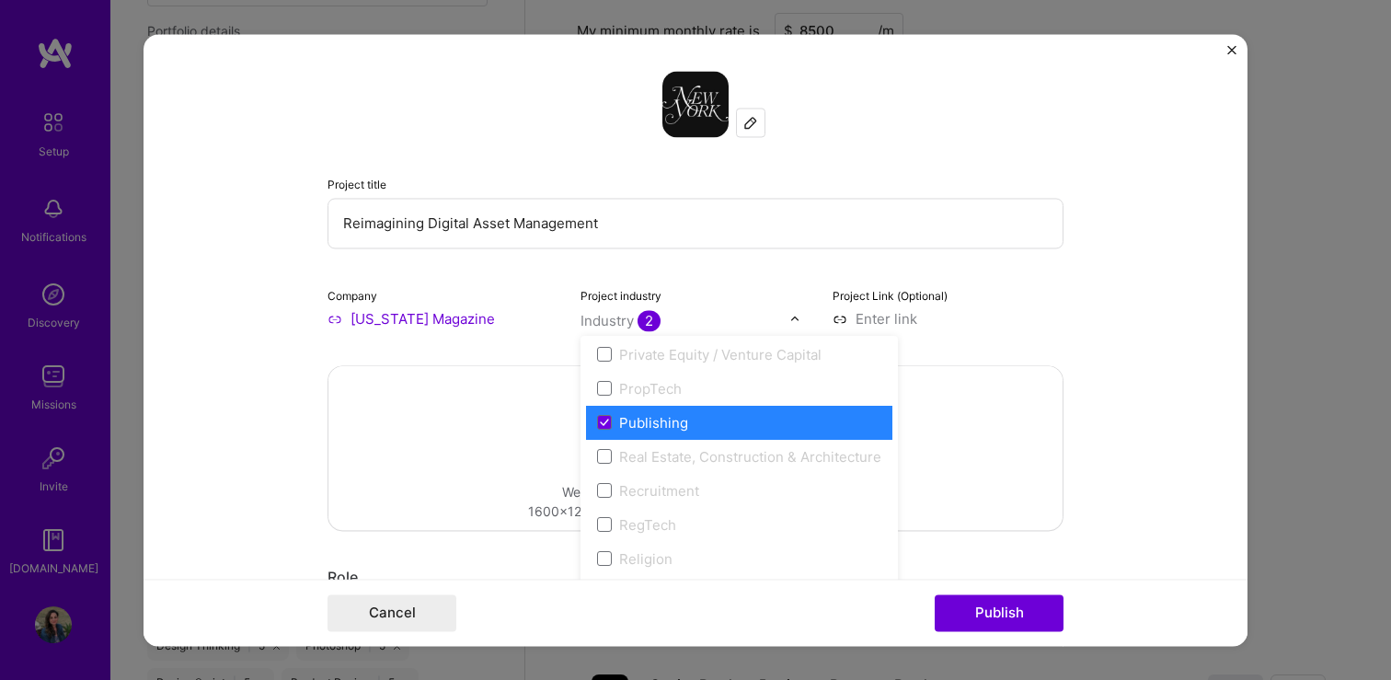
click at [970, 323] on input at bounding box center [947, 318] width 231 height 19
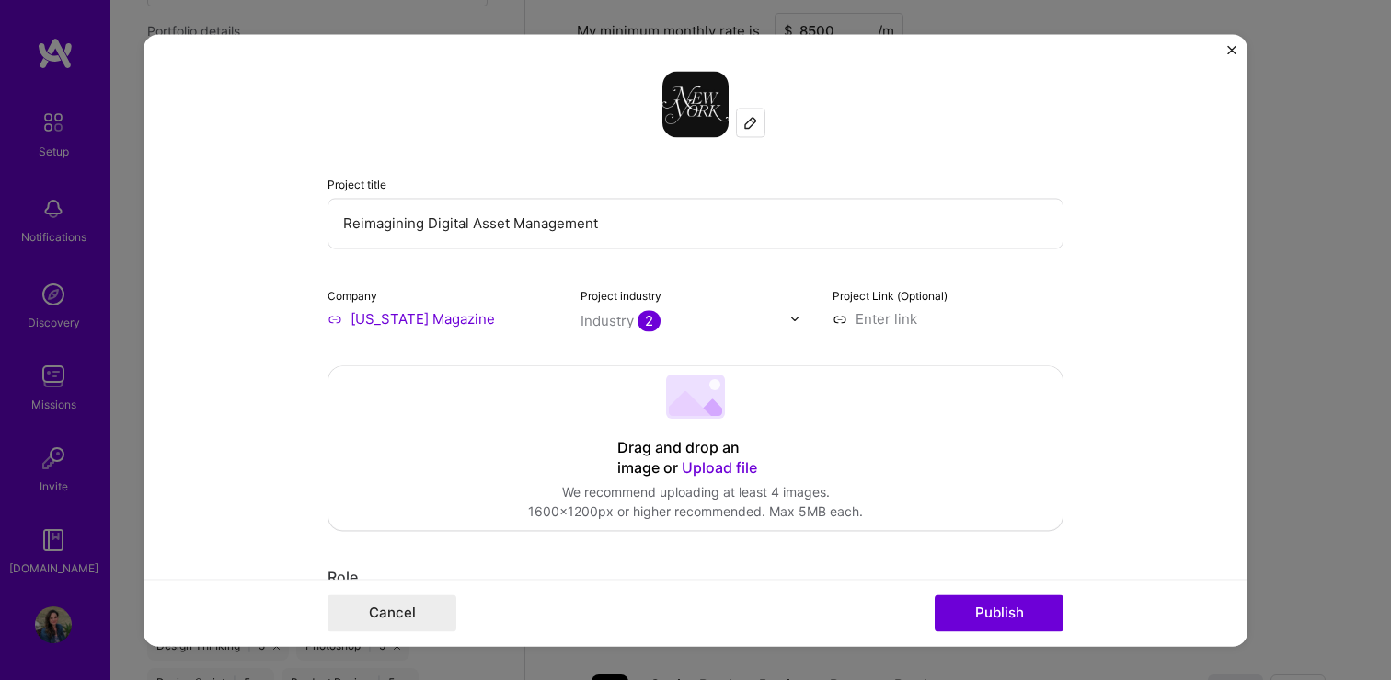
click at [1163, 446] on form "Project title Reimagining Digital Asset Management Company [US_STATE] Magazine …" at bounding box center [695, 340] width 1104 height 612
click at [719, 466] on span "Upload file" at bounding box center [719, 467] width 75 height 18
click at [713, 471] on span "Upload file" at bounding box center [719, 467] width 75 height 18
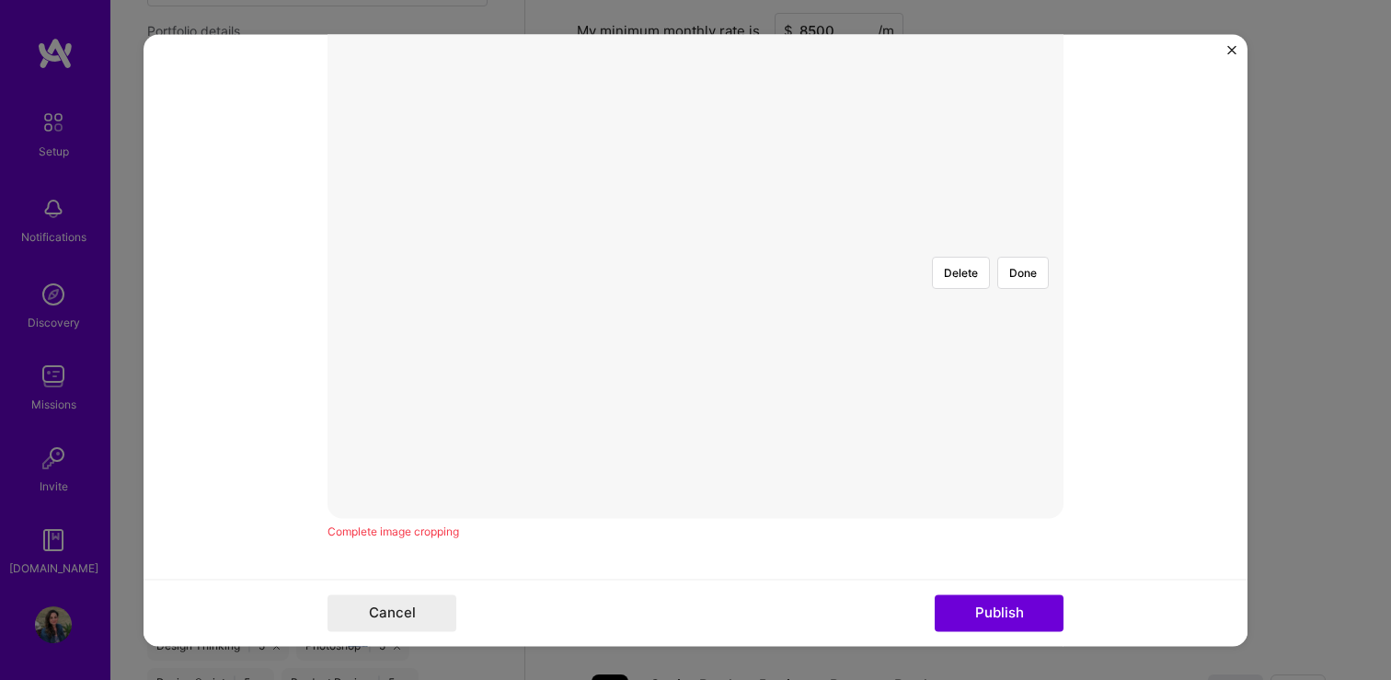
scroll to position [419, 0]
click at [695, 222] on div at bounding box center [695, 222] width 0 height 0
click at [395, 608] on button "Cancel" at bounding box center [391, 612] width 129 height 37
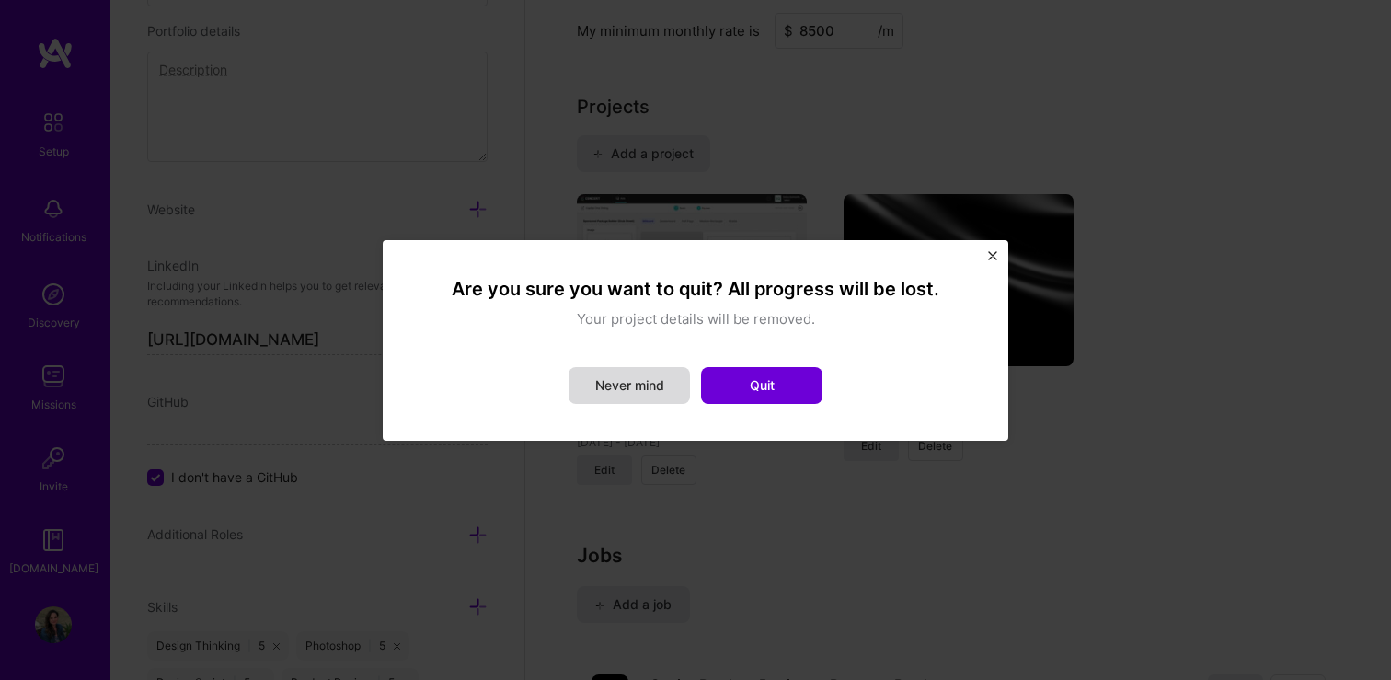
click at [648, 392] on button "Never mind" at bounding box center [628, 385] width 121 height 37
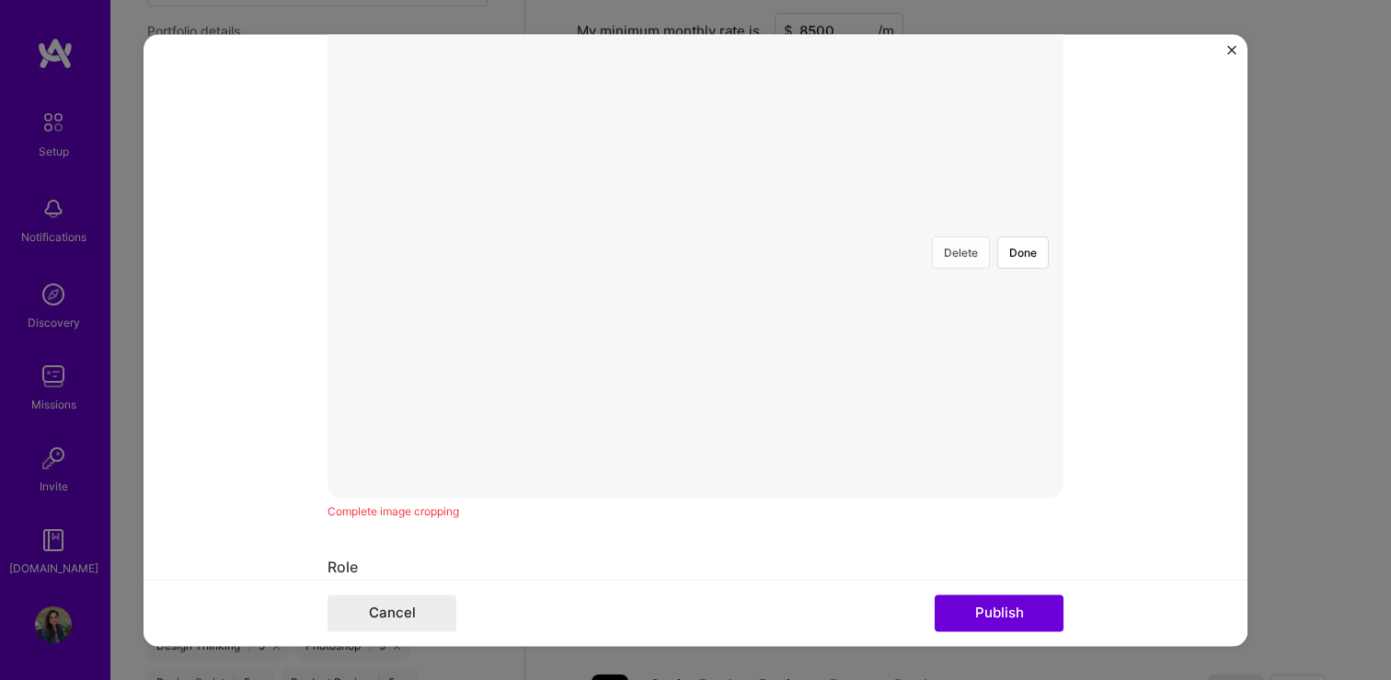
click at [957, 236] on button "Delete" at bounding box center [961, 252] width 58 height 32
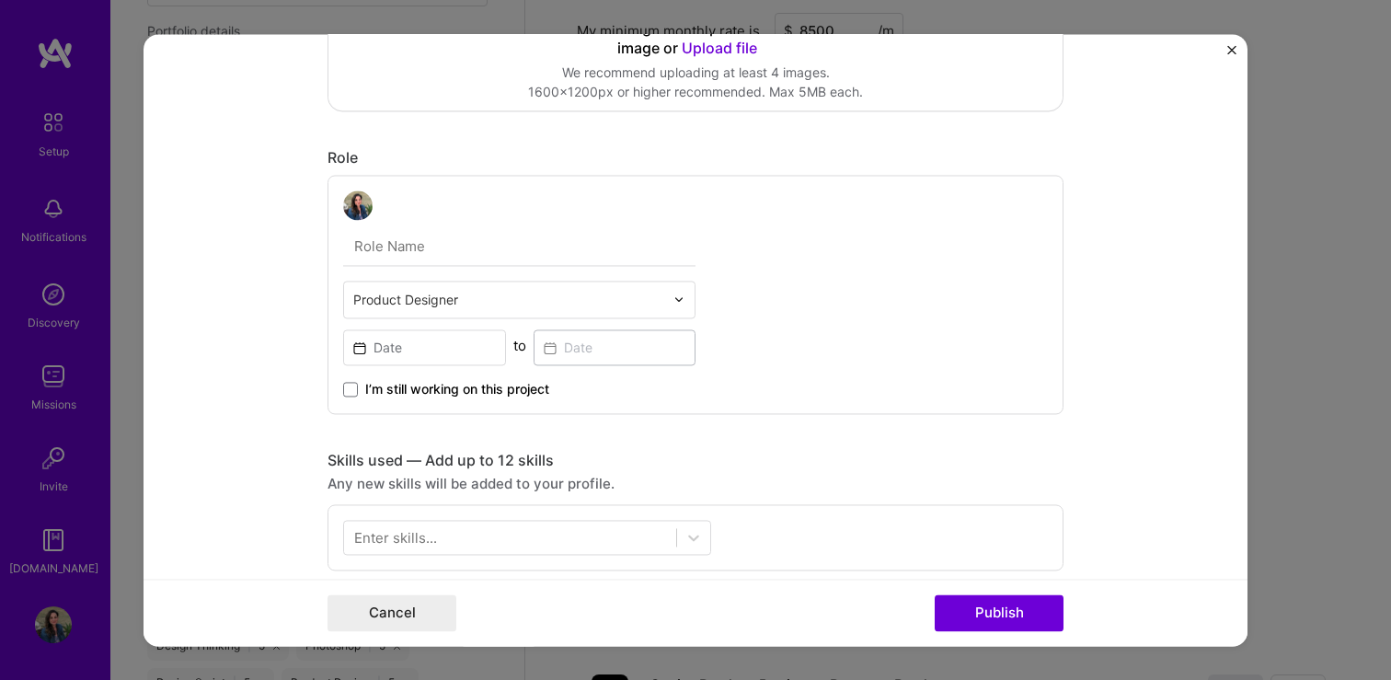
click at [1230, 52] on img "Close" at bounding box center [1231, 49] width 9 height 9
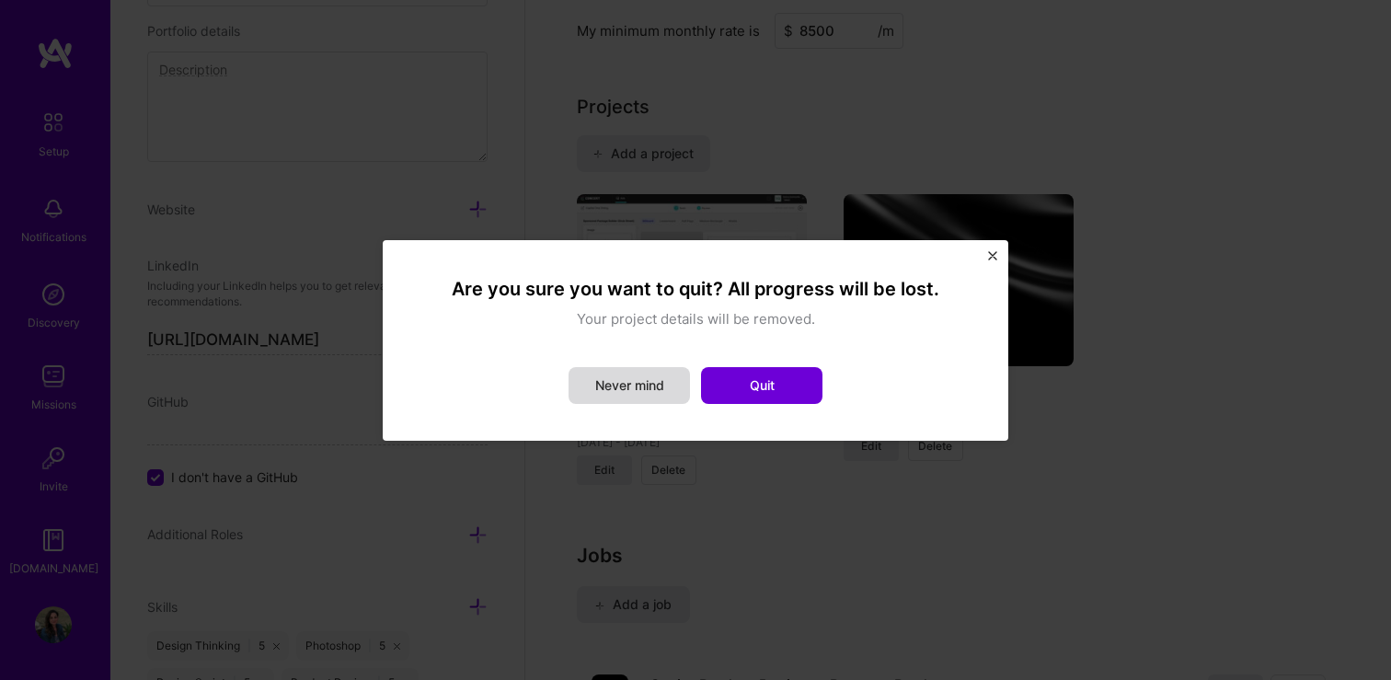
click at [604, 386] on button "Never mind" at bounding box center [628, 385] width 121 height 37
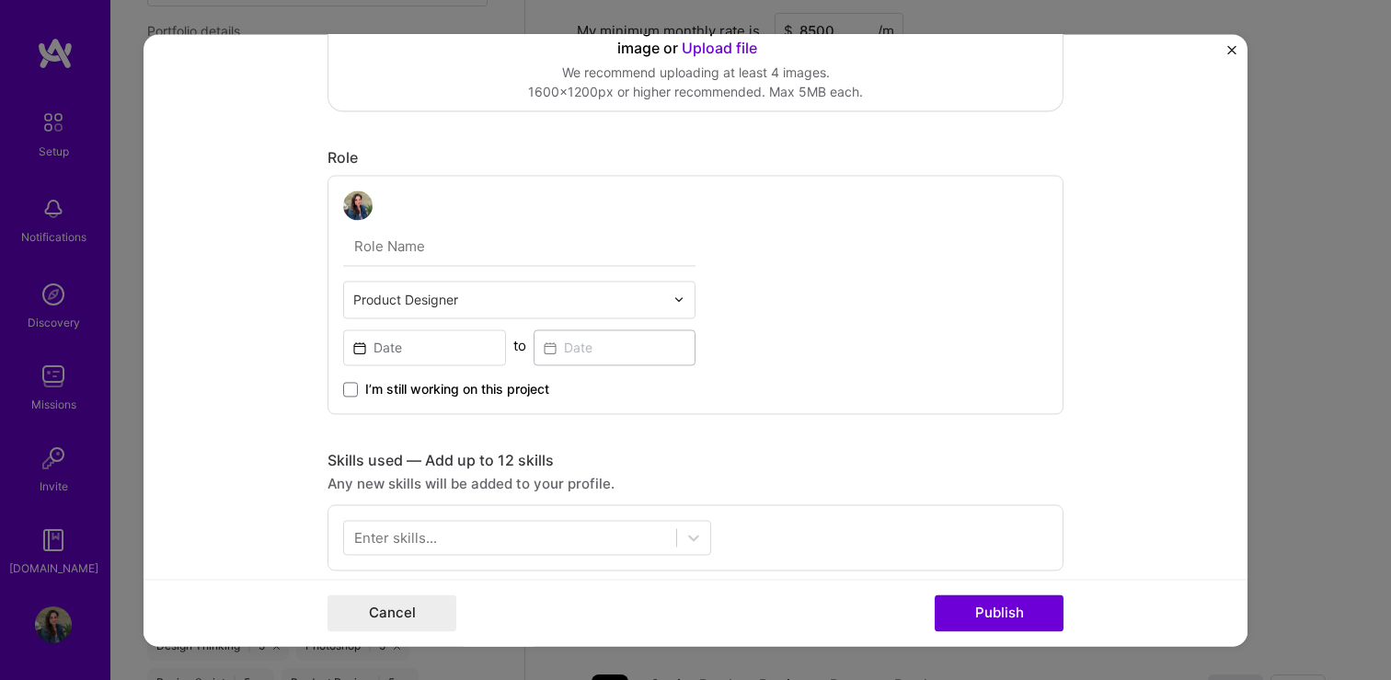
scroll to position [0, 0]
